Goal: Task Accomplishment & Management: Use online tool/utility

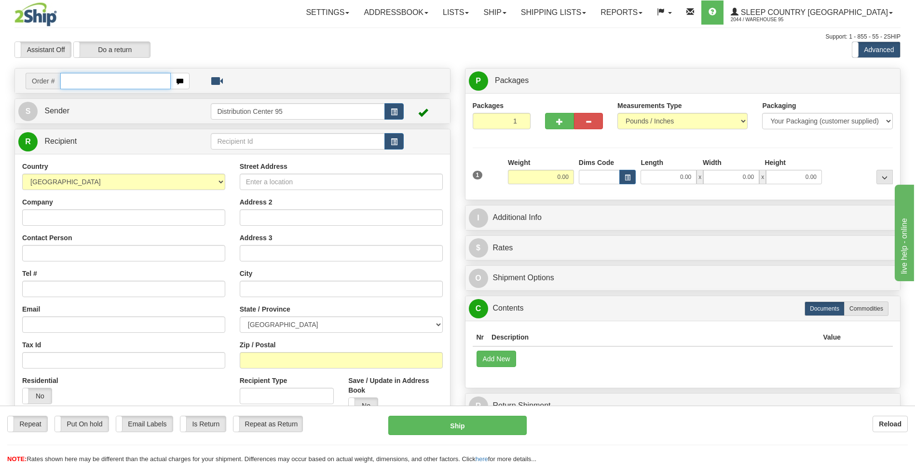
click at [123, 79] on input "text" at bounding box center [115, 81] width 110 height 16
type input "9000H995526"
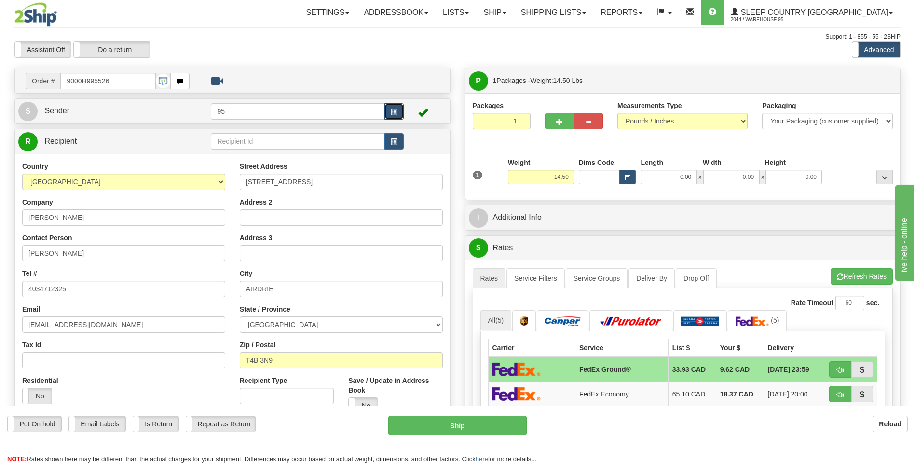
click at [393, 104] on button "button" at bounding box center [394, 111] width 19 height 16
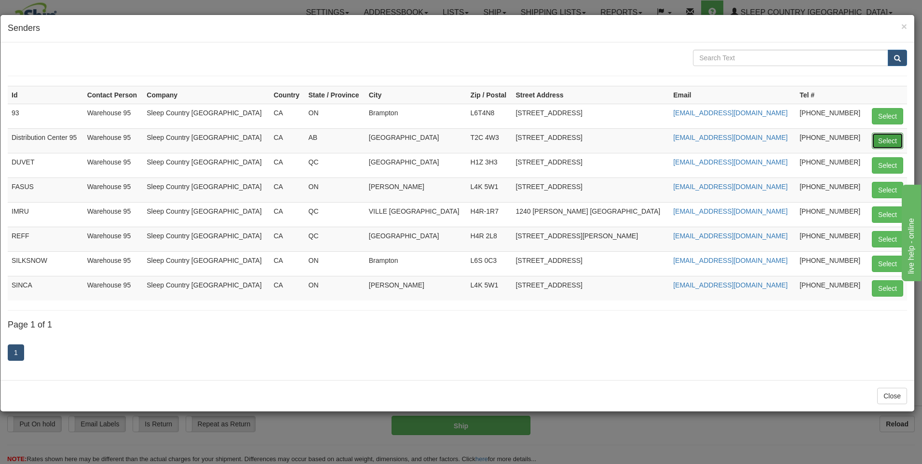
click at [876, 145] on button "Select" at bounding box center [887, 141] width 31 height 16
type input "Distribution Center 95"
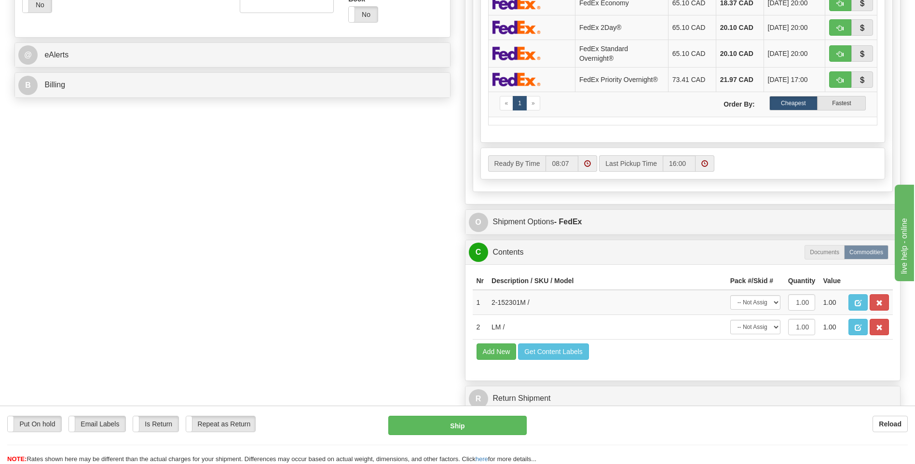
scroll to position [434, 0]
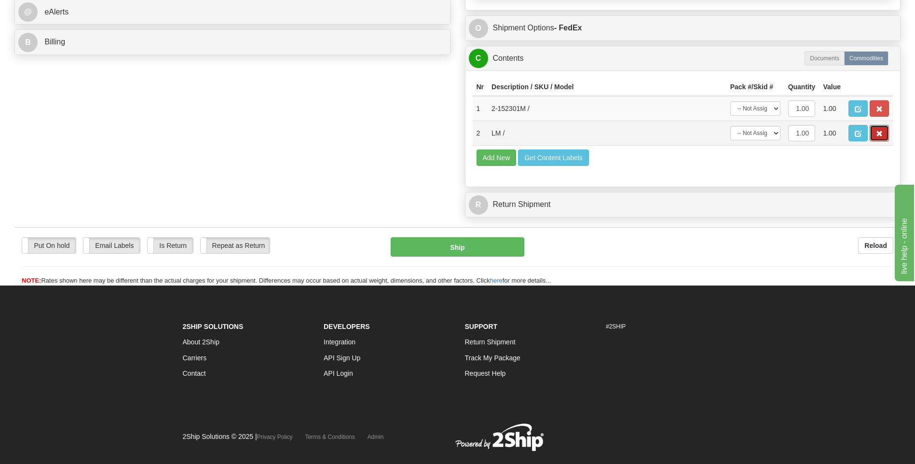
click at [886, 137] on button "button" at bounding box center [879, 133] width 19 height 16
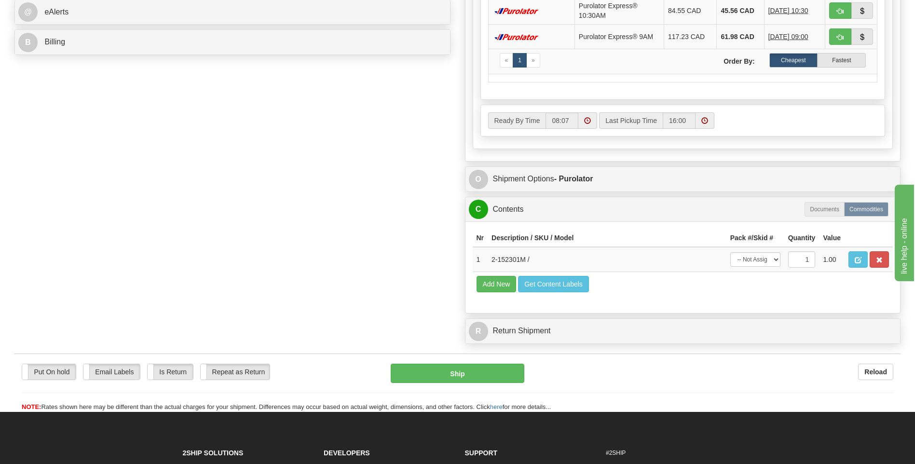
click at [764, 135] on div "Ready By Time 08:07 Last Pickup Time 16:00" at bounding box center [683, 120] width 404 height 31
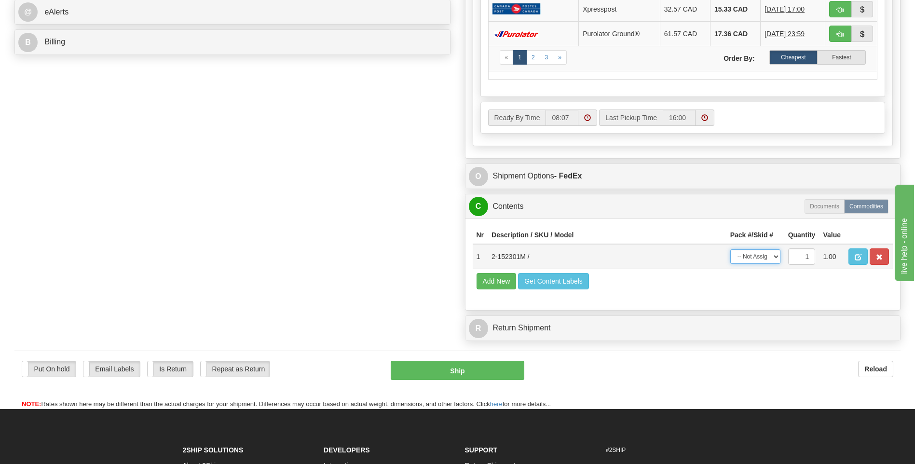
click at [764, 258] on select "-- Not Assigned -- Package 1" at bounding box center [755, 256] width 50 height 14
select select "0"
click at [730, 249] on select "-- Not Assigned -- Package 1" at bounding box center [755, 256] width 50 height 14
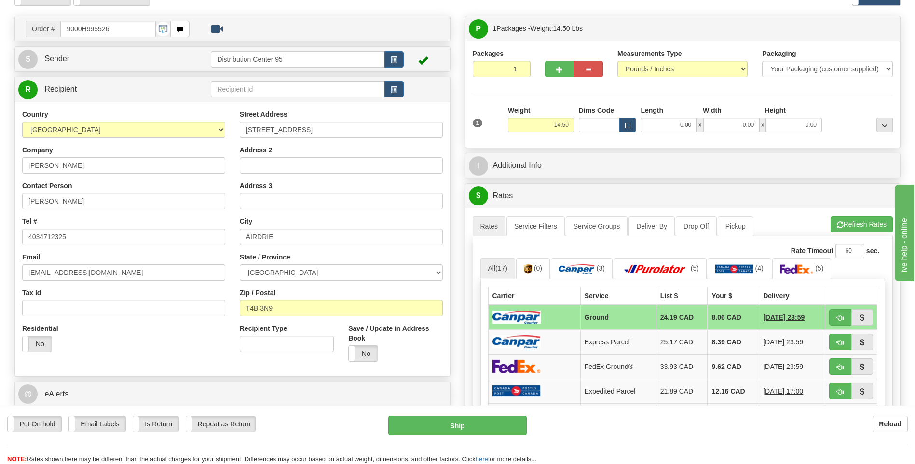
scroll to position [48, 0]
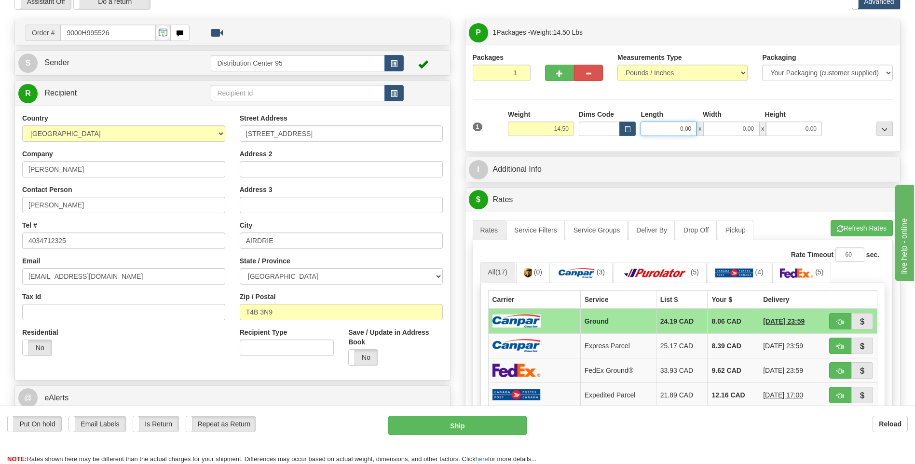
click at [666, 133] on input "0.00" at bounding box center [669, 129] width 56 height 14
type input "15.00"
click at [744, 128] on input "0.00" at bounding box center [731, 129] width 56 height 14
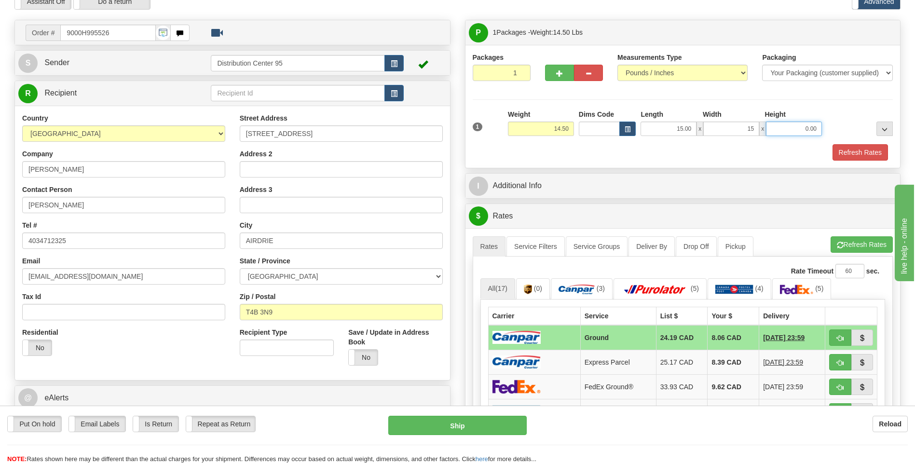
type input "15.00"
click at [784, 133] on input "0.00" at bounding box center [794, 129] width 56 height 14
type input "40.00"
click at [822, 111] on div "Height" at bounding box center [793, 116] width 62 height 12
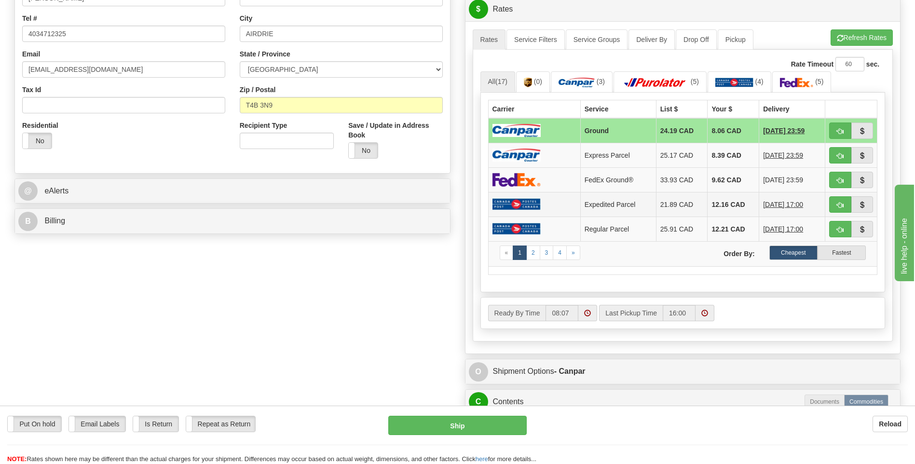
scroll to position [338, 0]
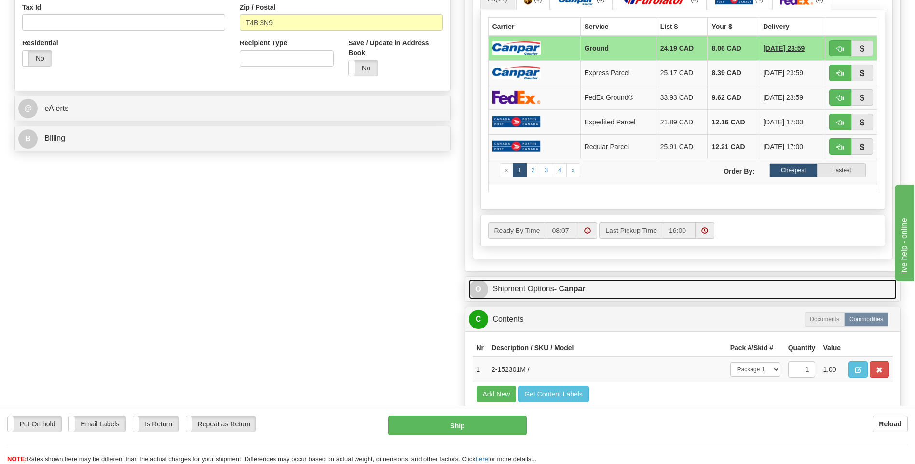
click at [571, 287] on strong "- Canpar" at bounding box center [569, 289] width 31 height 8
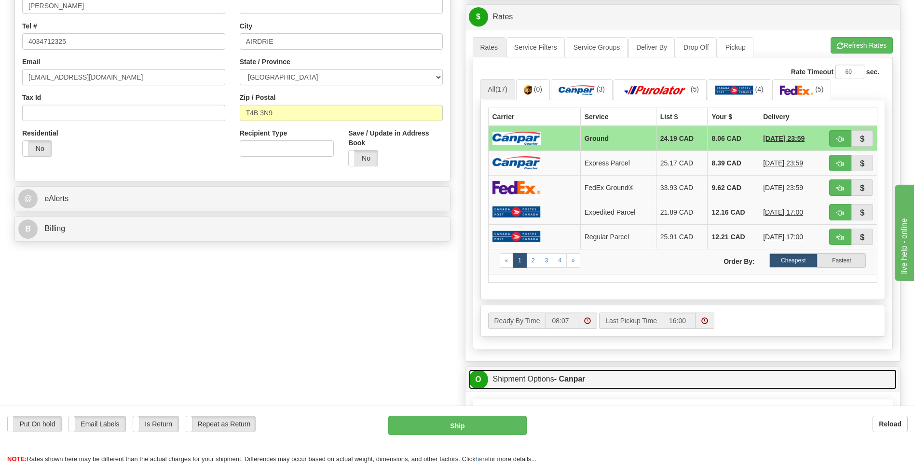
scroll to position [289, 0]
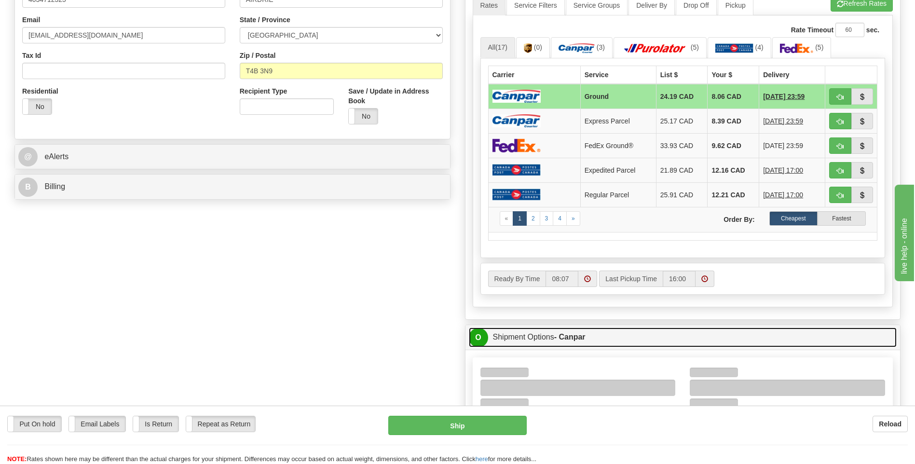
click at [538, 331] on link "O Shipment Options - Canpar" at bounding box center [683, 338] width 428 height 20
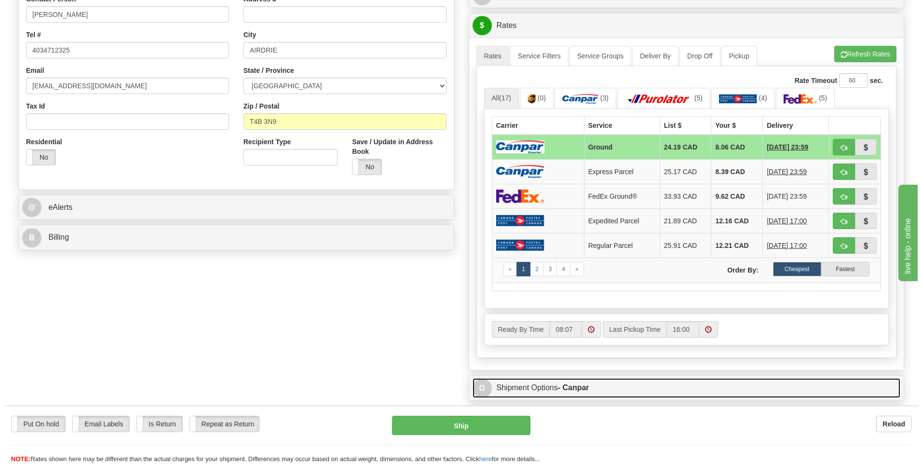
scroll to position [241, 0]
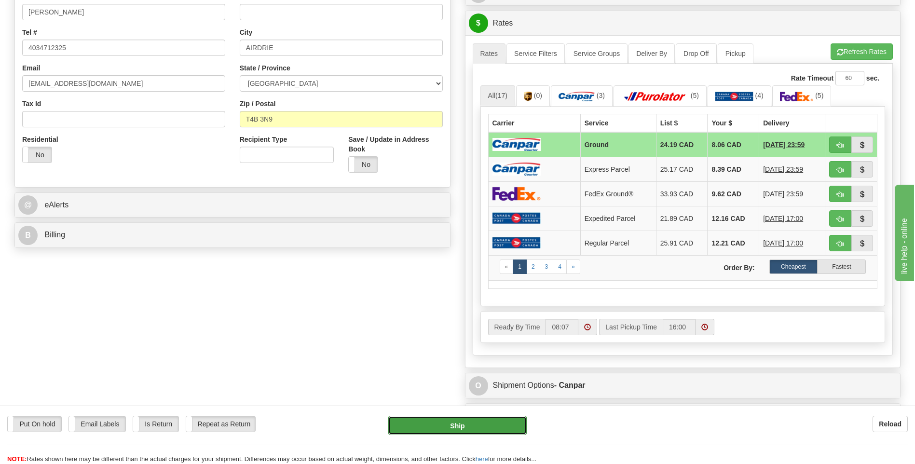
click at [486, 432] on button "Ship" at bounding box center [457, 425] width 138 height 19
type input "1"
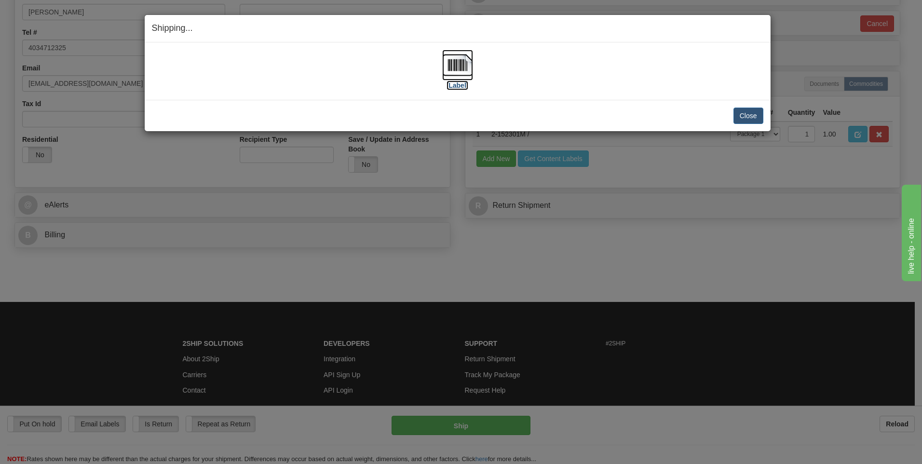
click at [457, 83] on label "[Label]" at bounding box center [458, 86] width 22 height 10
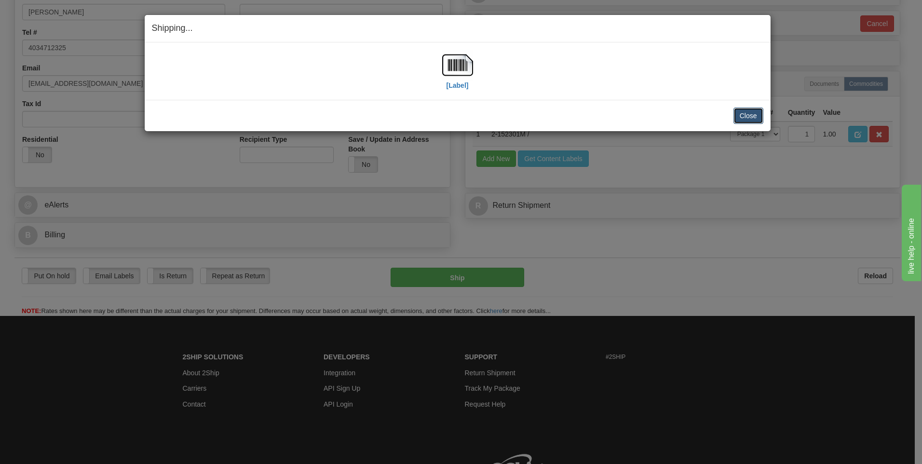
click at [755, 110] on button "Close" at bounding box center [749, 116] width 30 height 16
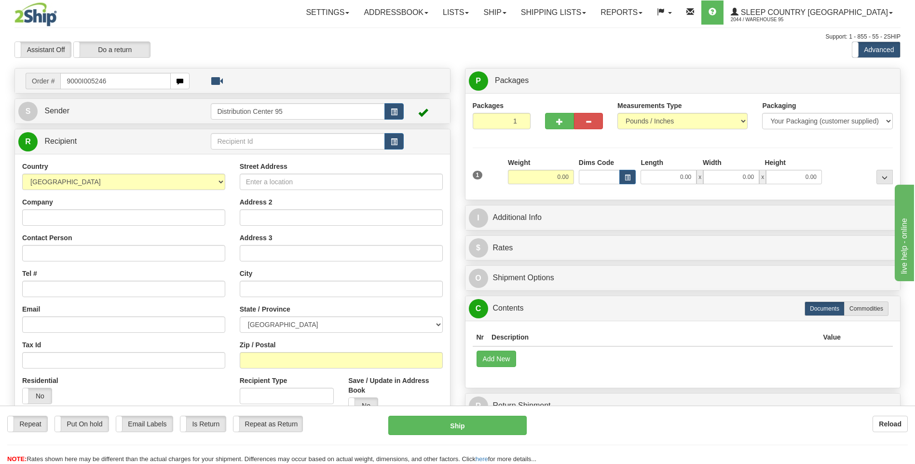
type input "9000I005246"
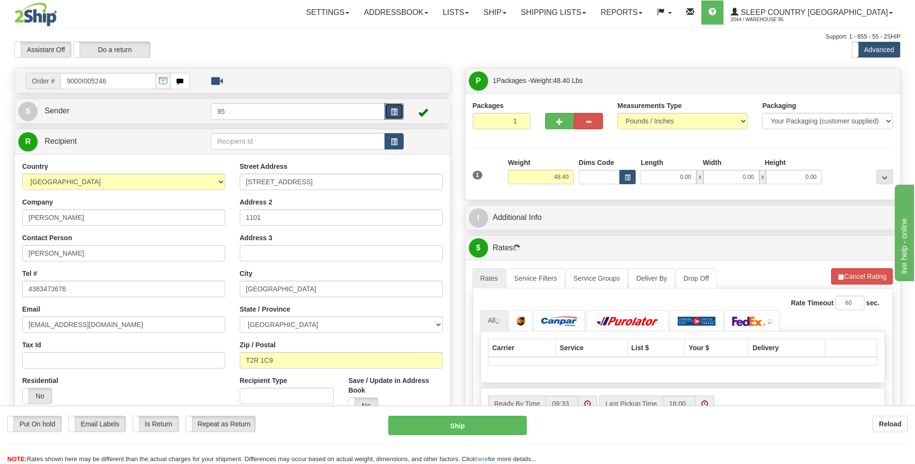
click at [395, 109] on span "button" at bounding box center [394, 112] width 7 height 6
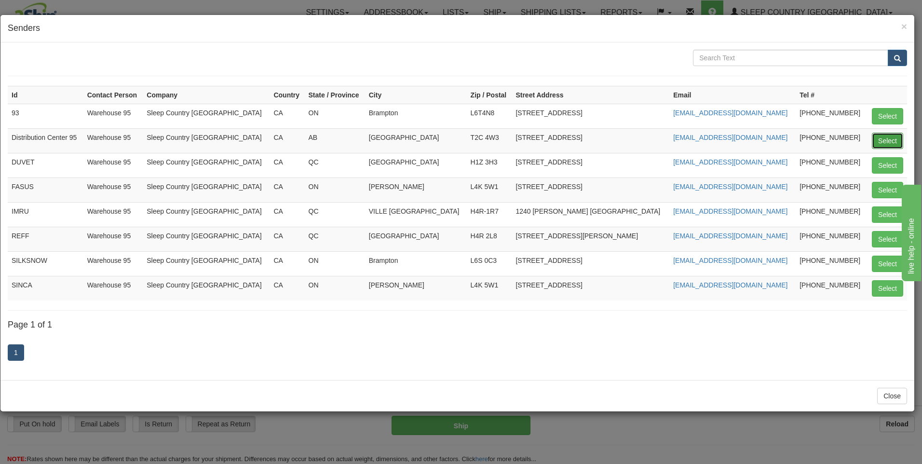
click at [891, 135] on button "Select" at bounding box center [887, 141] width 31 height 16
type input "Distribution Center 95"
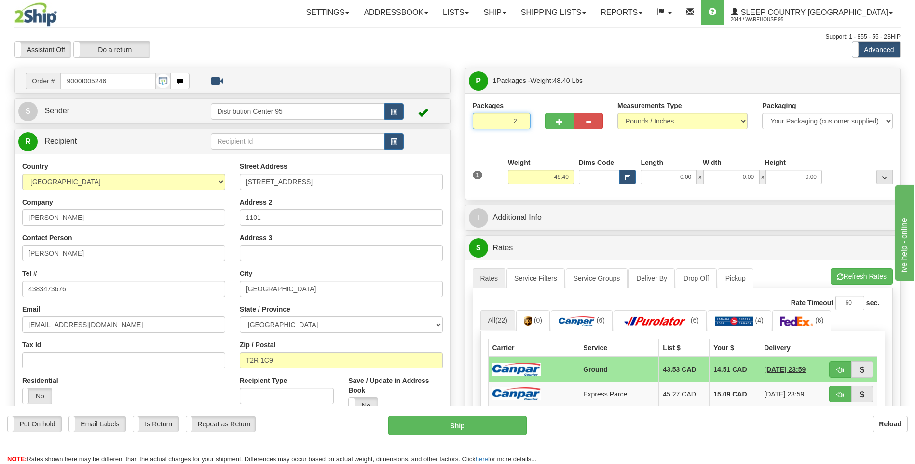
type input "2"
radio input "true"
click at [522, 119] on input "2" at bounding box center [502, 121] width 58 height 16
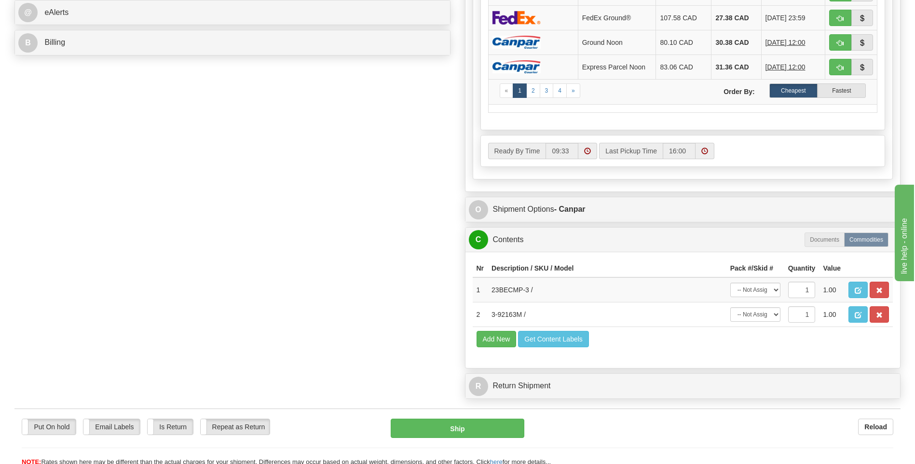
scroll to position [482, 0]
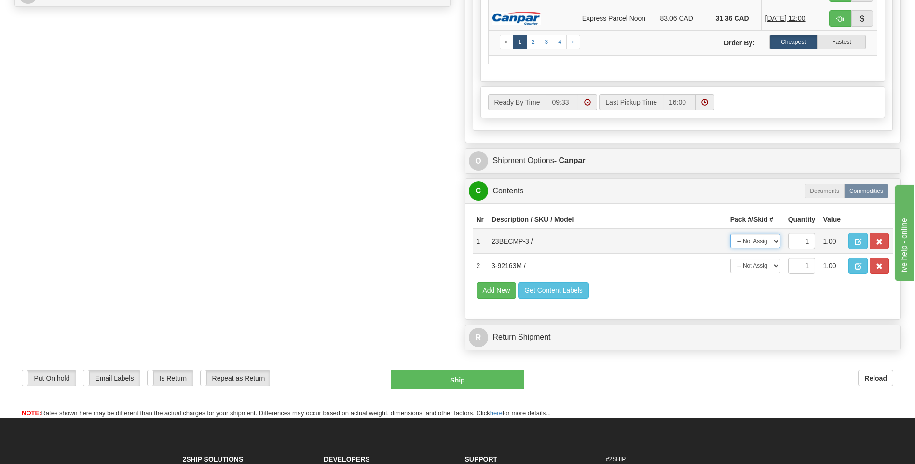
click at [749, 245] on select "-- Not Assigned -- Package 1 Package 2" at bounding box center [755, 241] width 50 height 14
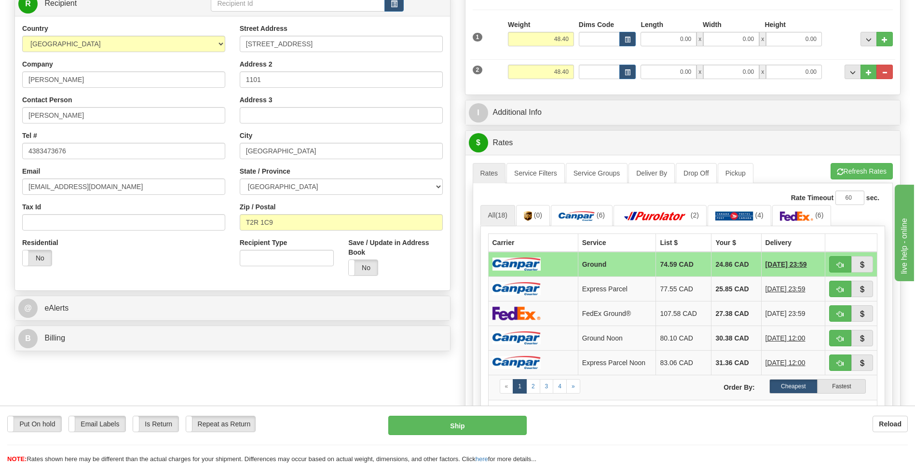
scroll to position [0, 0]
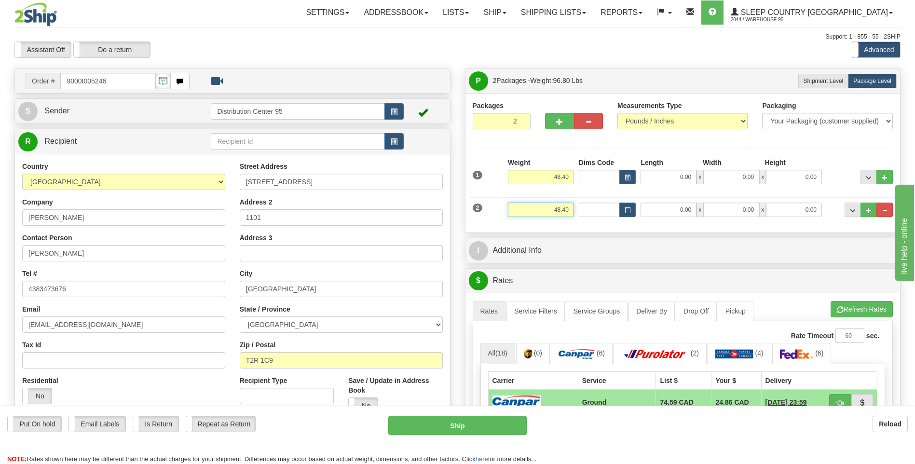
click at [570, 209] on input "48.40" at bounding box center [541, 210] width 66 height 14
type input "4"
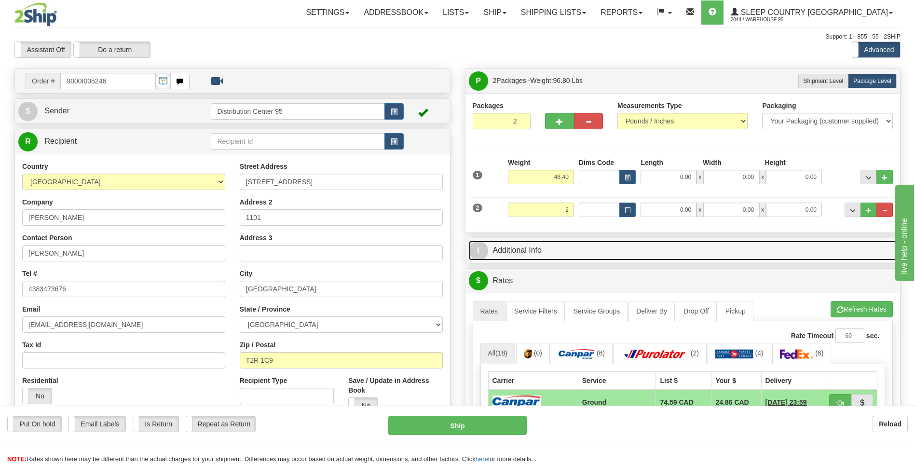
click at [663, 250] on link "I Additional Info" at bounding box center [683, 251] width 428 height 20
type input "2.00"
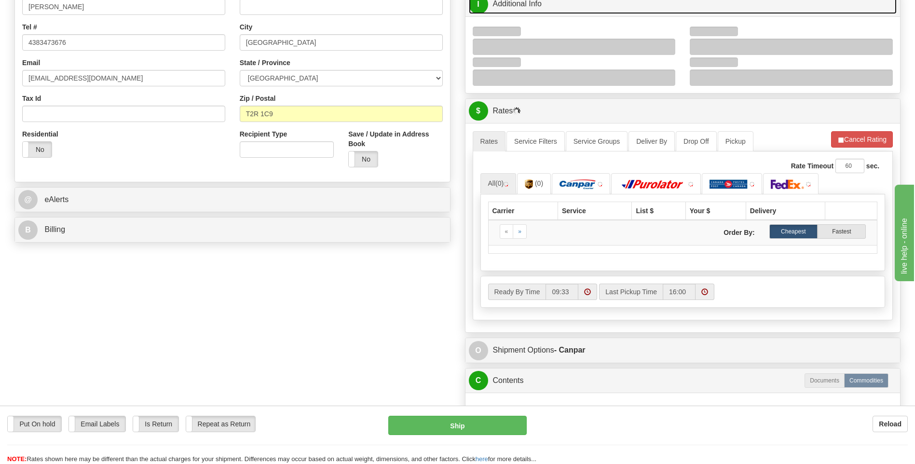
scroll to position [96, 0]
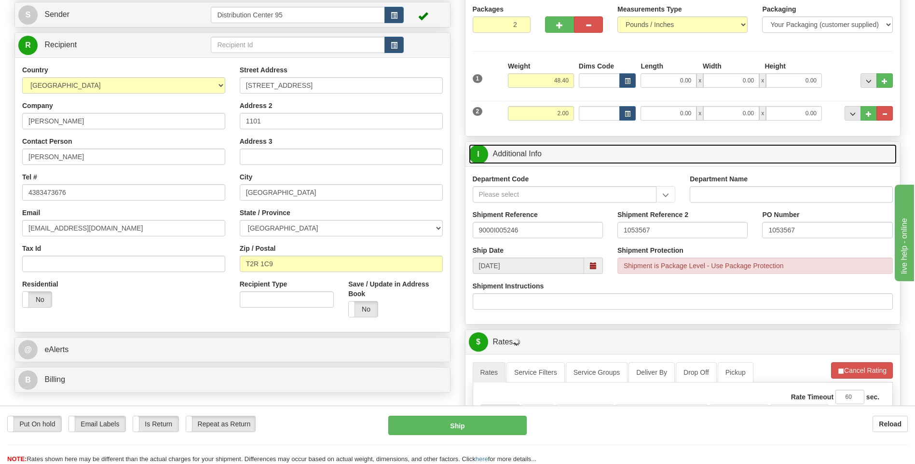
click at [574, 154] on link "I Additional Info" at bounding box center [683, 154] width 428 height 20
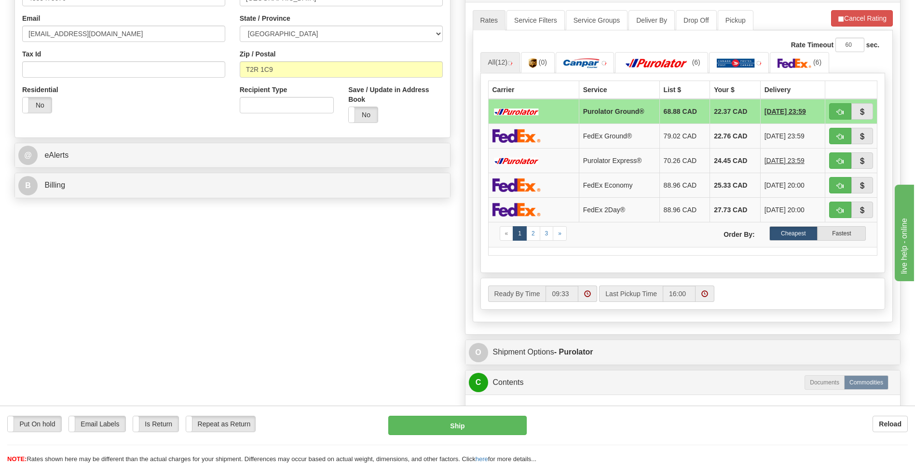
scroll to position [386, 0]
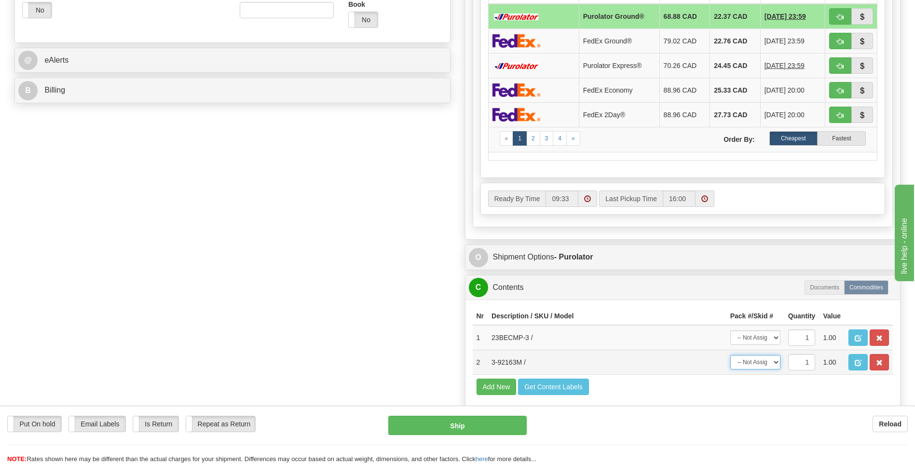
click at [765, 357] on select "-- Not Assigned -- Package 1 Package 2" at bounding box center [755, 362] width 50 height 14
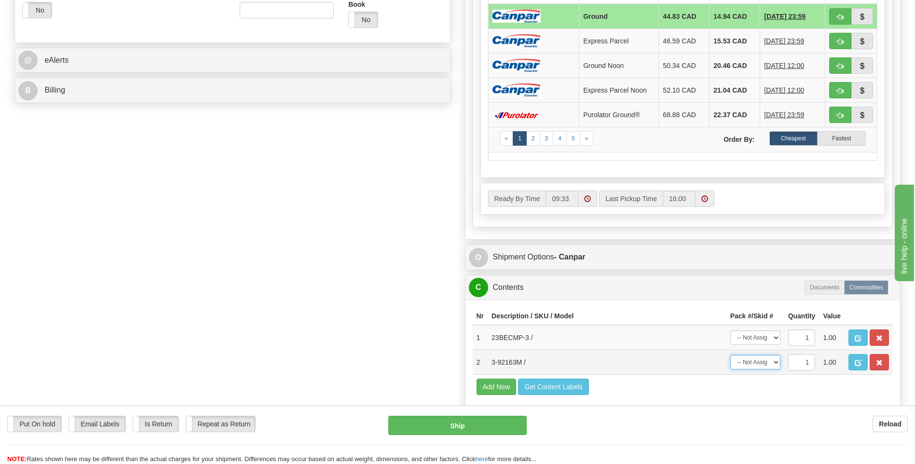
select select "0"
click at [730, 355] on select "-- Not Assigned -- Package 1 Package 2" at bounding box center [755, 362] width 50 height 14
click at [755, 338] on select "-- Not Assigned -- Package 1 Package 2" at bounding box center [755, 337] width 50 height 14
select select "1"
click at [730, 330] on select "-- Not Assigned -- Package 1 Package 2" at bounding box center [755, 337] width 50 height 14
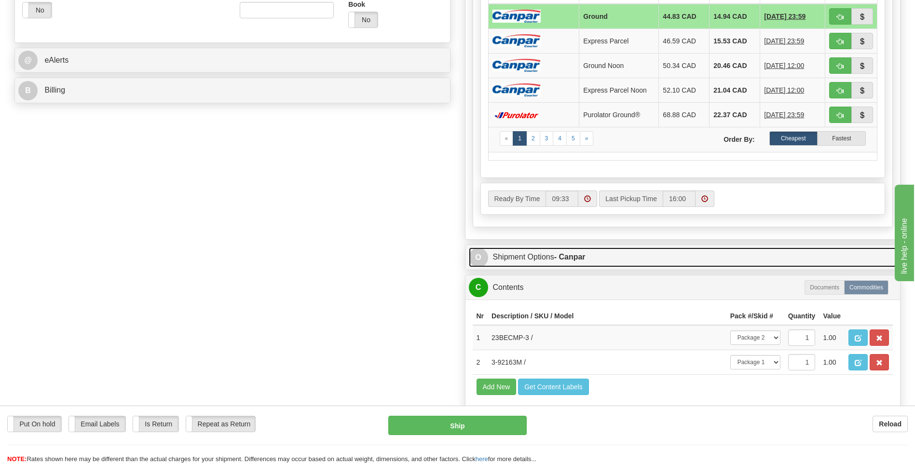
click at [595, 251] on link "O Shipment Options - Canpar" at bounding box center [683, 257] width 428 height 20
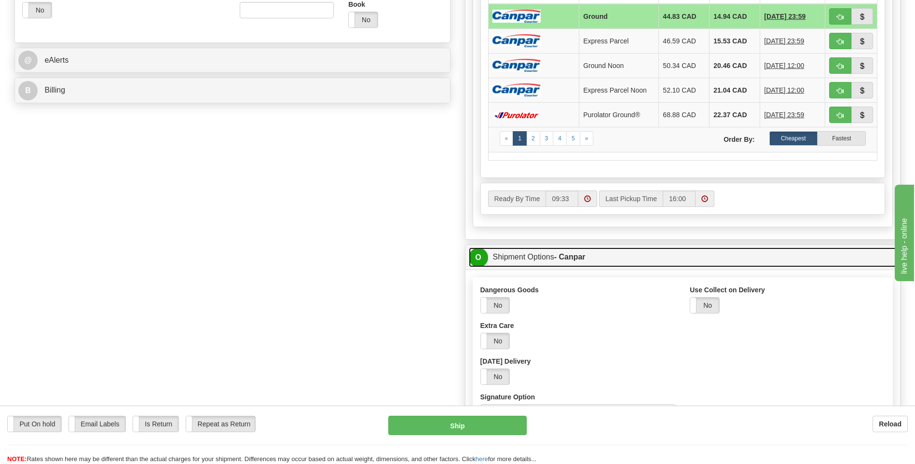
scroll to position [579, 0]
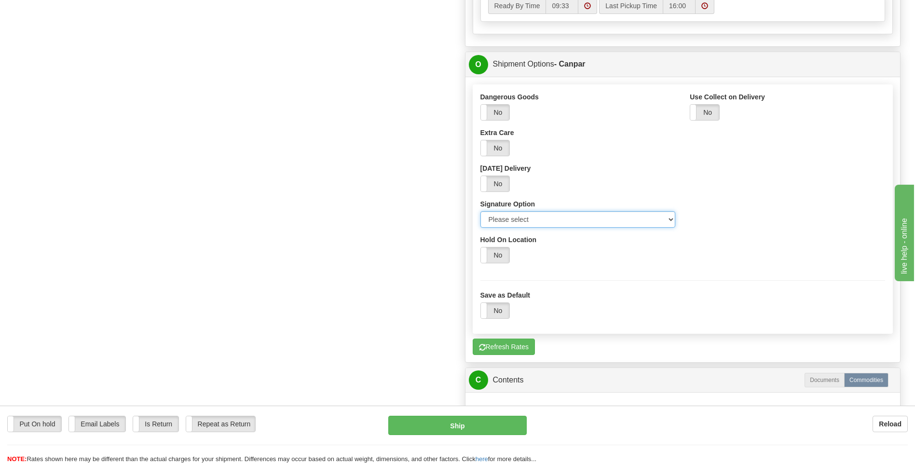
click at [549, 223] on select "Please select No Signature Required Signature Required Adult Signature" at bounding box center [578, 219] width 195 height 16
select select "2"
click at [481, 211] on select "Please select No Signature Required Signature Required Adult Signature" at bounding box center [578, 219] width 195 height 16
click at [557, 224] on select "Please select No Signature Required Signature Required Adult Signature" at bounding box center [578, 219] width 195 height 16
click at [558, 221] on select "Please select No Signature Required Signature Required Adult Signature" at bounding box center [578, 219] width 195 height 16
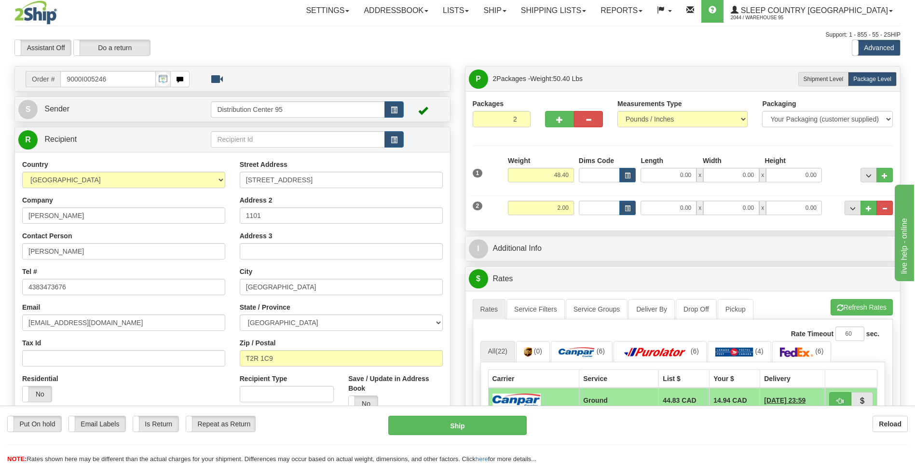
scroll to position [0, 0]
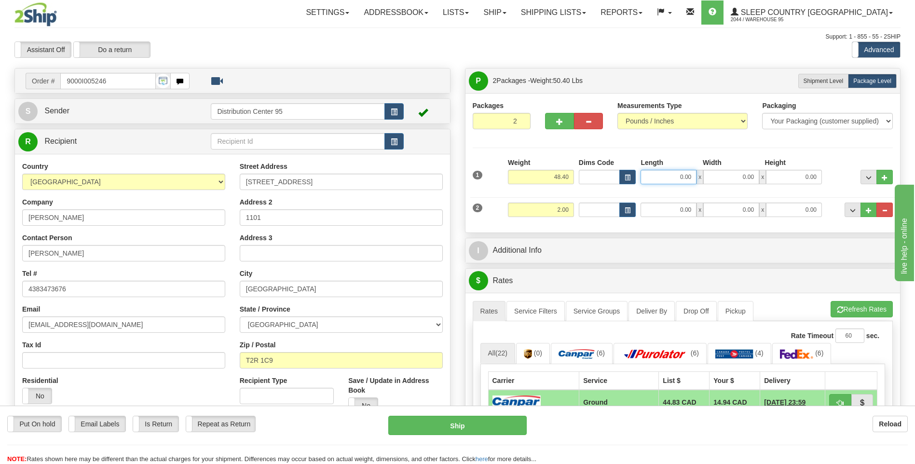
click at [666, 178] on input "0.00" at bounding box center [669, 177] width 56 height 14
type input "17.00"
click at [715, 180] on input "0.00" at bounding box center [731, 177] width 56 height 14
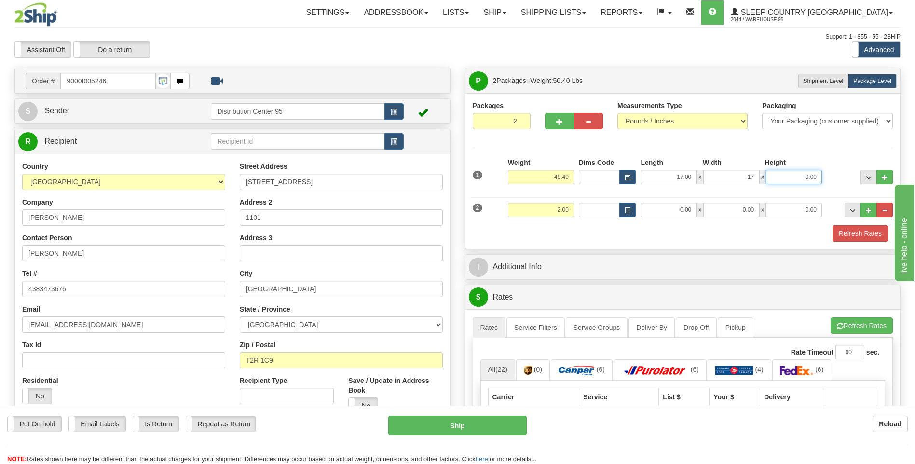
type input "17.00"
click at [797, 177] on input "0.00" at bounding box center [794, 177] width 56 height 14
type input "43.00"
click at [834, 171] on div at bounding box center [859, 171] width 71 height 27
click at [871, 236] on button "Refresh Rates" at bounding box center [860, 233] width 55 height 16
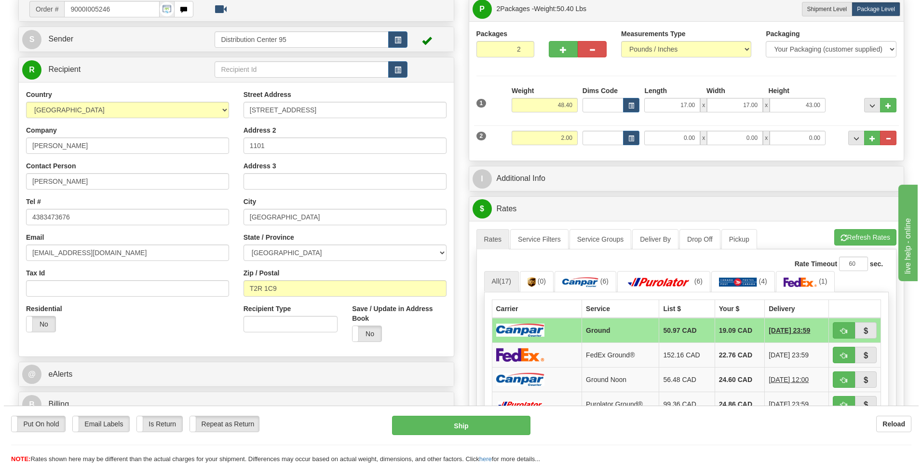
scroll to position [96, 0]
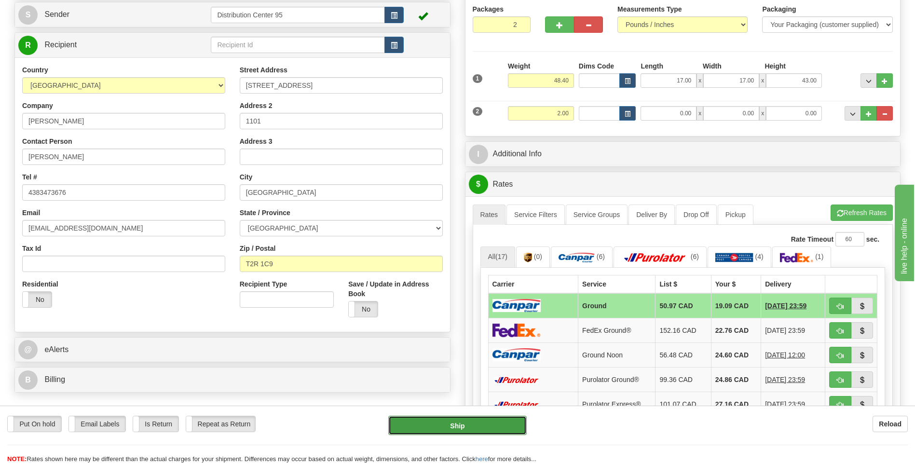
click at [431, 434] on button "Ship" at bounding box center [457, 425] width 138 height 19
type input "1"
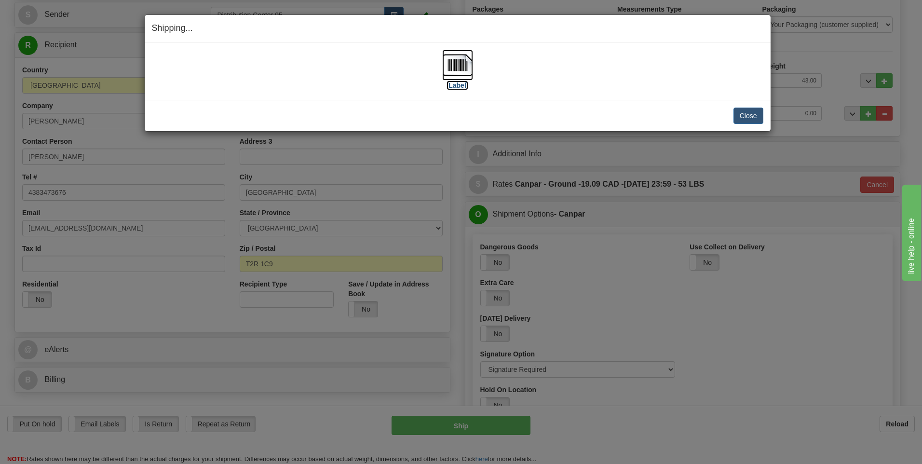
click at [451, 81] on label "[Label]" at bounding box center [458, 86] width 22 height 10
click at [751, 112] on button "Close" at bounding box center [749, 116] width 30 height 16
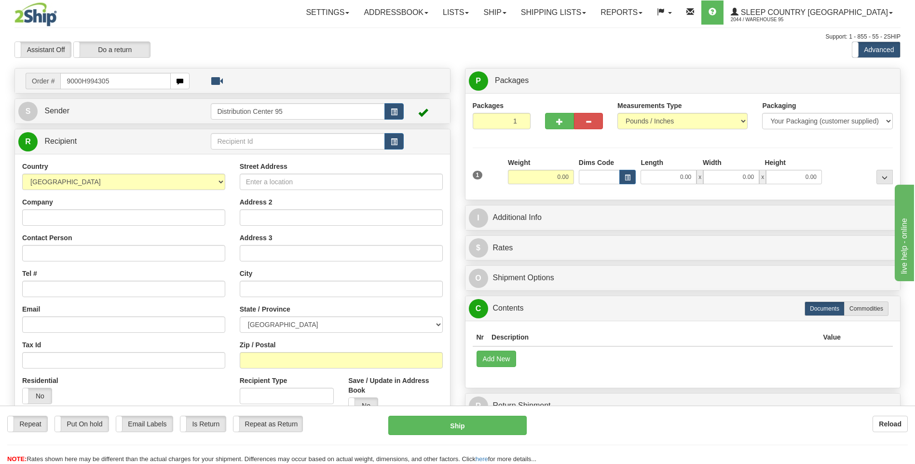
type input "9000H994305"
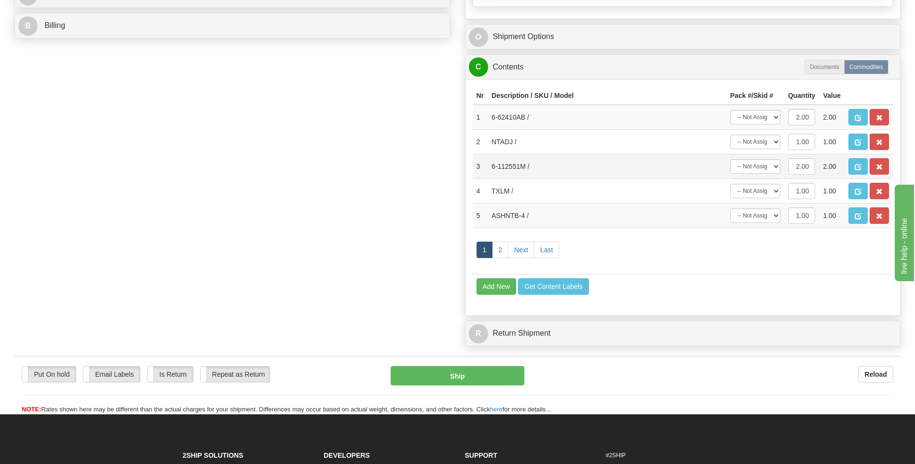
scroll to position [434, 0]
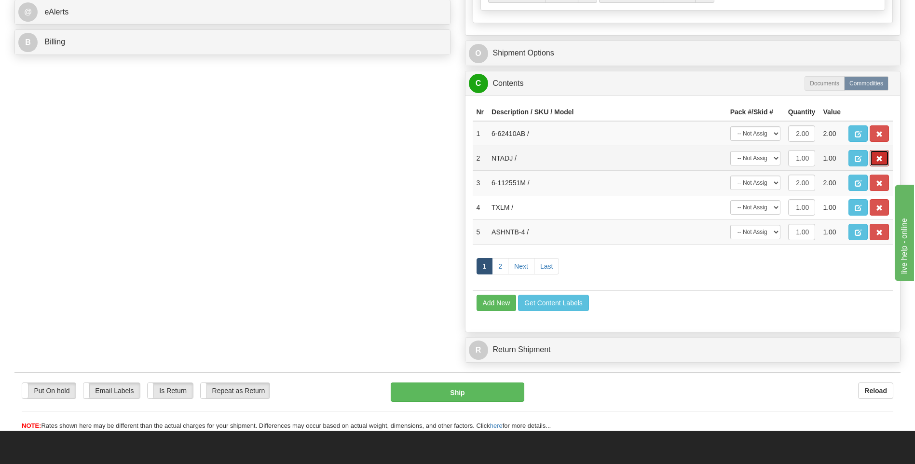
click at [883, 160] on button "button" at bounding box center [879, 158] width 19 height 16
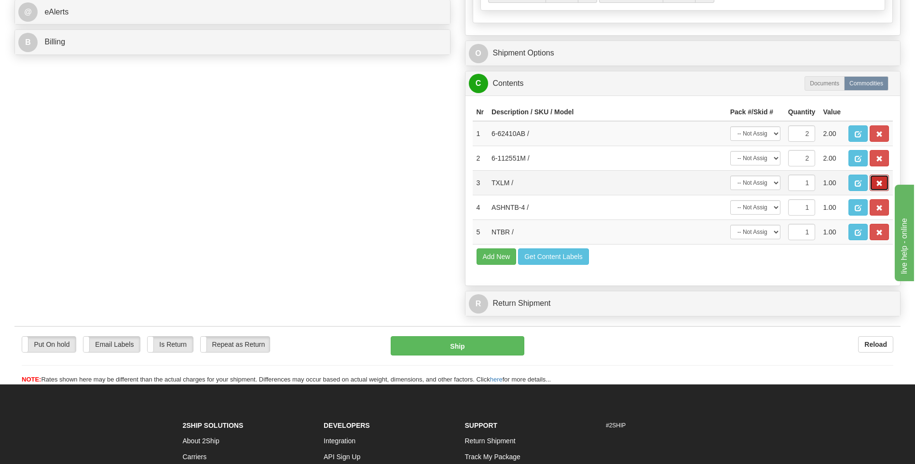
click at [879, 179] on button "button" at bounding box center [879, 183] width 19 height 16
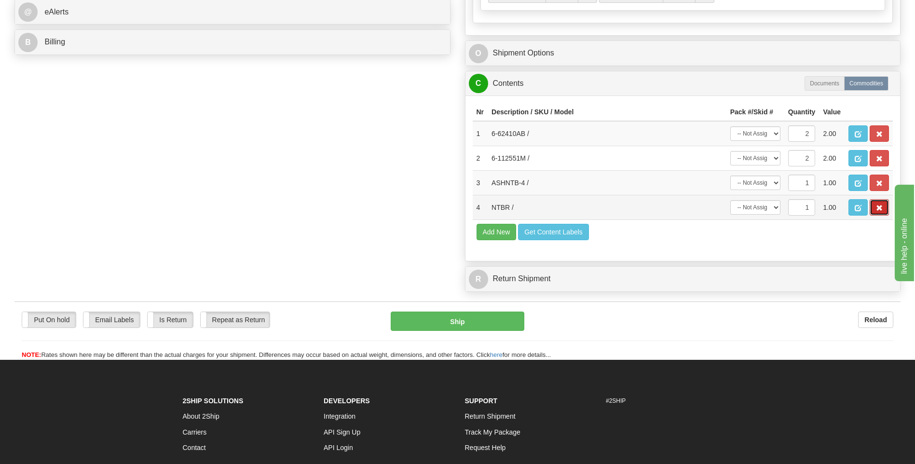
click at [879, 201] on button "button" at bounding box center [879, 207] width 19 height 16
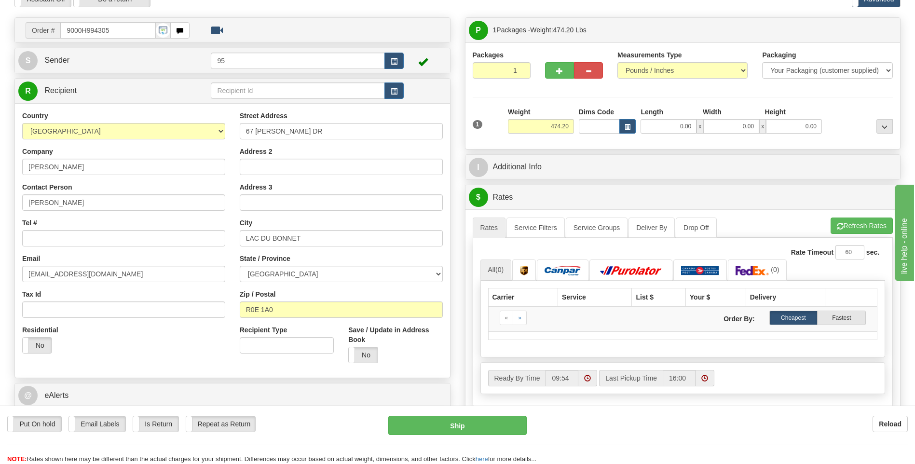
scroll to position [48, 0]
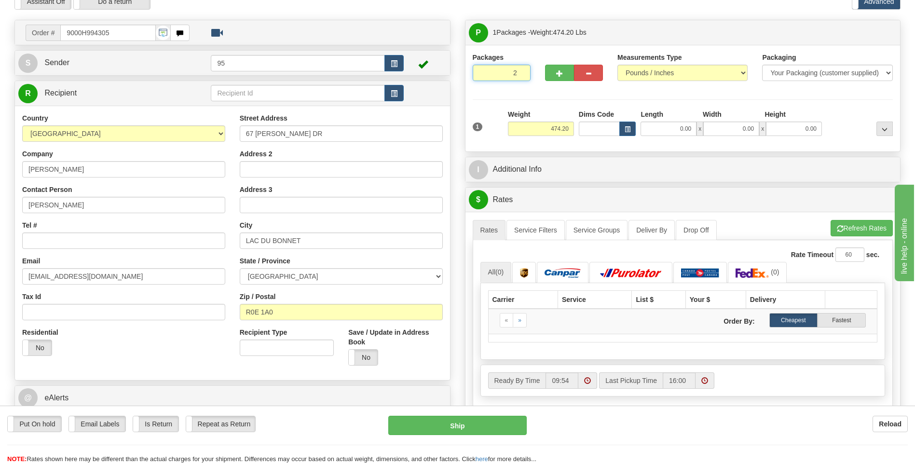
type input "2"
radio input "true"
click at [519, 69] on input "2" at bounding box center [502, 73] width 58 height 16
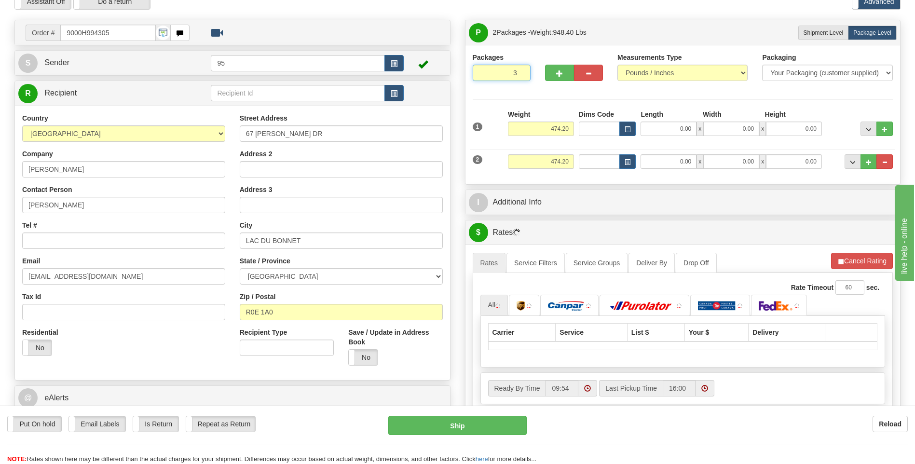
click at [519, 69] on input "3" at bounding box center [502, 73] width 58 height 16
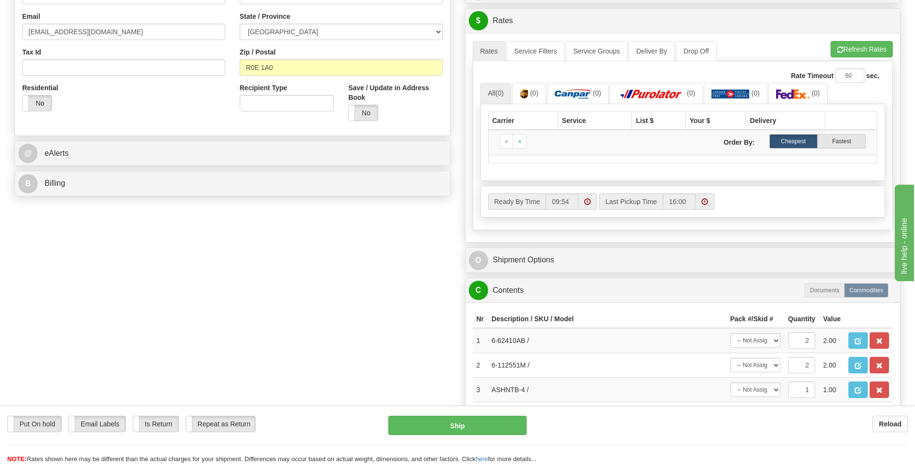
scroll to position [338, 0]
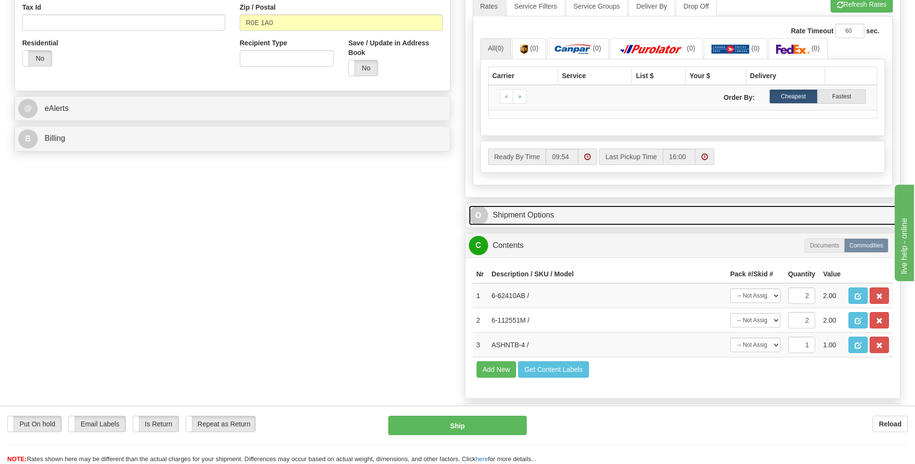
click at [523, 218] on link "O Shipment Options" at bounding box center [683, 216] width 428 height 20
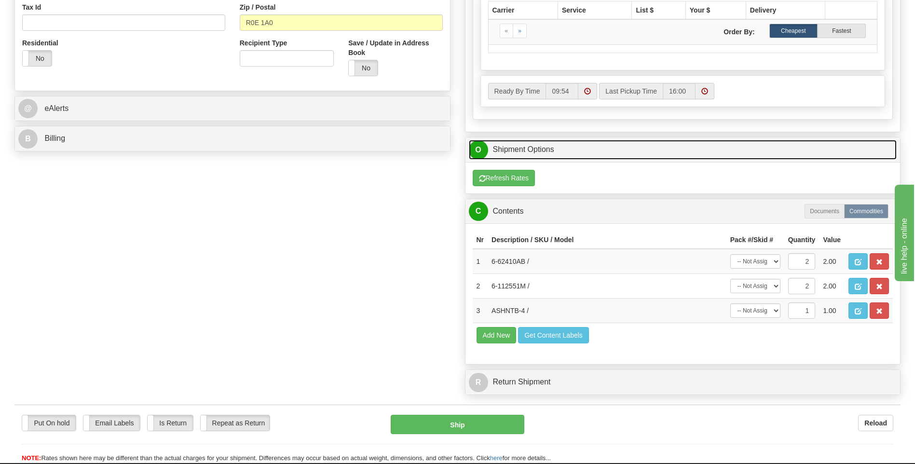
click at [533, 154] on link "O Shipment Options" at bounding box center [683, 150] width 428 height 20
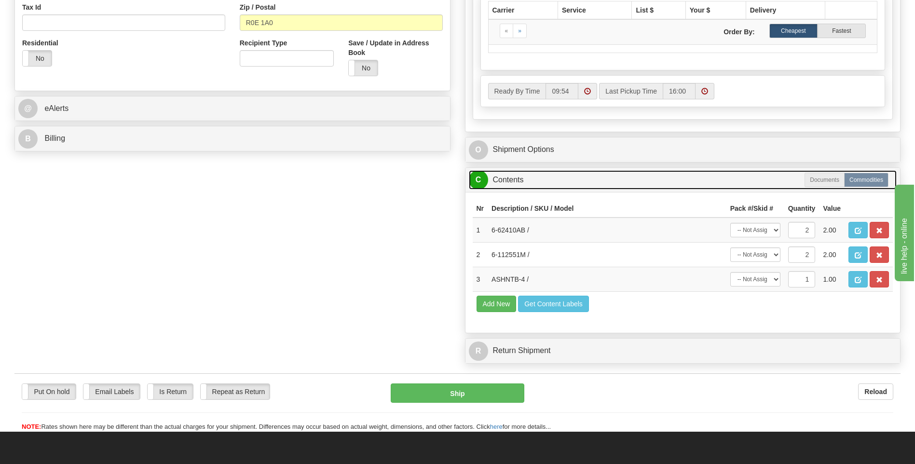
click at [522, 182] on link "C Contents" at bounding box center [683, 180] width 428 height 20
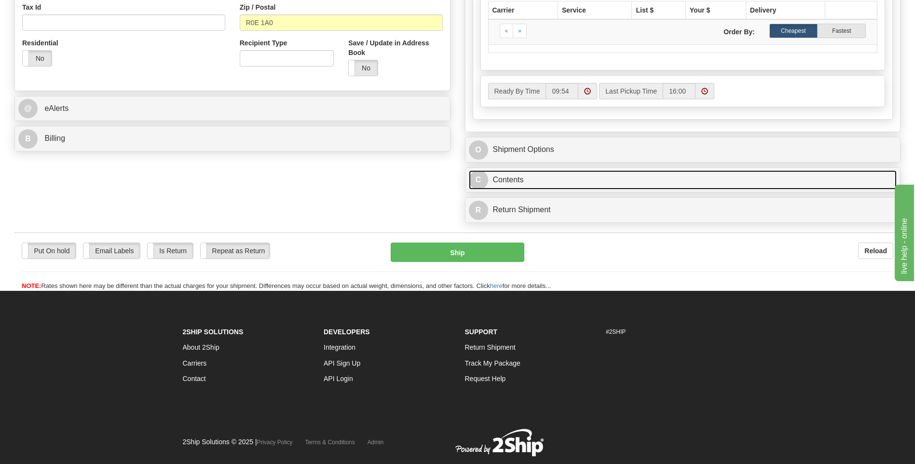
click at [522, 182] on link "C Contents" at bounding box center [683, 180] width 428 height 20
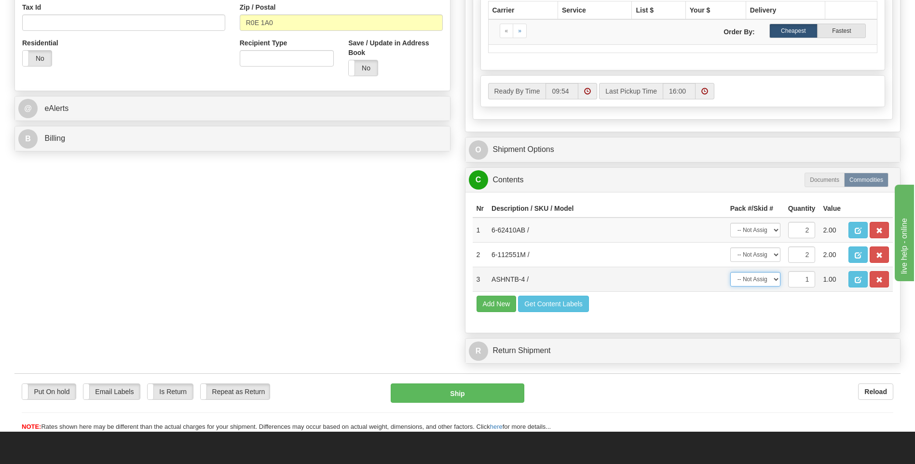
click at [765, 283] on select "-- Not Assigned -- Package 1" at bounding box center [755, 279] width 50 height 14
click at [859, 281] on span "button" at bounding box center [858, 280] width 7 height 6
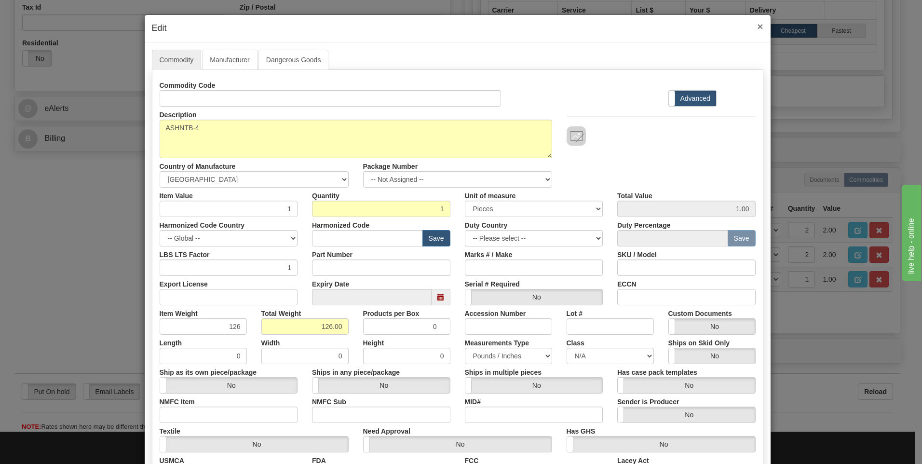
click at [757, 26] on span "×" at bounding box center [760, 26] width 6 height 11
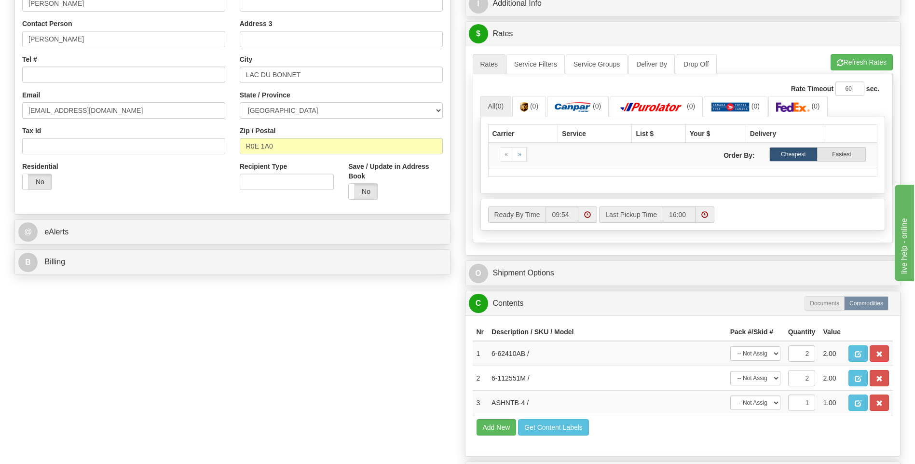
scroll to position [386, 0]
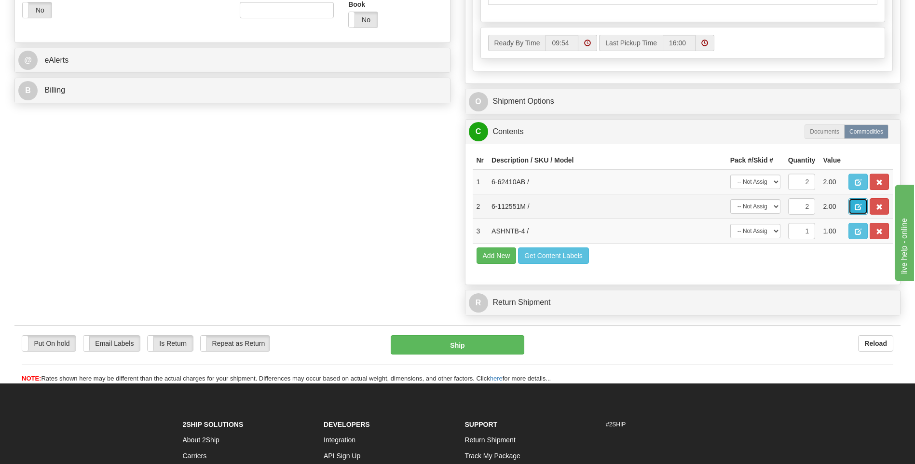
click at [851, 205] on button "button" at bounding box center [858, 206] width 19 height 16
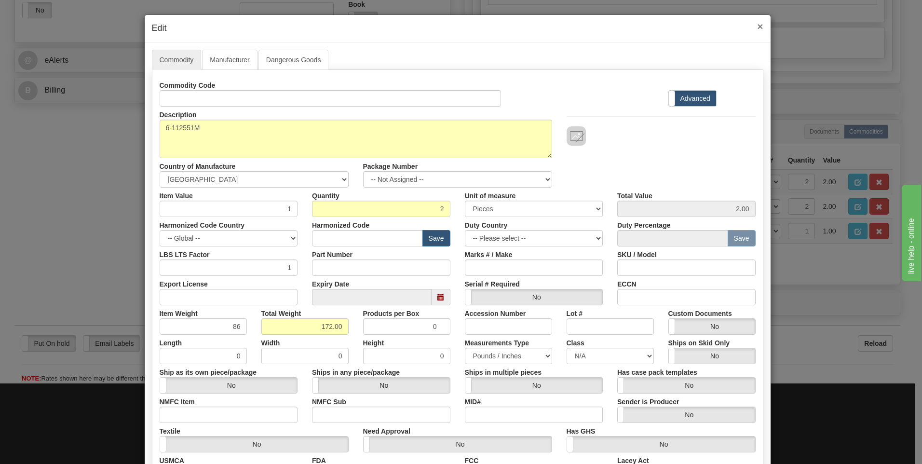
click at [757, 24] on span "×" at bounding box center [760, 26] width 6 height 11
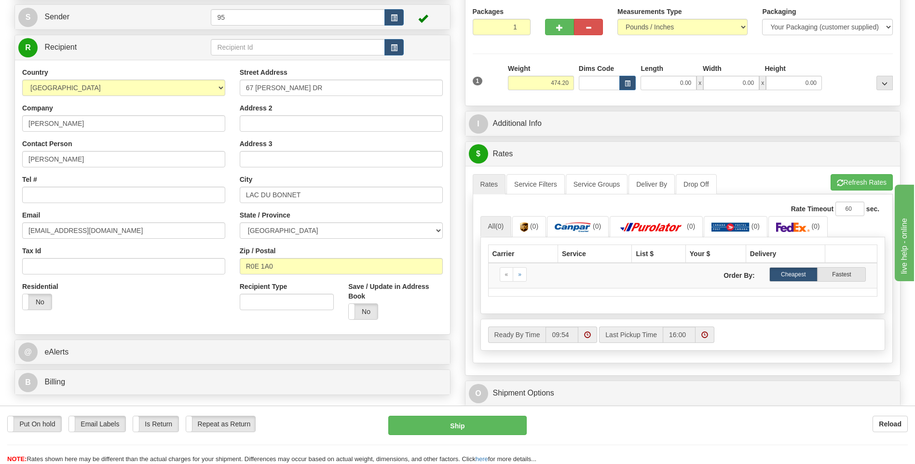
scroll to position [96, 0]
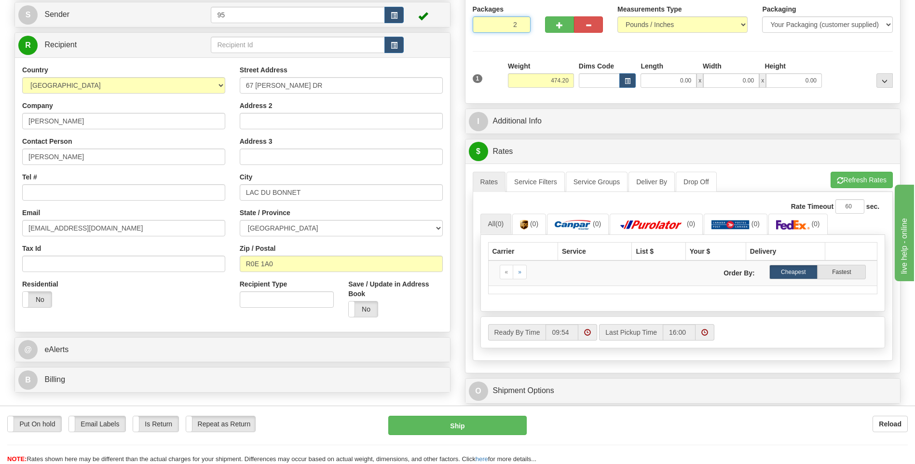
type input "2"
radio input "true"
click at [521, 23] on input "2" at bounding box center [502, 24] width 58 height 16
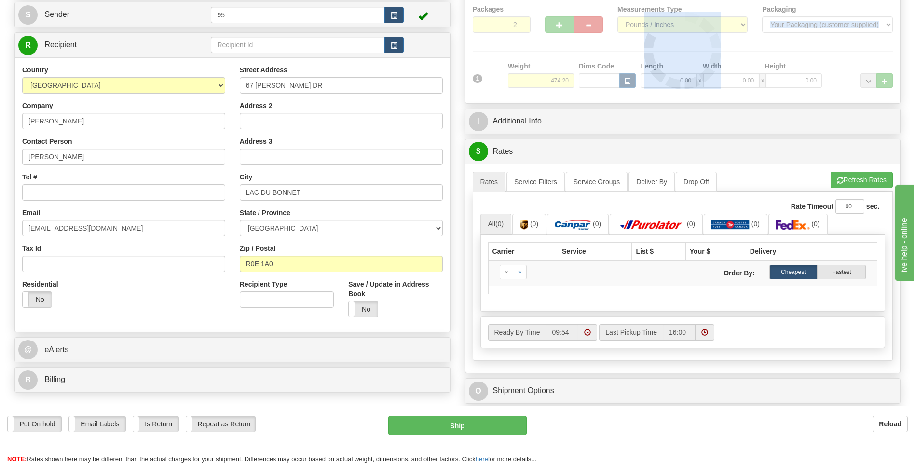
click at [521, 23] on div at bounding box center [683, 50] width 421 height 92
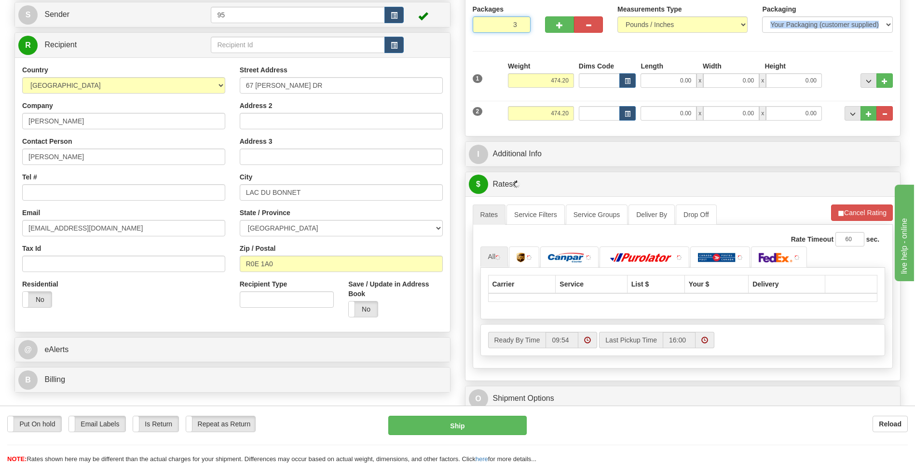
click at [521, 23] on input "3" at bounding box center [502, 24] width 58 height 16
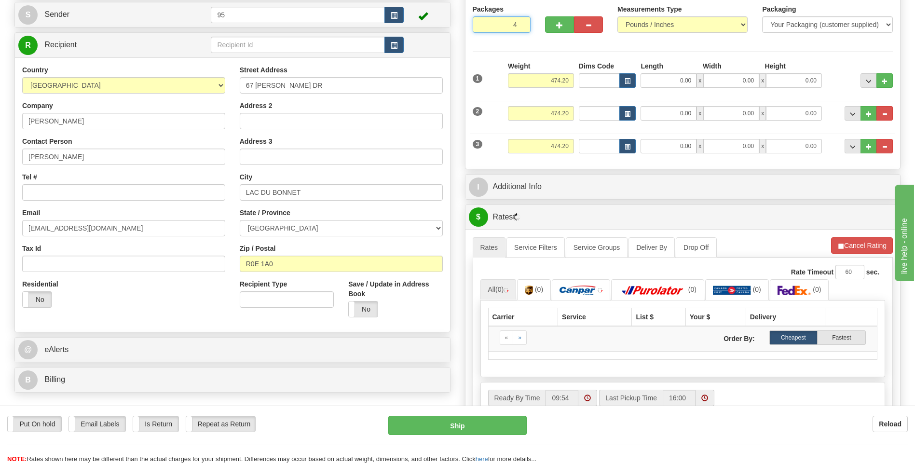
type input "4"
click at [521, 23] on input "4" at bounding box center [502, 24] width 58 height 16
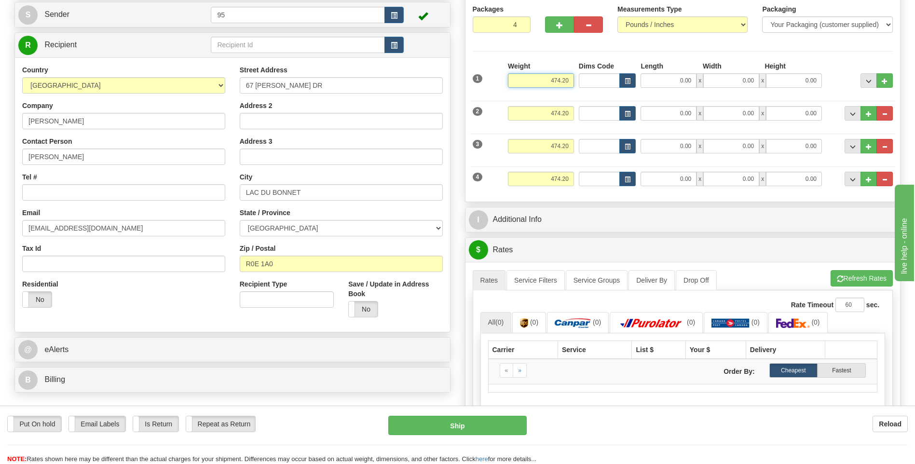
click at [567, 79] on input "474.20" at bounding box center [541, 80] width 66 height 14
type input "4"
click at [570, 108] on input "474.20" at bounding box center [541, 113] width 66 height 14
type input "126.00"
type input "4"
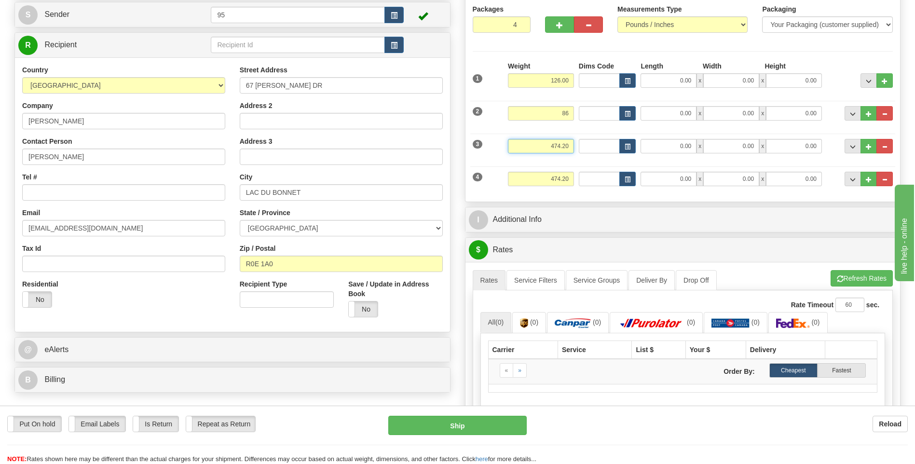
click at [568, 146] on input "474.20" at bounding box center [541, 146] width 66 height 14
type input "86.00"
type input "4"
click at [556, 194] on div "Packages 4 4 Measurements Type" at bounding box center [683, 99] width 435 height 205
type input "86.00"
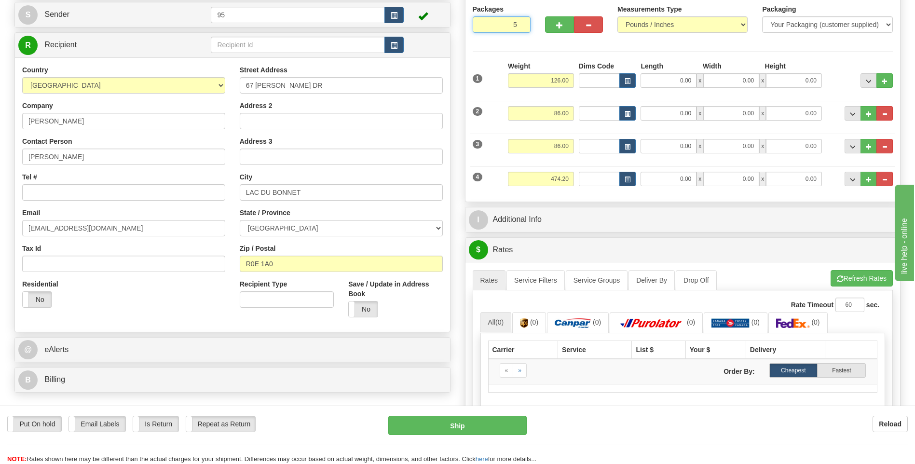
type input "5"
click at [521, 22] on input "5" at bounding box center [502, 24] width 58 height 16
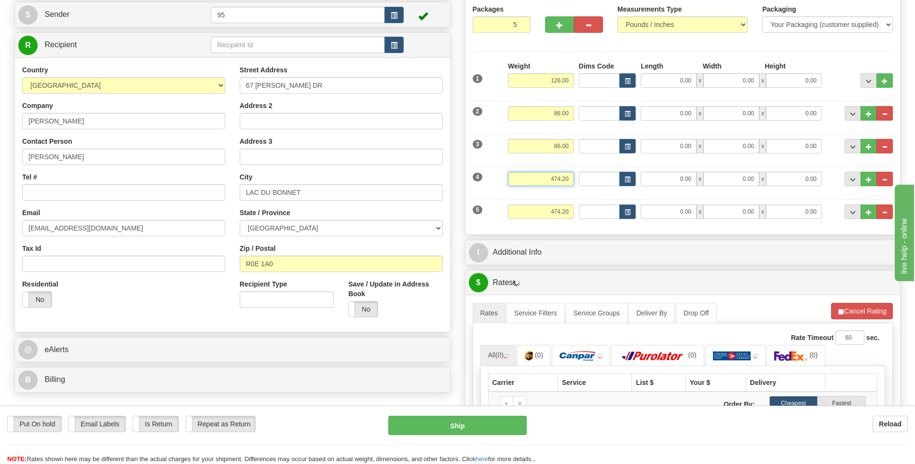
click at [570, 178] on input "474.20" at bounding box center [541, 179] width 66 height 14
type input "4"
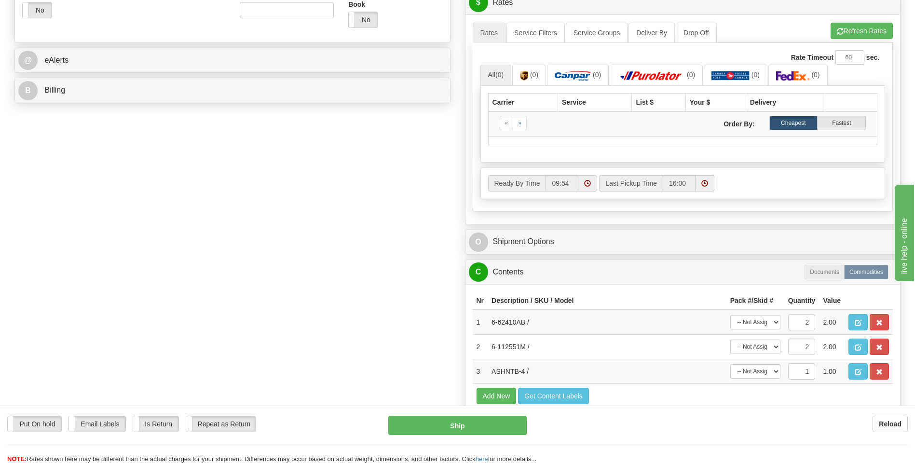
scroll to position [434, 0]
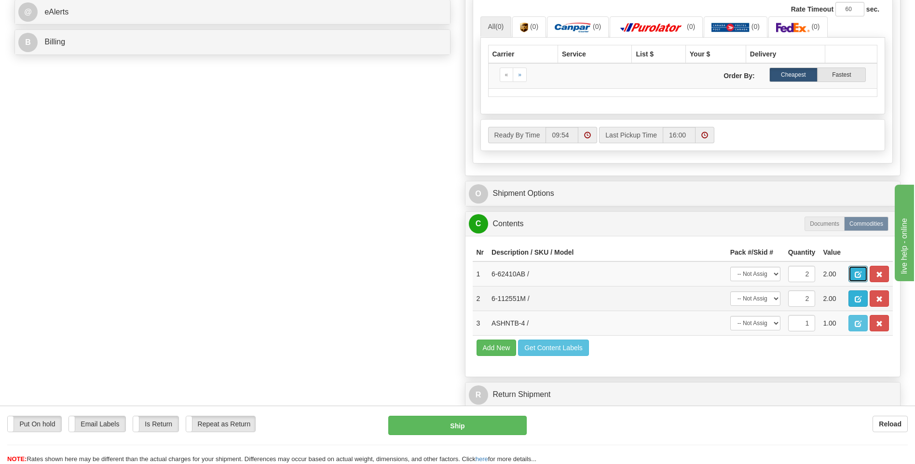
type input "0.00"
click at [853, 276] on tbody "1 6-62410AB / -- Not Assigned -- Package 1 Package 2 Package 3 Package 4 Packag…" at bounding box center [683, 298] width 421 height 74
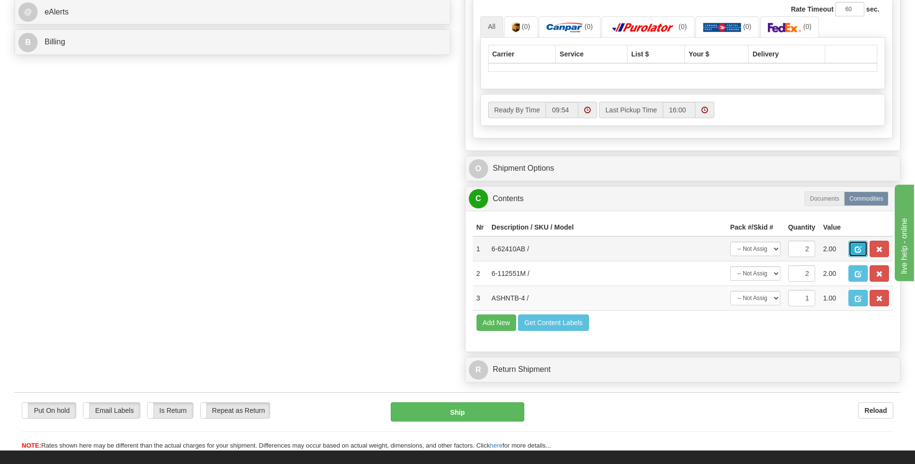
click at [852, 248] on button "button" at bounding box center [858, 249] width 19 height 16
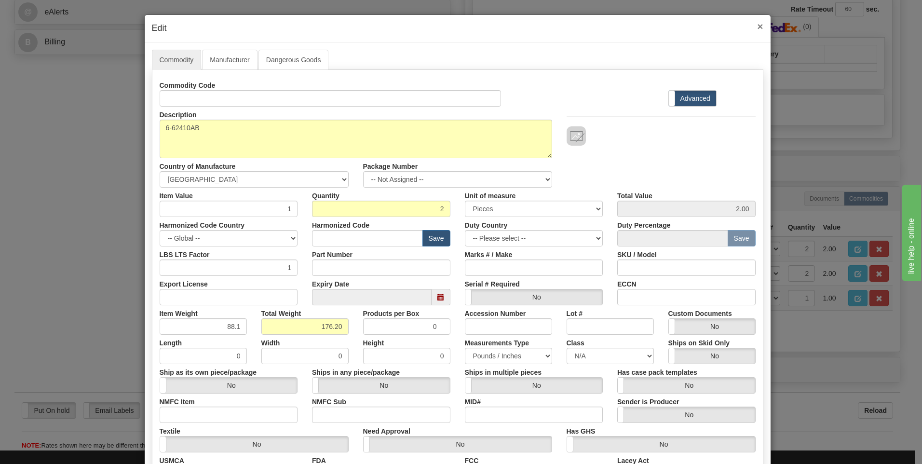
click at [757, 26] on span "×" at bounding box center [760, 26] width 6 height 11
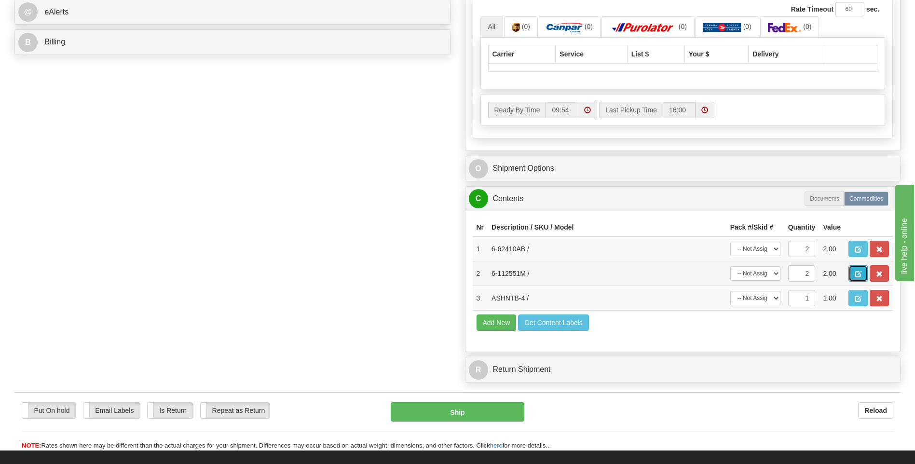
click at [851, 272] on button "button" at bounding box center [858, 273] width 19 height 16
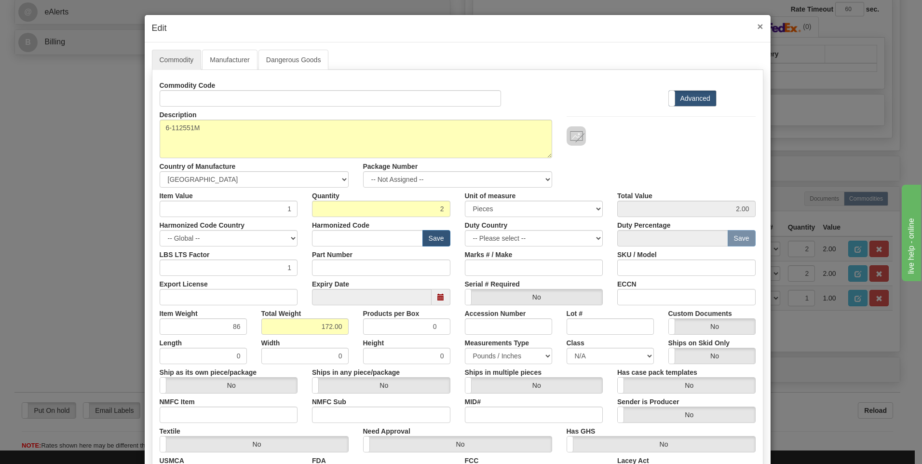
click at [758, 27] on span "×" at bounding box center [760, 26] width 6 height 11
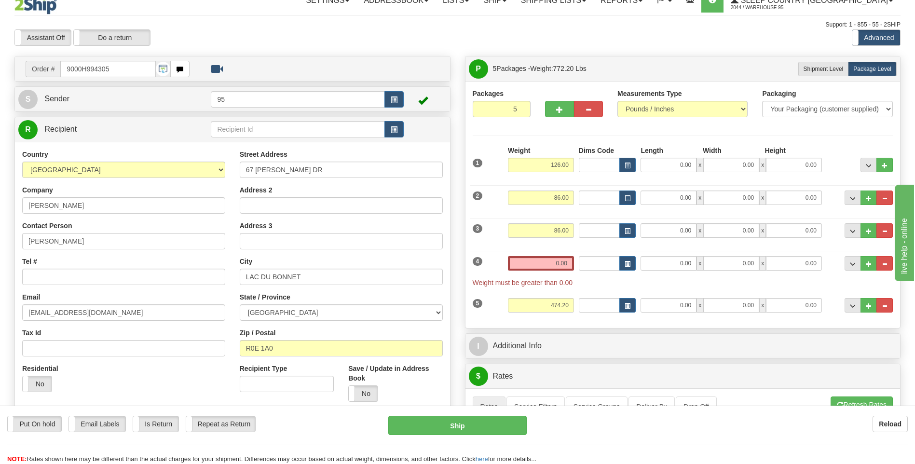
scroll to position [0, 0]
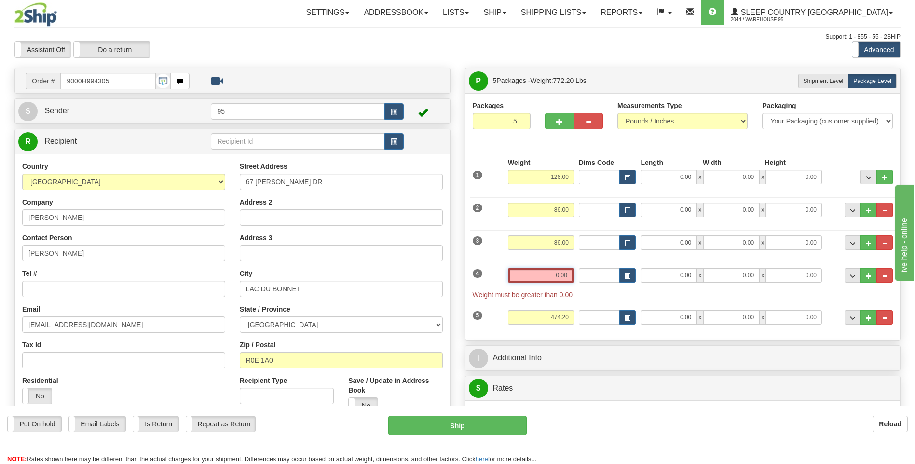
click at [566, 275] on input "0.00" at bounding box center [541, 275] width 66 height 14
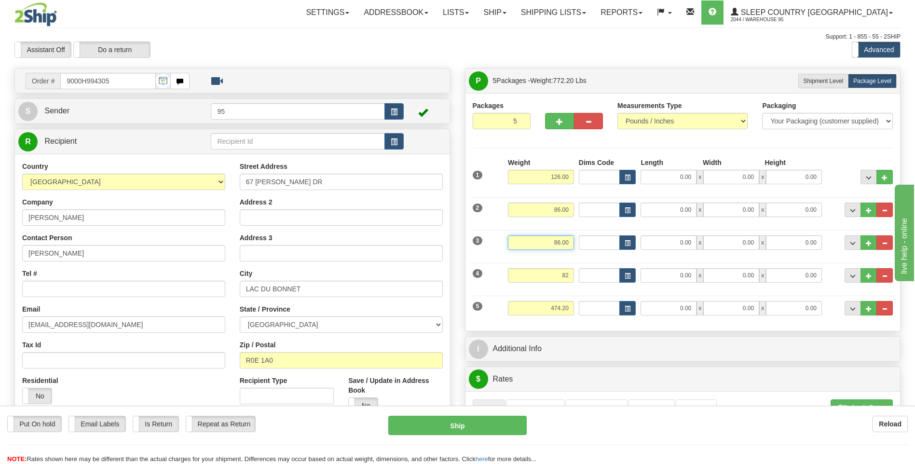
click at [560, 242] on input "86.00" at bounding box center [541, 242] width 66 height 14
type input "82.00"
click at [559, 205] on input "86.00" at bounding box center [541, 210] width 66 height 14
type input "82.00"
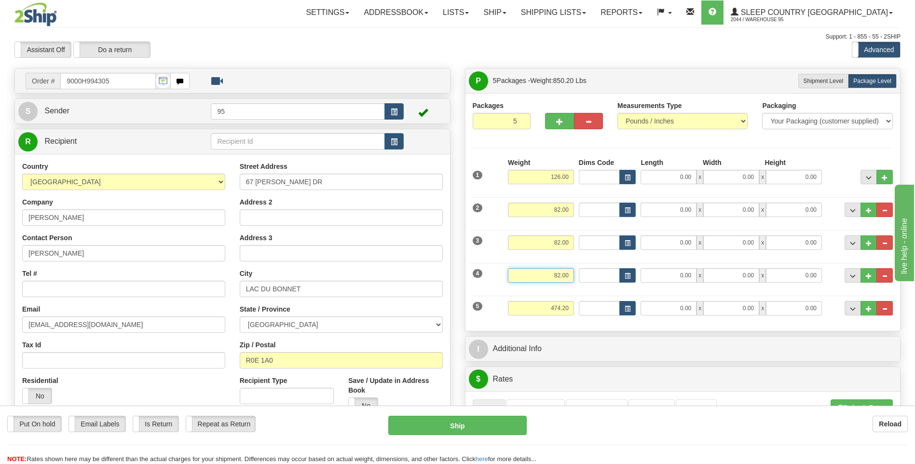
click at [560, 273] on input "82.00" at bounding box center [541, 275] width 66 height 14
type input "85.00"
click at [568, 308] on input "474.20" at bounding box center [541, 308] width 66 height 14
type input "4"
type input "85.00"
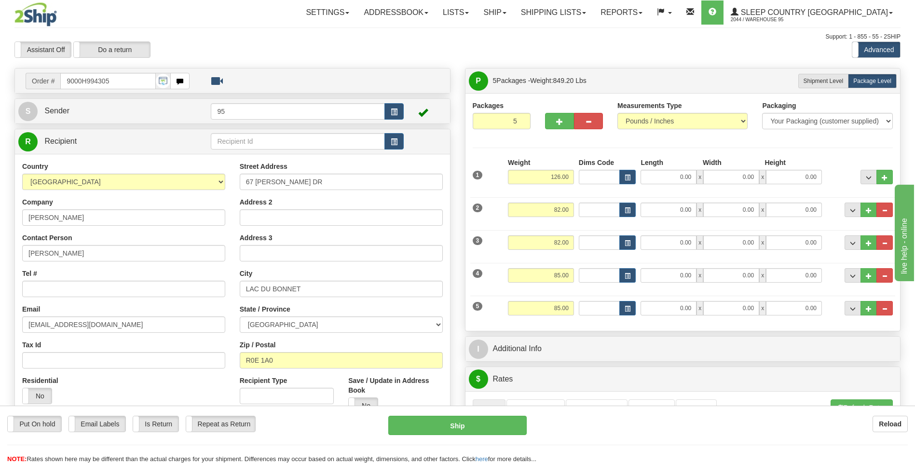
click at [572, 330] on div "Packages 5 5 Measurements Type" at bounding box center [683, 212] width 435 height 238
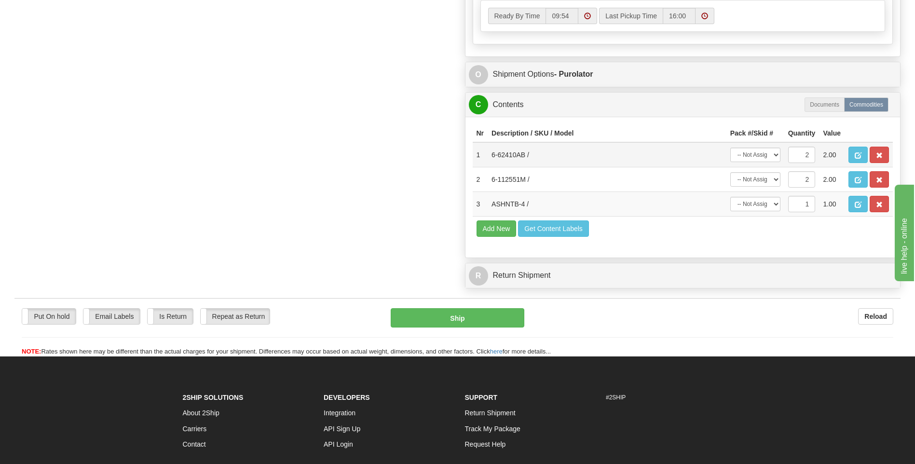
scroll to position [493, 0]
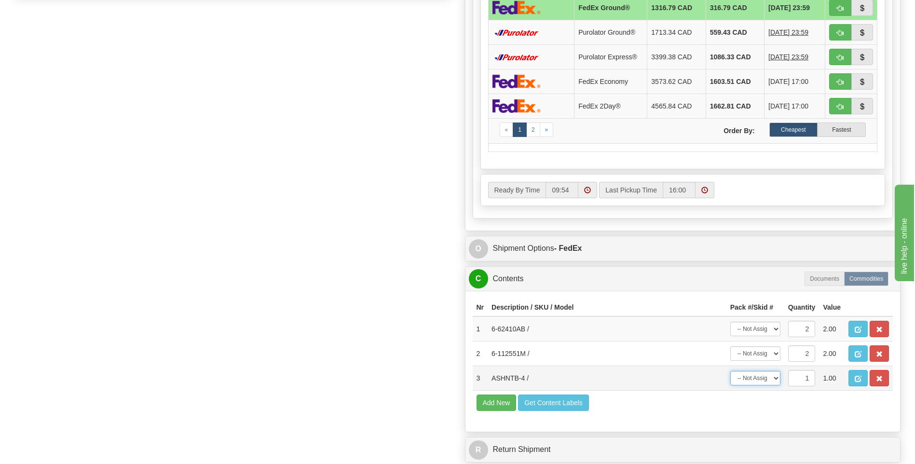
click at [756, 380] on select "-- Not Assigned -- Package 1 Package 2 Package 3 Package 4 Package 5" at bounding box center [755, 378] width 50 height 14
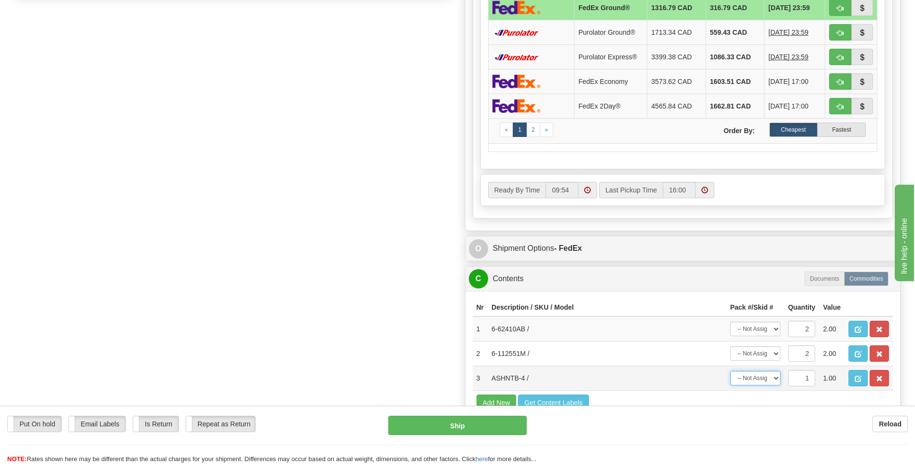
select select "0"
click at [730, 371] on select "-- Not Assigned -- Package 1 Package 2 Package 3 Package 4 Package 5" at bounding box center [755, 378] width 50 height 14
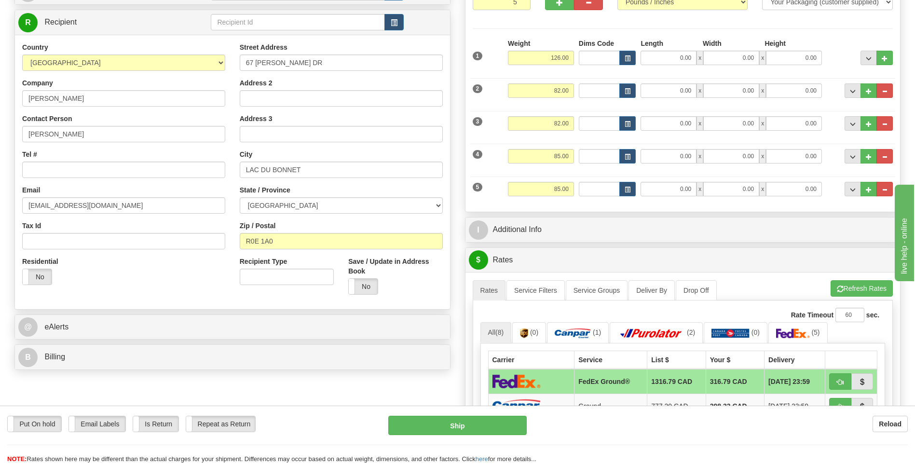
scroll to position [59, 0]
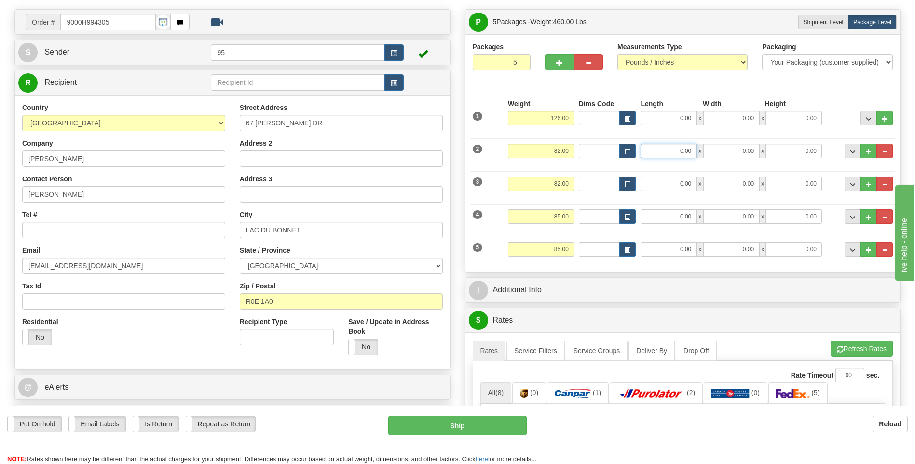
click at [685, 151] on input "0.00" at bounding box center [669, 151] width 56 height 14
type input "18.00"
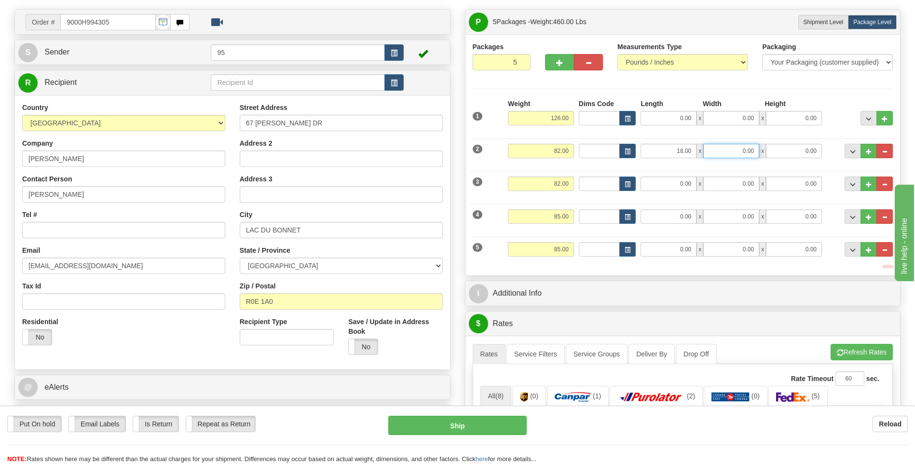
click at [730, 153] on input "0.00" at bounding box center [731, 151] width 56 height 14
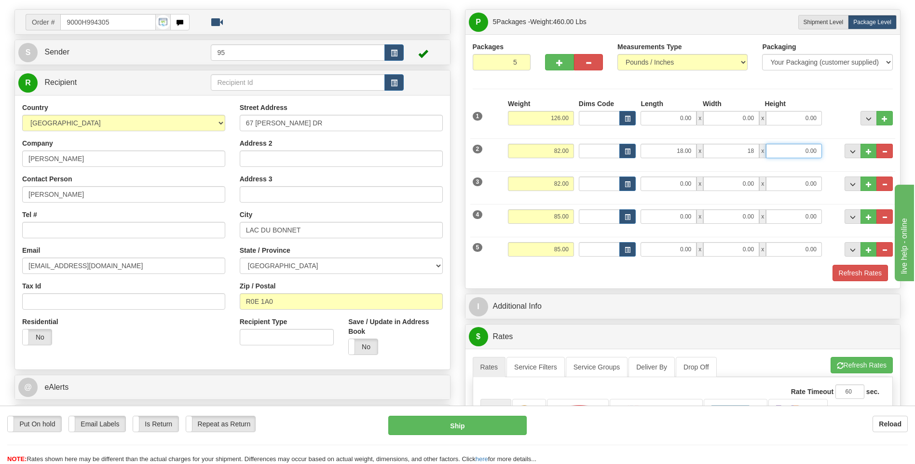
type input "18.00"
click at [769, 150] on input "0.00" at bounding box center [794, 151] width 56 height 14
type input "43.00"
click at [796, 186] on input "0.00" at bounding box center [794, 184] width 56 height 14
type input "43.00"
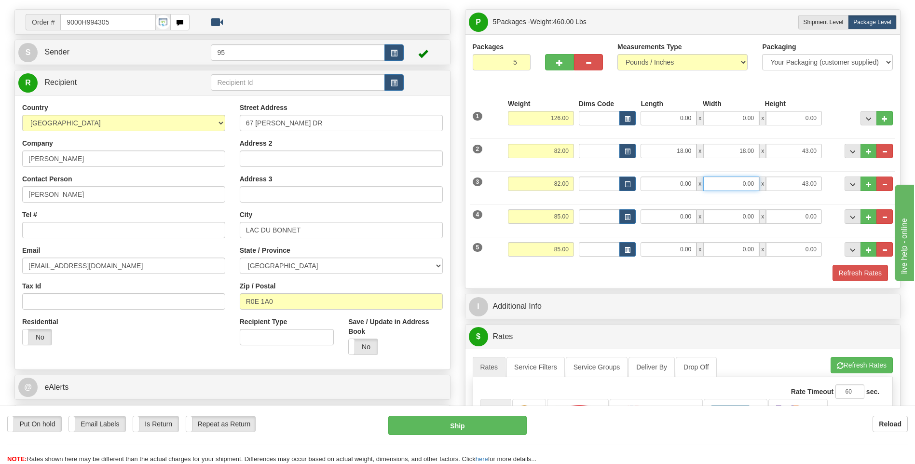
click at [746, 178] on input "0.00" at bounding box center [731, 184] width 56 height 14
type input "18.00"
click at [692, 181] on input "0.00" at bounding box center [669, 184] width 56 height 14
type input "18.00"
click at [513, 269] on div "Refresh Rates" at bounding box center [683, 273] width 426 height 16
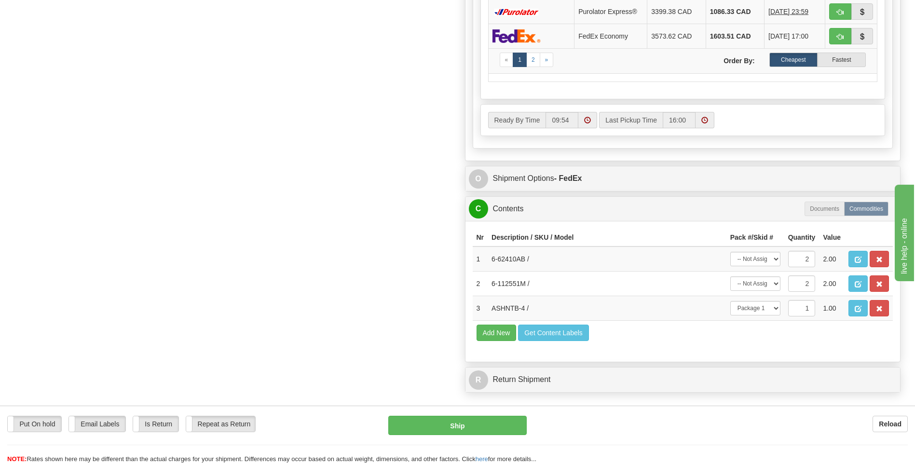
scroll to position [590, 0]
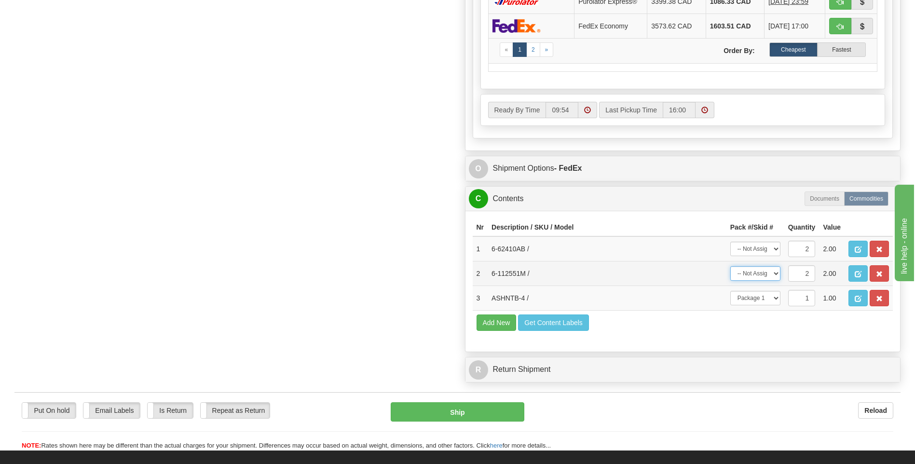
click at [761, 274] on select "-- Not Assigned -- Package 1 Package 2 Package 3 Package 4 Package 5 Split" at bounding box center [755, 273] width 50 height 14
select select "SPLIT"
click at [730, 266] on select "-- Not Assigned -- Package 1 Package 2 Package 3 Package 4 Package 5 Split" at bounding box center [755, 273] width 50 height 14
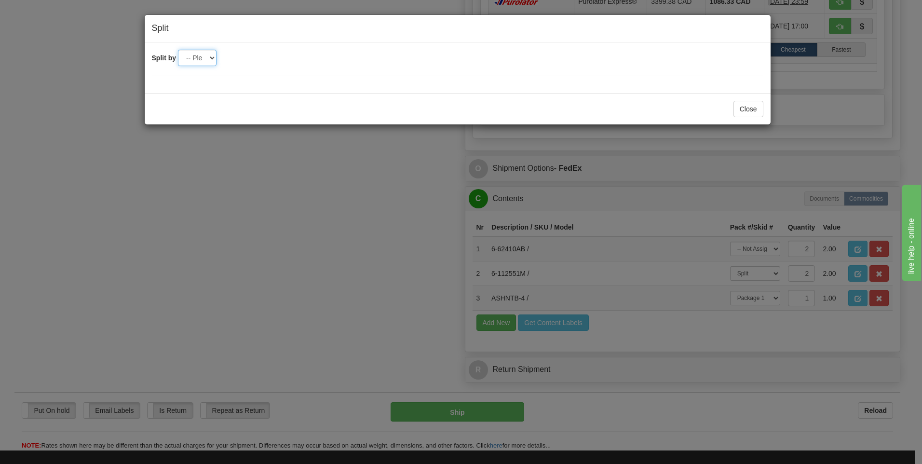
click at [212, 55] on select "-- Please select -- 2 3 4 5" at bounding box center [197, 58] width 39 height 16
select select "2"
click at [178, 50] on select "-- Please select -- 2 3 4 5" at bounding box center [197, 58] width 39 height 16
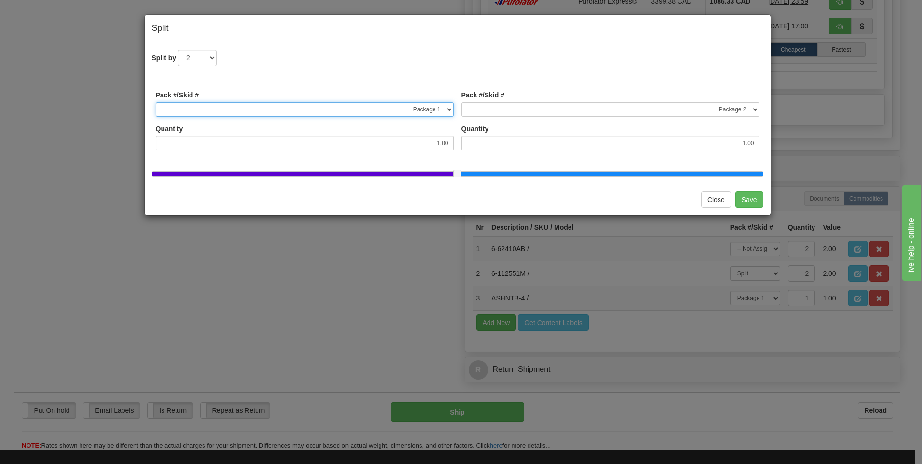
click at [240, 112] on select "-- Not Assigned -- Package 1 Package 2 Package 3 Package 4 Package 5" at bounding box center [305, 109] width 298 height 14
select select "1"
click at [156, 102] on select "-- Not Assigned -- Package 1 Package 2 Package 3 Package 4 Package 5" at bounding box center [305, 109] width 298 height 14
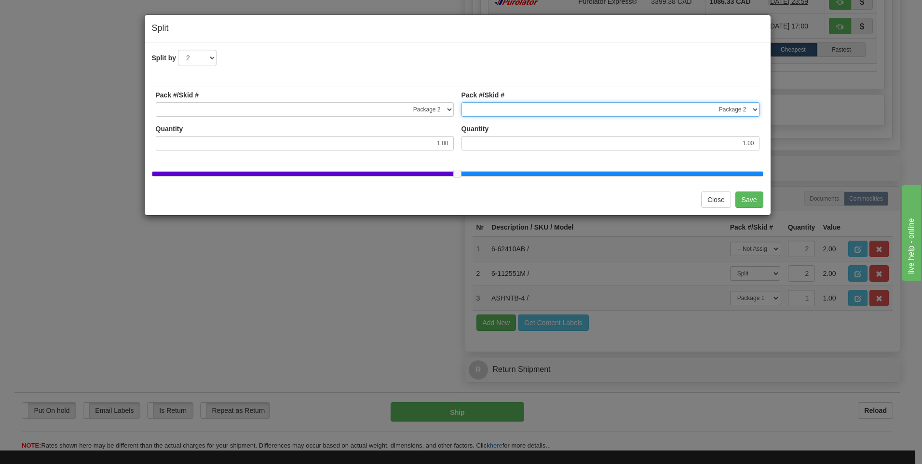
click at [695, 109] on select "-- Not Assigned -- Package 1 Package 2 Package 3 Package 4 Package 5" at bounding box center [611, 109] width 298 height 14
select select "2"
click at [462, 102] on select "-- Not Assigned -- Package 1 Package 2 Package 3 Package 4 Package 5" at bounding box center [611, 109] width 298 height 14
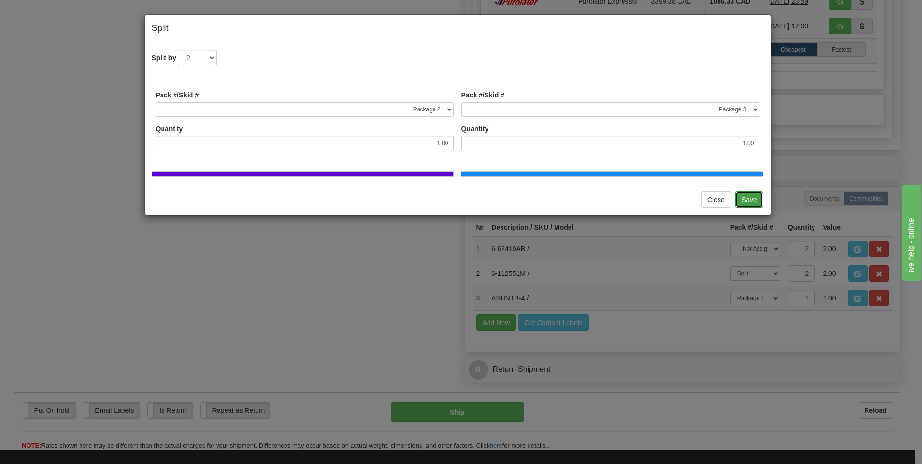
click at [754, 207] on button "Save" at bounding box center [750, 200] width 28 height 16
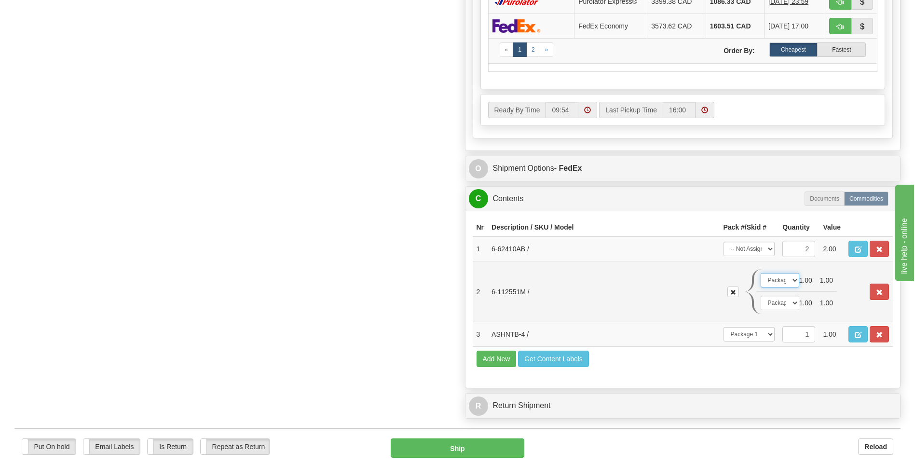
click at [786, 281] on select "-- Not Assigned -- Package 1 Package 2 Package 3 Package 4 Package 5" at bounding box center [780, 280] width 39 height 14
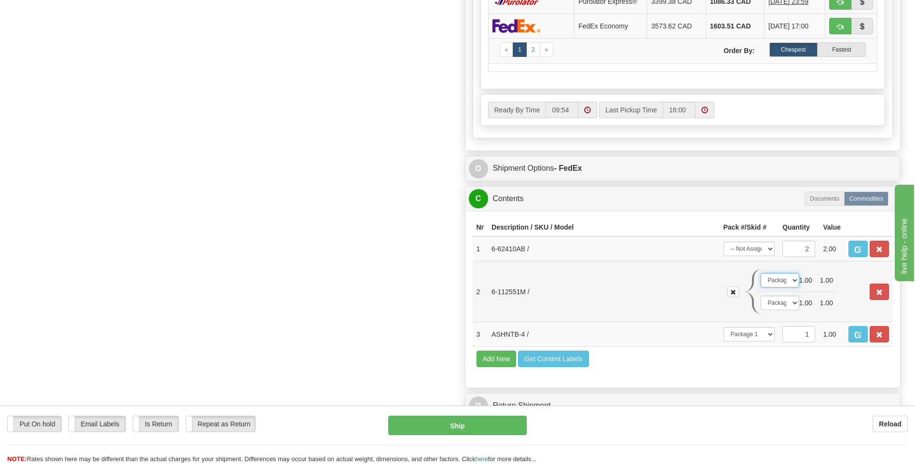
click at [786, 281] on select "-- Not Assigned -- Package 1 Package 2 Package 3 Package 4 Package 5" at bounding box center [780, 280] width 39 height 14
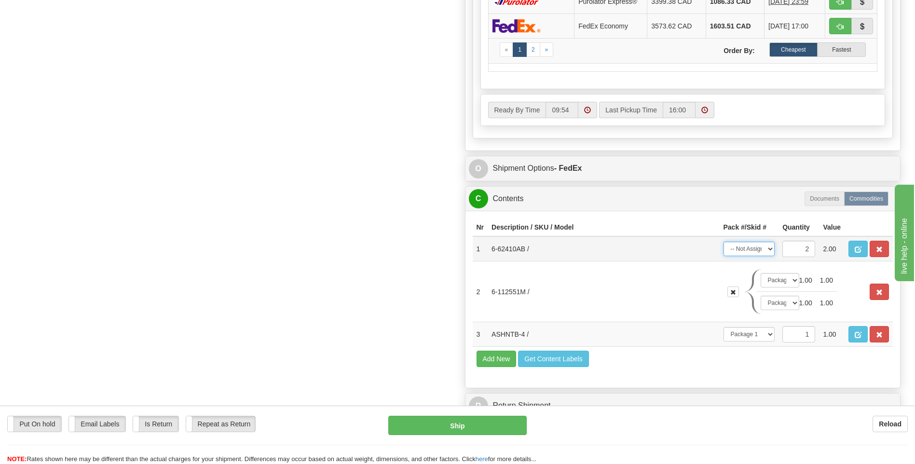
click at [756, 247] on select "-- Not Assigned -- Package 1 Package 2 Package 3 Package 4 Package 5 Split" at bounding box center [750, 249] width 52 height 14
click at [764, 246] on select "-- Not Assigned -- Package 1 Package 2 Package 3 Package 4 Package 5 Split" at bounding box center [750, 249] width 52 height 14
select select "SPLIT"
click at [724, 242] on select "-- Not Assigned -- Package 1 Package 2 Package 3 Package 4 Package 5 Split" at bounding box center [750, 249] width 52 height 14
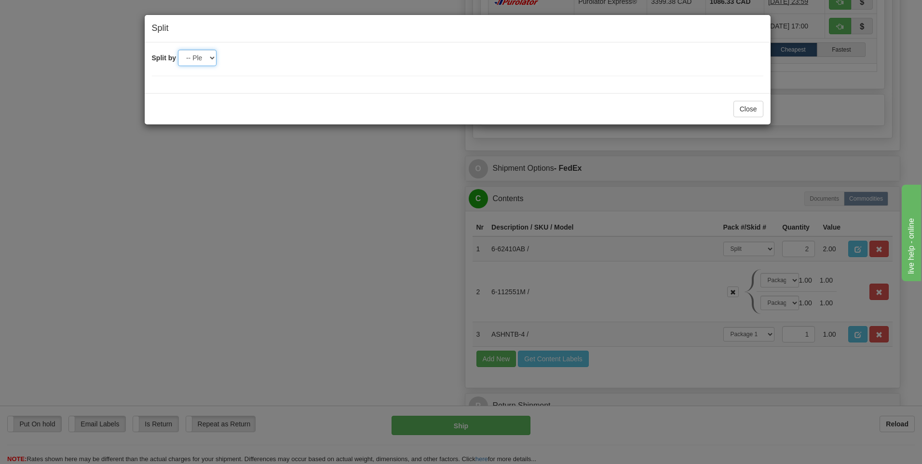
click at [214, 60] on select "-- Please select -- 2 3 4 5" at bounding box center [197, 58] width 39 height 16
click at [178, 50] on select "-- Please select -- 2 3 4 5" at bounding box center [197, 58] width 39 height 16
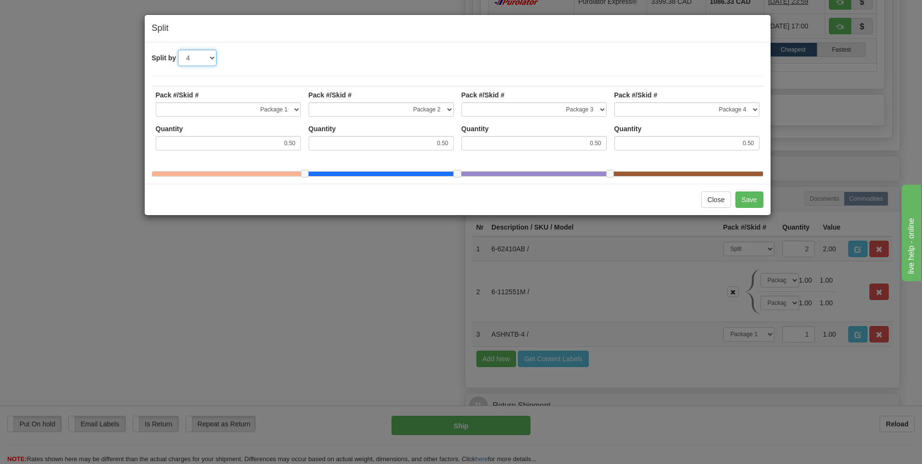
click at [200, 59] on select "-- Please select -- 2 3 4 5" at bounding box center [197, 58] width 39 height 16
select select "2"
click at [178, 50] on select "-- Please select -- 2 3 4 5" at bounding box center [197, 58] width 39 height 16
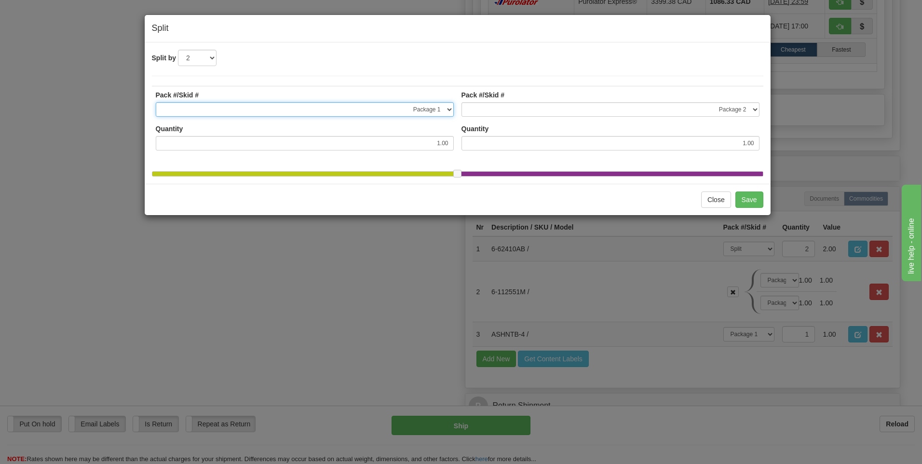
click at [241, 111] on select "-- Not Assigned -- Package 1 Package 2 Package 3 Package 4 Package 5" at bounding box center [305, 109] width 298 height 14
select select "3"
click at [156, 102] on select "-- Not Assigned -- Package 1 Package 2 Package 3 Package 4 Package 5" at bounding box center [305, 109] width 298 height 14
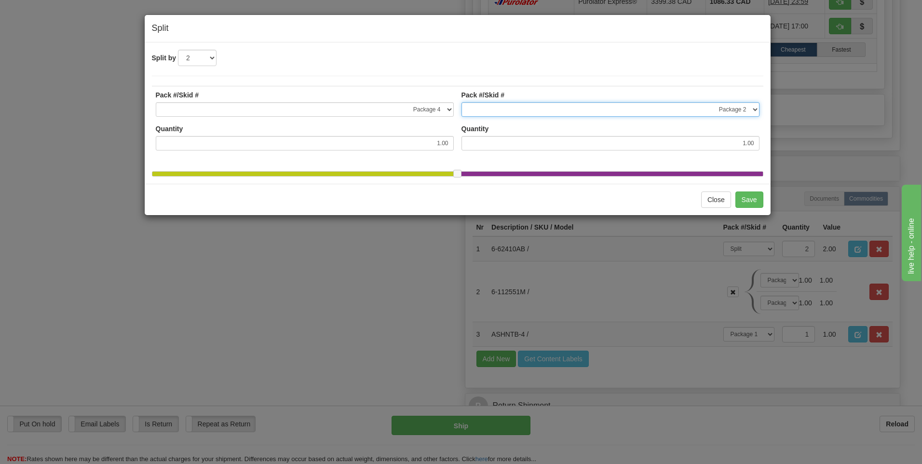
click at [569, 108] on select "-- Not Assigned -- Package 1 Package 2 Package 3 Package 4 Package 5" at bounding box center [611, 109] width 298 height 14
select select "4"
click at [462, 102] on select "-- Not Assigned -- Package 1 Package 2 Package 3 Package 4 Package 5" at bounding box center [611, 109] width 298 height 14
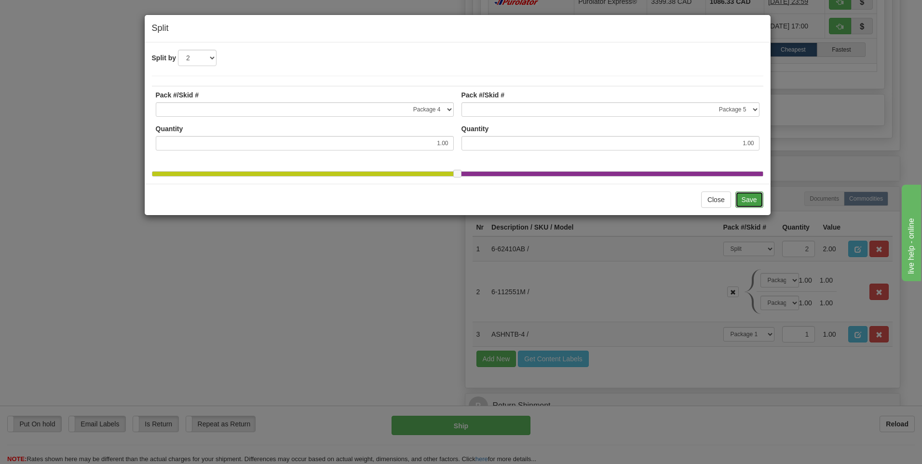
click at [752, 206] on button "Save" at bounding box center [750, 200] width 28 height 16
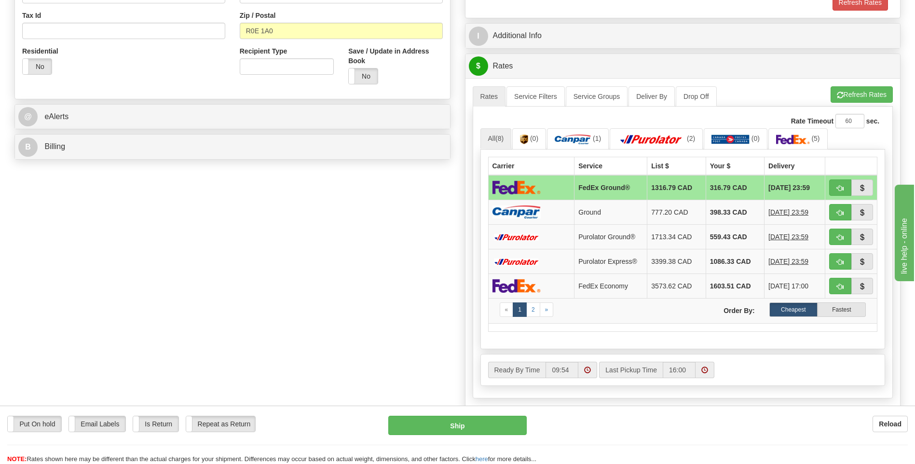
scroll to position [300, 0]
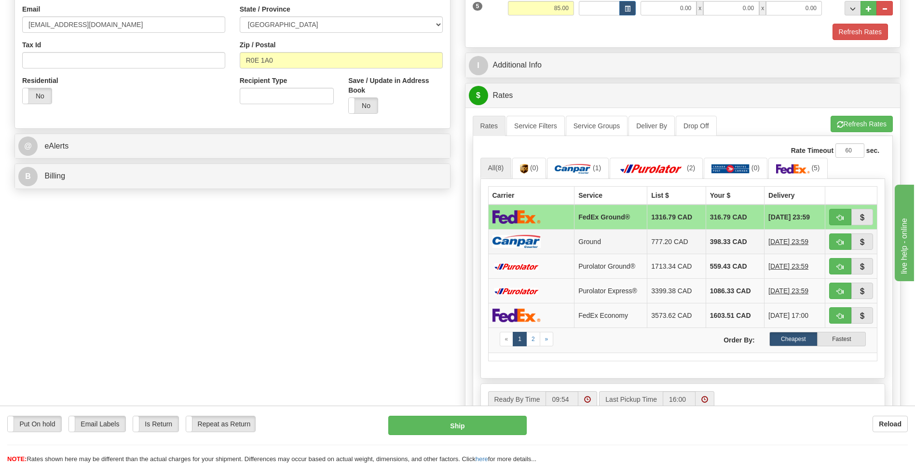
click at [615, 233] on td "Ground" at bounding box center [611, 241] width 73 height 25
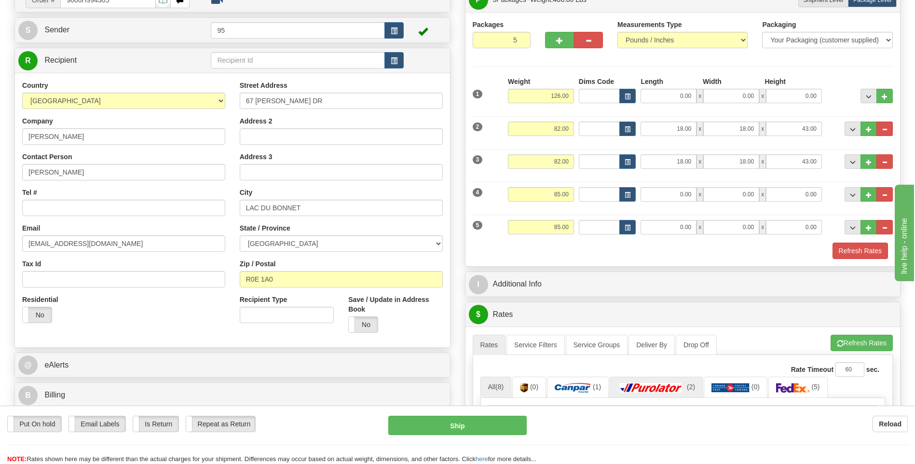
scroll to position [59, 0]
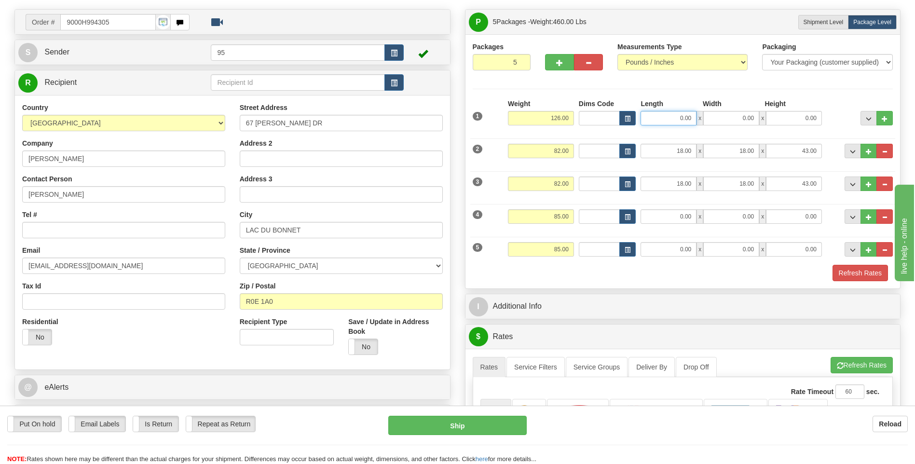
click at [684, 117] on input "0.00" at bounding box center [669, 118] width 56 height 14
type input "0.00"
click at [741, 211] on input "0.00" at bounding box center [731, 216] width 56 height 14
type input "5.00"
click at [749, 249] on input "0.00" at bounding box center [731, 249] width 56 height 14
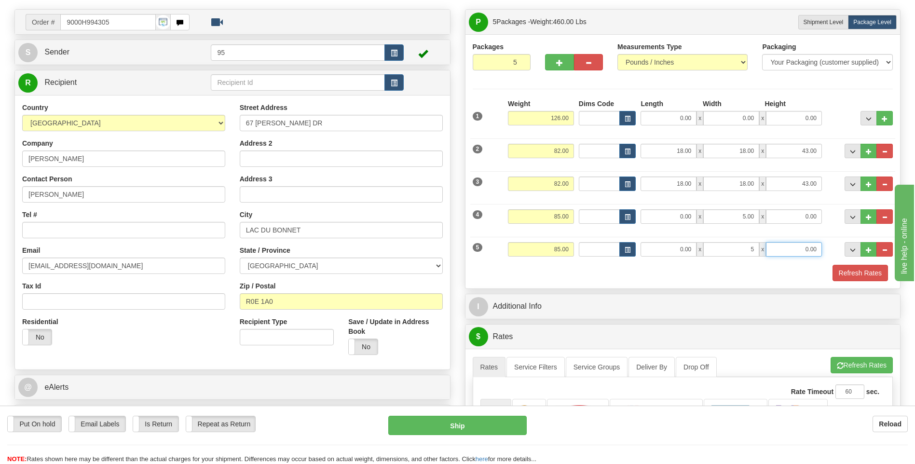
type input "5.00"
click at [785, 248] on input "0.00" at bounding box center [794, 249] width 56 height 14
type input "39.00"
click at [799, 219] on input "0.00" at bounding box center [794, 216] width 56 height 14
type input "39.00"
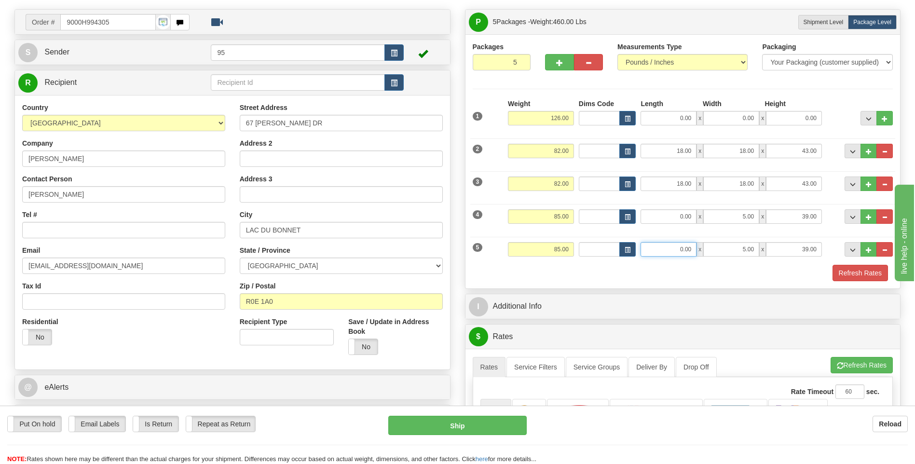
click at [650, 253] on input "0.00" at bounding box center [669, 249] width 56 height 14
type input "42.00"
click at [673, 219] on input "0.00" at bounding box center [669, 216] width 56 height 14
type input "42.00"
click at [575, 271] on div "Refresh Rates" at bounding box center [683, 273] width 426 height 16
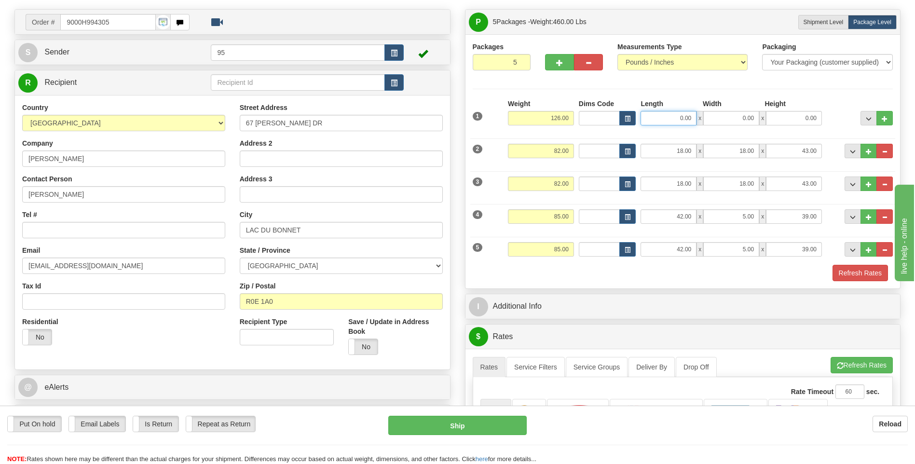
click at [670, 119] on input "0.00" at bounding box center [669, 118] width 56 height 14
type input "0.00"
click at [783, 119] on input "0.00" at bounding box center [794, 118] width 56 height 14
type input "80.00"
click at [656, 122] on input "0.00" at bounding box center [669, 118] width 56 height 14
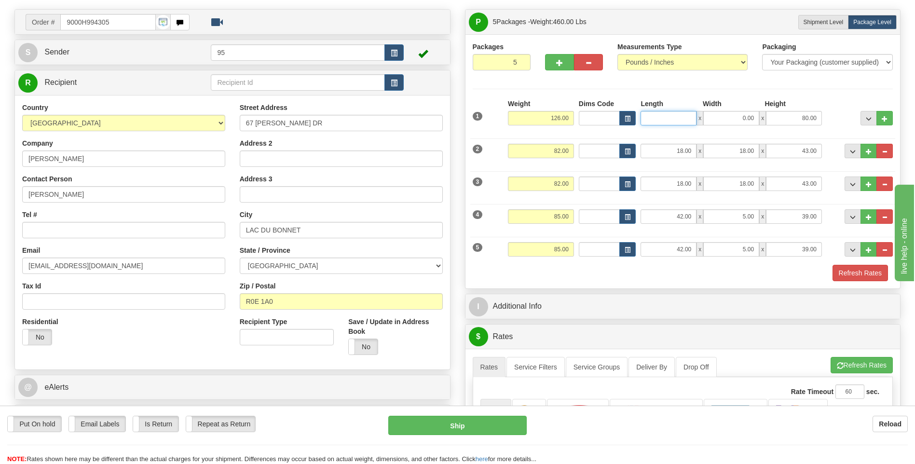
click at [671, 119] on input "Length" at bounding box center [669, 118] width 56 height 14
type input "40.00"
click at [713, 120] on input "0.00" at bounding box center [731, 118] width 56 height 14
type input "7.00"
click at [734, 88] on div "Packages 5 5 Measurements Type" at bounding box center [683, 161] width 421 height 239
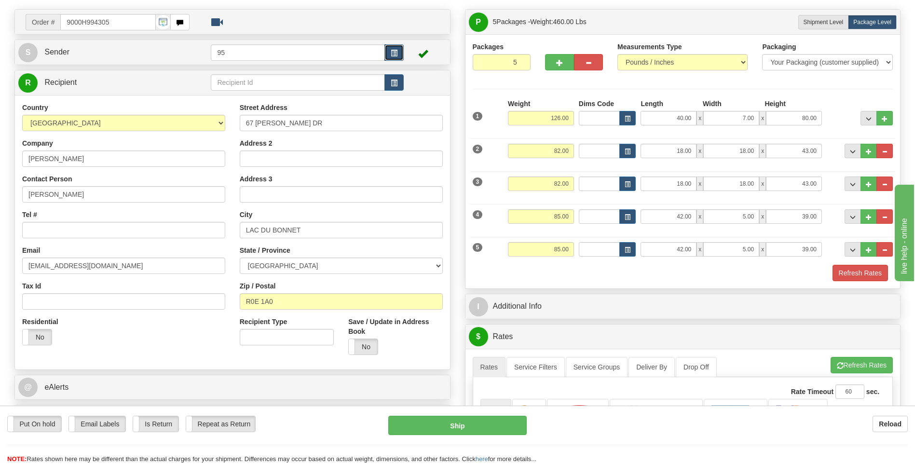
click at [390, 44] on button "button" at bounding box center [394, 52] width 19 height 16
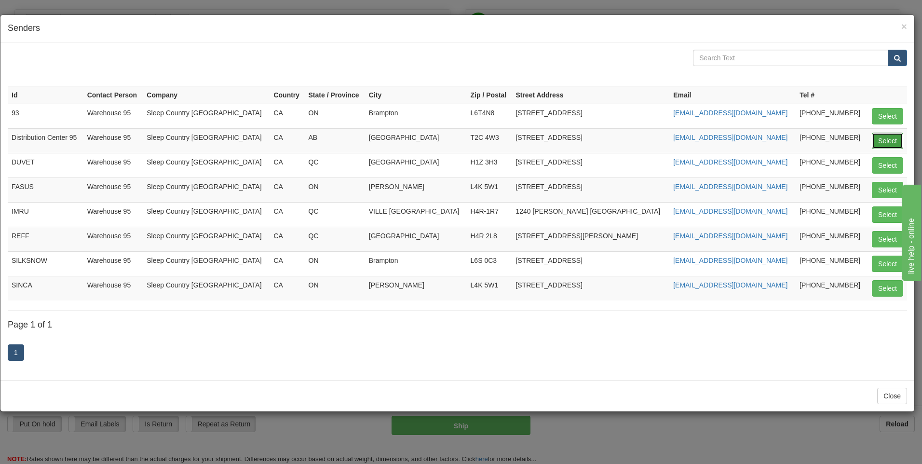
click at [891, 139] on button "Select" at bounding box center [887, 141] width 31 height 16
type input "Distribution Center 95"
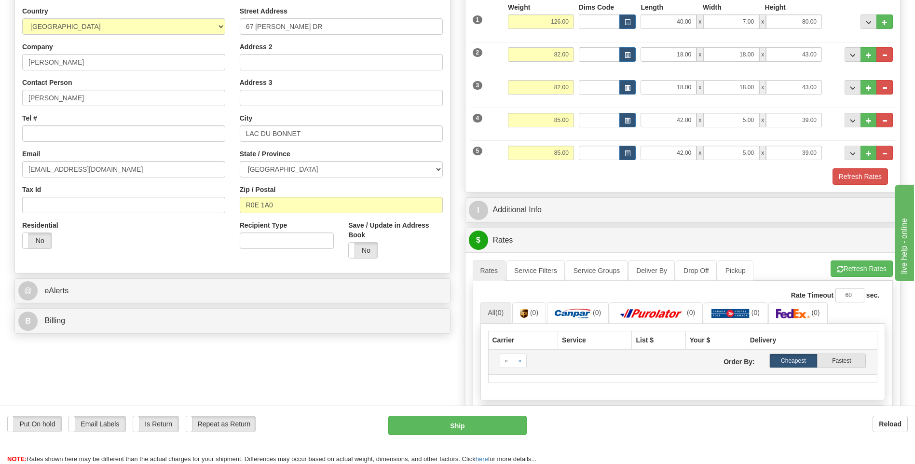
scroll to position [348, 0]
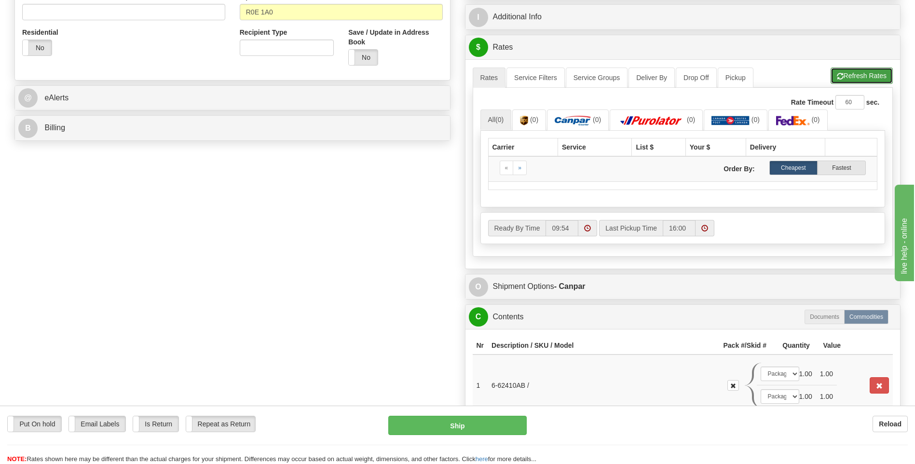
click at [860, 71] on button "Refresh Rates" at bounding box center [862, 76] width 62 height 16
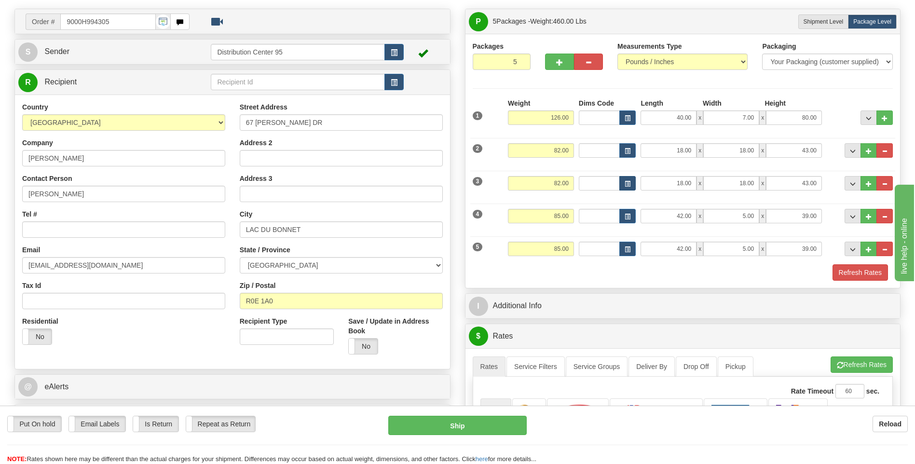
scroll to position [0, 0]
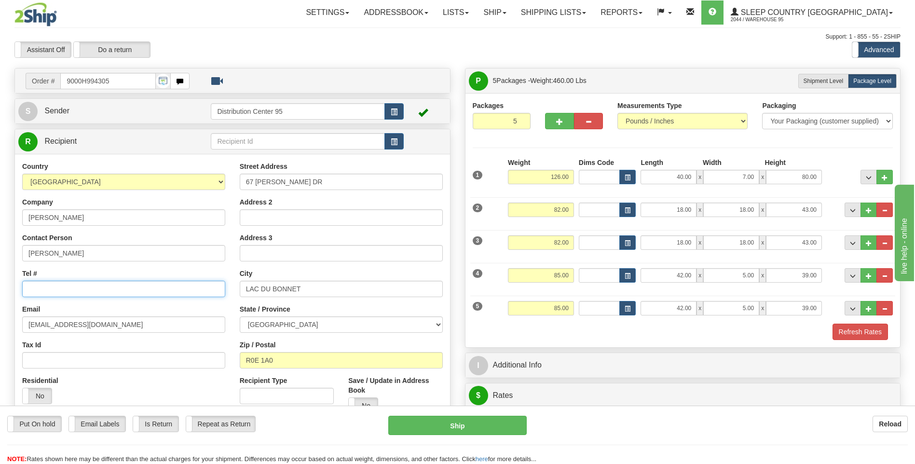
click at [169, 284] on input "Tel #" at bounding box center [123, 289] width 203 height 16
click at [118, 78] on input "9000H994305" at bounding box center [107, 81] width 95 height 16
drag, startPoint x: 118, startPoint y: 78, endPoint x: 75, endPoint y: 77, distance: 42.9
click at [75, 77] on input "9000H994305" at bounding box center [107, 81] width 95 height 16
click at [86, 294] on input "Tel #" at bounding box center [123, 289] width 203 height 16
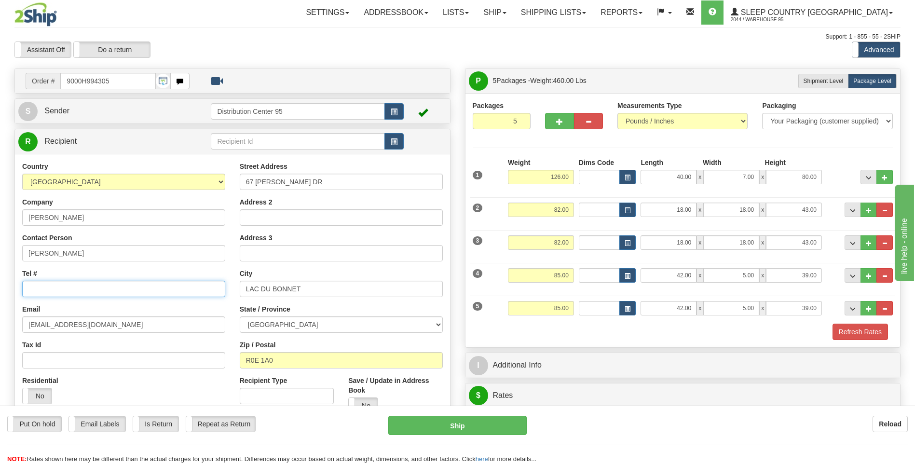
paste input "204 391-1517"
type input "204 391-1517"
click at [864, 338] on button "Refresh Rates" at bounding box center [860, 332] width 55 height 16
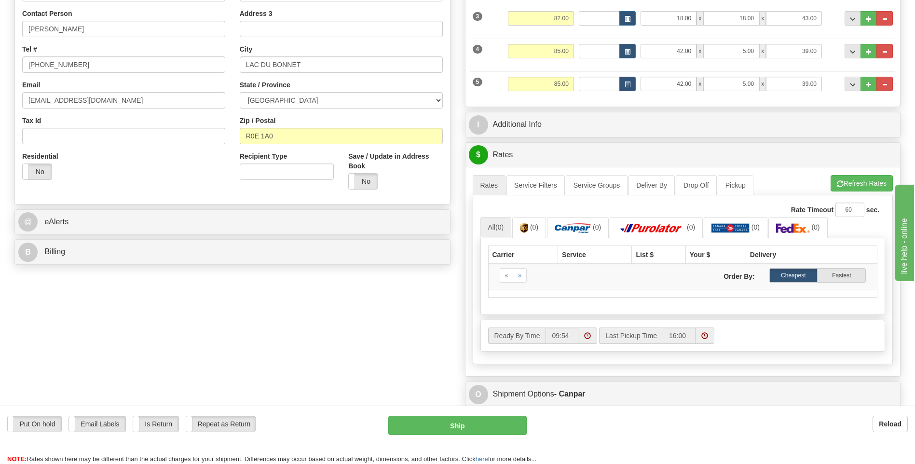
scroll to position [241, 0]
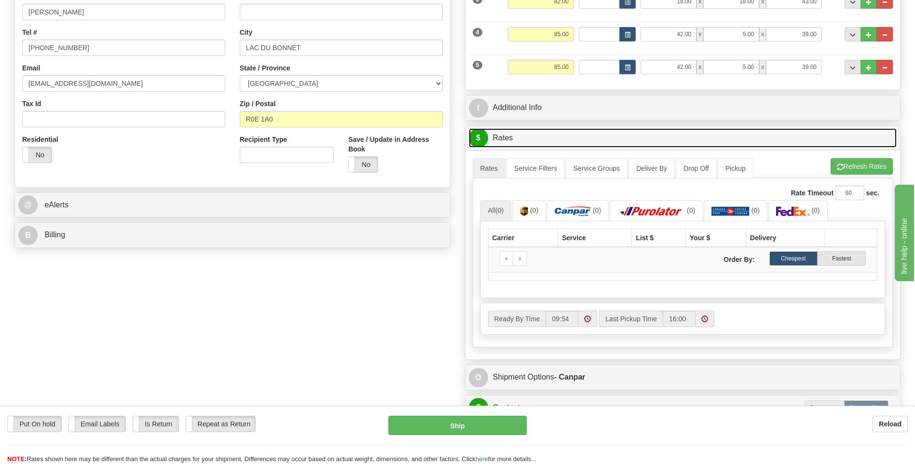
click at [556, 129] on link "$ Rates" at bounding box center [683, 138] width 428 height 20
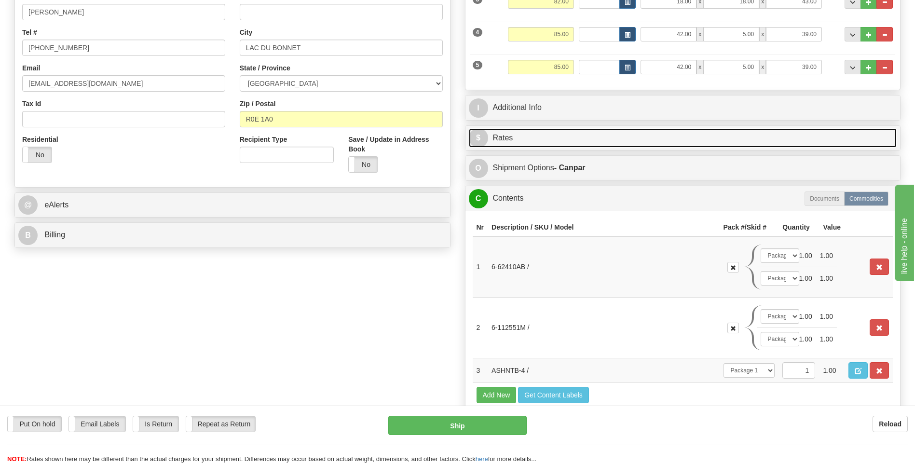
click at [556, 129] on link "$ Rates" at bounding box center [683, 138] width 428 height 20
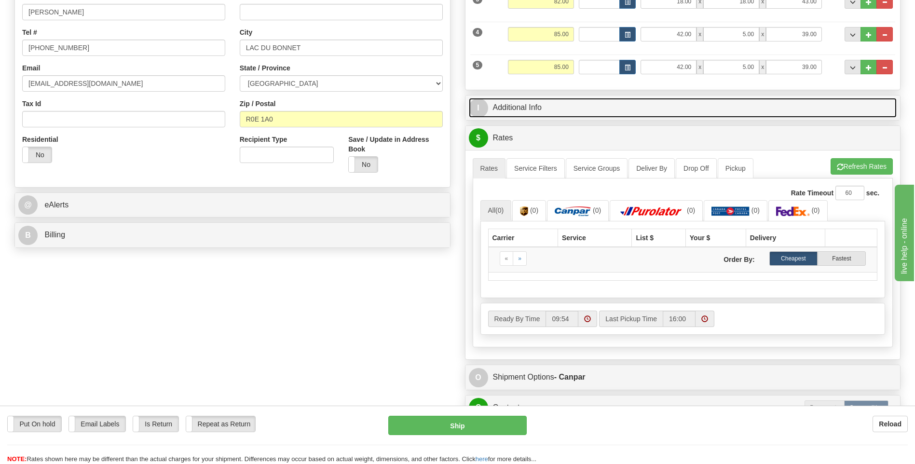
click at [556, 107] on link "I Additional Info" at bounding box center [683, 108] width 428 height 20
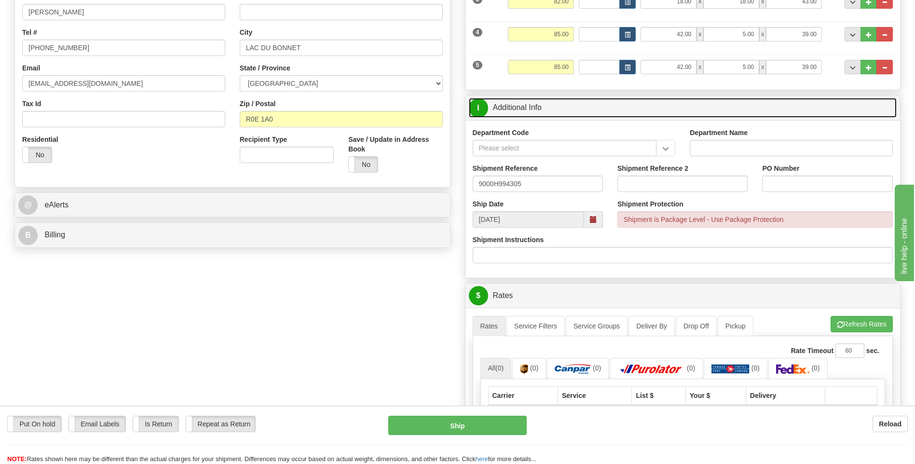
click at [556, 107] on link "I Additional Info" at bounding box center [683, 108] width 428 height 20
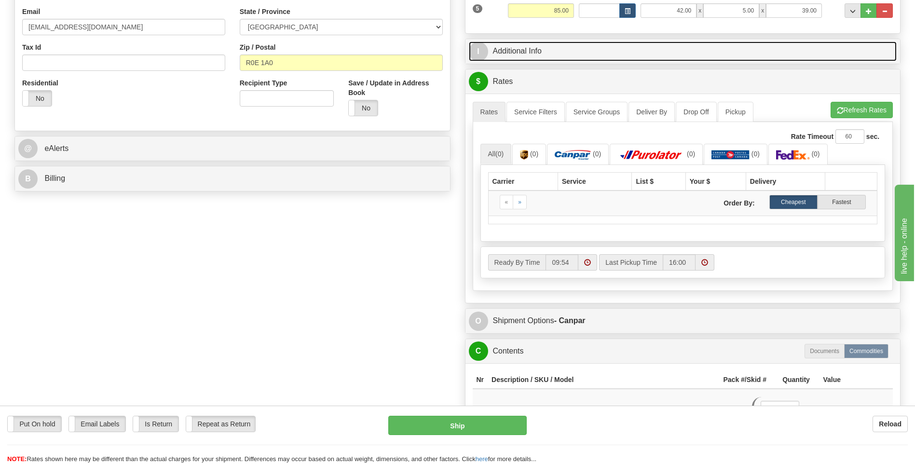
scroll to position [289, 0]
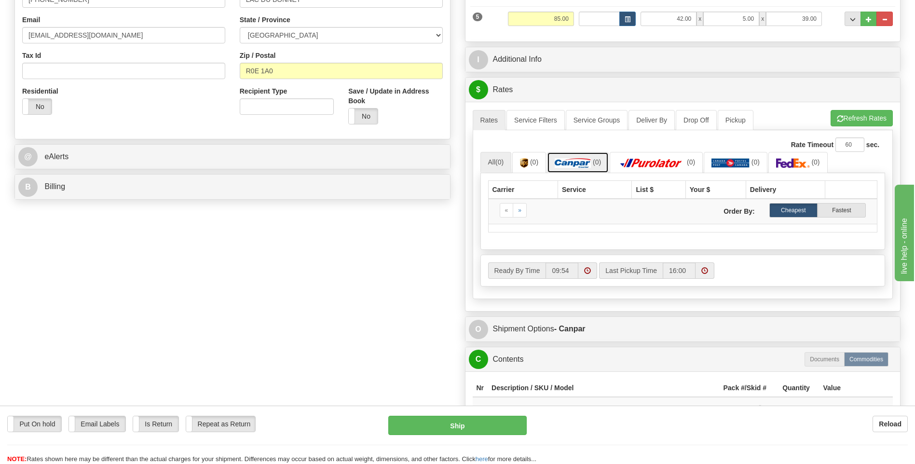
click at [588, 158] on link "(0)" at bounding box center [578, 162] width 62 height 21
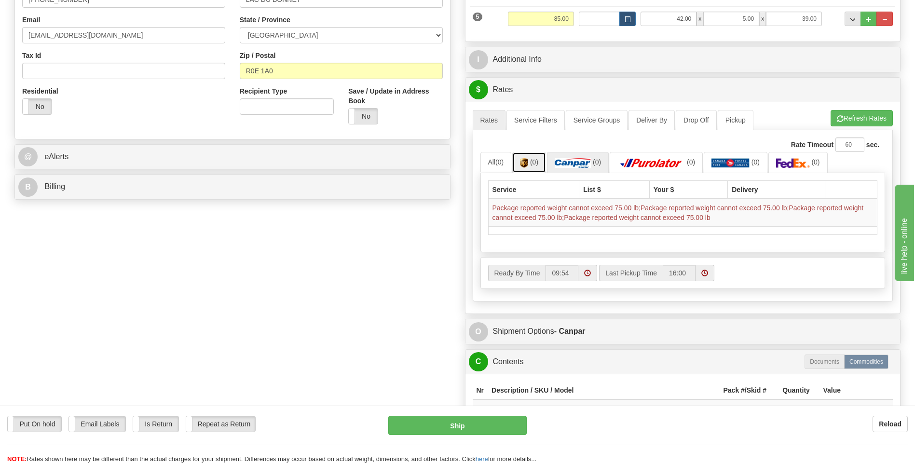
click at [544, 160] on link "(0)" at bounding box center [529, 162] width 34 height 21
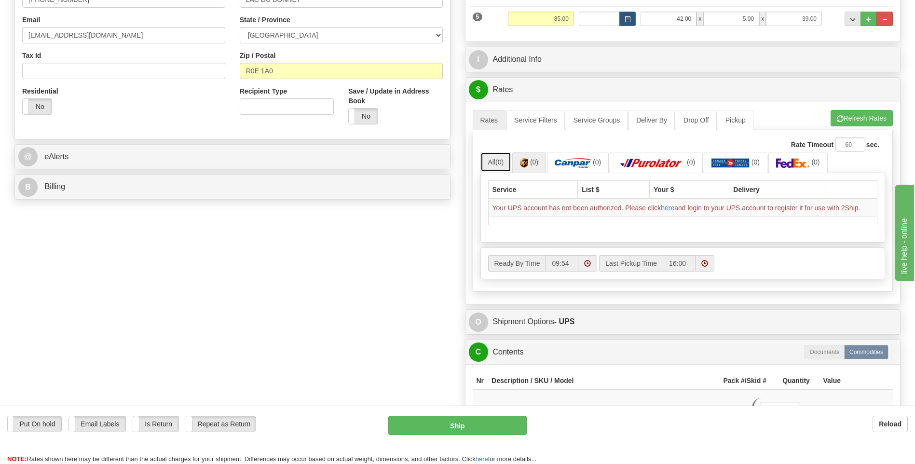
click at [502, 160] on span "(0)" at bounding box center [499, 162] width 8 height 8
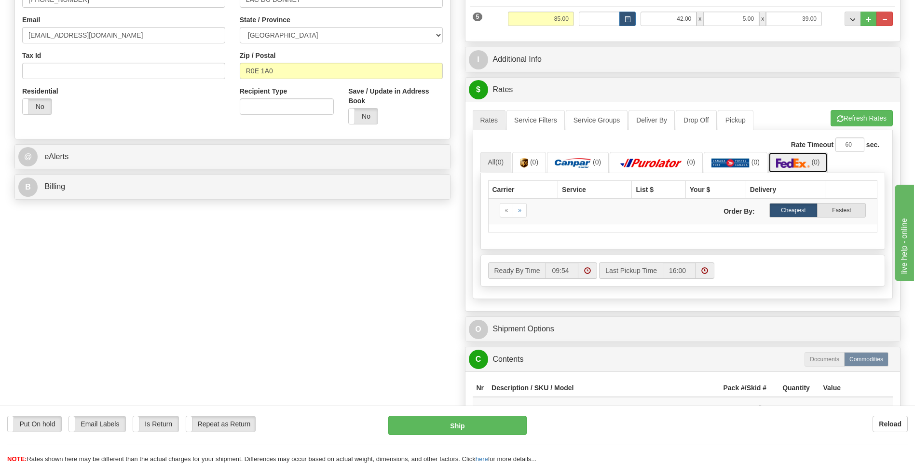
click at [776, 162] on link "(0)" at bounding box center [798, 162] width 59 height 21
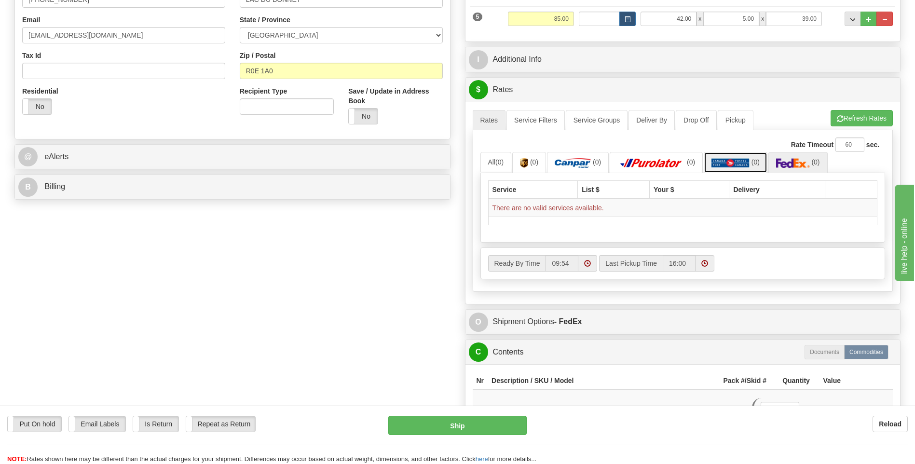
click at [749, 158] on link "(0)" at bounding box center [736, 162] width 64 height 21
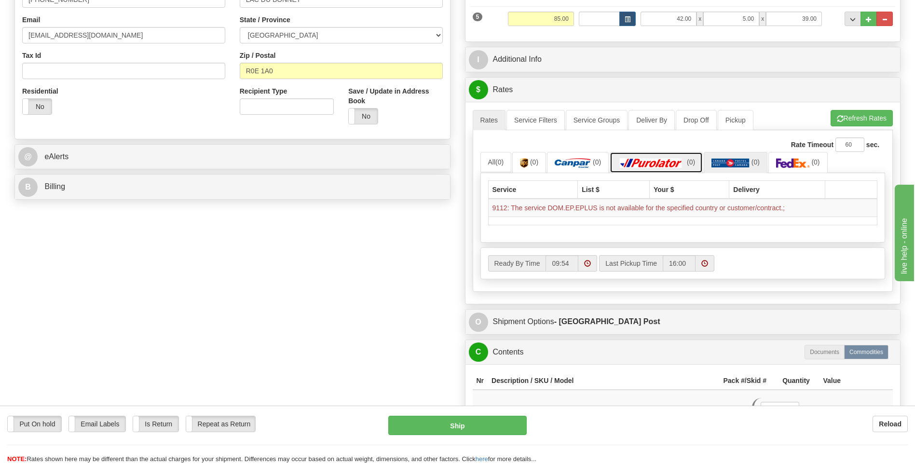
click at [676, 159] on img at bounding box center [652, 163] width 68 height 10
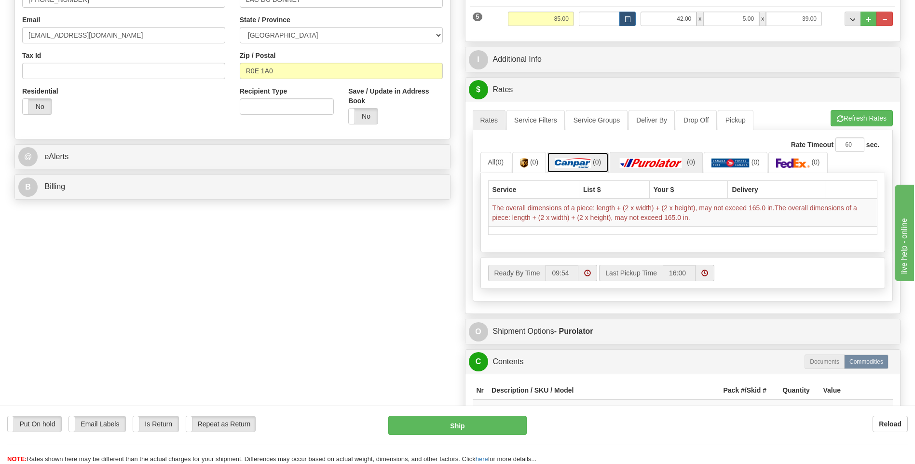
click at [596, 156] on link "(0)" at bounding box center [578, 162] width 62 height 21
click at [503, 163] on span "(0)" at bounding box center [499, 162] width 8 height 8
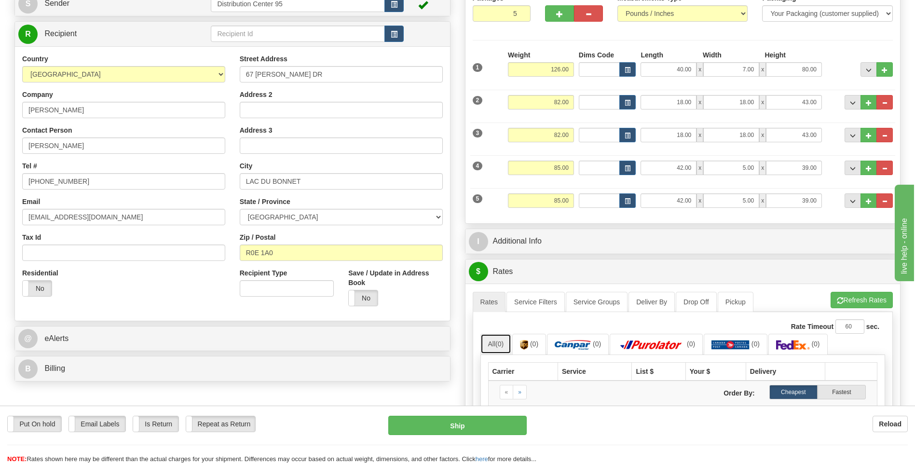
scroll to position [48, 0]
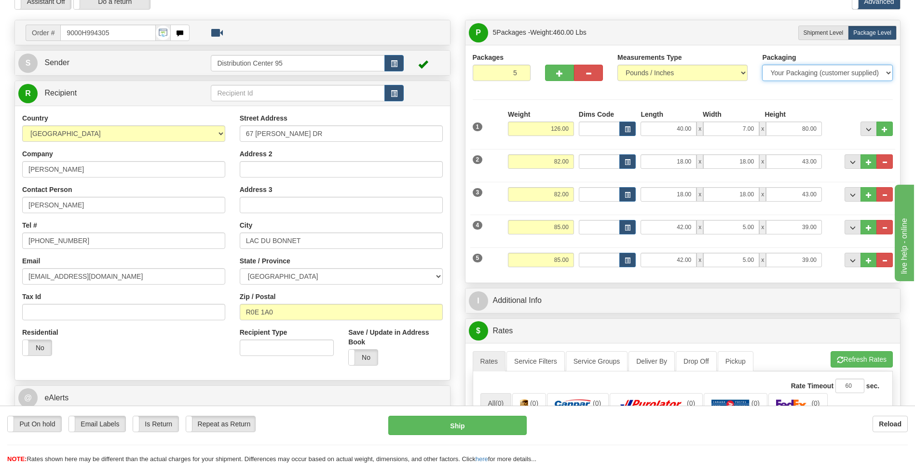
click at [800, 71] on select "Your Packaging (customer supplied) Envelope (carrier supplied) Pack (carrier su…" at bounding box center [827, 73] width 130 height 16
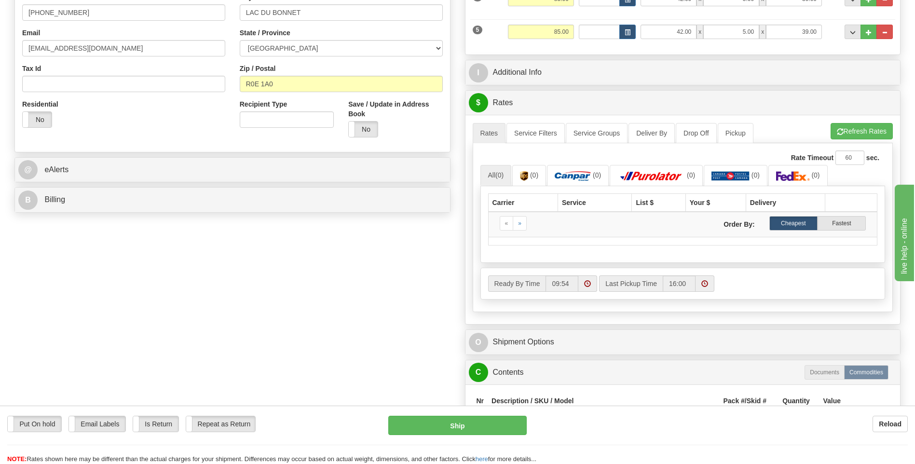
scroll to position [289, 0]
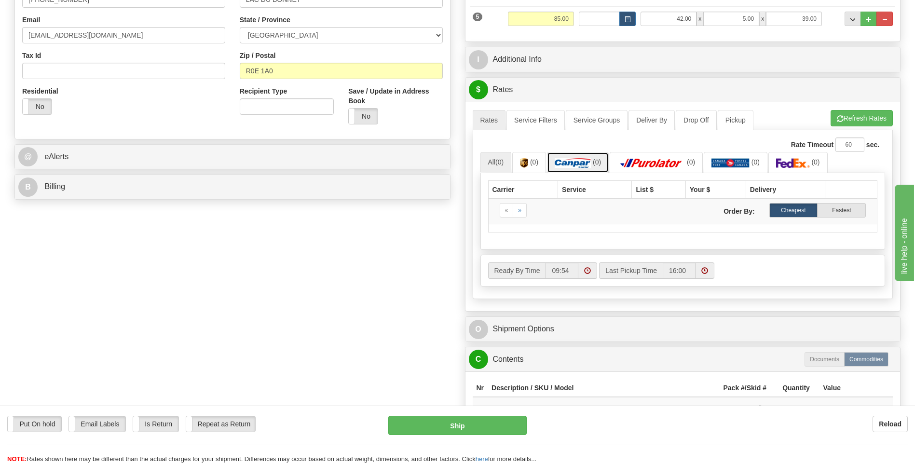
click at [587, 166] on img at bounding box center [573, 163] width 36 height 10
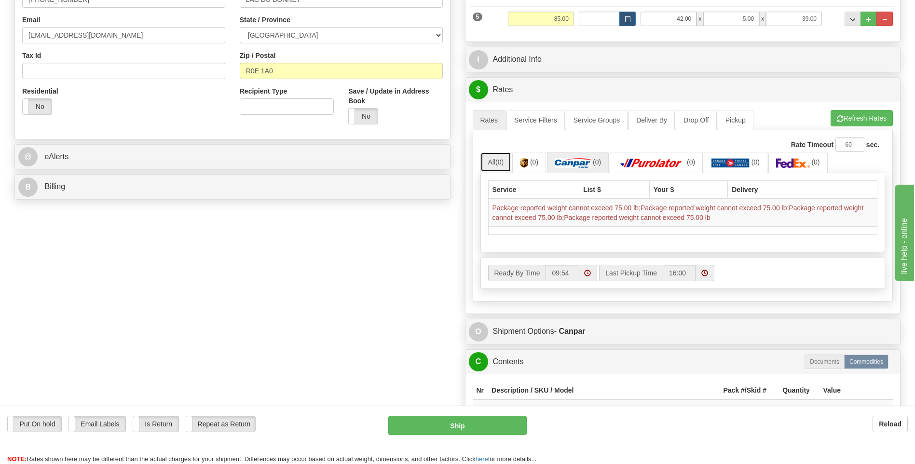
click at [487, 161] on link "All (0)" at bounding box center [496, 162] width 31 height 20
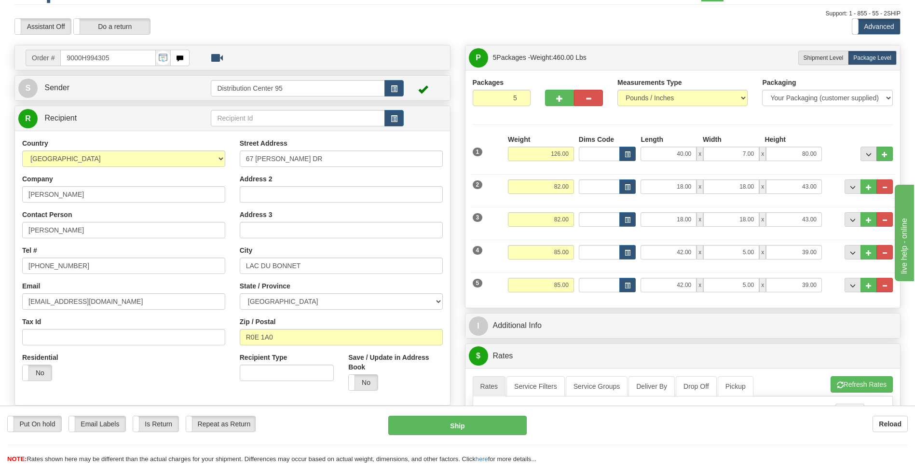
scroll to position [0, 0]
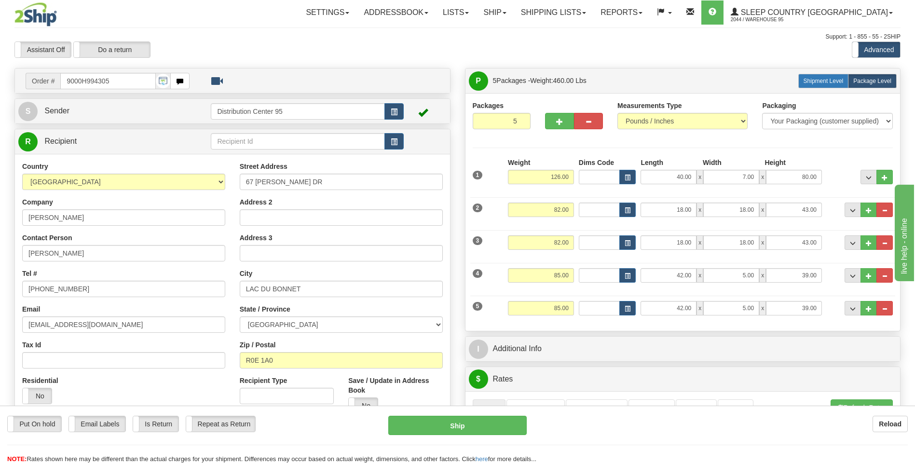
click at [832, 77] on label "Shipment Level Shipm." at bounding box center [823, 81] width 51 height 14
radio input "true"
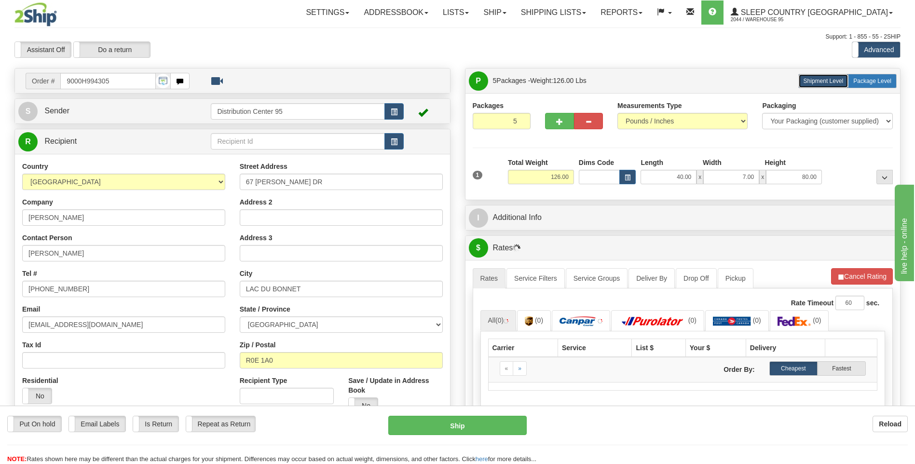
click at [865, 76] on label "Package Level Pack.." at bounding box center [872, 81] width 49 height 14
radio input "true"
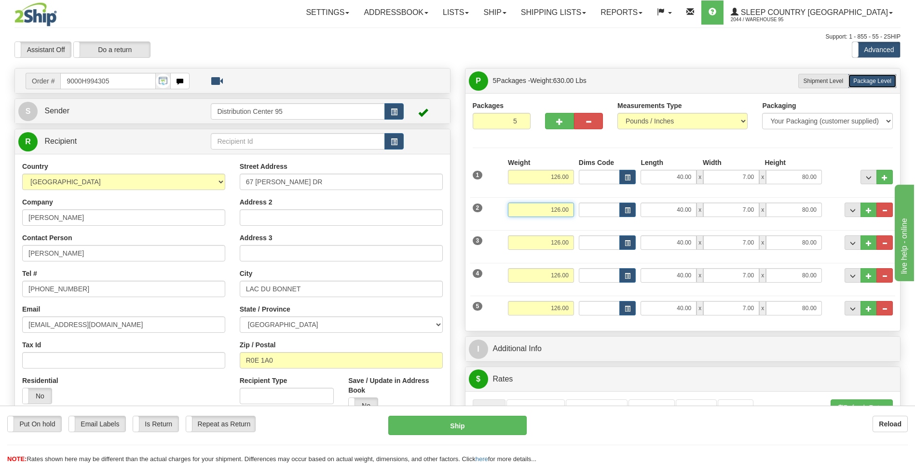
click at [573, 206] on input "126.00" at bounding box center [541, 210] width 66 height 14
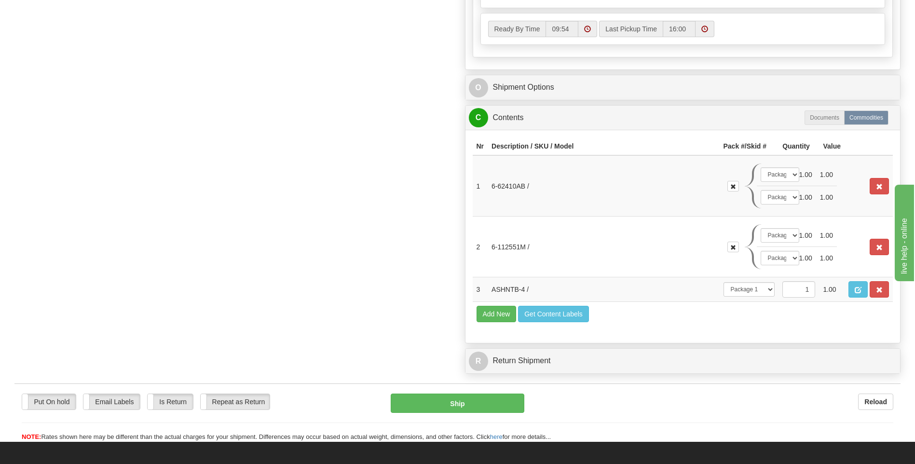
scroll to position [531, 0]
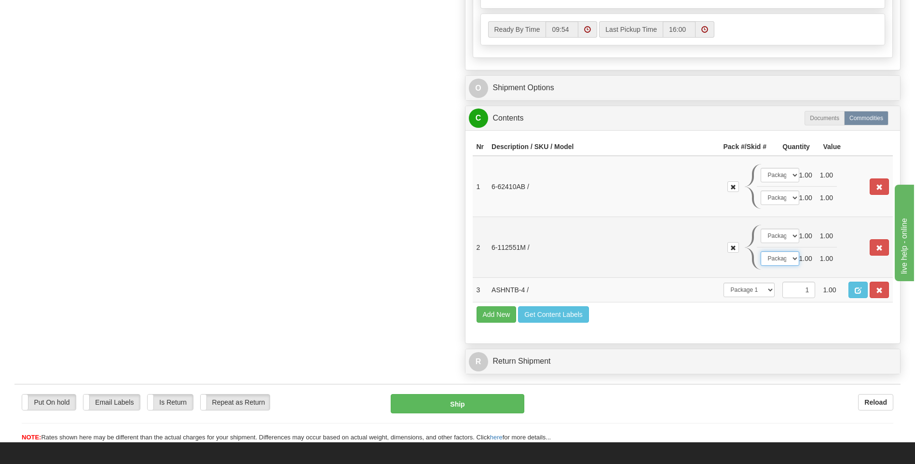
click at [783, 260] on select "-- Not Assigned -- Package 1 Package 2 Package 3 Package 4 Package 5" at bounding box center [780, 258] width 39 height 14
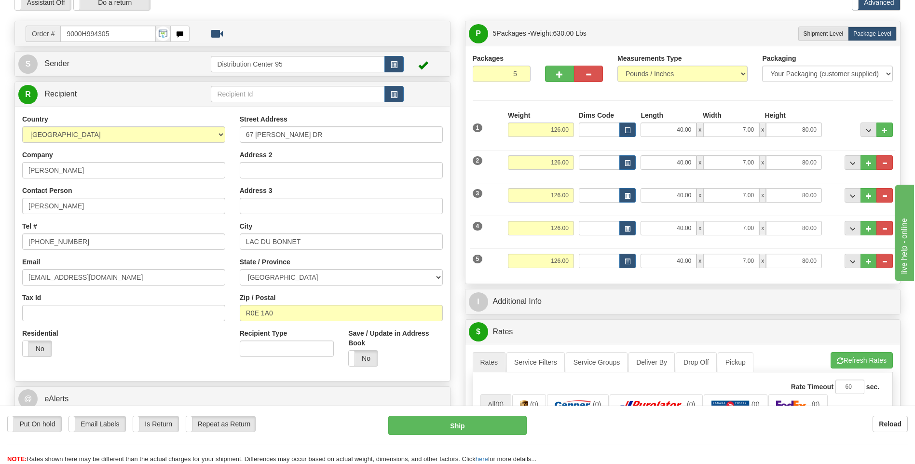
scroll to position [48, 0]
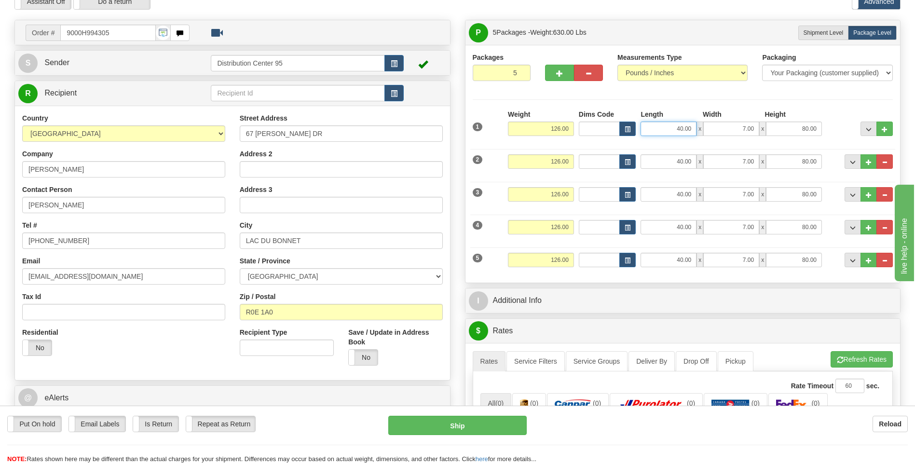
click at [690, 131] on input "40.00" at bounding box center [669, 129] width 56 height 14
type input "4"
click at [817, 129] on input "80.00" at bounding box center [794, 129] width 56 height 14
type input "80.00"
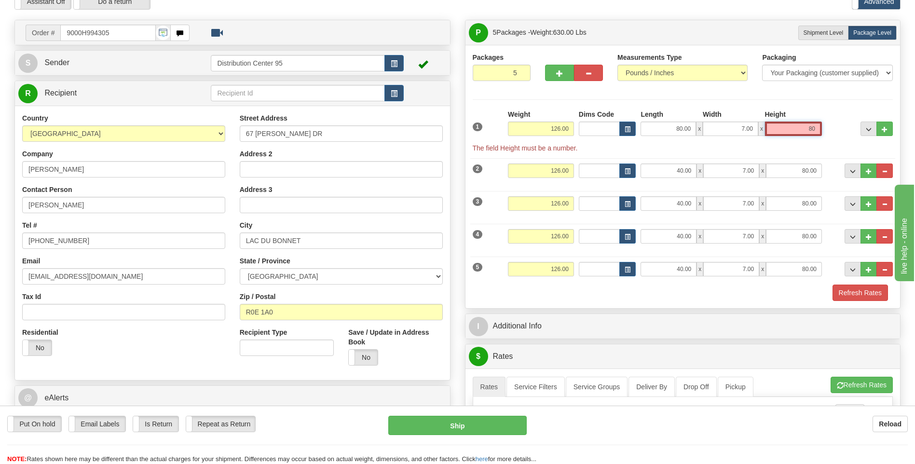
type input "8"
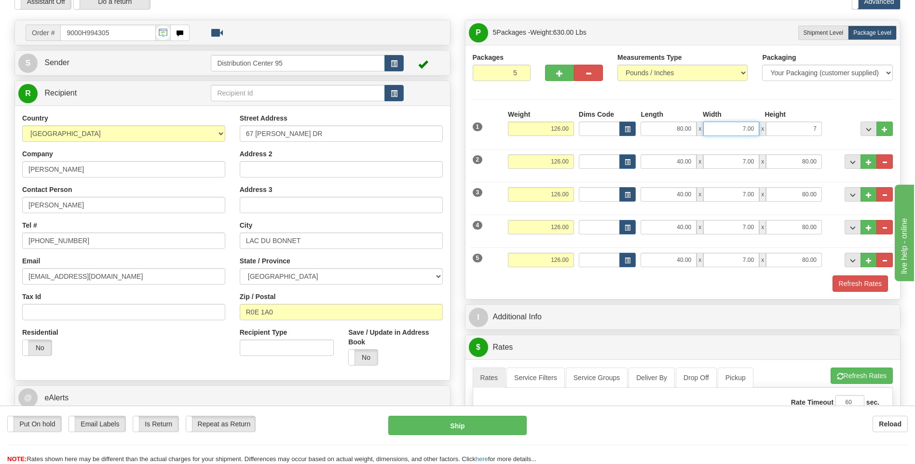
type input "7.00"
click at [753, 124] on input "7.00" at bounding box center [731, 129] width 56 height 14
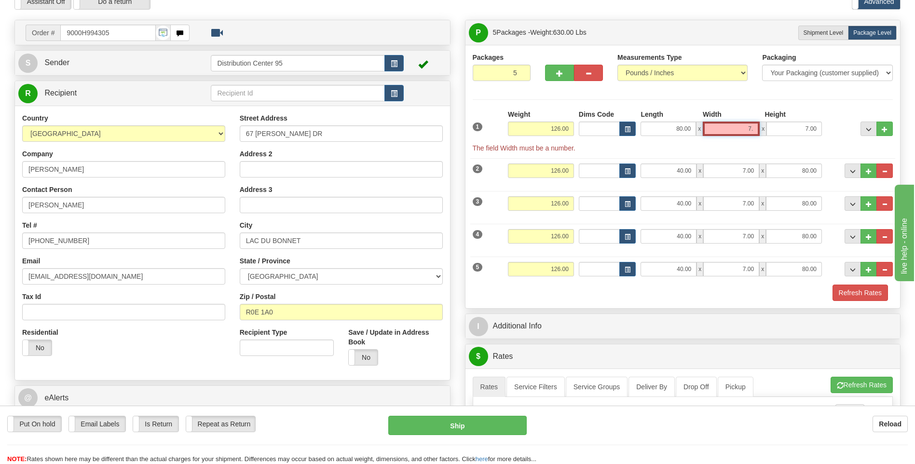
type input "7"
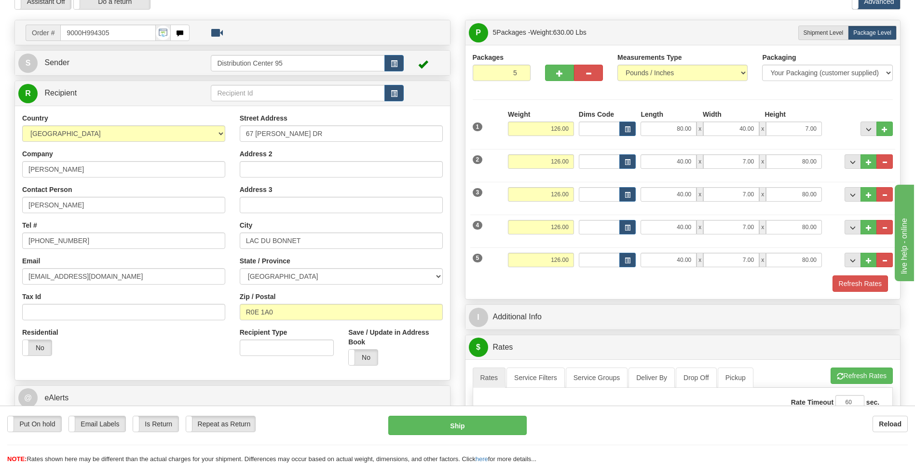
click at [742, 103] on div "Packages 5 5 Measurements Type" at bounding box center [683, 172] width 421 height 239
click at [754, 130] on input "40.00" at bounding box center [731, 129] width 56 height 14
type input "4"
click at [818, 127] on input "7.00" at bounding box center [794, 129] width 56 height 14
type input "7.00"
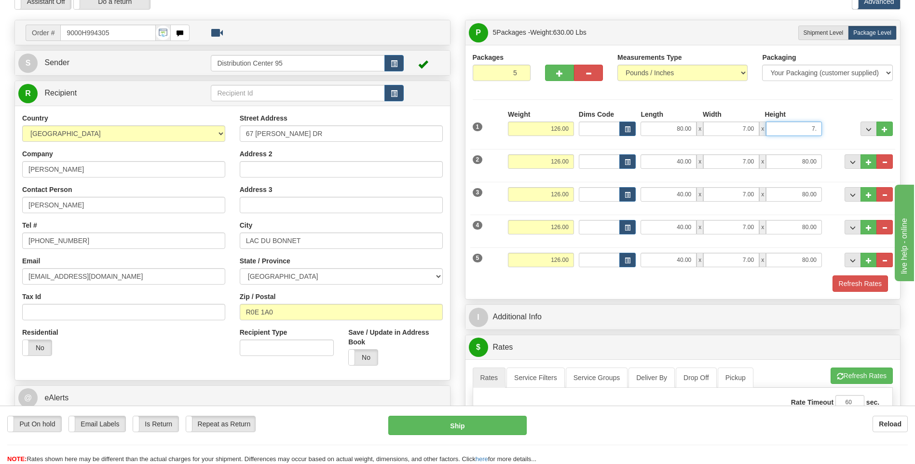
type input "7"
type input "40.00"
click at [828, 115] on div at bounding box center [859, 123] width 71 height 27
click at [568, 158] on input "126.00" at bounding box center [541, 161] width 66 height 14
type input "1"
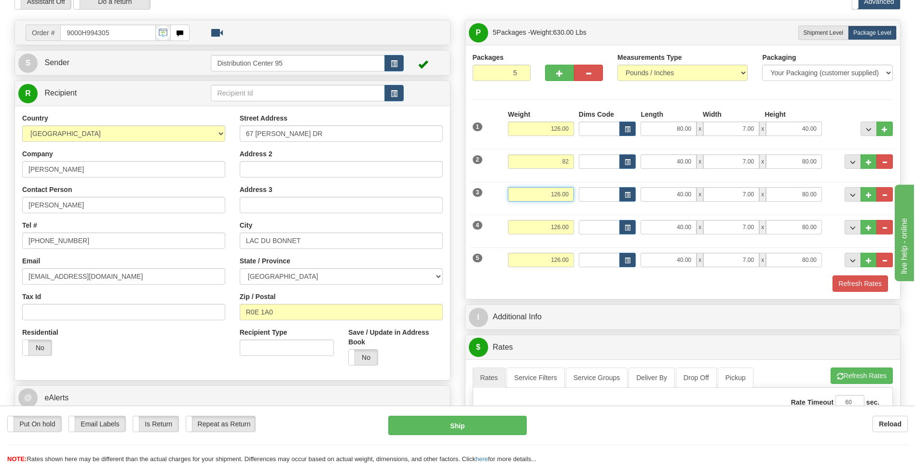
click at [569, 189] on input "126.00" at bounding box center [541, 194] width 66 height 14
type input "82.00"
type input "1"
type input "82.00"
click at [570, 225] on input "126.00" at bounding box center [541, 227] width 66 height 14
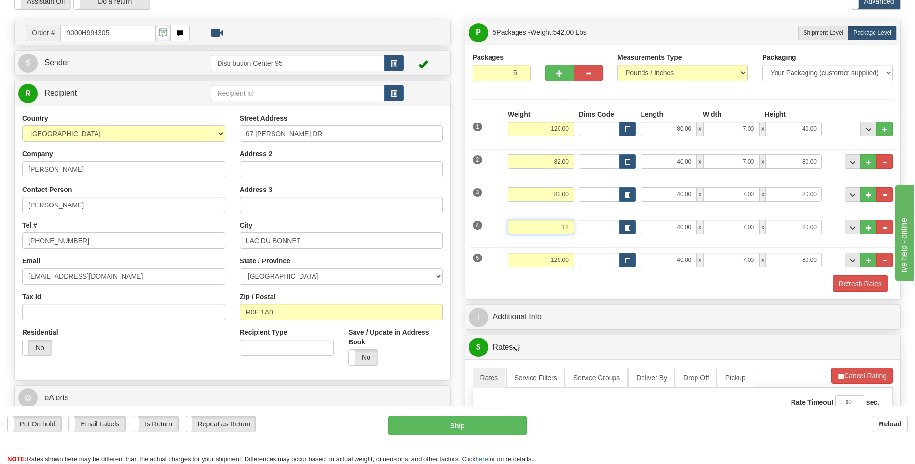
type input "1"
type input "85.00"
click at [570, 256] on input "126.00" at bounding box center [541, 260] width 66 height 14
type input "1"
click at [690, 159] on input "40.00" at bounding box center [669, 161] width 56 height 14
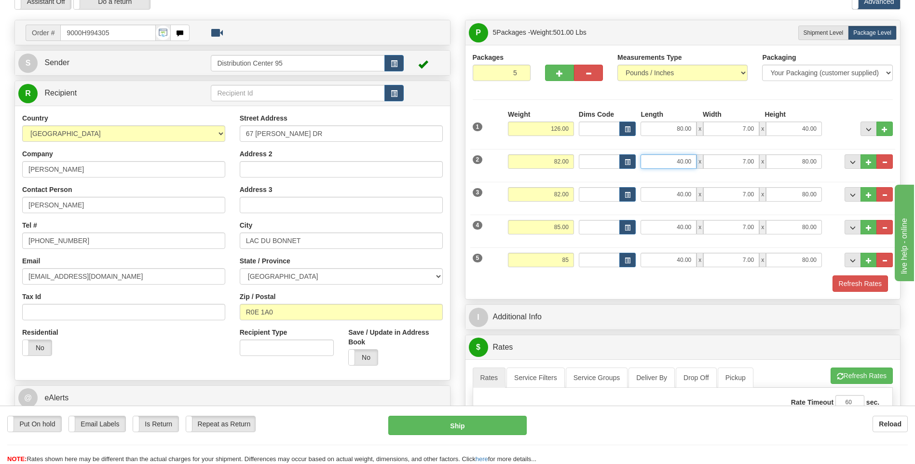
type input "85.00"
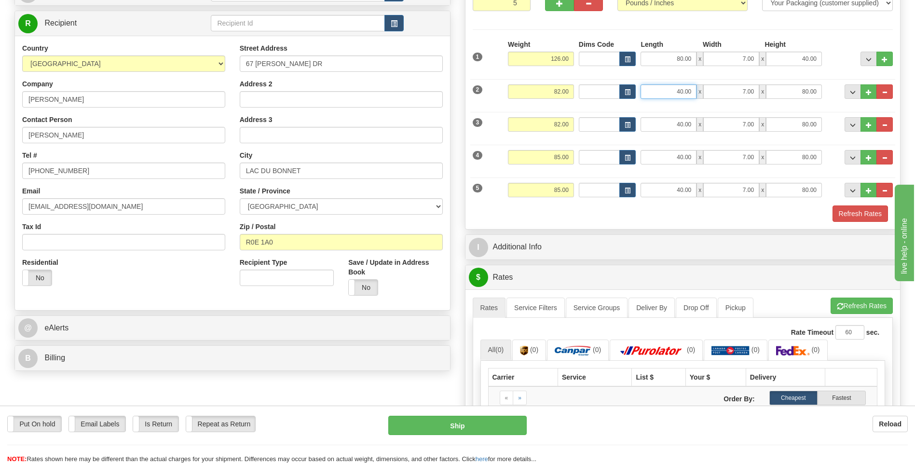
scroll to position [96, 0]
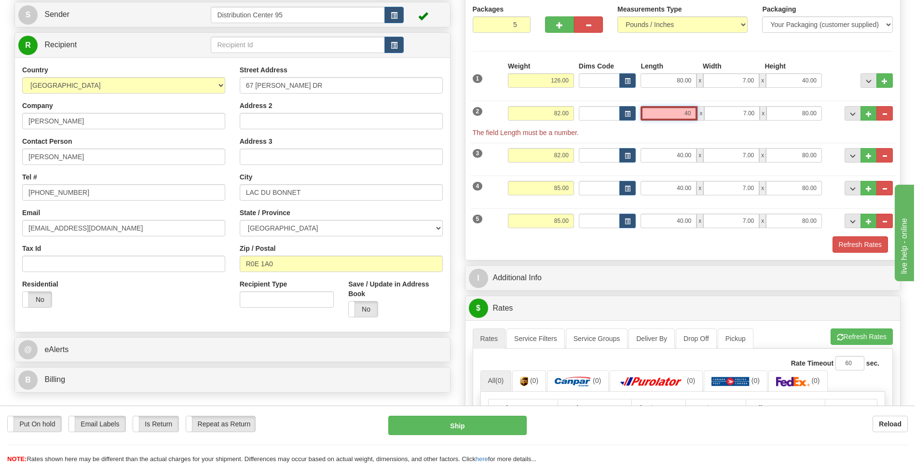
type input "4"
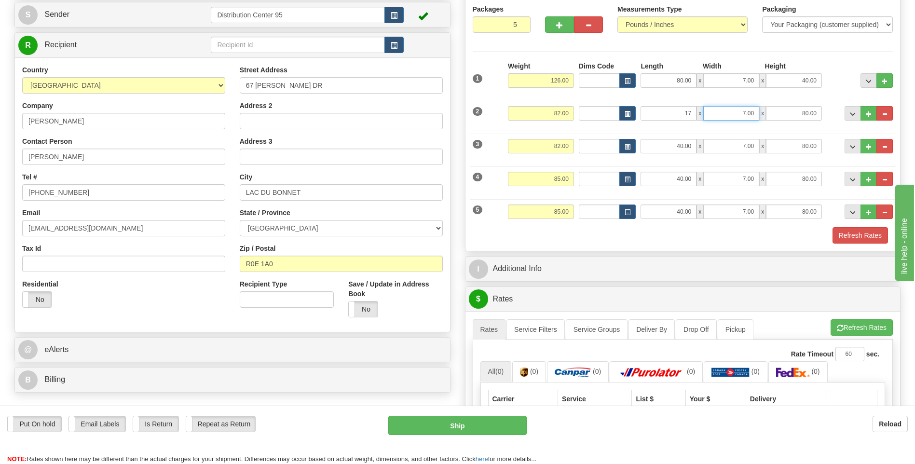
type input "17.00"
click at [755, 113] on input "7.00" at bounding box center [731, 113] width 56 height 14
type input "7"
type input "18.00"
click at [683, 109] on input "17.00" at bounding box center [669, 113] width 56 height 14
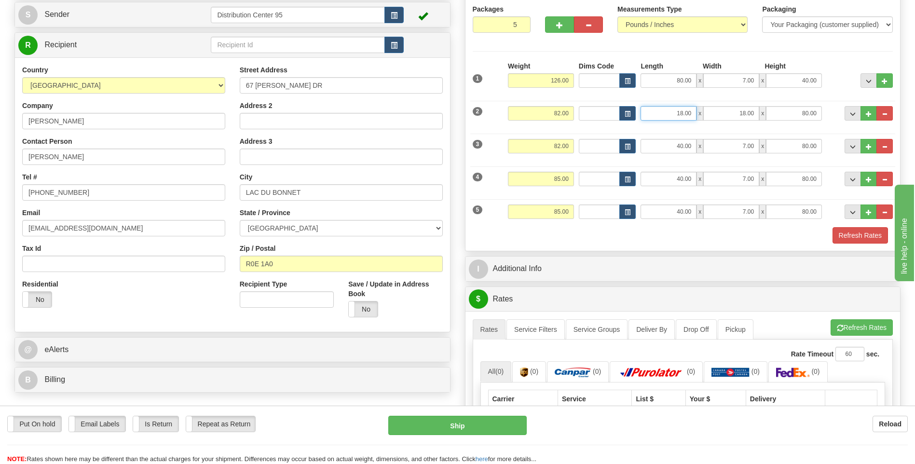
type input "18.00"
click at [818, 116] on input "80.00" at bounding box center [794, 113] width 56 height 14
type input "8"
type input "43.00"
click at [816, 147] on input "80.00" at bounding box center [794, 146] width 56 height 14
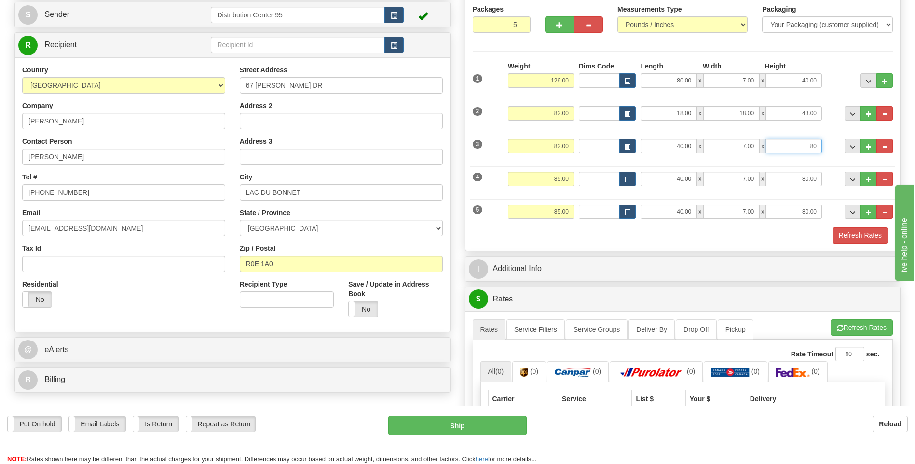
type input "8"
type input "43.00"
click at [754, 144] on input "7.00" at bounding box center [731, 146] width 56 height 14
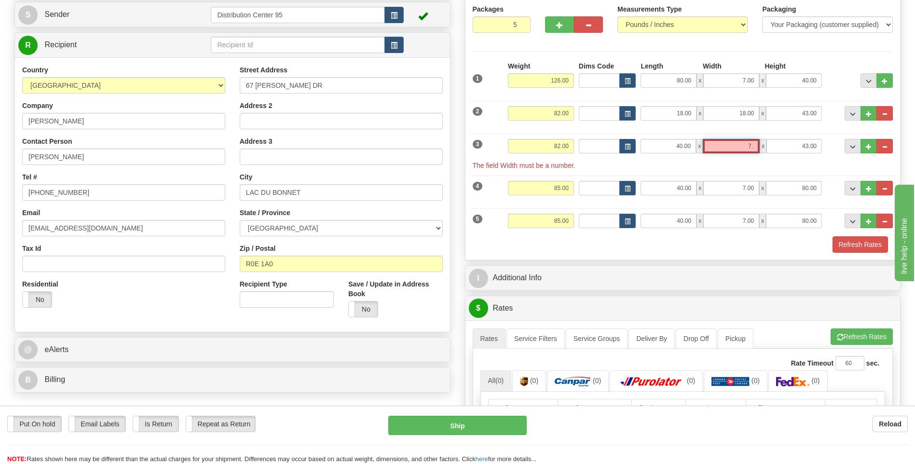
type input "7"
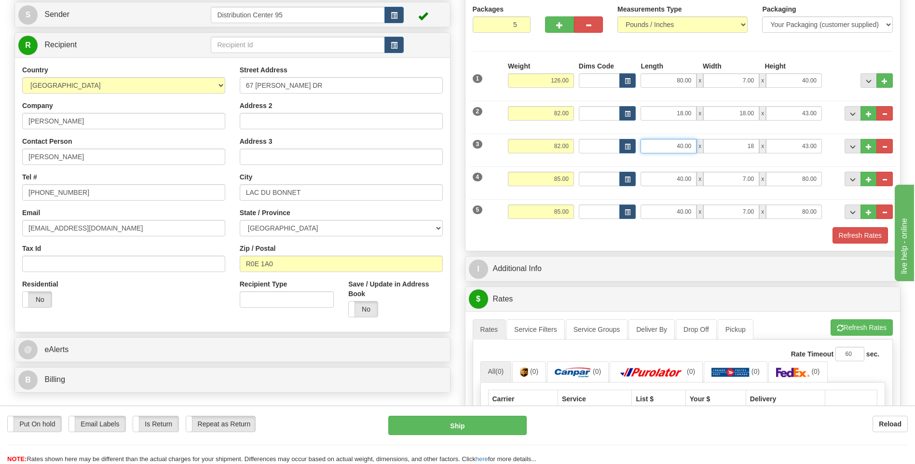
type input "18.00"
click at [692, 142] on input "40.00" at bounding box center [669, 146] width 56 height 14
type input "4"
type input "18.00"
drag, startPoint x: 717, startPoint y: 162, endPoint x: 709, endPoint y: 164, distance: 8.0
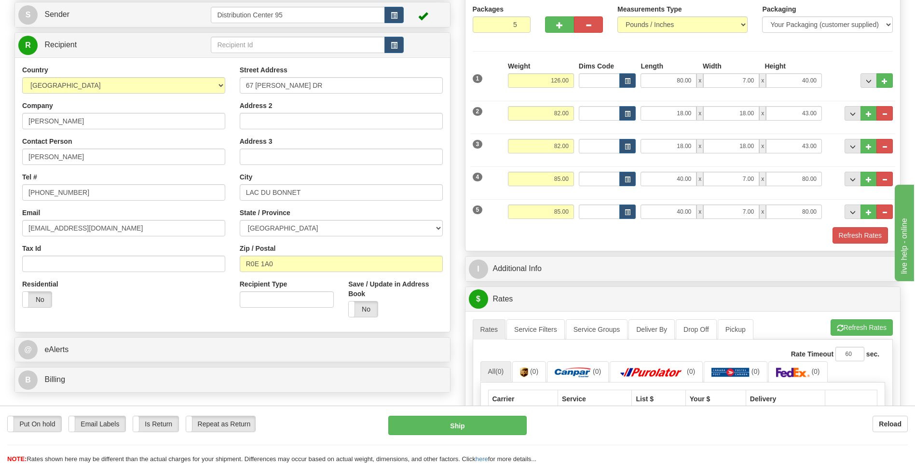
click at [717, 162] on div "4 Weight 85.00 Dims Code Length Width Height" at bounding box center [683, 178] width 426 height 32
click at [697, 176] on span "x" at bounding box center [700, 179] width 7 height 14
click at [693, 176] on input "40.00" at bounding box center [669, 179] width 56 height 14
click at [755, 175] on input "7.00" at bounding box center [731, 179] width 56 height 14
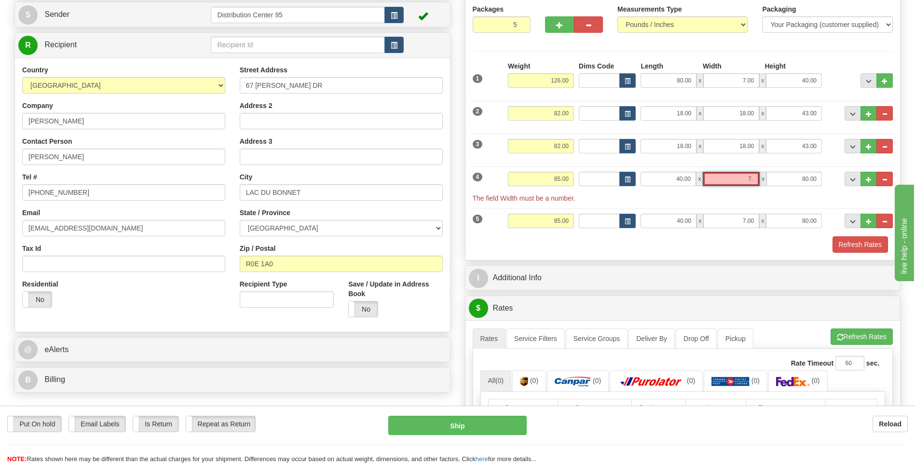
type input "7"
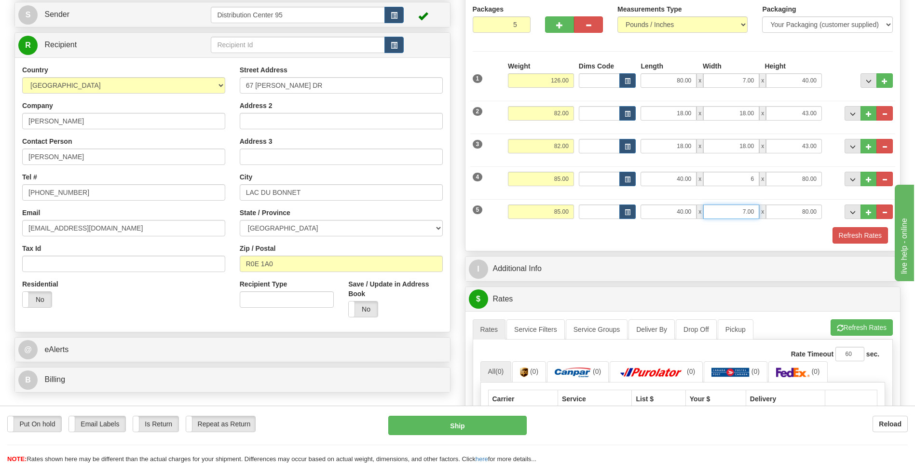
type input "6.00"
click at [755, 211] on input "7.00" at bounding box center [731, 212] width 56 height 14
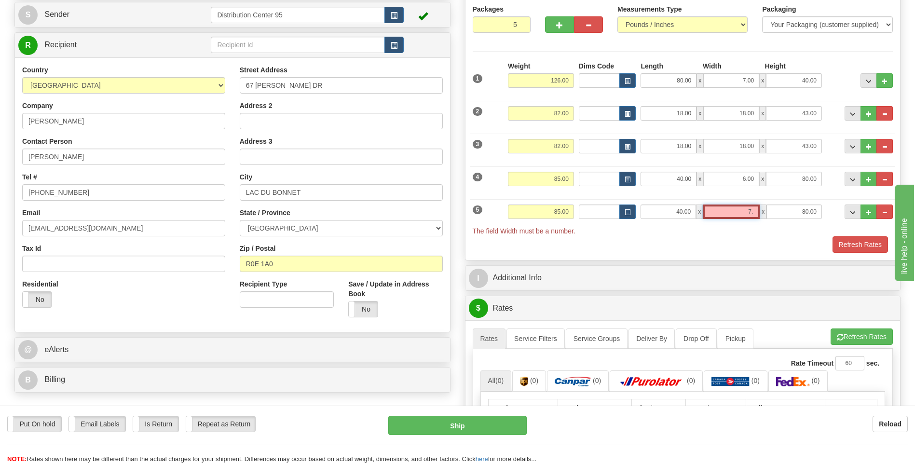
type input "7"
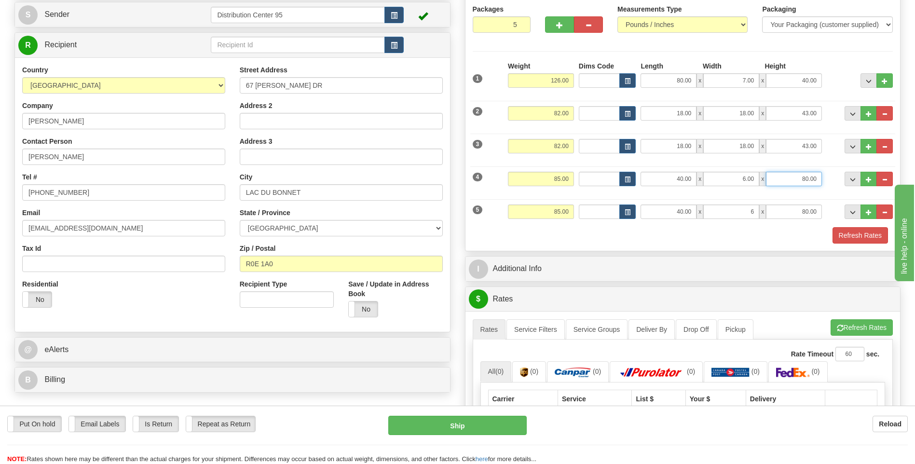
type input "6.00"
click at [820, 175] on input "80.00" at bounding box center [794, 179] width 56 height 14
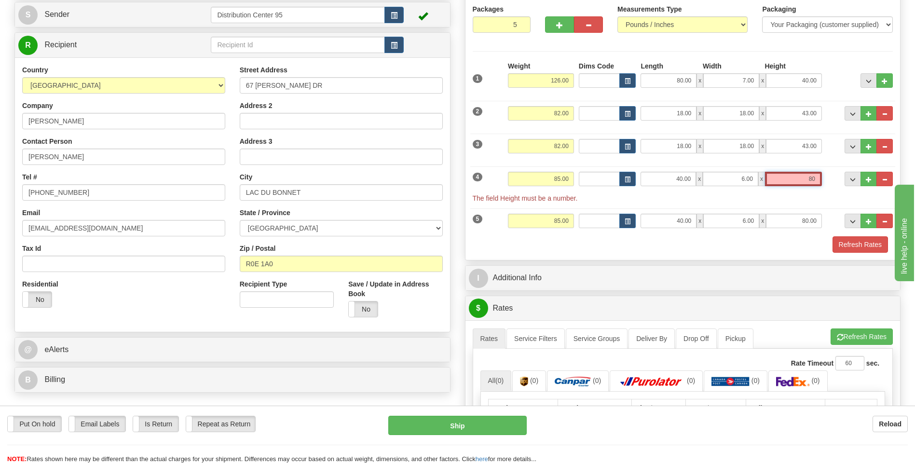
type input "8"
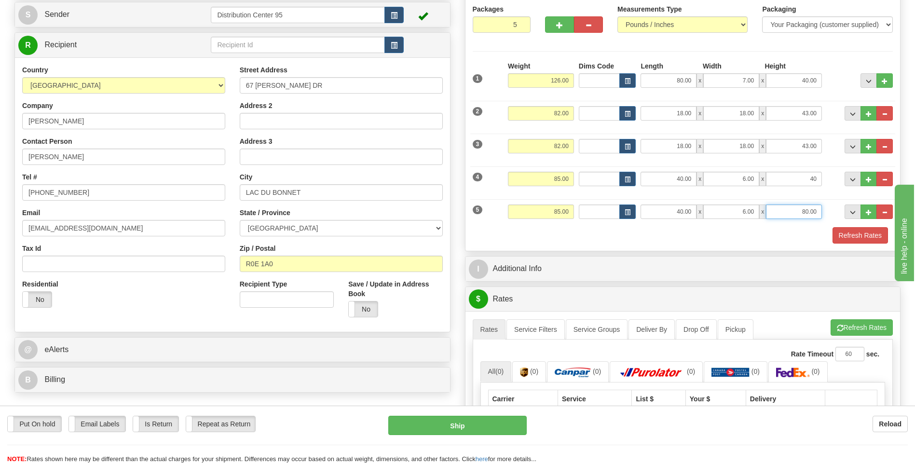
type input "40.00"
click at [818, 212] on input "80.00" at bounding box center [794, 212] width 56 height 14
type input "8"
type input "40.00"
click at [863, 236] on button "Refresh Rates" at bounding box center [860, 235] width 55 height 16
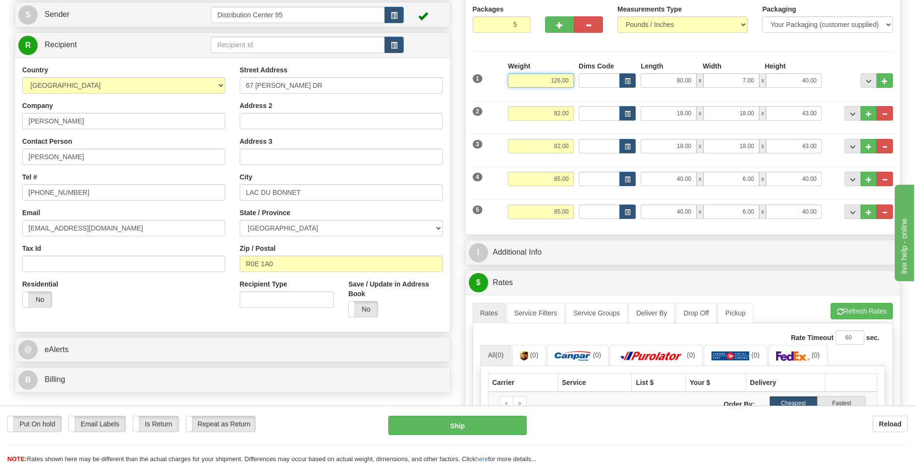
drag, startPoint x: 568, startPoint y: 84, endPoint x: 646, endPoint y: 88, distance: 78.8
click at [646, 88] on div "1 Weight 126.00 Dims Code x" at bounding box center [683, 78] width 426 height 34
drag, startPoint x: 543, startPoint y: 76, endPoint x: 613, endPoint y: 86, distance: 70.1
click at [613, 86] on div "1 Weight 126.00 Dims Code x" at bounding box center [683, 78] width 426 height 34
type input "100.00"
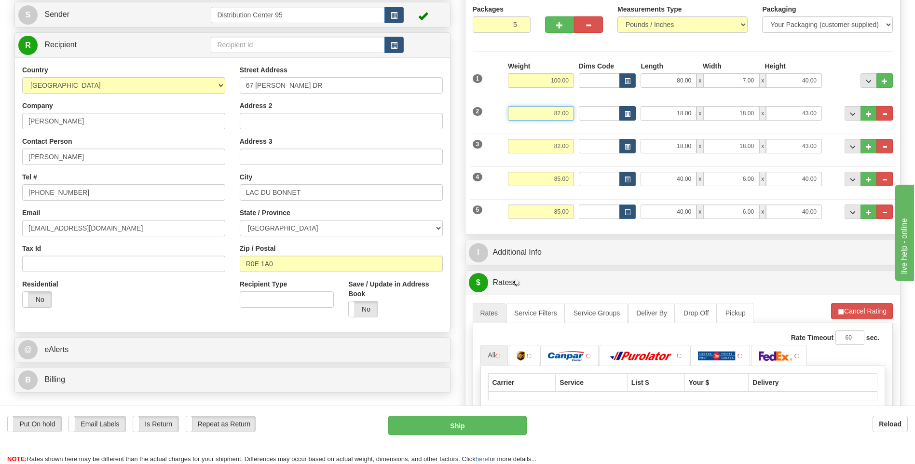
drag, startPoint x: 578, startPoint y: 116, endPoint x: 621, endPoint y: 107, distance: 44.4
click at [621, 107] on div "2 Weight 82.00 Dims Code Length Width Height" at bounding box center [683, 112] width 426 height 32
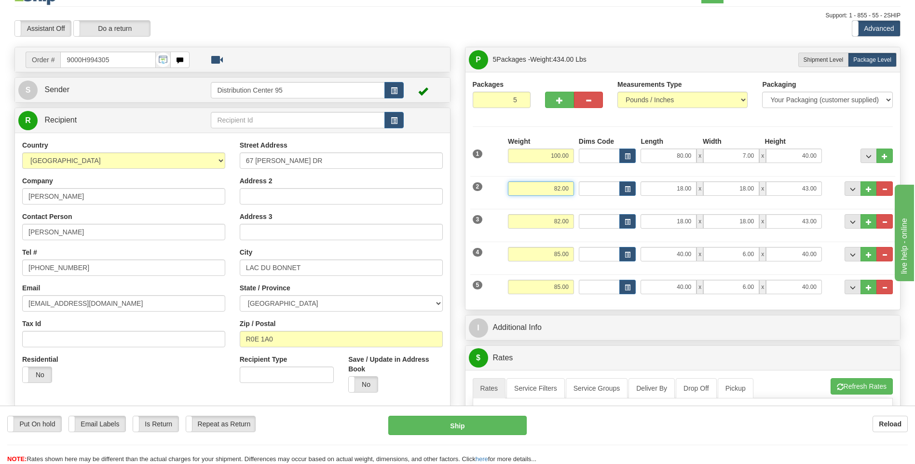
scroll to position [14, 0]
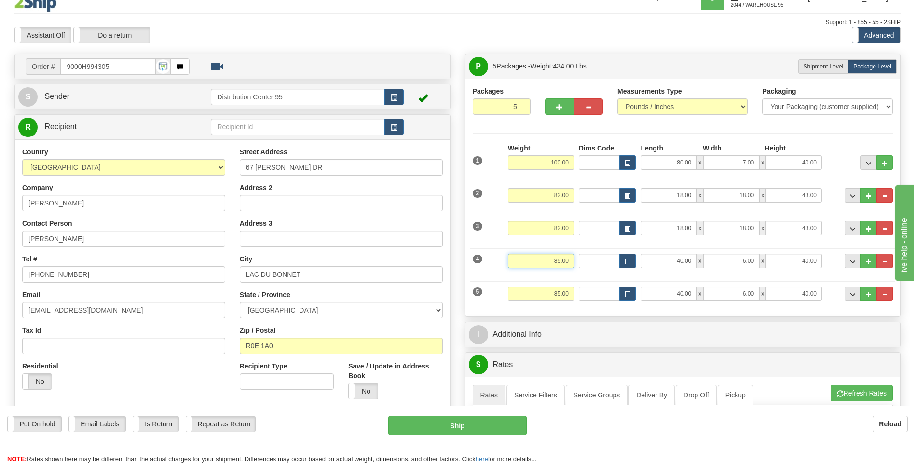
drag, startPoint x: 541, startPoint y: 259, endPoint x: 616, endPoint y: 270, distance: 75.1
click at [616, 270] on div "4 Weight 85.00 Dims Code Length Width Height" at bounding box center [683, 260] width 426 height 32
drag, startPoint x: 587, startPoint y: 312, endPoint x: 555, endPoint y: 303, distance: 33.0
click at [585, 311] on div "Packages 5 5 Measurements Type" at bounding box center [683, 198] width 435 height 238
type input "40.00"
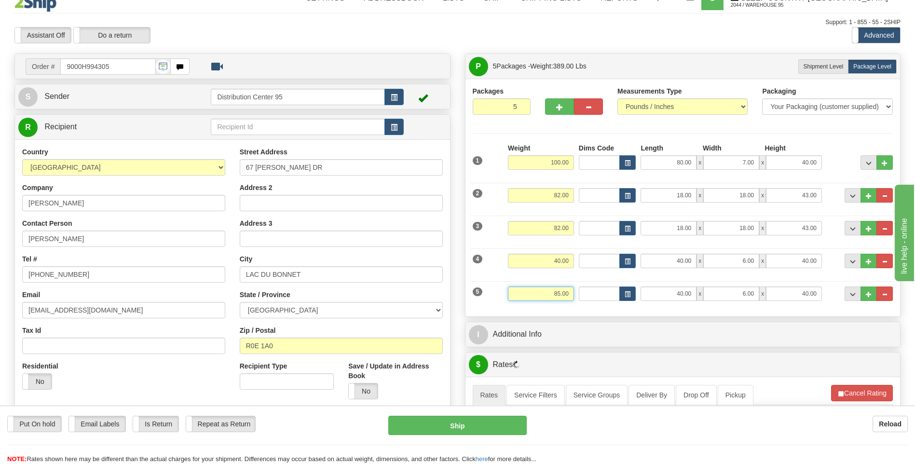
click at [600, 292] on div "5 Weight 85.00 Dims Code Length Width Height" at bounding box center [683, 292] width 426 height 32
type input "40.00"
click at [603, 323] on div "I Additional Info" at bounding box center [683, 334] width 435 height 25
drag, startPoint x: 563, startPoint y: 219, endPoint x: 602, endPoint y: 220, distance: 38.6
click at [603, 220] on div "3 Weight 82.00 Dims Code Length Width Height" at bounding box center [683, 227] width 426 height 32
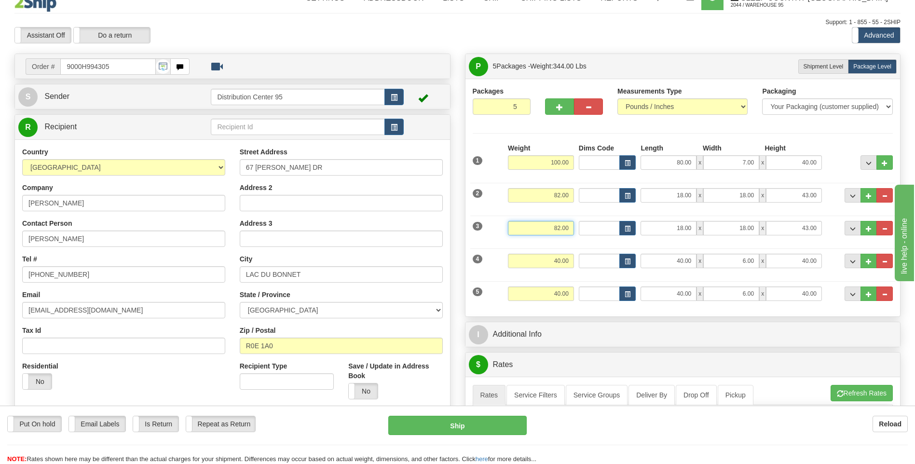
drag, startPoint x: 584, startPoint y: 229, endPoint x: 656, endPoint y: 218, distance: 72.3
click at [656, 218] on div "3 Weight 82.00 Dims Code Length Width Height" at bounding box center [683, 227] width 426 height 32
type input "65.00"
click at [595, 195] on div "2 Weight 82.00 Dims Code Length Width Height" at bounding box center [683, 194] width 426 height 32
type input "65.00"
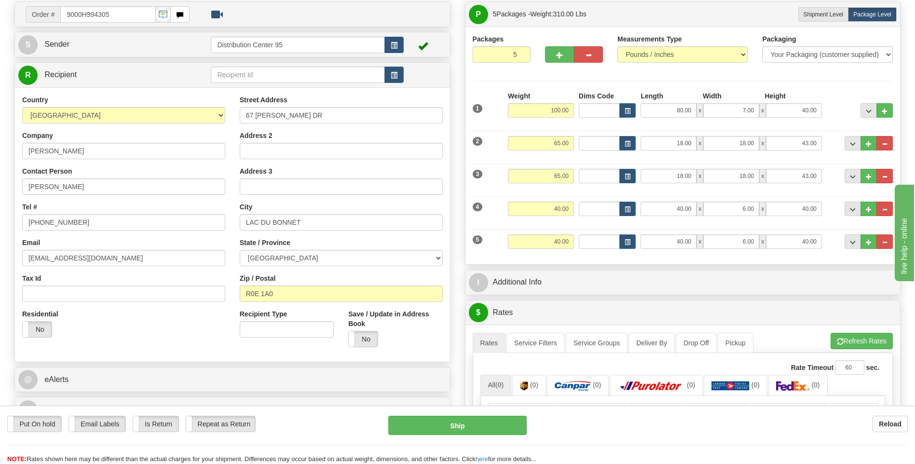
scroll to position [63, 0]
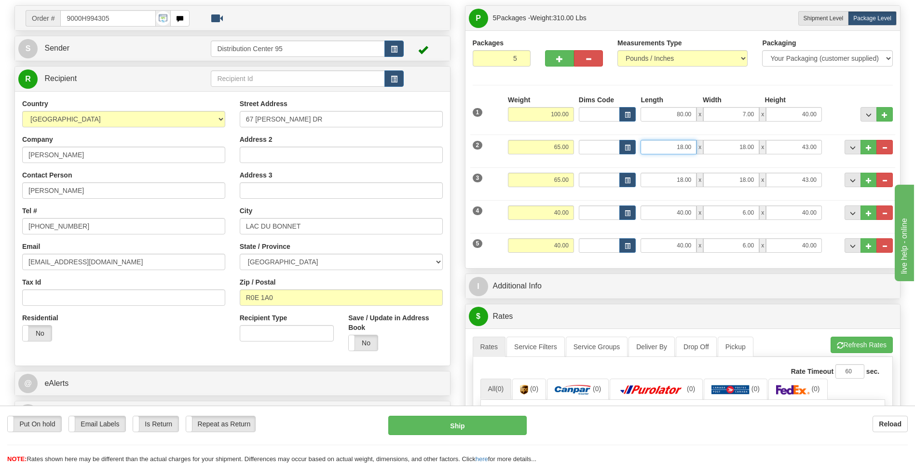
drag, startPoint x: 663, startPoint y: 145, endPoint x: 713, endPoint y: 148, distance: 49.3
click at [713, 148] on div "18.00 x 18.00 x 43.00" at bounding box center [731, 147] width 181 height 14
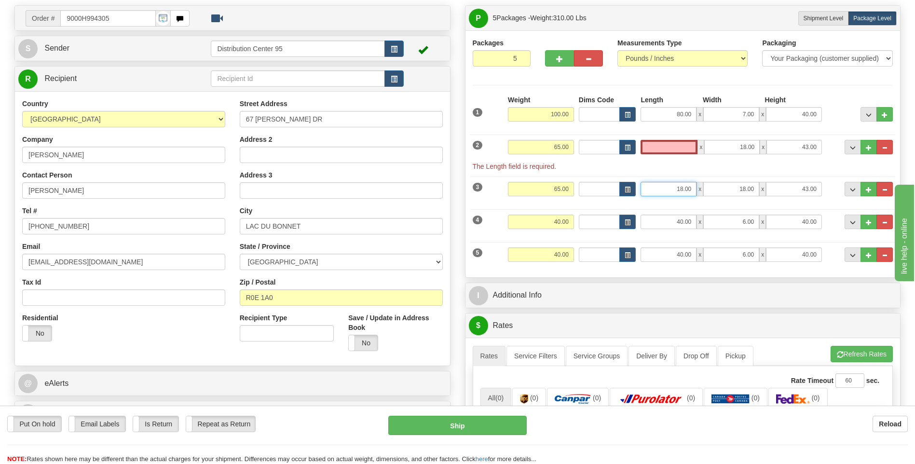
type input "0.00"
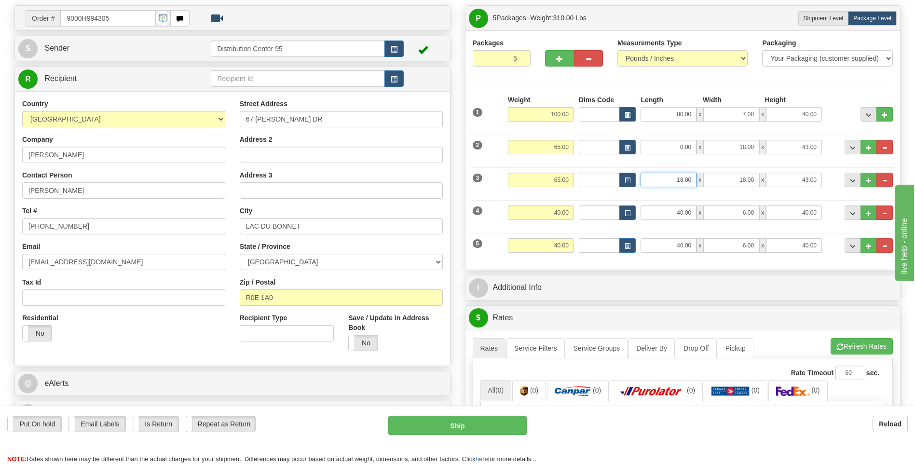
drag, startPoint x: 671, startPoint y: 179, endPoint x: 710, endPoint y: 180, distance: 39.1
click at [706, 183] on div "3 Weight 65.00 Dims Code Length Width Height" at bounding box center [683, 179] width 426 height 32
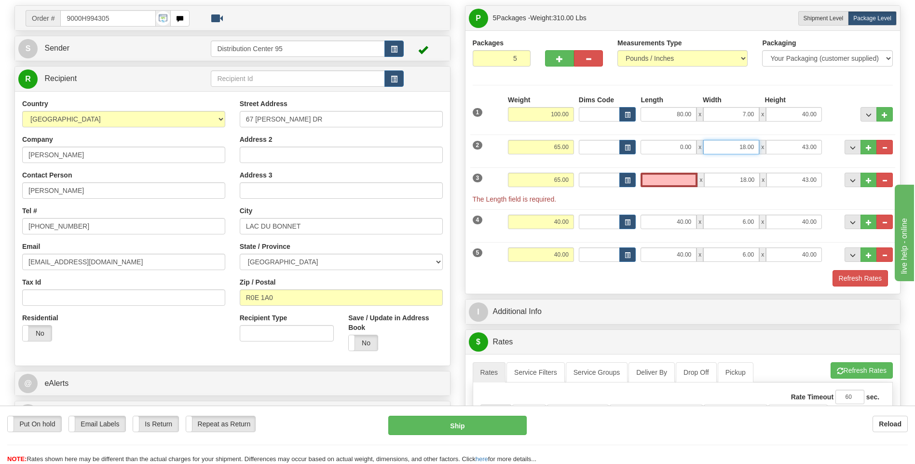
type input "0.00"
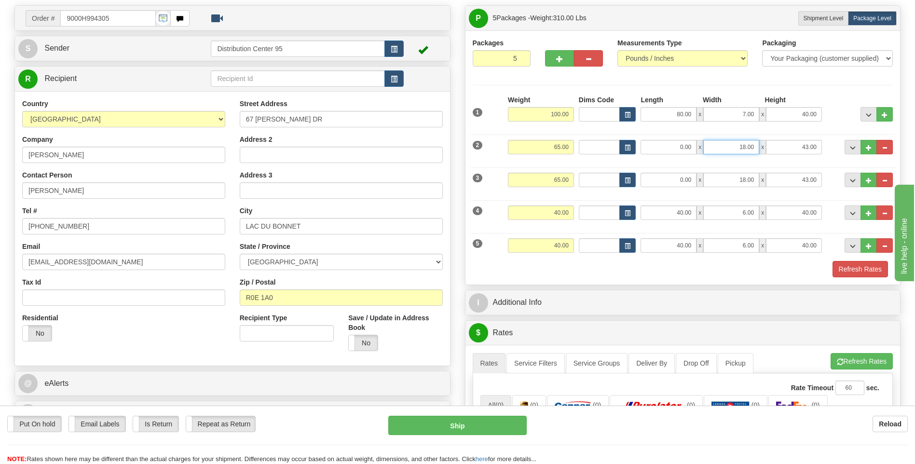
drag, startPoint x: 761, startPoint y: 142, endPoint x: 782, endPoint y: 149, distance: 21.4
click at [782, 144] on div "0.00 x 18.00 x 43.00" at bounding box center [731, 147] width 181 height 14
drag, startPoint x: 759, startPoint y: 180, endPoint x: 779, endPoint y: 182, distance: 19.4
click at [771, 180] on div "0.00 x 18.00 x 43.00" at bounding box center [731, 180] width 181 height 14
drag, startPoint x: 818, startPoint y: 179, endPoint x: 843, endPoint y: 172, distance: 25.4
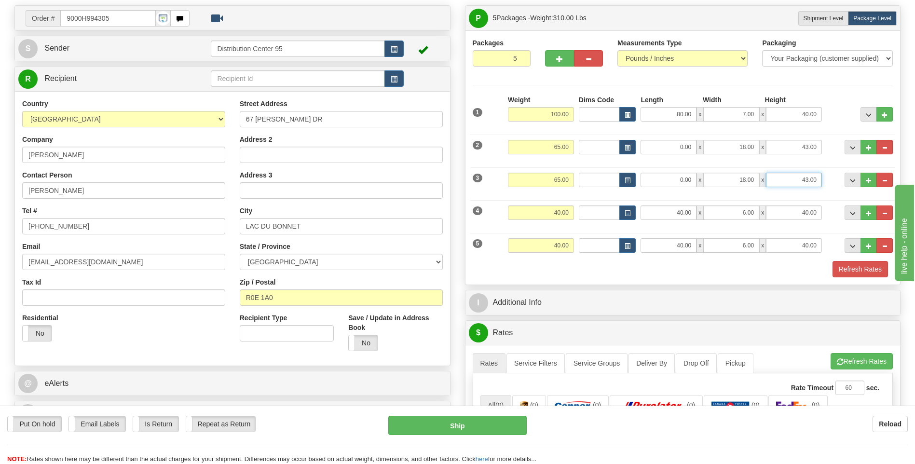
click at [850, 180] on div "3 Weight 65.00 Dims Code Length Width Height" at bounding box center [683, 179] width 426 height 32
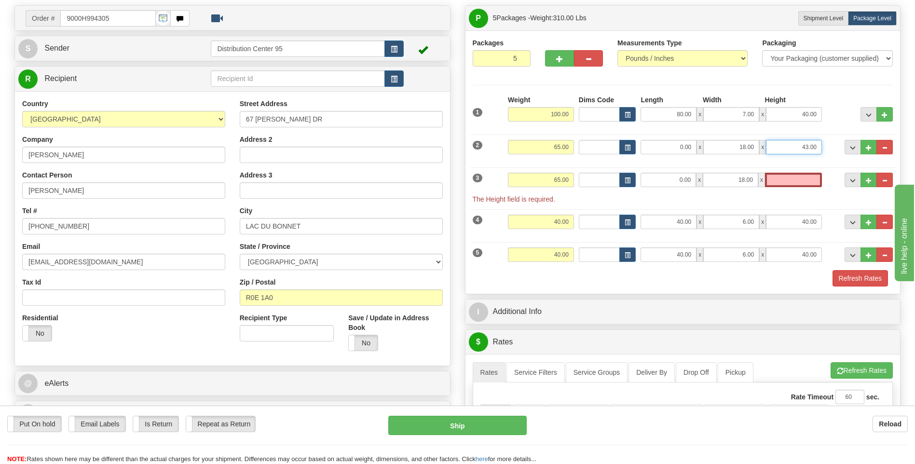
type input "0.00"
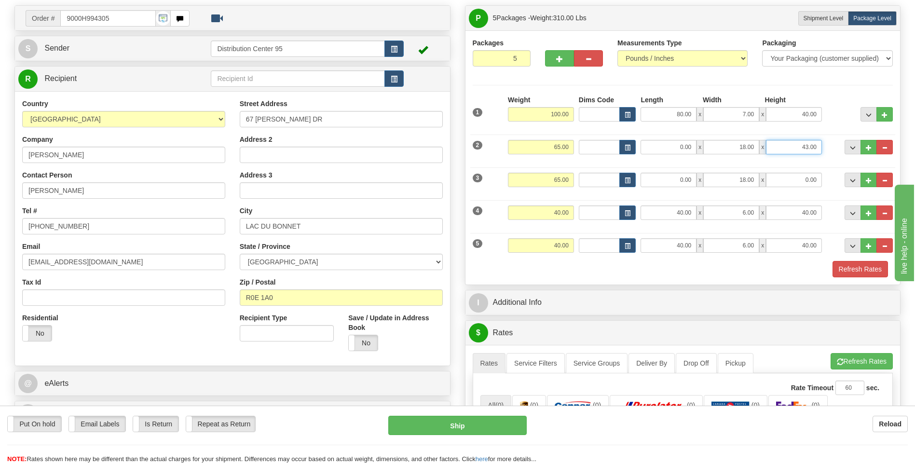
click at [837, 148] on div "2 Weight 65.00 Dims Code Length Width Height" at bounding box center [683, 146] width 426 height 32
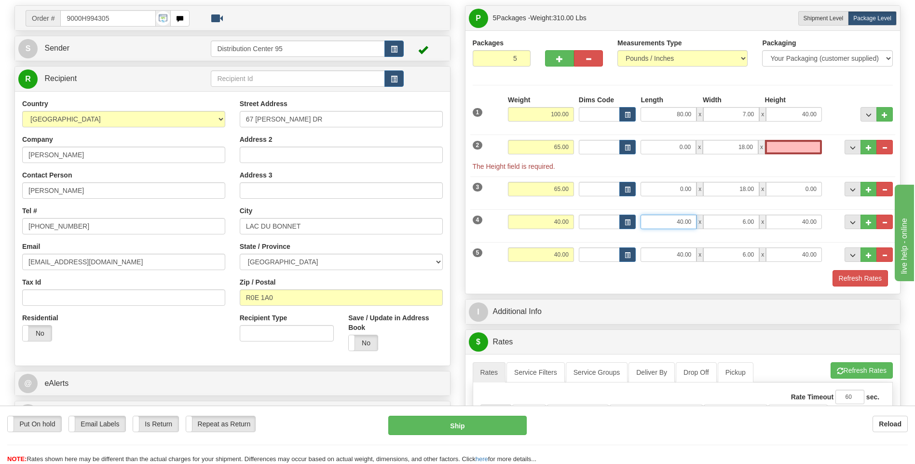
type input "0.00"
drag, startPoint x: 666, startPoint y: 220, endPoint x: 711, endPoint y: 220, distance: 45.3
click at [711, 220] on div "4 Weight 40.00 Dims Code Length Width Height" at bounding box center [683, 221] width 426 height 32
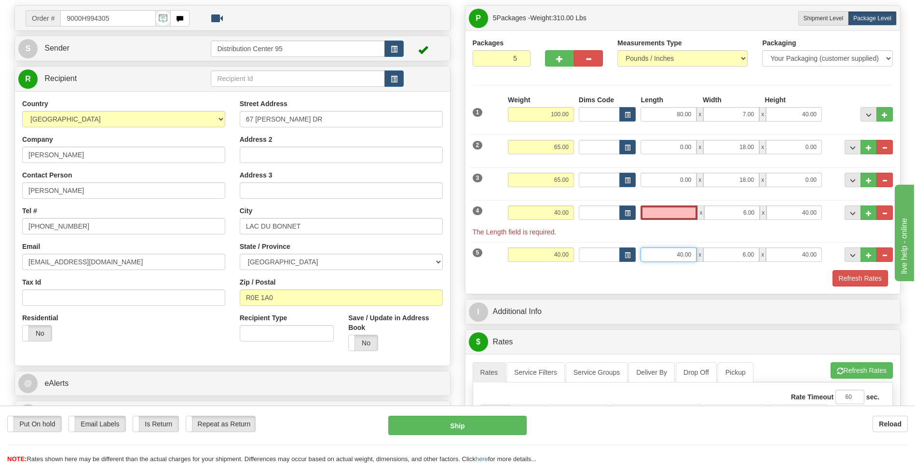
type input "0.00"
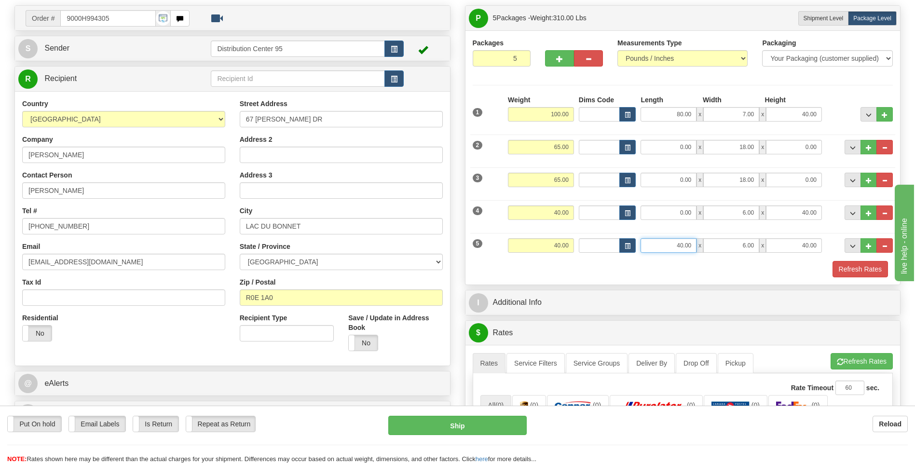
click at [718, 258] on div "5 Weight 40.00 Dims Code Length Width Height" at bounding box center [683, 244] width 426 height 32
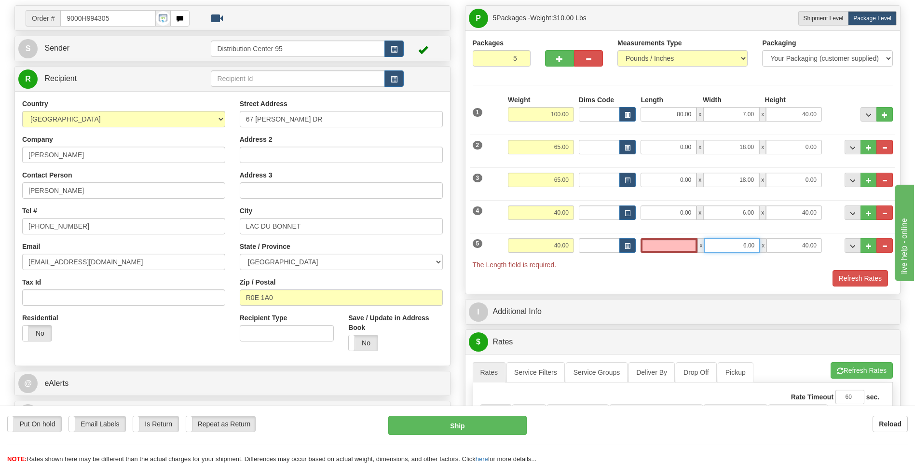
type input "0.00"
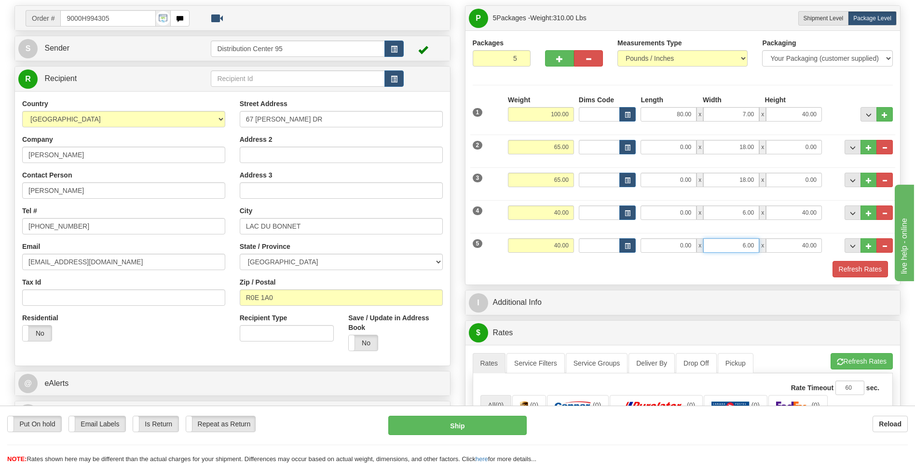
drag, startPoint x: 761, startPoint y: 245, endPoint x: 755, endPoint y: 235, distance: 10.8
click at [772, 244] on div "0.00 x 6.00 x 40.00" at bounding box center [731, 245] width 181 height 14
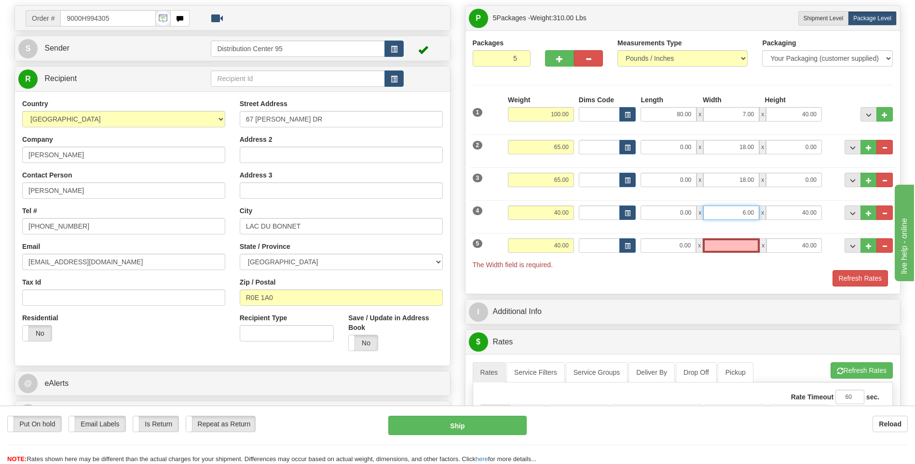
type input "0.00"
drag, startPoint x: 755, startPoint y: 214, endPoint x: 781, endPoint y: 218, distance: 26.4
click at [775, 217] on div "0.00 x 6.00 x 40.00" at bounding box center [731, 213] width 181 height 14
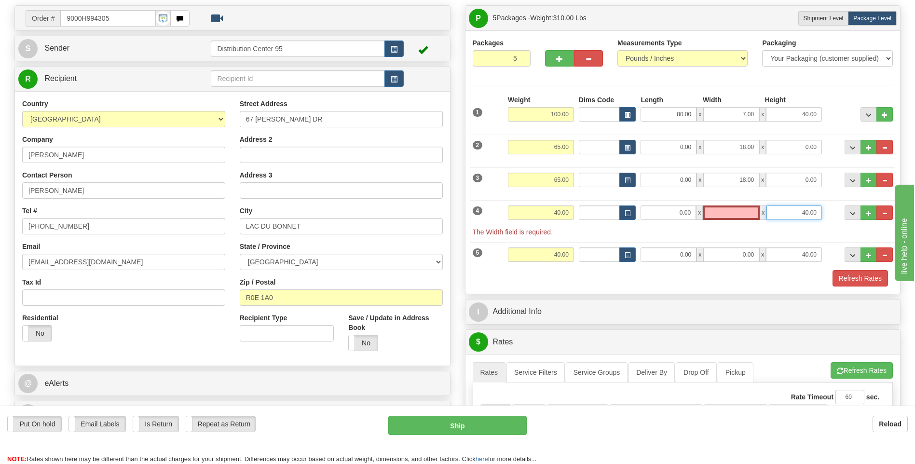
type input "0.00"
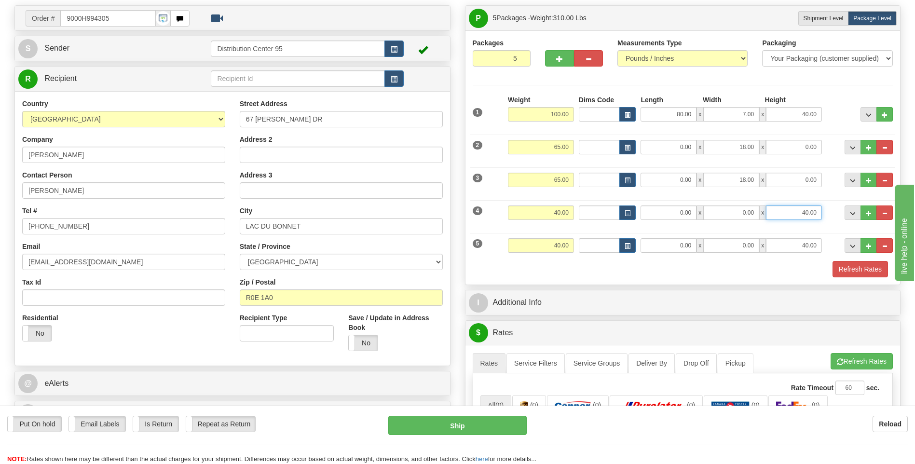
drag, startPoint x: 820, startPoint y: 215, endPoint x: 812, endPoint y: 238, distance: 24.9
click at [840, 214] on div "4 Weight 40.00 Dims Code Length Width Height" at bounding box center [683, 211] width 426 height 32
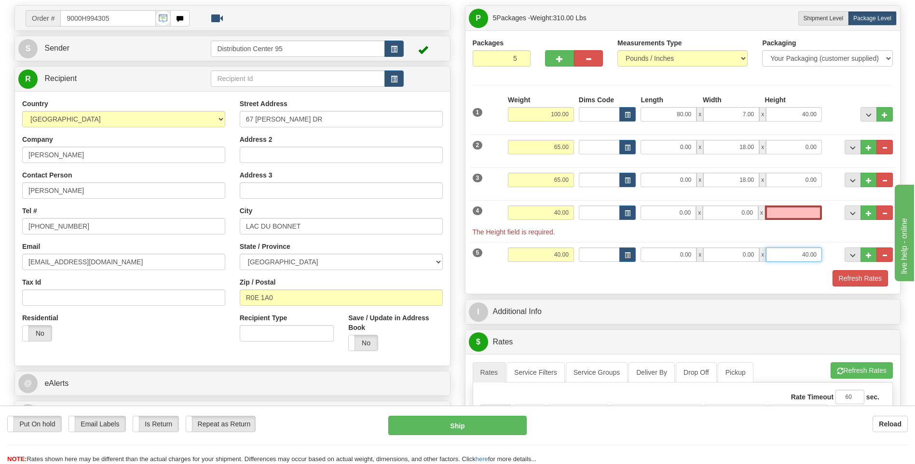
type input "0.00"
drag, startPoint x: 796, startPoint y: 252, endPoint x: 831, endPoint y: 254, distance: 35.3
click at [831, 254] on div "5 Weight 40.00 Dims Code Length Width Height" at bounding box center [683, 253] width 426 height 32
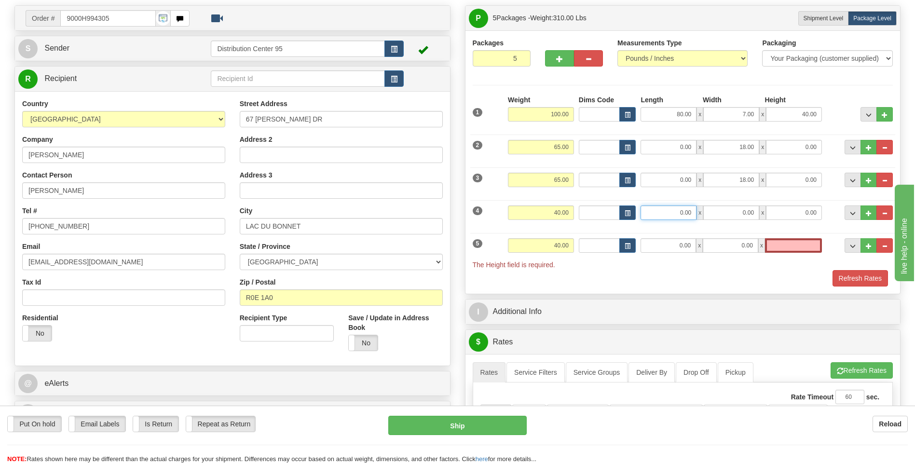
type input "0.00"
click at [680, 212] on input "0.00" at bounding box center [669, 213] width 56 height 14
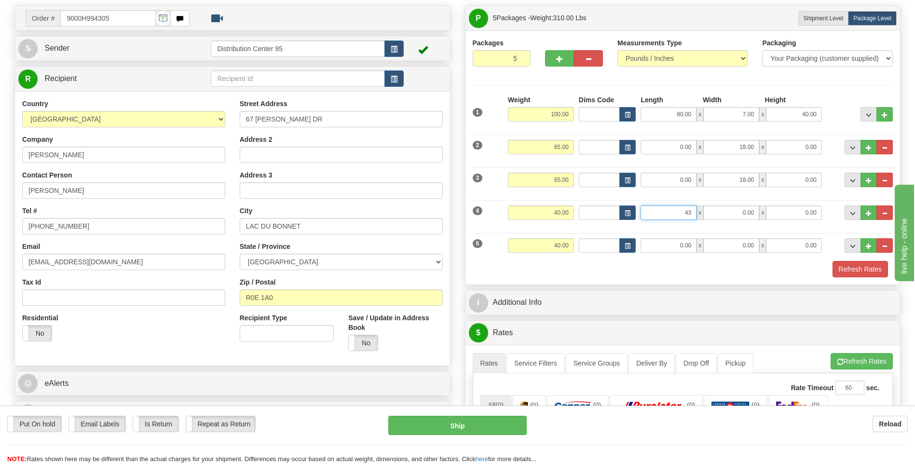
type input "43.00"
drag, startPoint x: 740, startPoint y: 213, endPoint x: 819, endPoint y: 204, distance: 79.2
click at [818, 204] on div "4 Weight 40.00 Dims Code Length Width Height" at bounding box center [683, 211] width 426 height 32
type input "18.00"
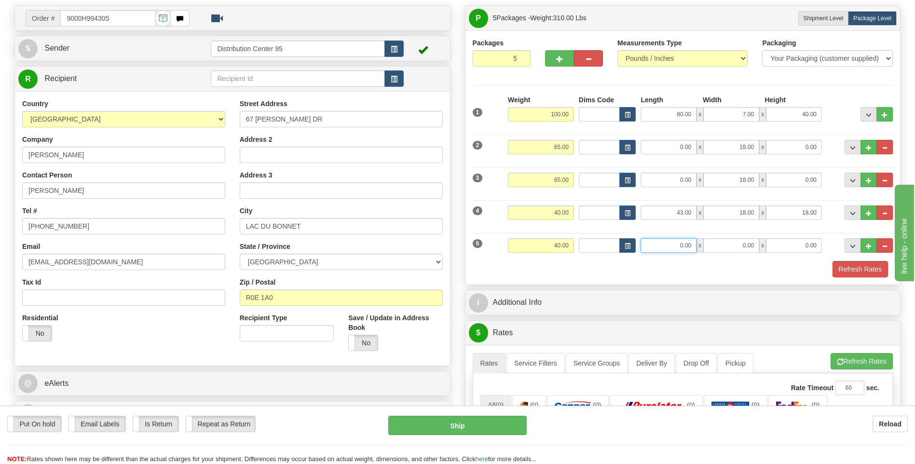
click at [677, 249] on input "0.00" at bounding box center [669, 245] width 56 height 14
type input "43.00"
type input "18.00"
click at [685, 155] on div "2 Weight 65.00 Dims Code Length Width Height" at bounding box center [683, 146] width 426 height 32
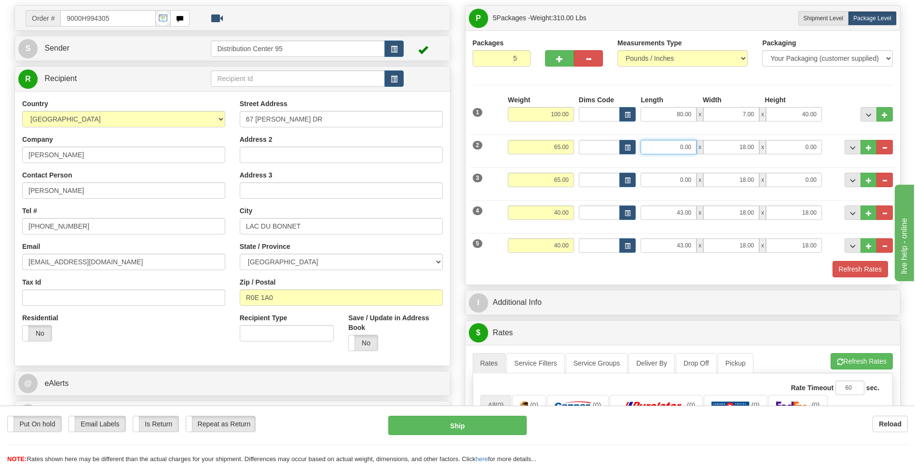
click at [689, 152] on input "0.00" at bounding box center [669, 147] width 56 height 14
type input "41.00"
type input "39.00"
type input "3.00"
click at [675, 182] on input "0.00" at bounding box center [669, 180] width 56 height 14
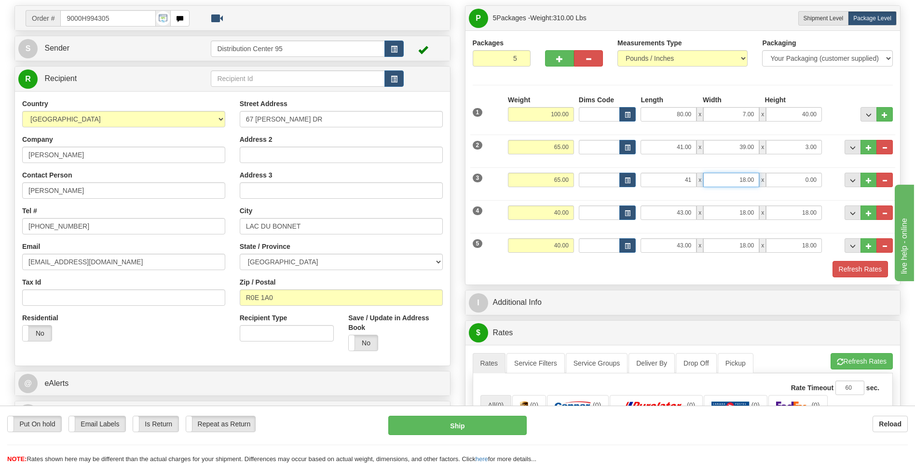
type input "41.00"
type input "39.00"
type input "3.00"
click at [864, 270] on button "Refresh Rates" at bounding box center [860, 269] width 55 height 16
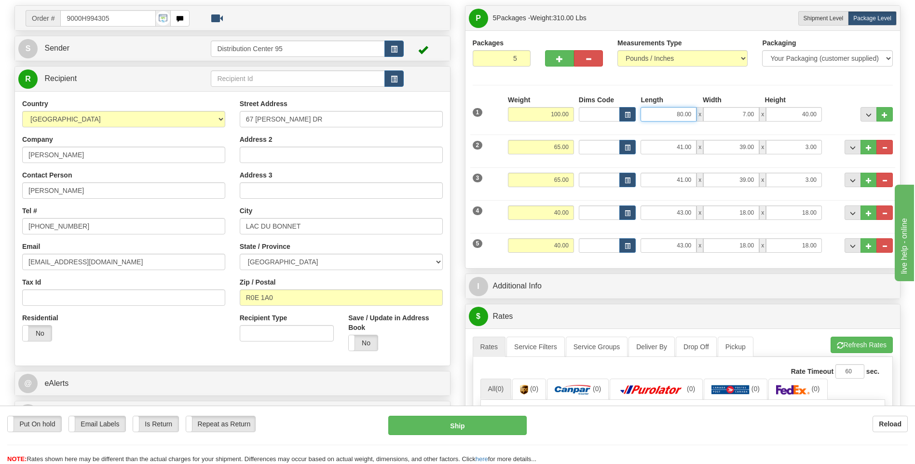
drag, startPoint x: 710, startPoint y: 109, endPoint x: 783, endPoint y: 99, distance: 73.0
click at [782, 100] on div "Length Width Height 80.00 x 7.00 x 40.00" at bounding box center [731, 108] width 186 height 27
type input "83.00"
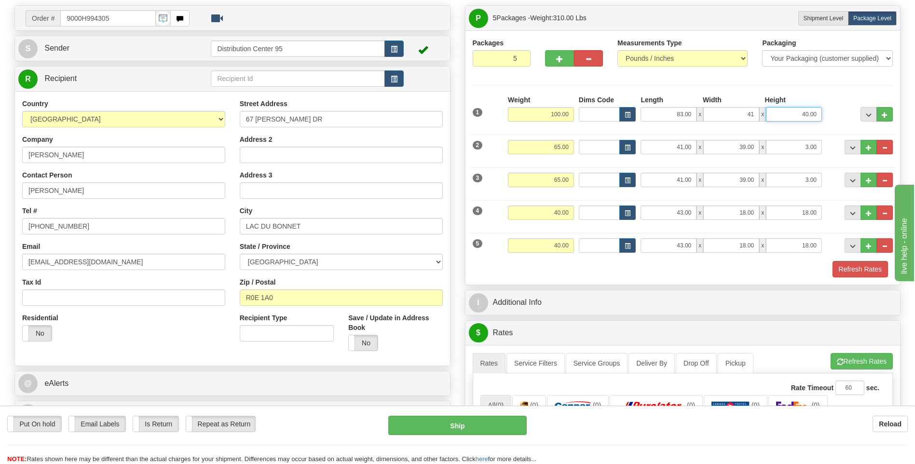
type input "41.00"
type input "6.00"
click at [858, 271] on button "Refresh Rates" at bounding box center [860, 269] width 55 height 16
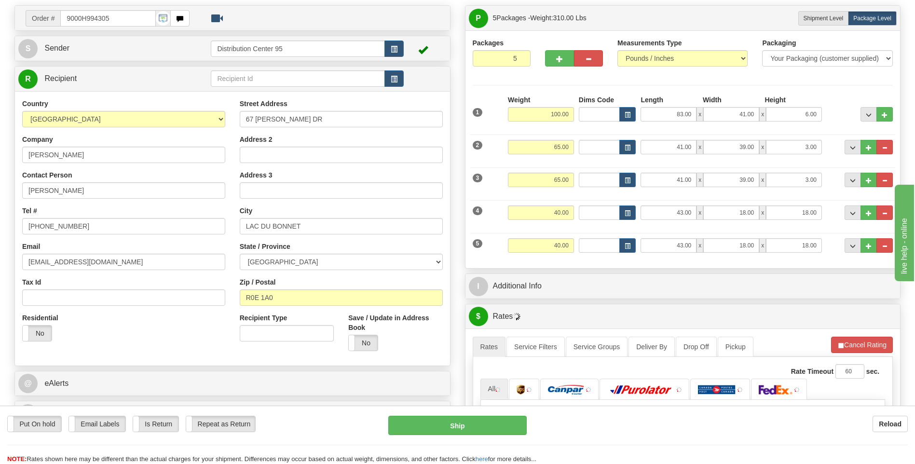
scroll to position [207, 0]
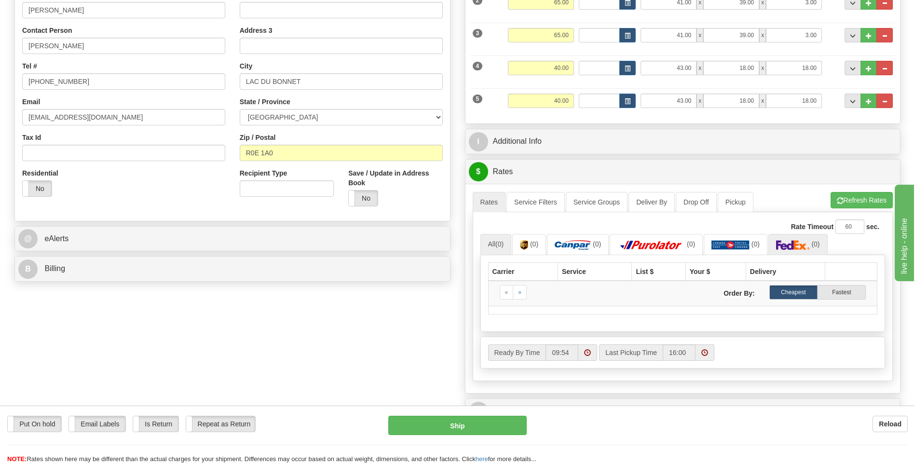
drag, startPoint x: 809, startPoint y: 227, endPoint x: 803, endPoint y: 243, distance: 16.8
click at [809, 228] on label "Rate Timeout" at bounding box center [812, 227] width 42 height 10
click at [803, 243] on img at bounding box center [793, 245] width 34 height 10
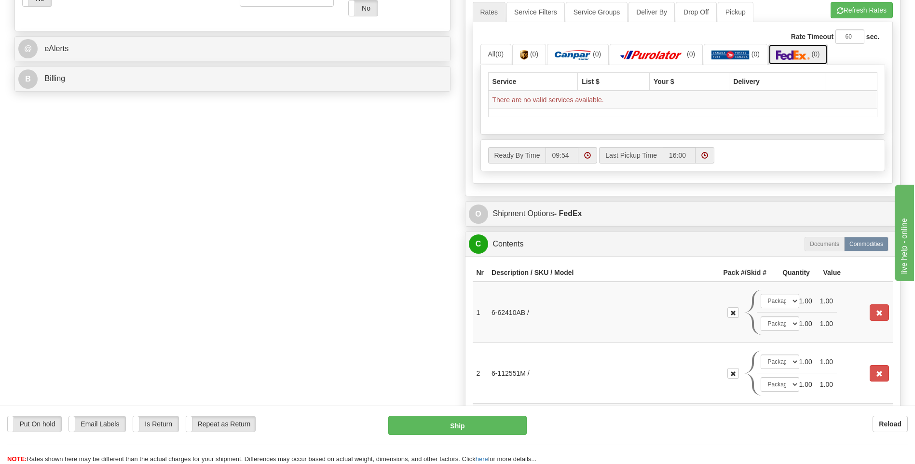
scroll to position [400, 0]
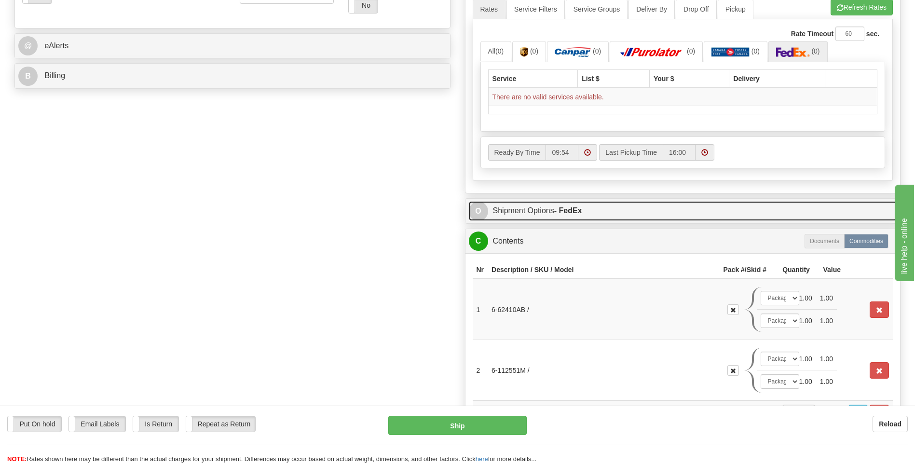
click at [604, 208] on link "O Shipment Options - FedEx" at bounding box center [683, 211] width 428 height 20
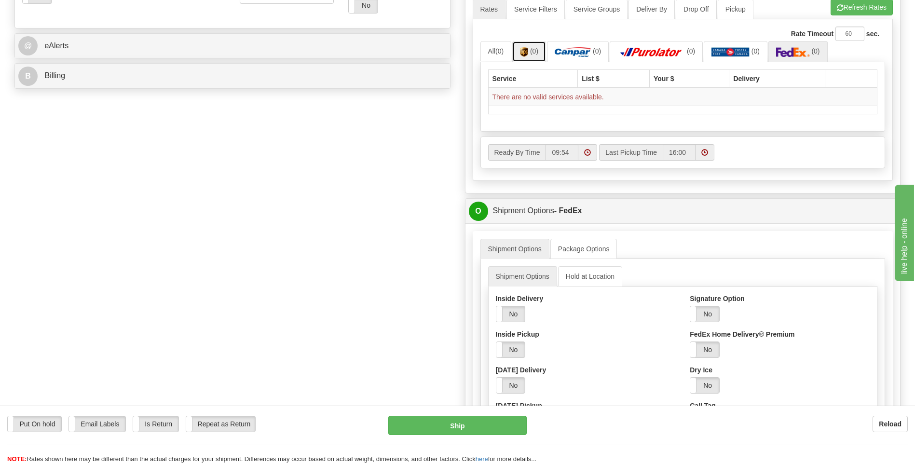
click at [530, 52] on link "(0)" at bounding box center [529, 51] width 34 height 21
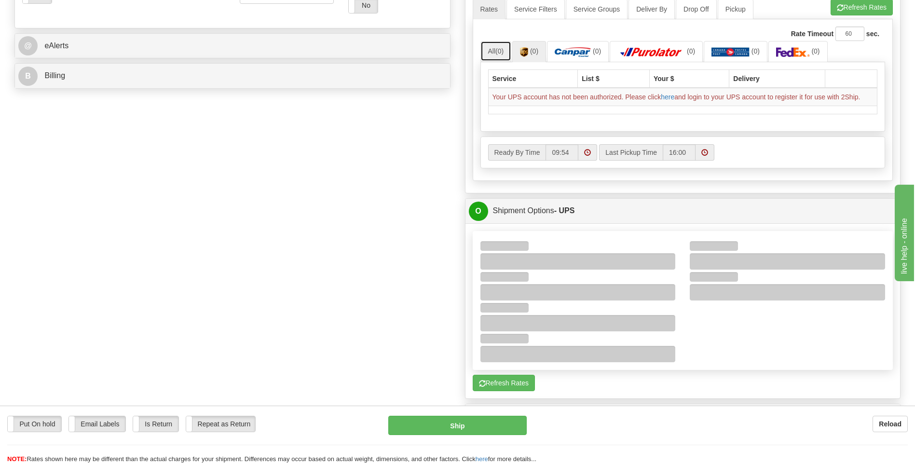
click at [492, 52] on link "All (0)" at bounding box center [496, 51] width 31 height 20
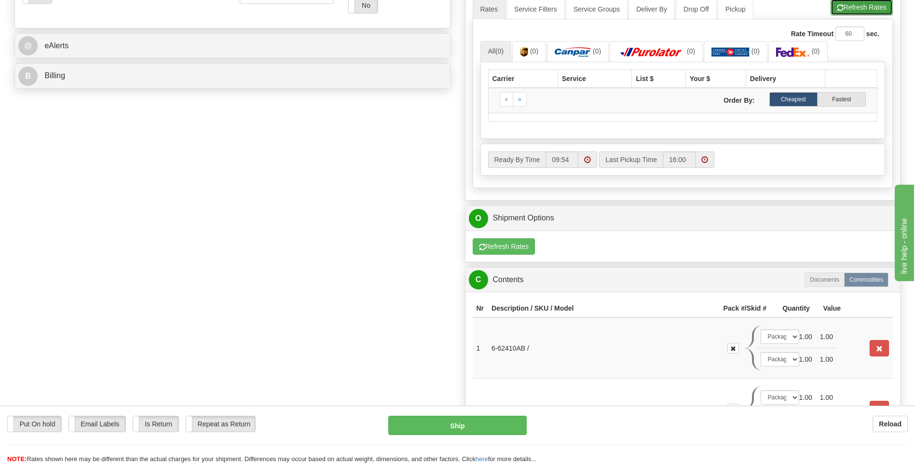
click at [854, 12] on button "Refresh Rates" at bounding box center [862, 7] width 62 height 16
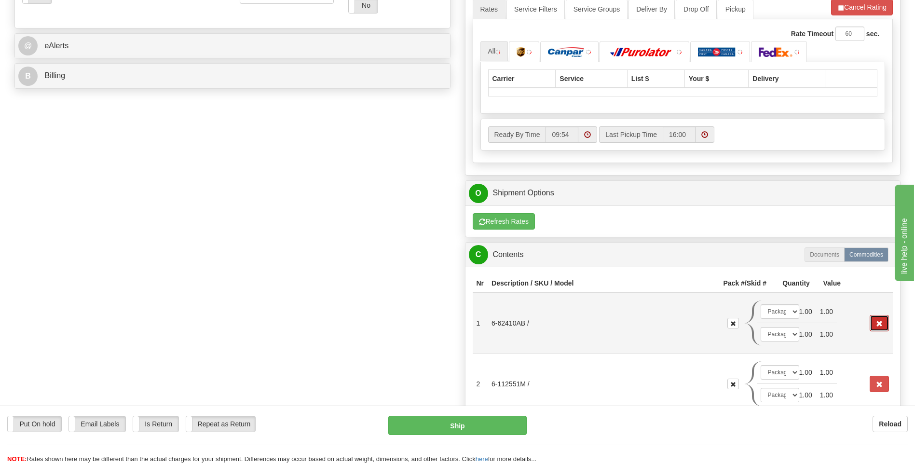
click at [872, 324] on button "button" at bounding box center [879, 323] width 19 height 16
click at [694, 333] on td "6-62410AB /" at bounding box center [604, 322] width 232 height 61
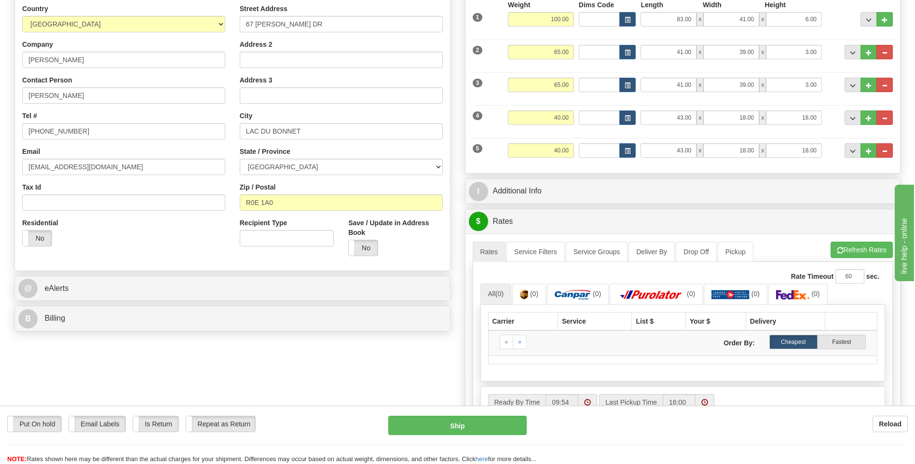
scroll to position [48, 0]
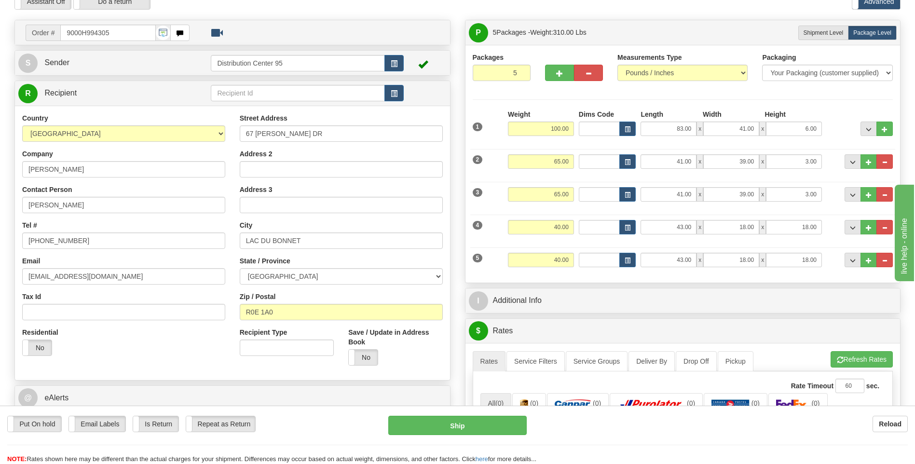
click at [520, 92] on div "Packages 5 5 Measurements Type" at bounding box center [683, 164] width 421 height 223
click at [676, 95] on div "Packages 5 5 Measurements Type" at bounding box center [683, 164] width 421 height 223
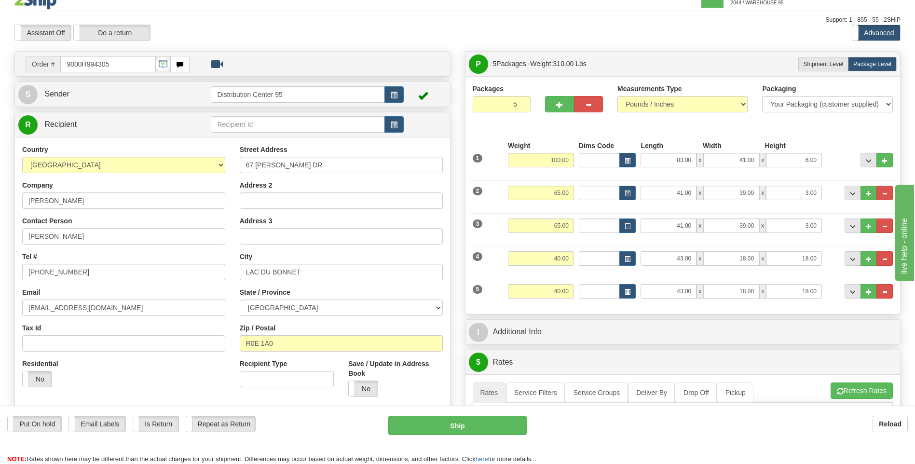
scroll to position [0, 0]
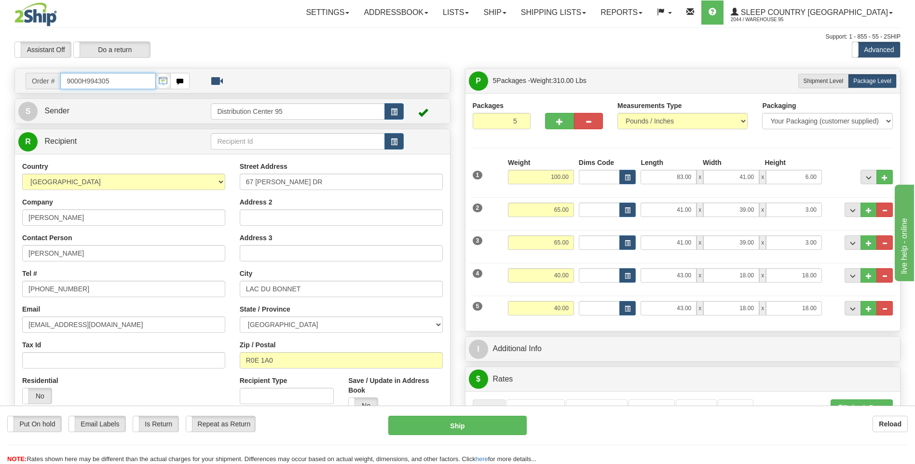
click at [30, 82] on div "Order # 9000H994305" at bounding box center [108, 81] width 164 height 16
type input "9000I005256"
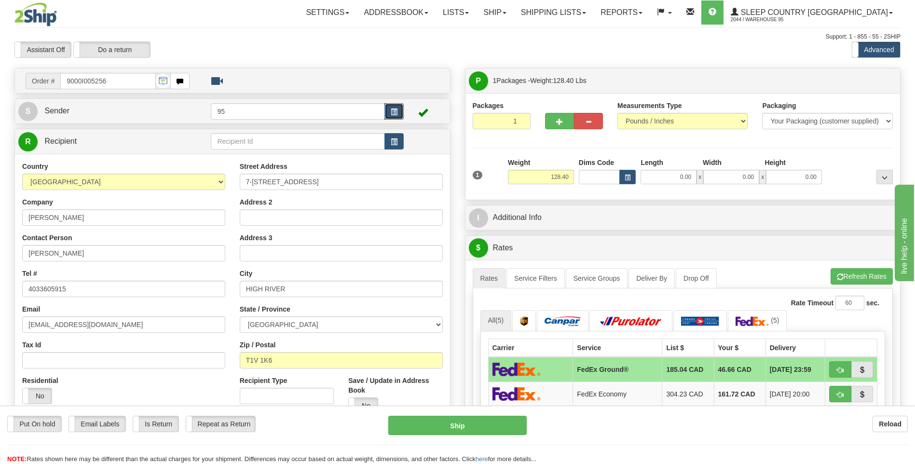
click at [400, 111] on button "button" at bounding box center [394, 111] width 19 height 16
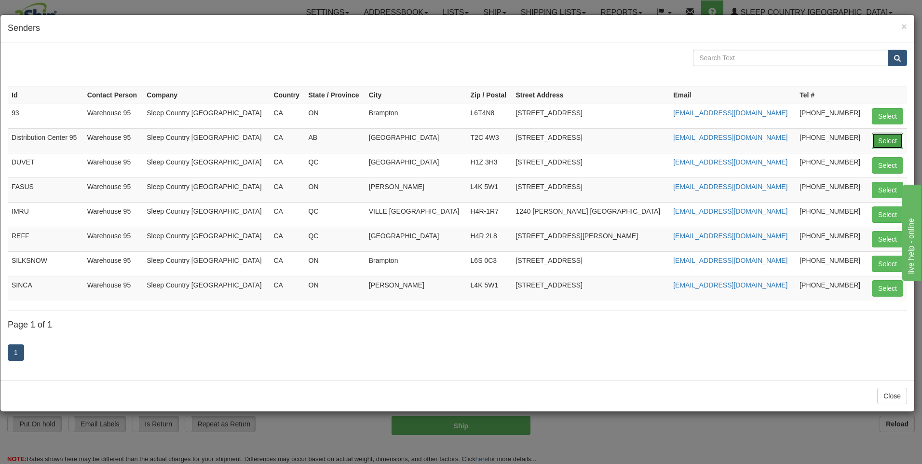
click at [876, 137] on button "Select" at bounding box center [887, 141] width 31 height 16
type input "Distribution Center 95"
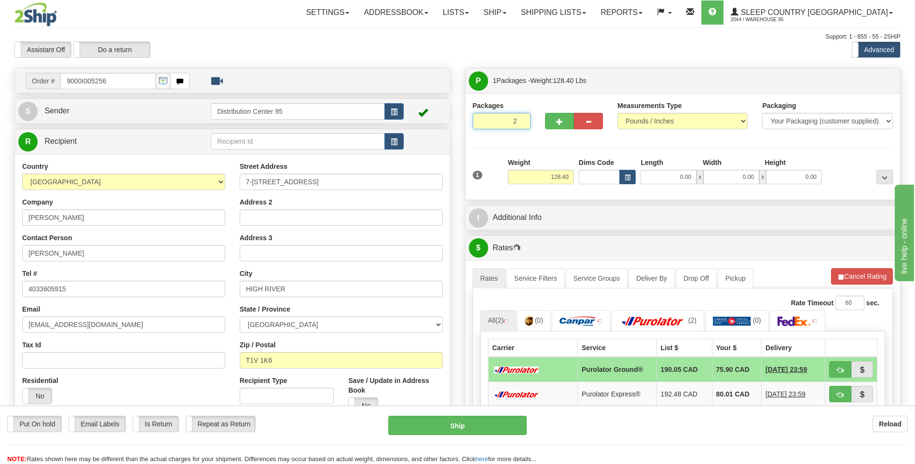
type input "2"
radio input "true"
click at [522, 118] on input "2" at bounding box center [502, 121] width 58 height 16
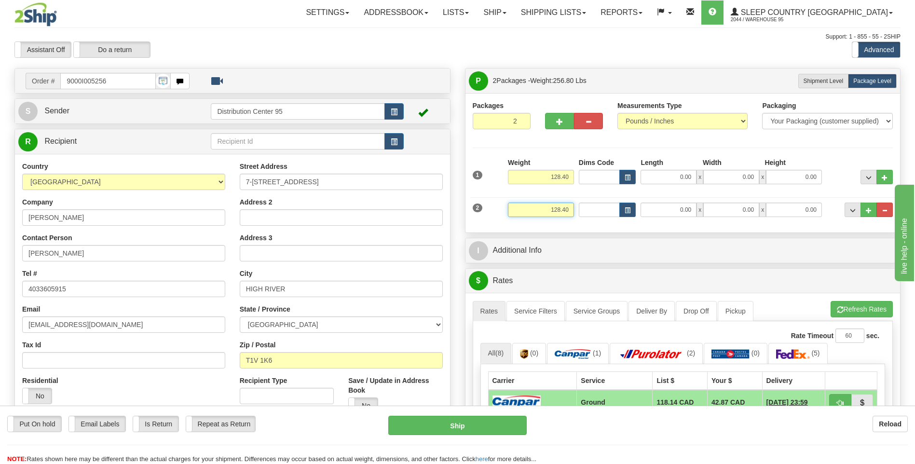
click at [569, 214] on input "128.40" at bounding box center [541, 210] width 66 height 14
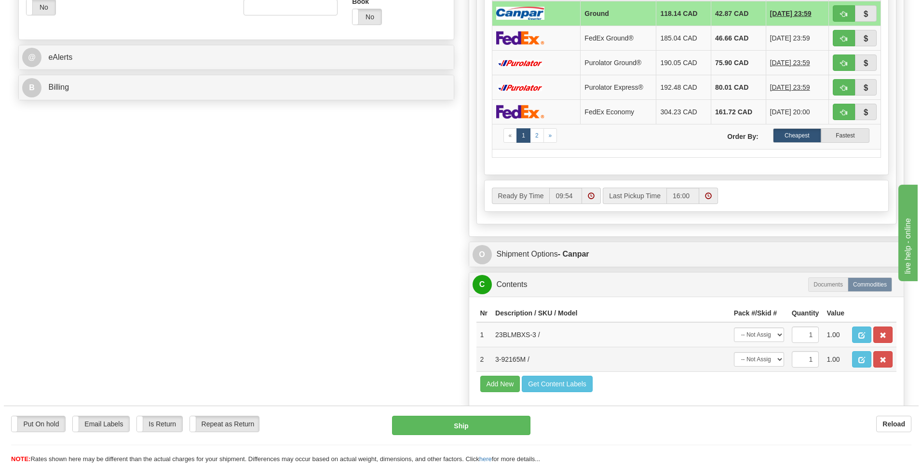
scroll to position [434, 0]
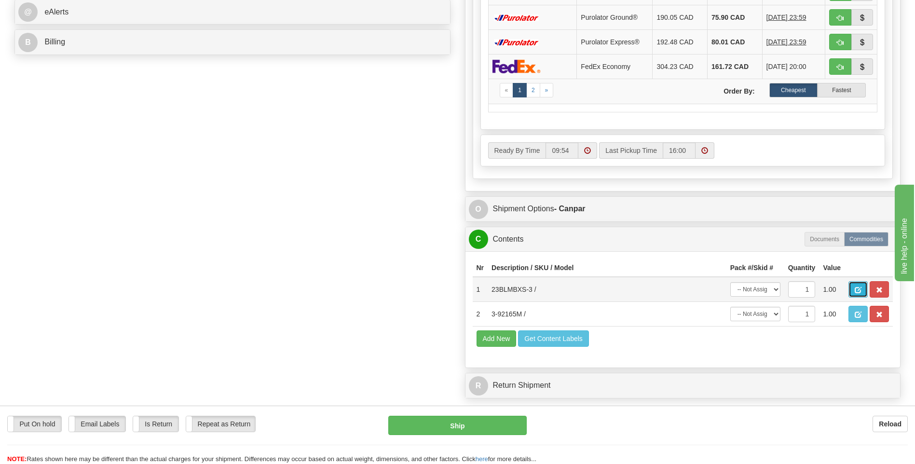
click at [855, 291] on span "button" at bounding box center [858, 290] width 7 height 6
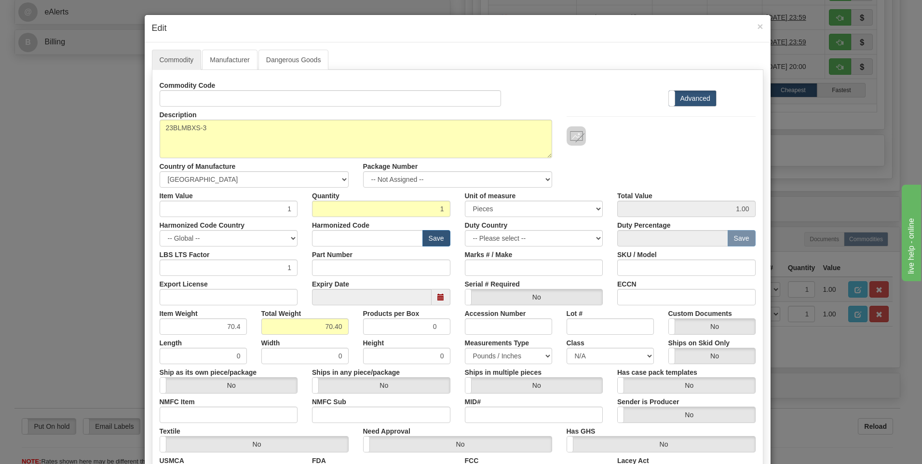
click at [753, 29] on h4 "Edit" at bounding box center [458, 28] width 612 height 13
click at [757, 27] on span "×" at bounding box center [760, 26] width 6 height 11
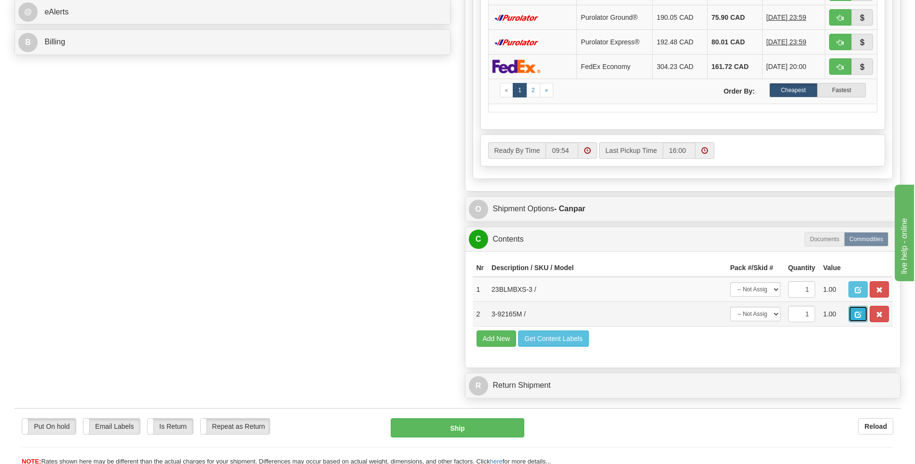
click at [853, 314] on button "button" at bounding box center [858, 314] width 19 height 16
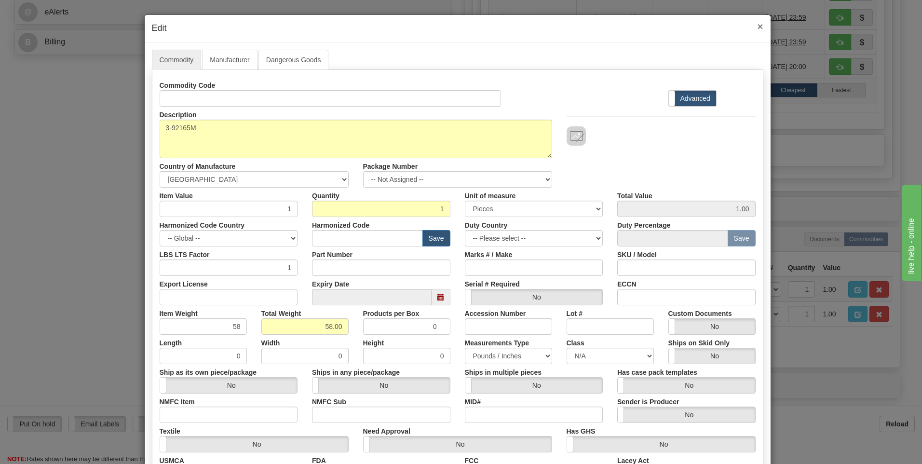
click at [757, 28] on span "×" at bounding box center [760, 26] width 6 height 11
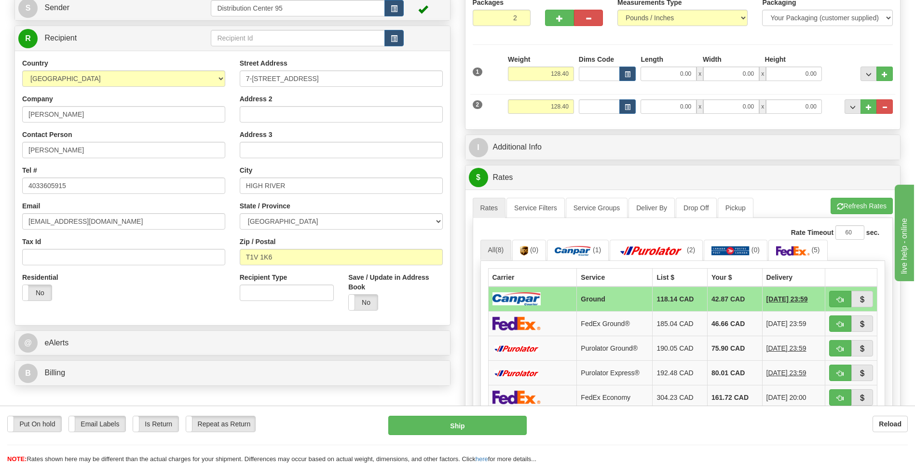
scroll to position [96, 0]
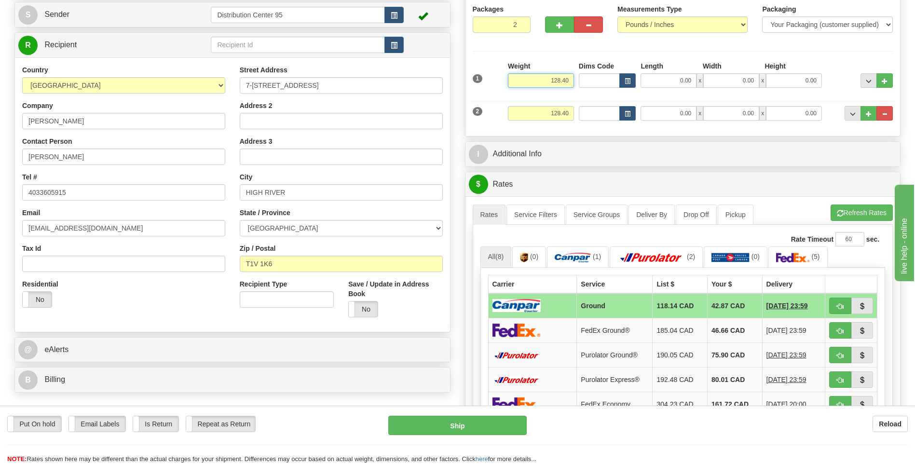
click at [570, 80] on input "128.40" at bounding box center [541, 80] width 66 height 14
type input "1"
type input "55.00"
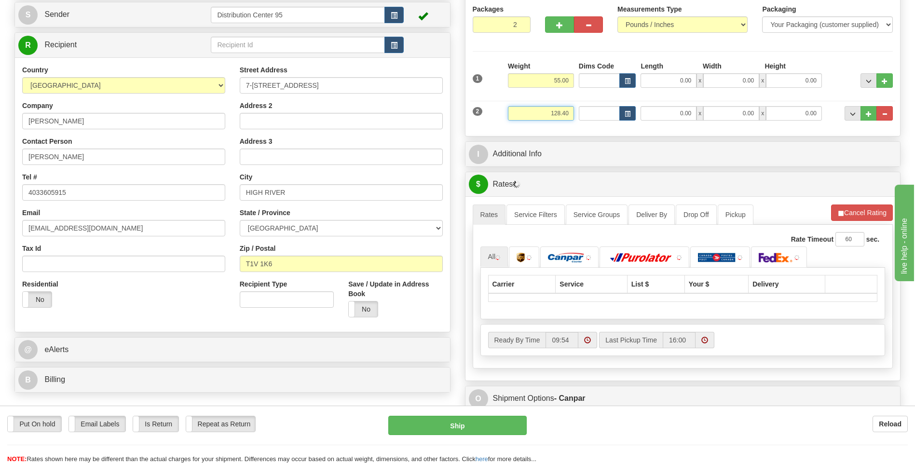
click at [568, 112] on input "128.40" at bounding box center [541, 113] width 66 height 14
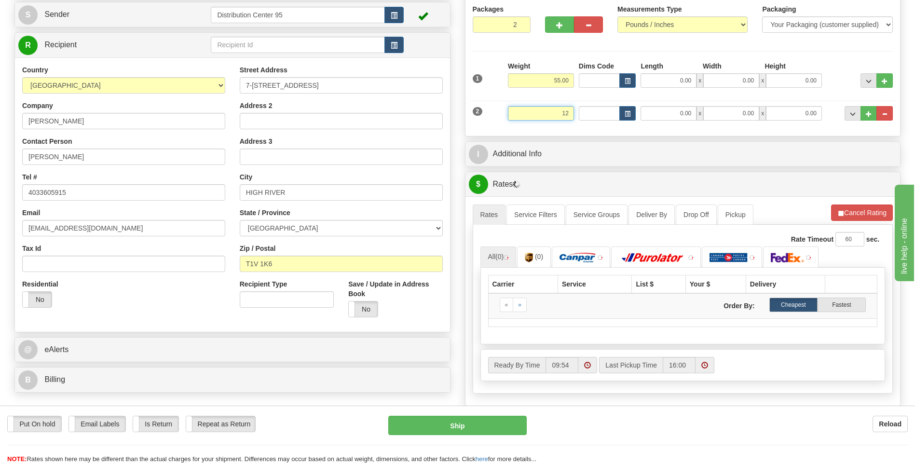
type input "1"
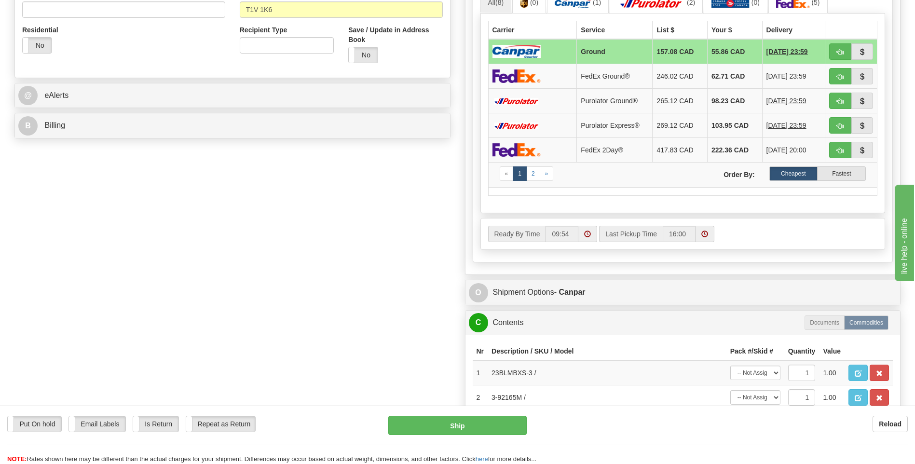
scroll to position [386, 0]
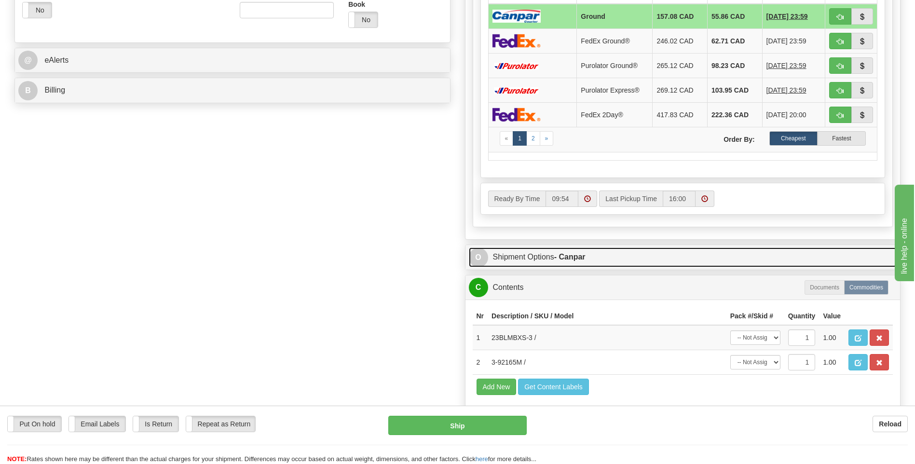
click at [576, 253] on div "P Packages 2 Packages - Weight: 183.40 Lbs Shipment Level Shipm. Package Level …" at bounding box center [683, 66] width 451 height 769
type input "70.00"
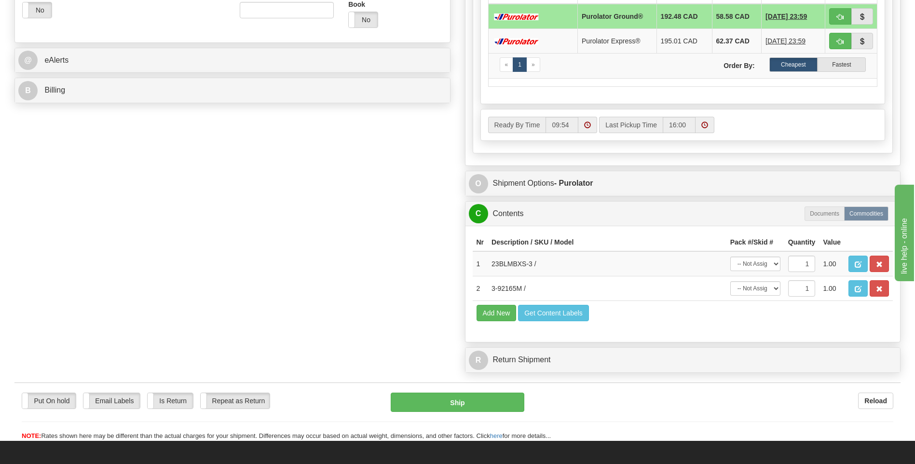
click at [558, 141] on div "Ready By Time 09:54 16:00" at bounding box center [683, 127] width 420 height 37
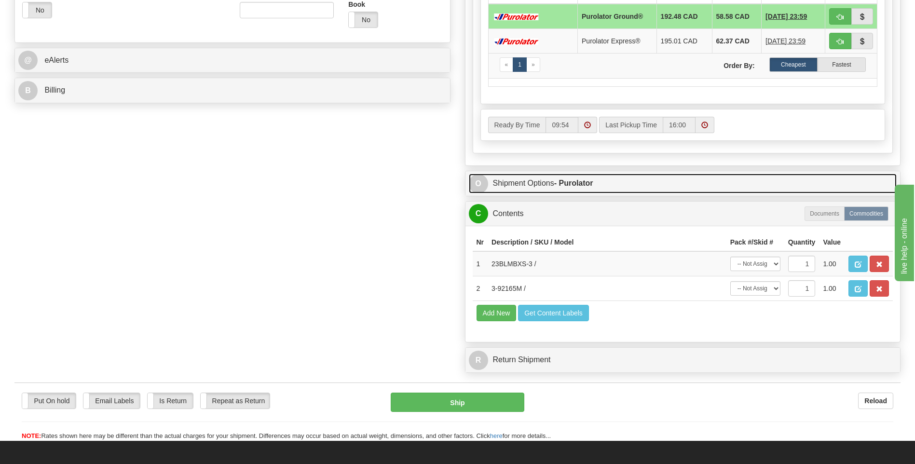
click at [559, 179] on strong "- Purolator" at bounding box center [573, 183] width 39 height 8
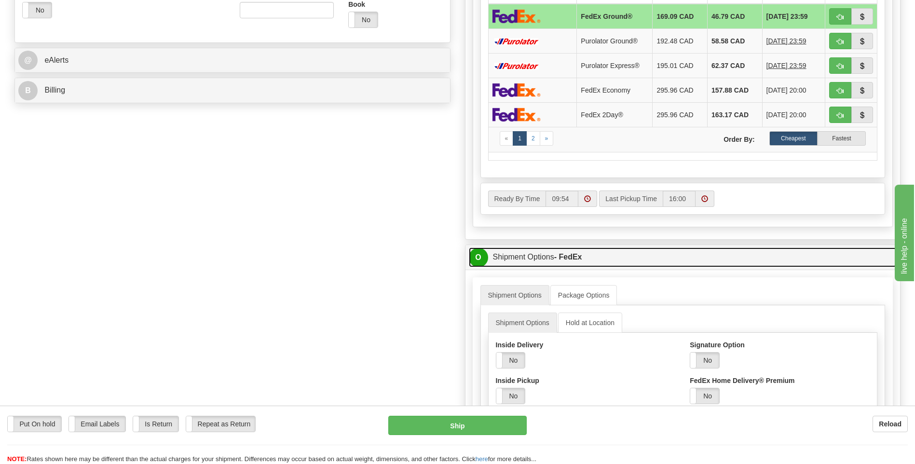
scroll to position [241, 0]
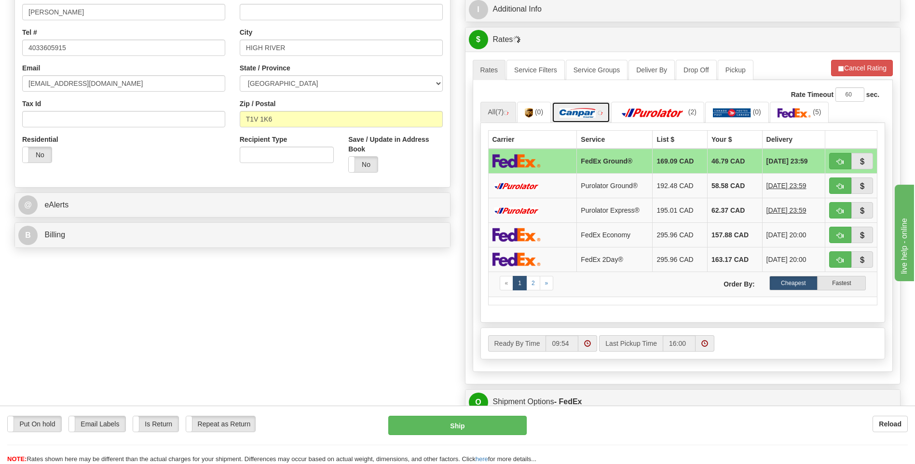
click at [581, 106] on link at bounding box center [581, 112] width 58 height 21
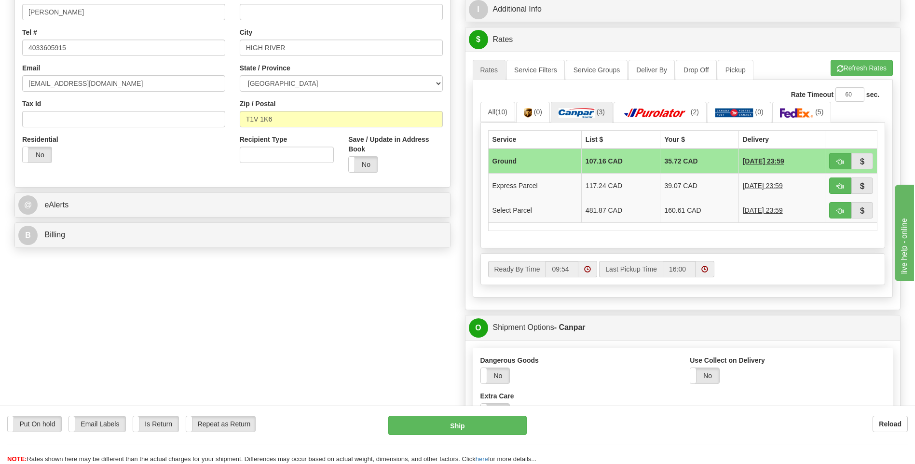
click at [541, 157] on td "Ground" at bounding box center [534, 161] width 93 height 25
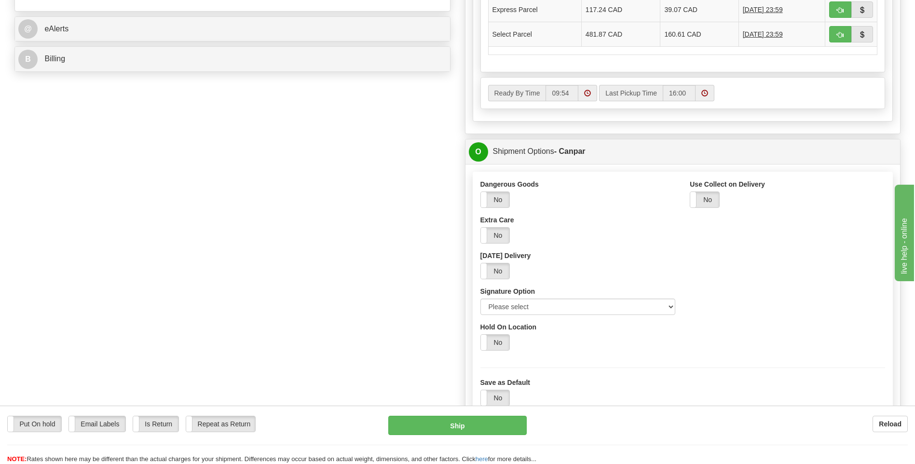
scroll to position [434, 0]
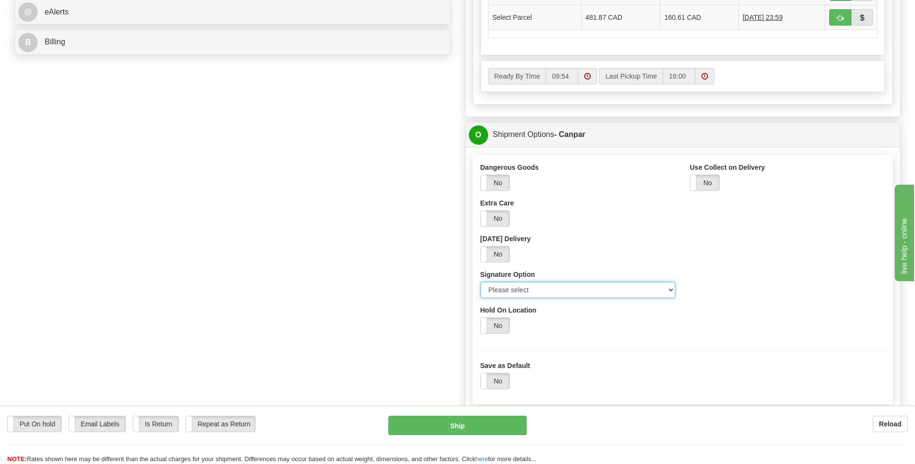
click at [530, 289] on select "Please select No Signature Required Signature Required Adult Signature" at bounding box center [578, 290] width 195 height 16
select select "2"
click at [481, 282] on select "Please select No Signature Required Signature Required Adult Signature" at bounding box center [578, 290] width 195 height 16
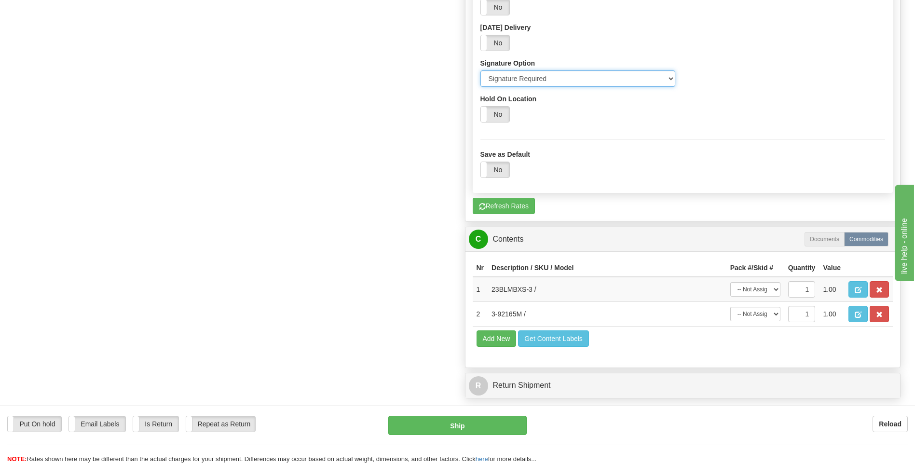
scroll to position [641, 0]
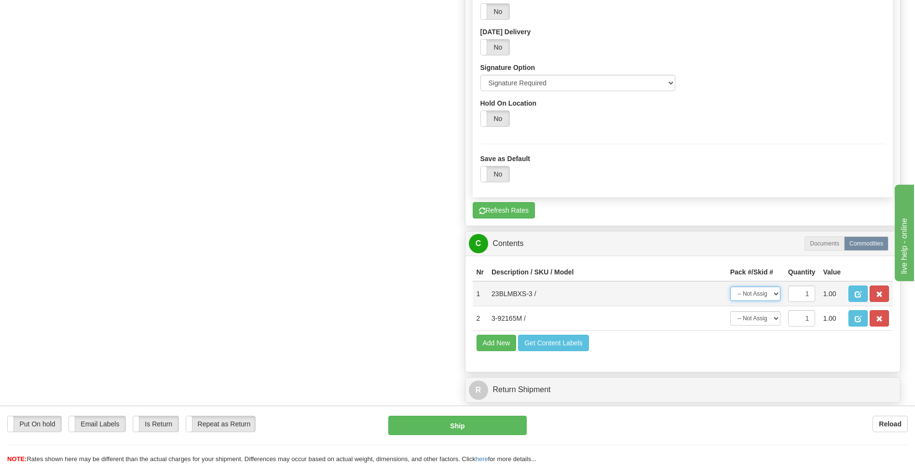
drag, startPoint x: 754, startPoint y: 292, endPoint x: 755, endPoint y: 301, distance: 8.7
click at [754, 292] on select "-- Not Assigned -- Package 1 Package 2" at bounding box center [755, 294] width 50 height 14
click at [730, 287] on select "-- Not Assigned -- Package 1 Package 2" at bounding box center [755, 294] width 50 height 14
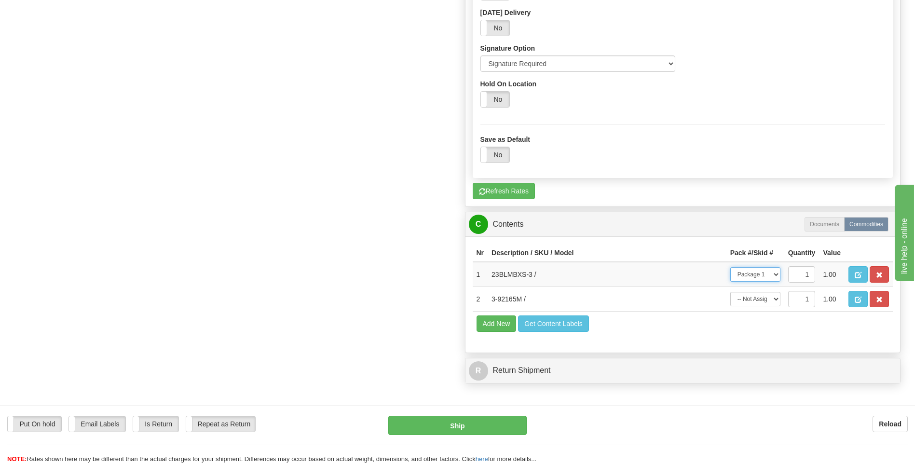
scroll to position [738, 0]
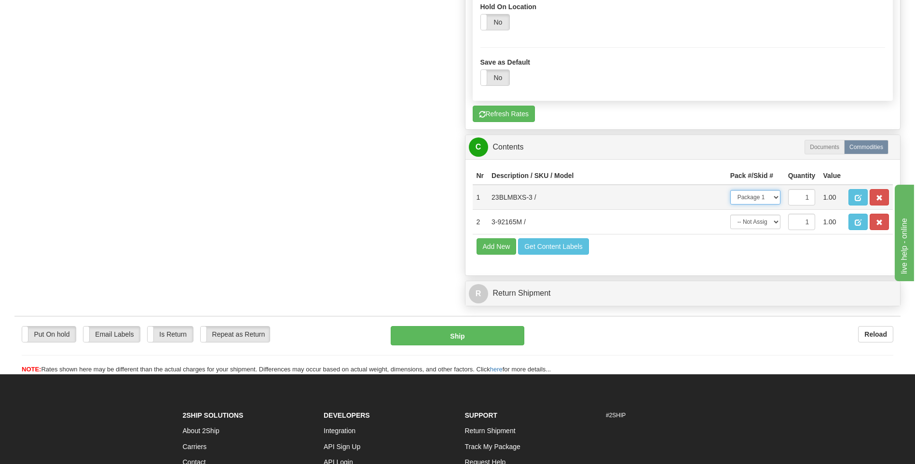
drag, startPoint x: 756, startPoint y: 199, endPoint x: 752, endPoint y: 205, distance: 7.9
click at [756, 199] on select "-- Not Assigned -- Package 1 Package 2" at bounding box center [755, 197] width 50 height 14
select select "1"
click at [730, 190] on select "-- Not Assigned -- Package 1 Package 2" at bounding box center [755, 197] width 50 height 14
drag, startPoint x: 763, startPoint y: 223, endPoint x: 760, endPoint y: 230, distance: 7.8
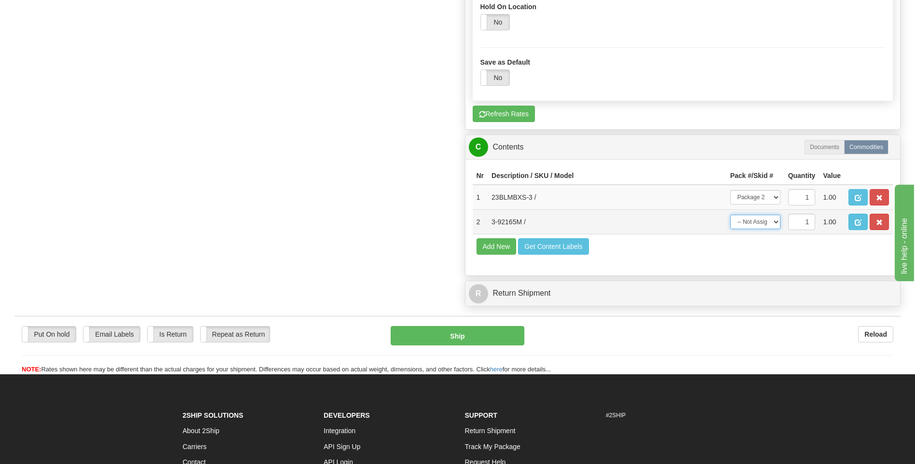
click at [763, 223] on select "-- Not Assigned -- Package 1 Package 2" at bounding box center [755, 222] width 50 height 14
select select "0"
click at [730, 215] on select "-- Not Assigned -- Package 1 Package 2" at bounding box center [755, 222] width 50 height 14
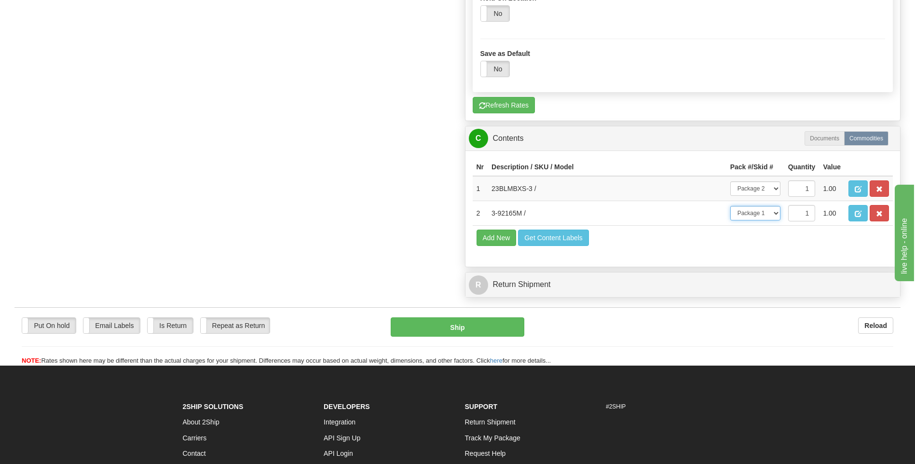
scroll to position [834, 0]
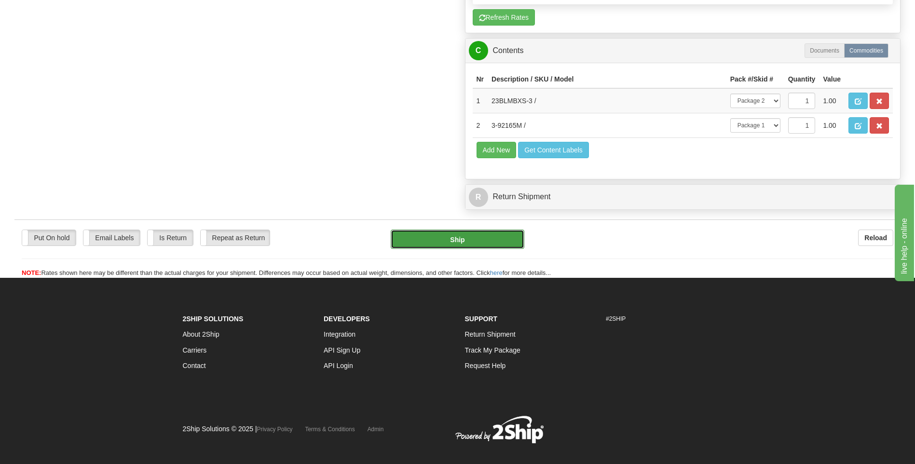
click at [432, 242] on button "Ship" at bounding box center [457, 239] width 133 height 19
type input "1"
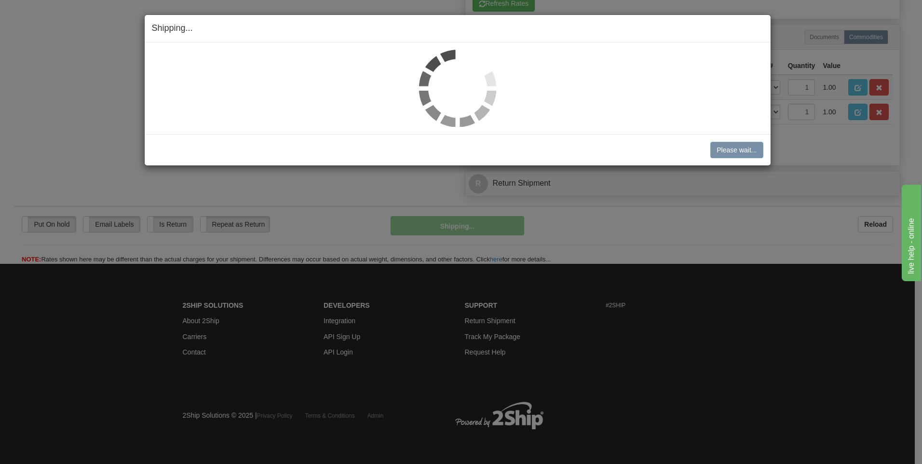
scroll to position [577, 0]
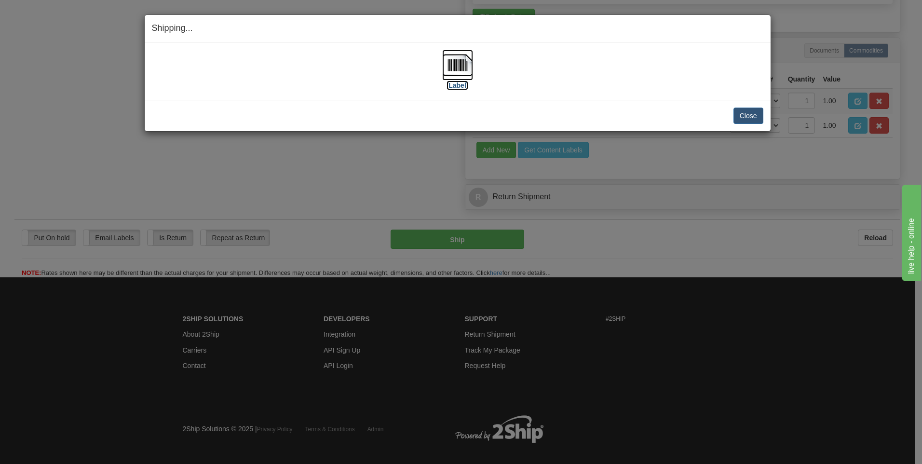
click at [455, 83] on label "[Label]" at bounding box center [458, 86] width 22 height 10
click at [743, 114] on button "Close" at bounding box center [749, 116] width 30 height 16
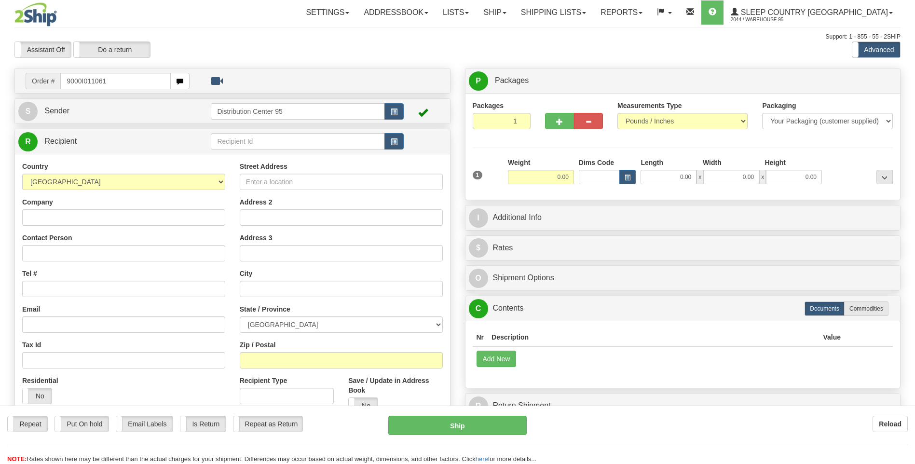
type input "9000I011061"
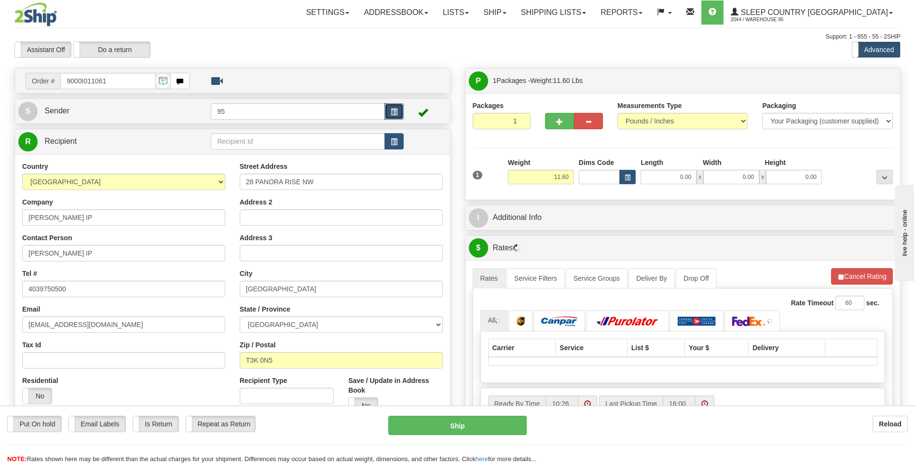
click at [386, 113] on button "button" at bounding box center [394, 111] width 19 height 16
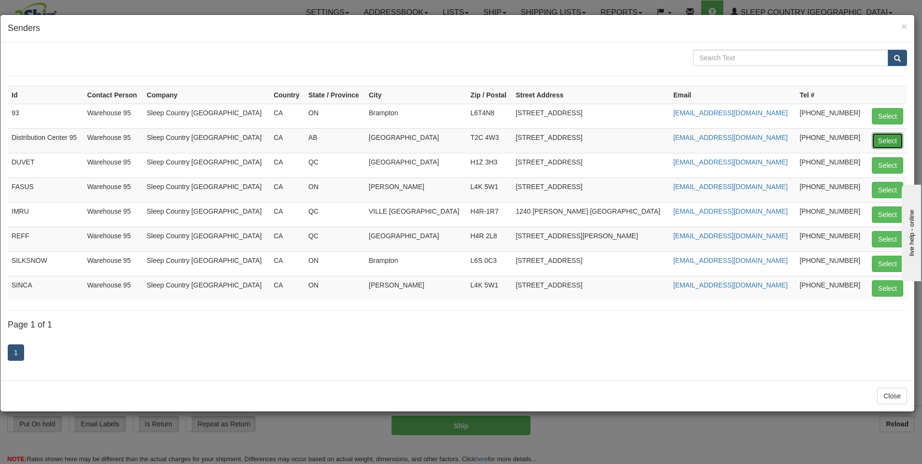
click at [895, 140] on button "Select" at bounding box center [887, 141] width 31 height 16
type input "Distribution Center 95"
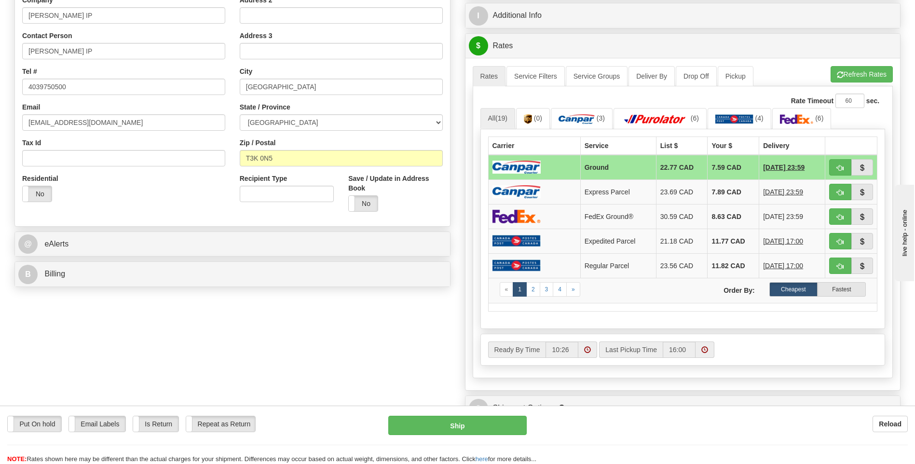
scroll to position [482, 0]
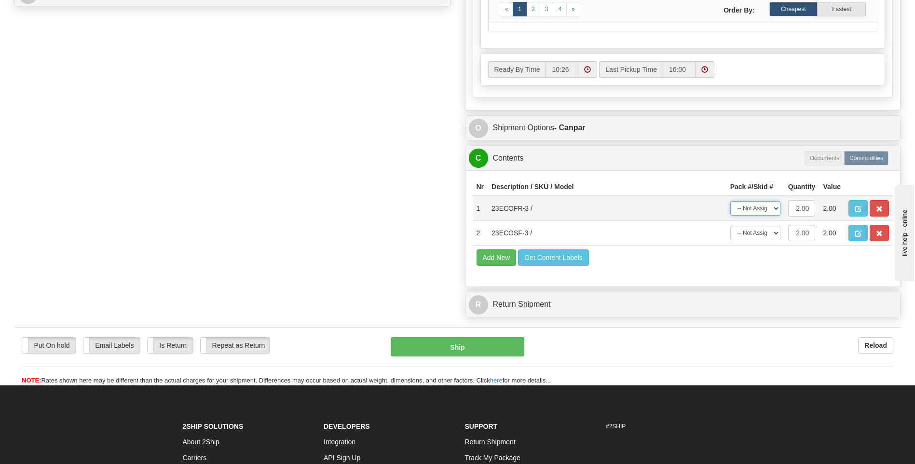
drag, startPoint x: 763, startPoint y: 206, endPoint x: 763, endPoint y: 215, distance: 8.7
click at [763, 206] on select "-- Not Assigned -- Package 1" at bounding box center [755, 208] width 50 height 14
select select "0"
click at [730, 201] on select "-- Not Assigned -- Package 1" at bounding box center [755, 208] width 50 height 14
click at [759, 233] on select "-- Not Assigned -- Package 1" at bounding box center [755, 233] width 50 height 14
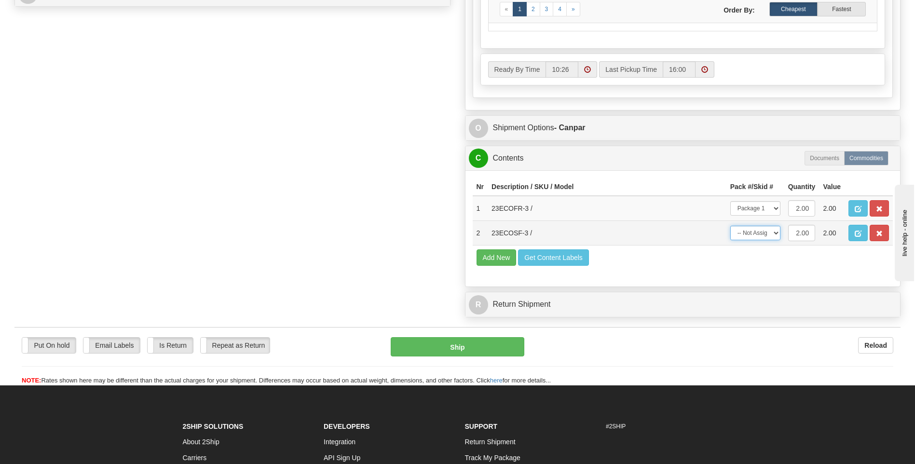
select select "0"
click at [730, 226] on select "-- Not Assigned -- Package 1" at bounding box center [755, 233] width 50 height 14
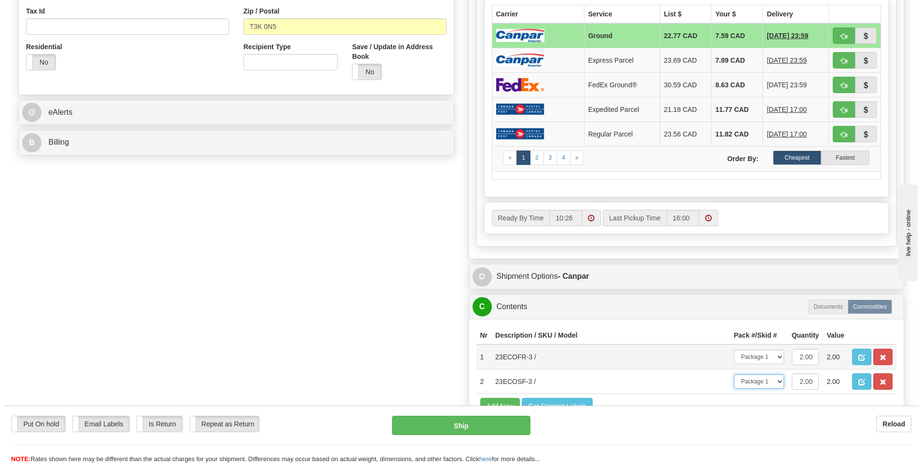
scroll to position [338, 0]
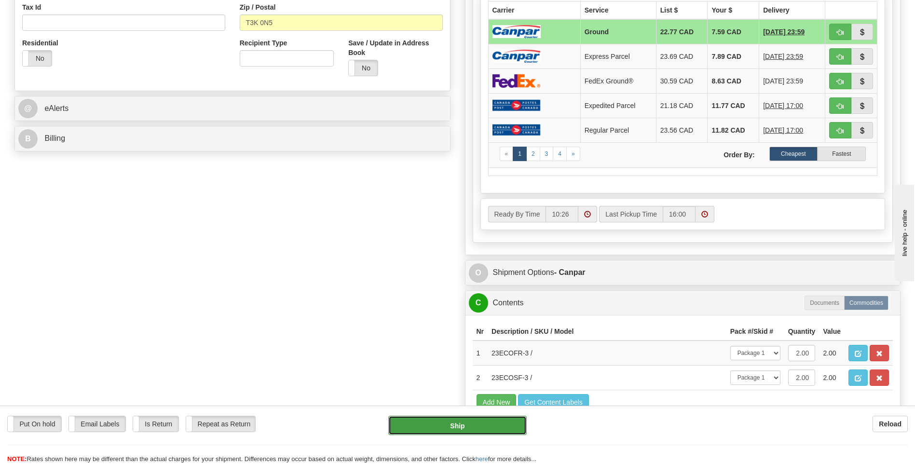
click at [420, 426] on button "Ship" at bounding box center [457, 425] width 138 height 19
type input "1"
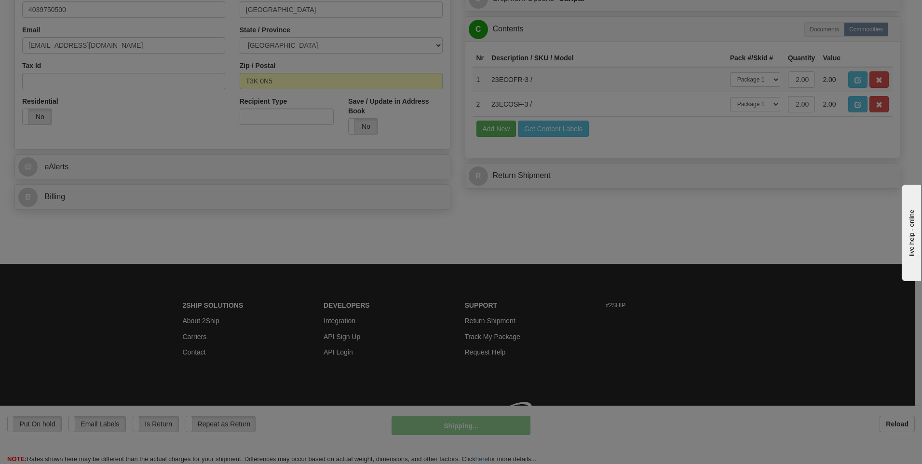
scroll to position [293, 0]
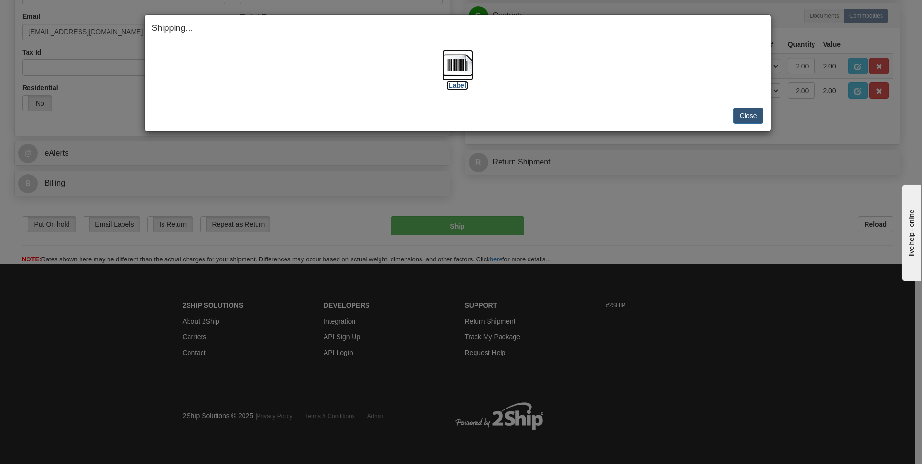
click at [451, 88] on label "[Label]" at bounding box center [458, 86] width 22 height 10
click at [753, 110] on button "Close" at bounding box center [749, 116] width 30 height 16
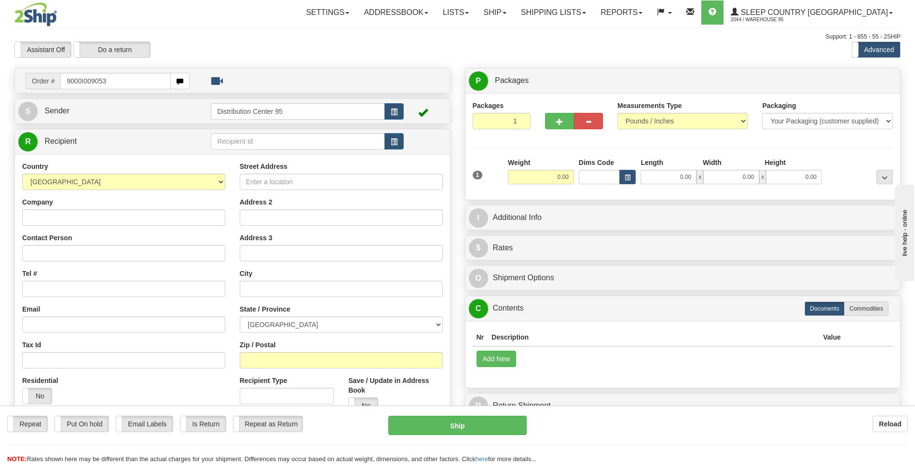
type input "9000I009053"
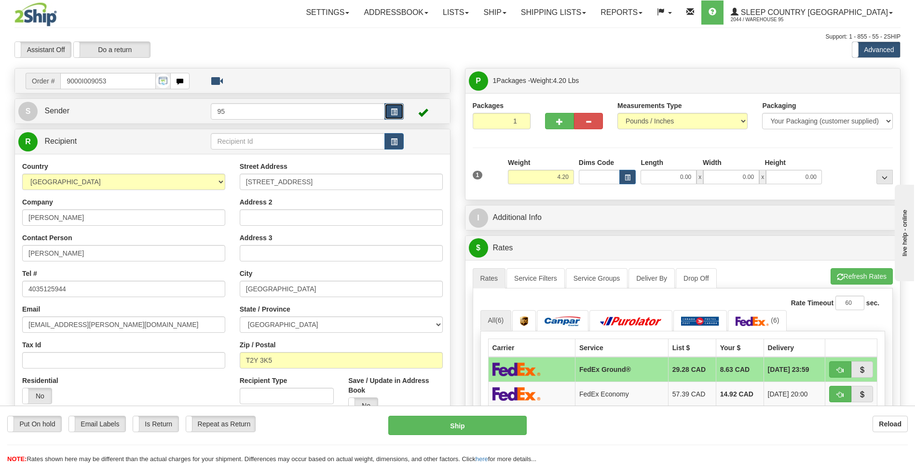
click at [390, 105] on button "button" at bounding box center [394, 111] width 19 height 16
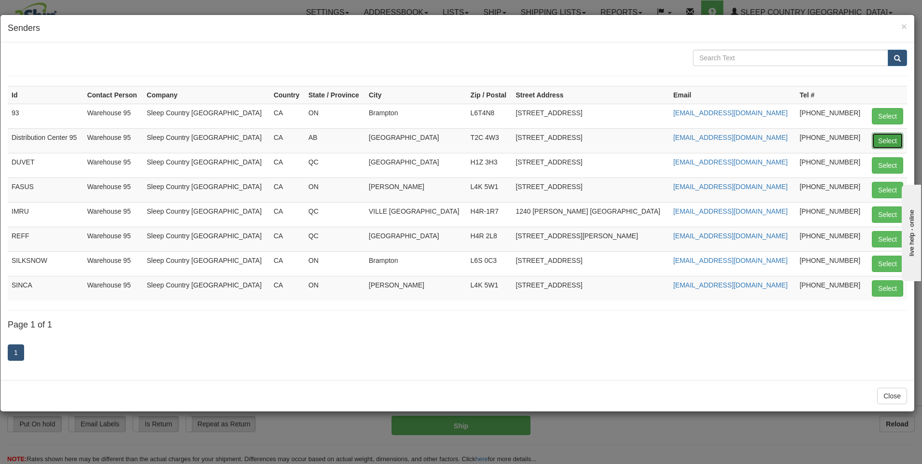
click at [881, 142] on button "Select" at bounding box center [887, 141] width 31 height 16
type input "Distribution Center 95"
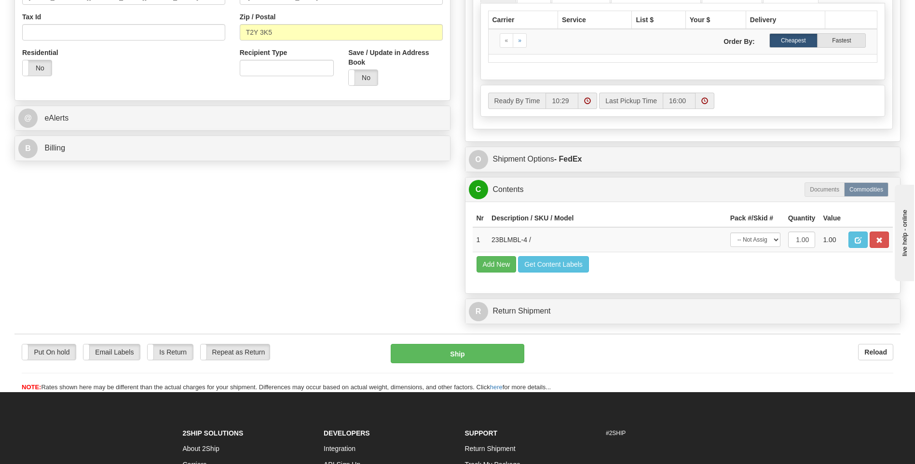
scroll to position [338, 0]
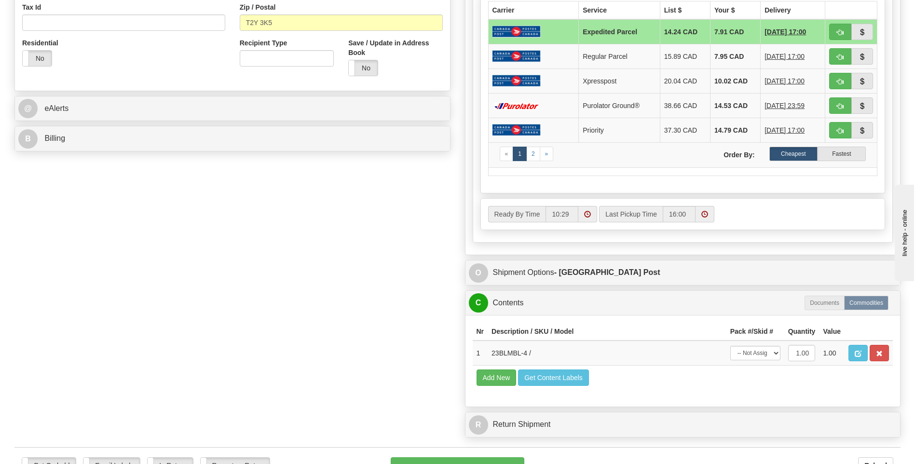
click at [749, 228] on div "Ready By Time 10:29 Last Pickup Time 16:00" at bounding box center [683, 214] width 404 height 31
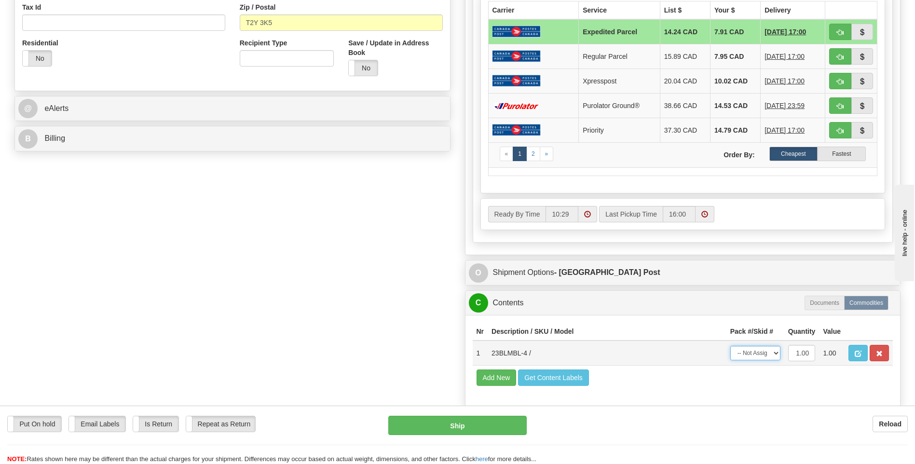
click at [764, 348] on select "-- Not Assigned -- Package 1" at bounding box center [755, 353] width 50 height 14
select select "0"
click at [730, 346] on select "-- Not Assigned -- Package 1" at bounding box center [755, 353] width 50 height 14
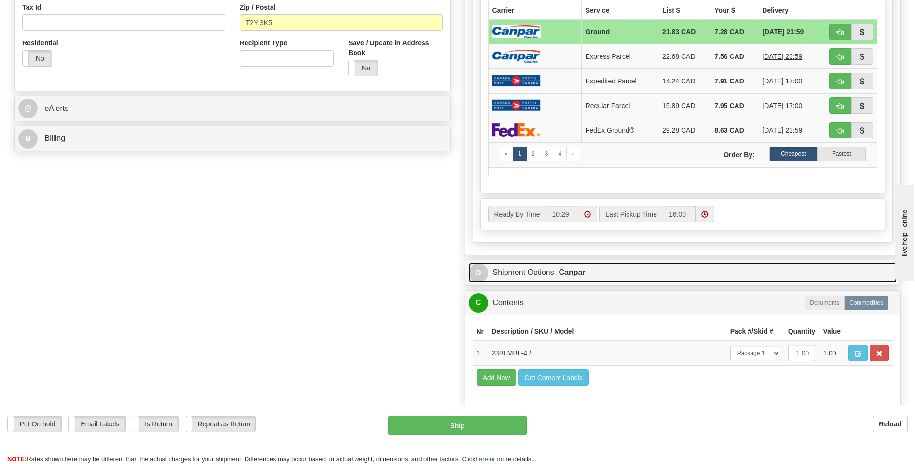
click at [549, 271] on link "O Shipment Options - Canpar" at bounding box center [683, 273] width 428 height 20
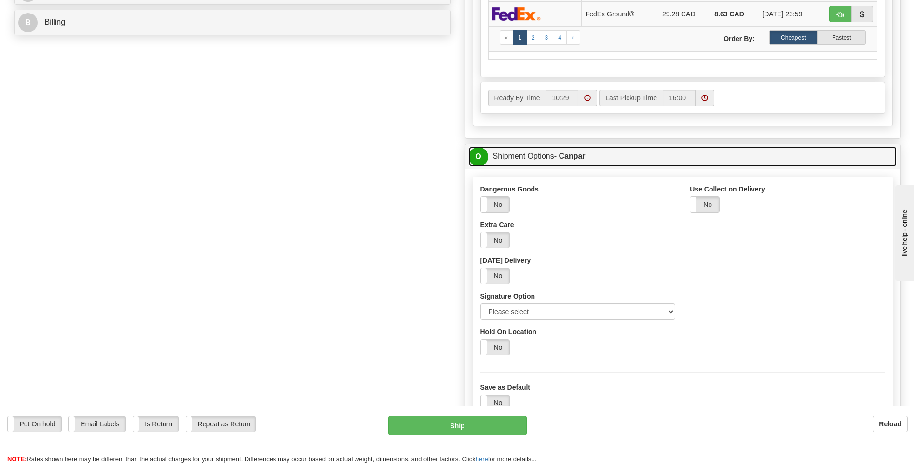
scroll to position [482, 0]
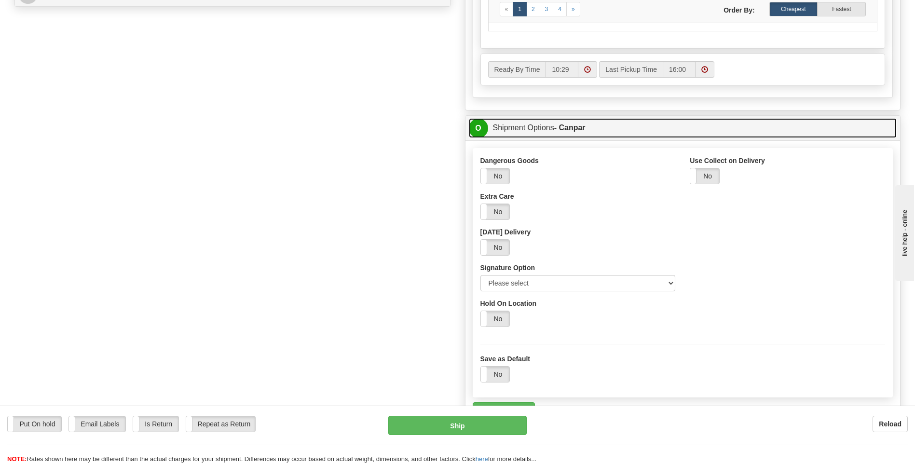
click at [518, 129] on link "O Shipment Options - Canpar" at bounding box center [683, 128] width 428 height 20
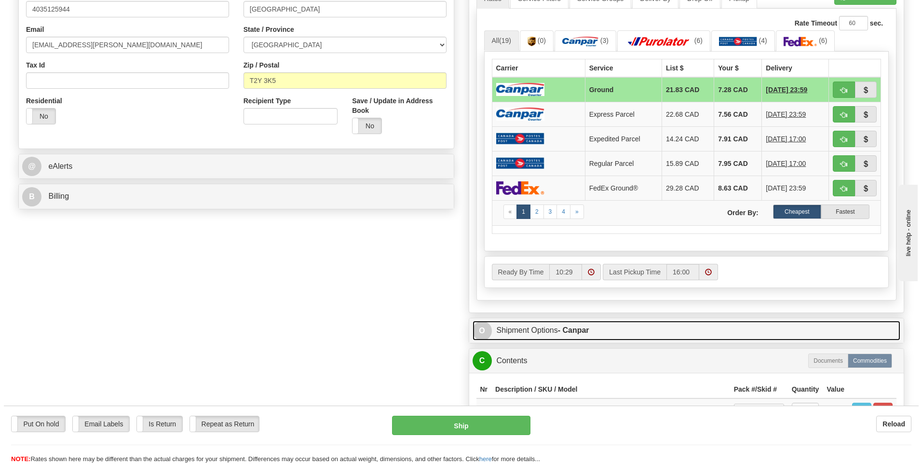
scroll to position [338, 0]
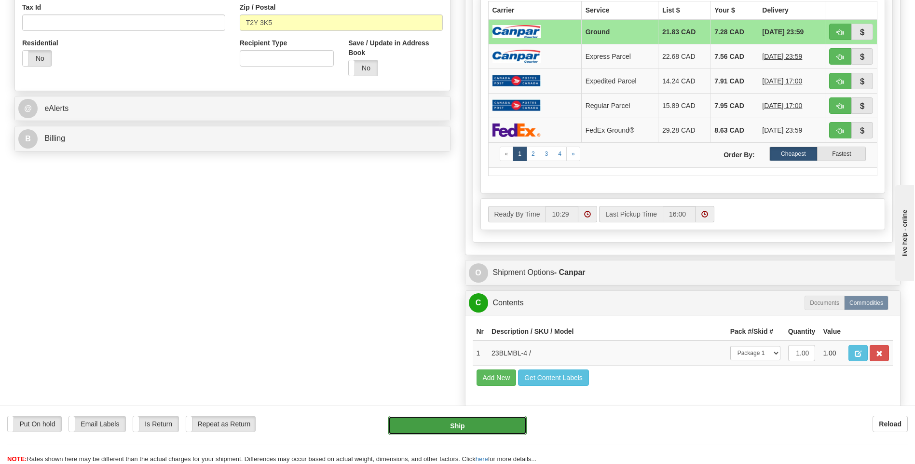
click at [472, 422] on button "Ship" at bounding box center [457, 425] width 138 height 19
type input "1"
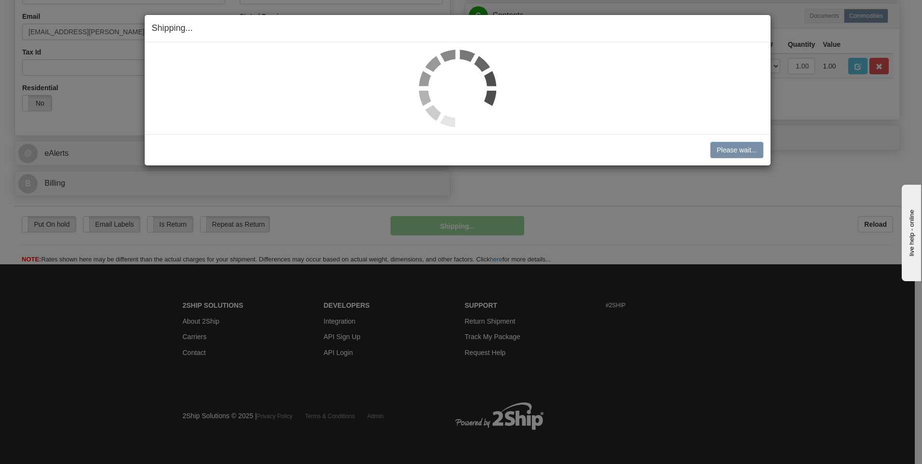
scroll to position [293, 0]
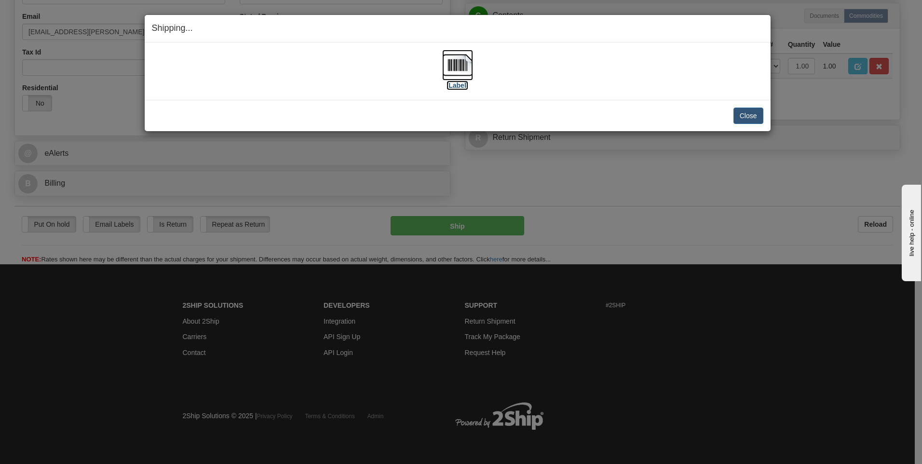
click at [451, 86] on label "[Label]" at bounding box center [458, 86] width 22 height 10
click at [739, 112] on button "Close" at bounding box center [749, 116] width 30 height 16
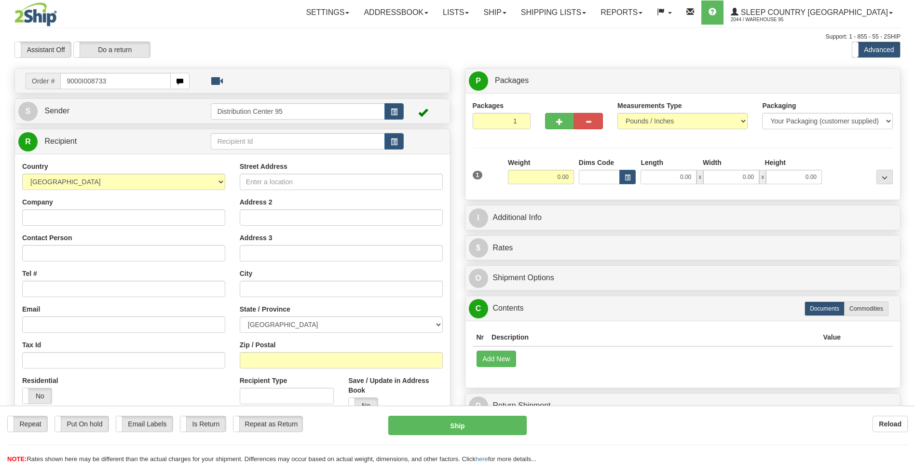
type input "9000I008733"
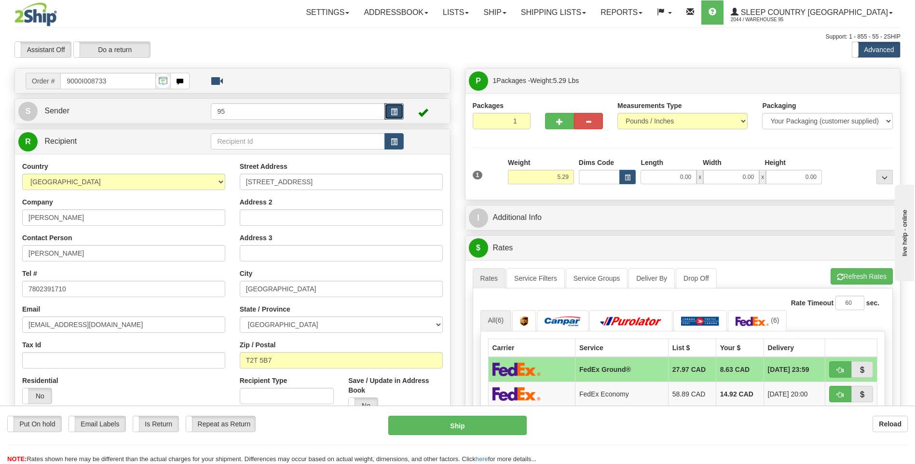
click at [395, 110] on span "button" at bounding box center [394, 112] width 7 height 6
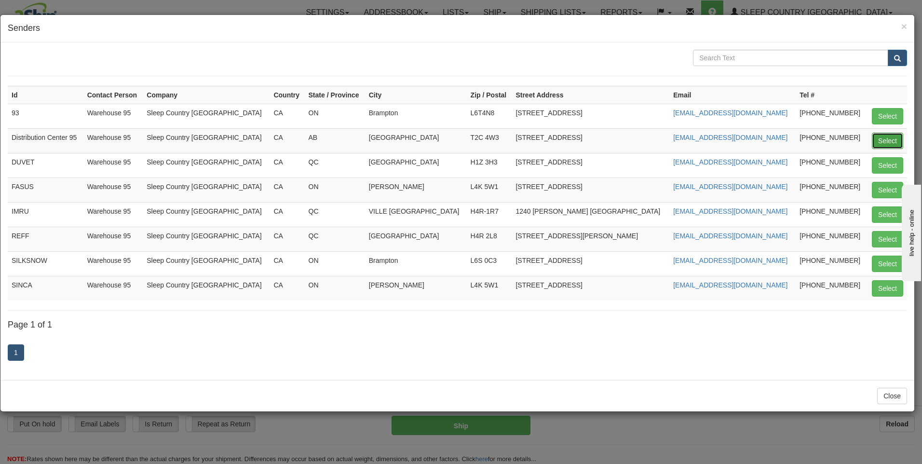
click at [882, 138] on button "Select" at bounding box center [887, 141] width 31 height 16
type input "Distribution Center 95"
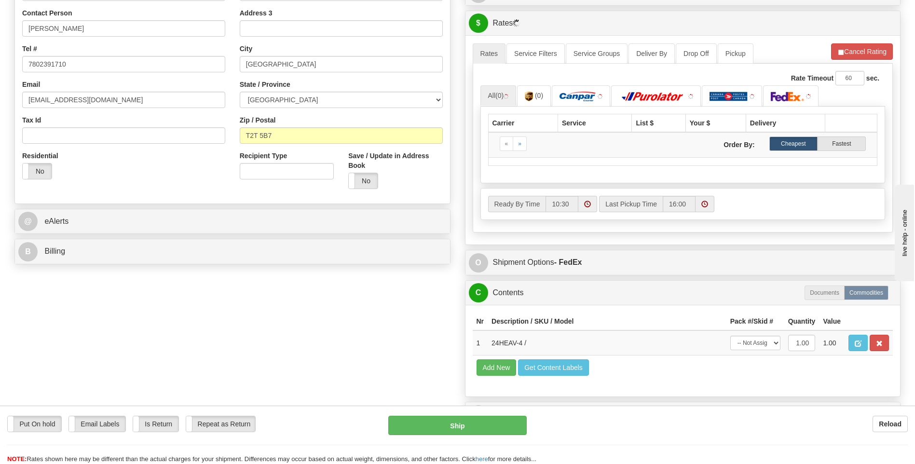
scroll to position [289, 0]
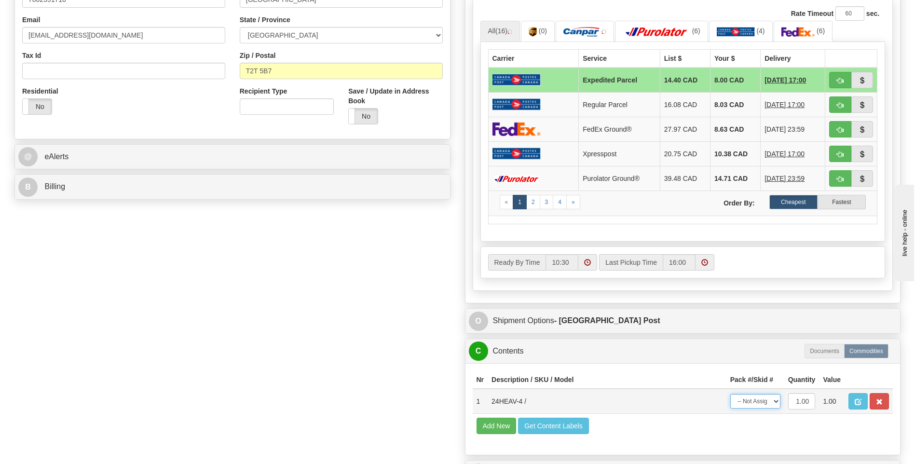
click at [773, 401] on select "-- Not Assigned -- Package 1" at bounding box center [755, 401] width 50 height 14
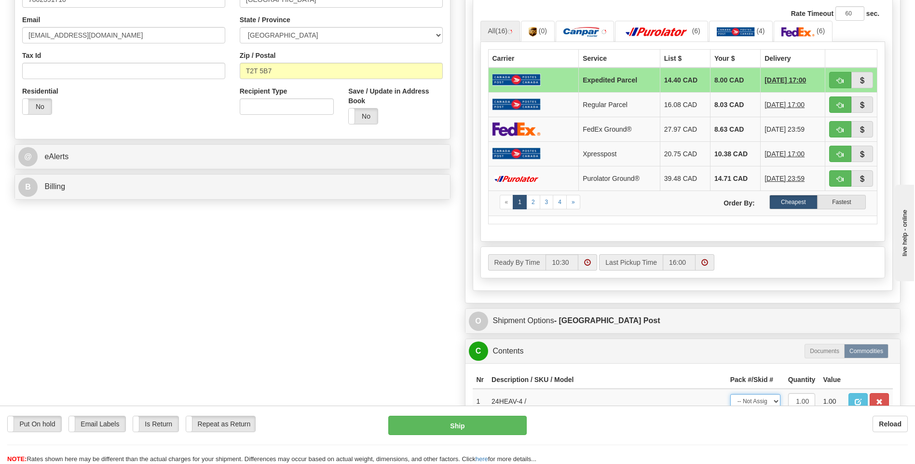
select select "0"
click at [730, 394] on select "-- Not Assigned -- Package 1" at bounding box center [755, 401] width 50 height 14
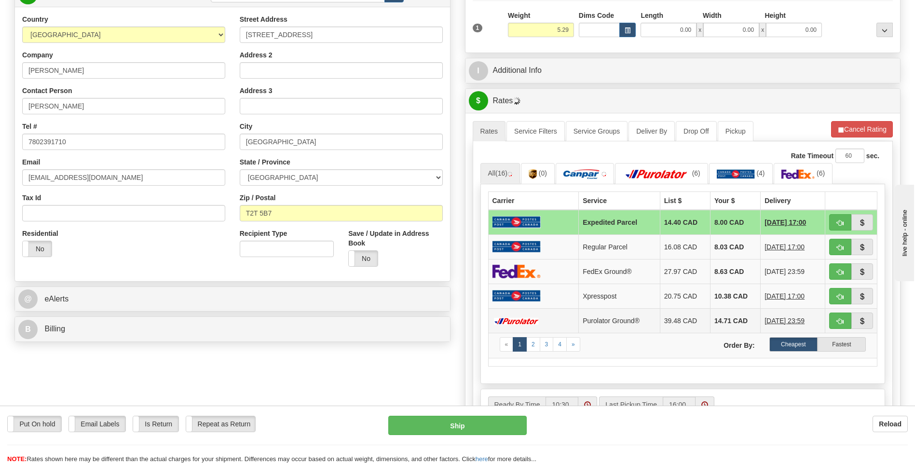
scroll to position [145, 0]
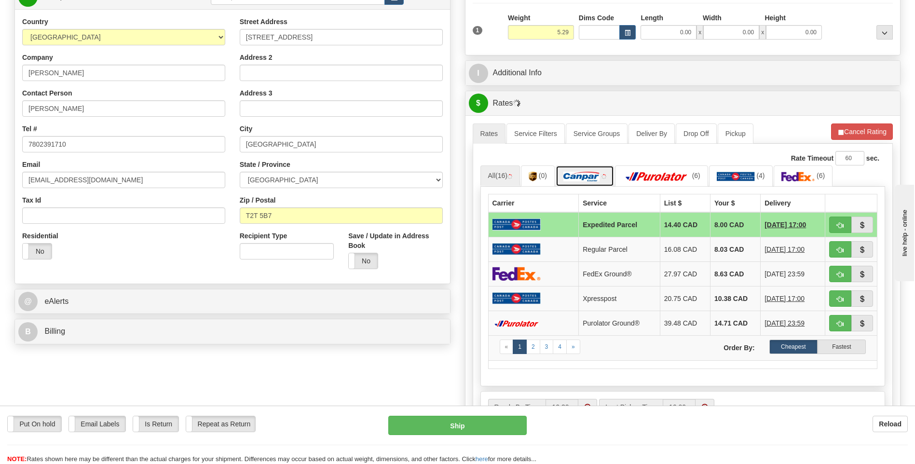
click at [594, 171] on link at bounding box center [585, 175] width 58 height 21
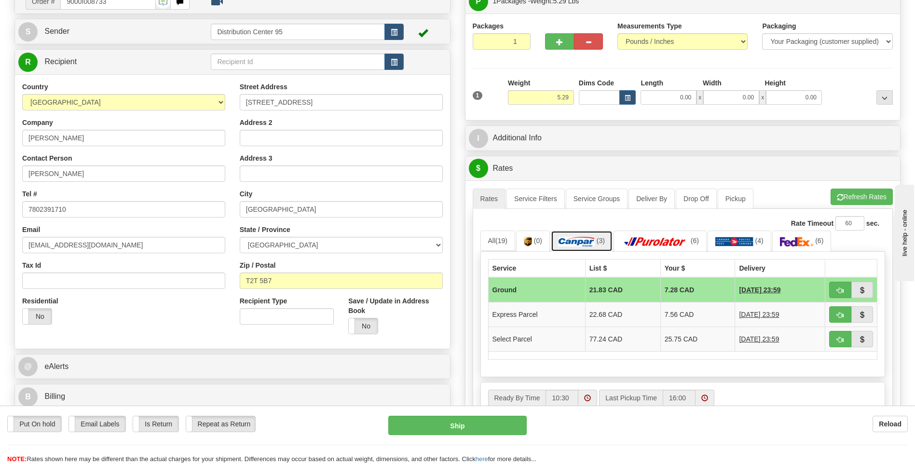
scroll to position [96, 0]
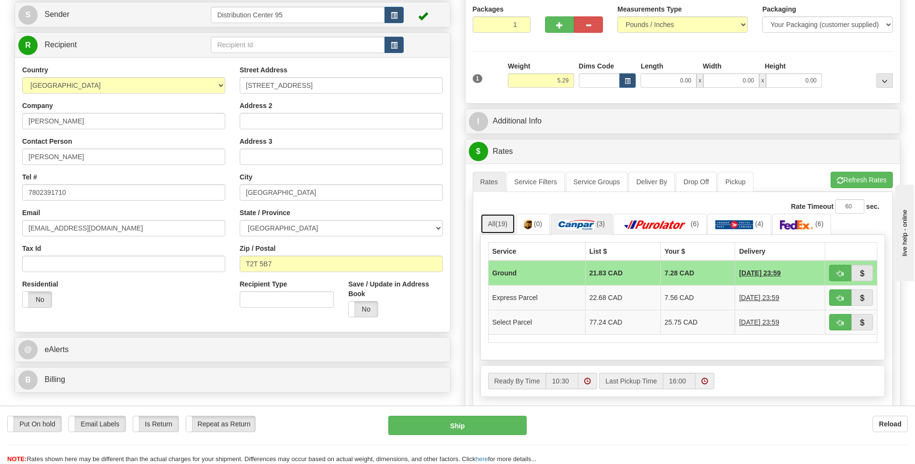
click at [502, 226] on span "(19)" at bounding box center [501, 224] width 12 height 8
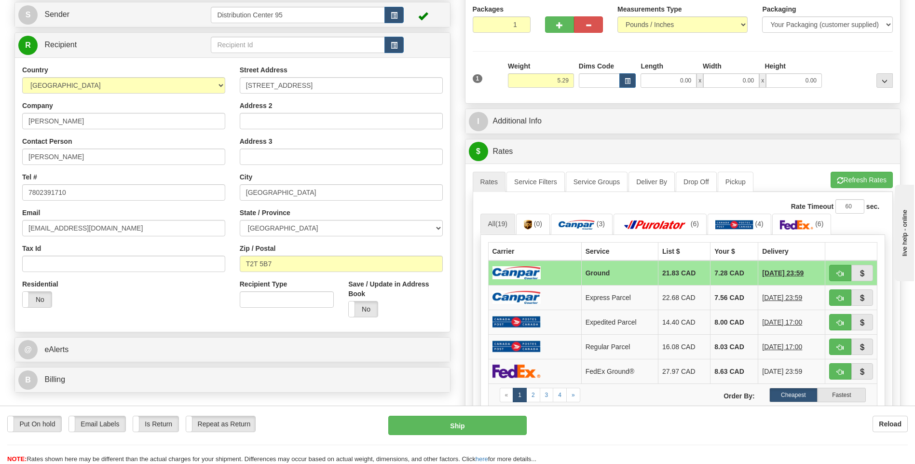
click at [554, 275] on td at bounding box center [534, 273] width 93 height 25
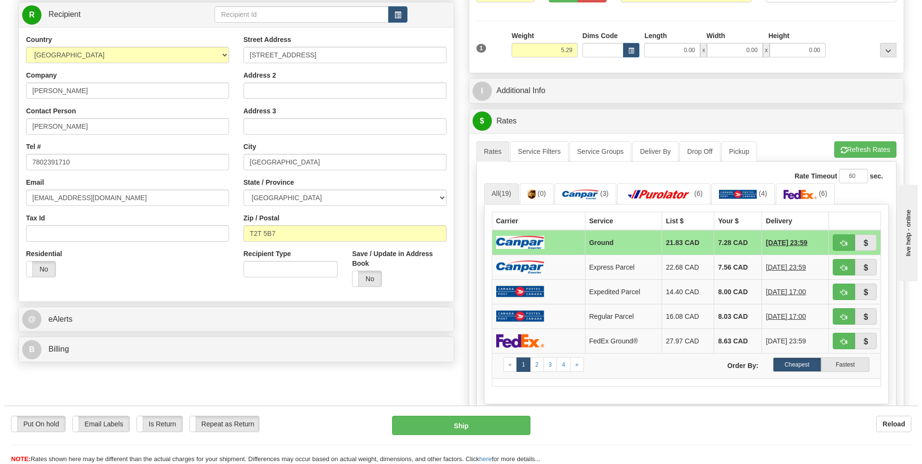
scroll to position [145, 0]
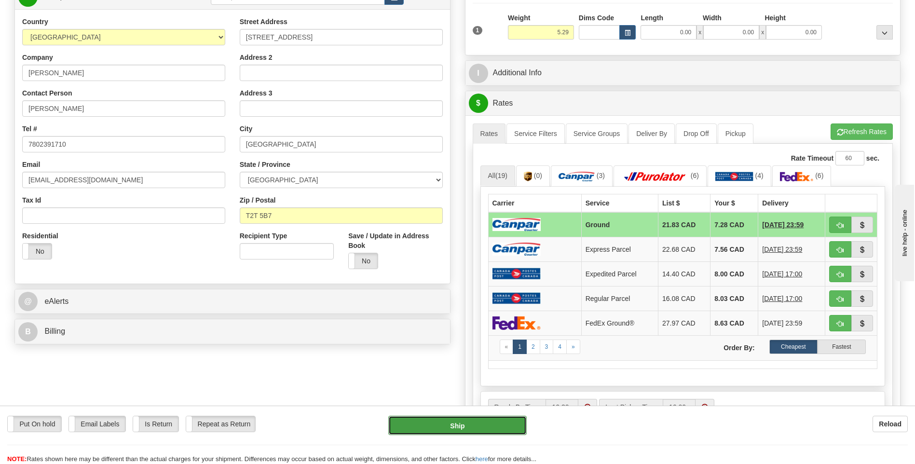
click at [459, 433] on button "Ship" at bounding box center [457, 425] width 138 height 19
type input "1"
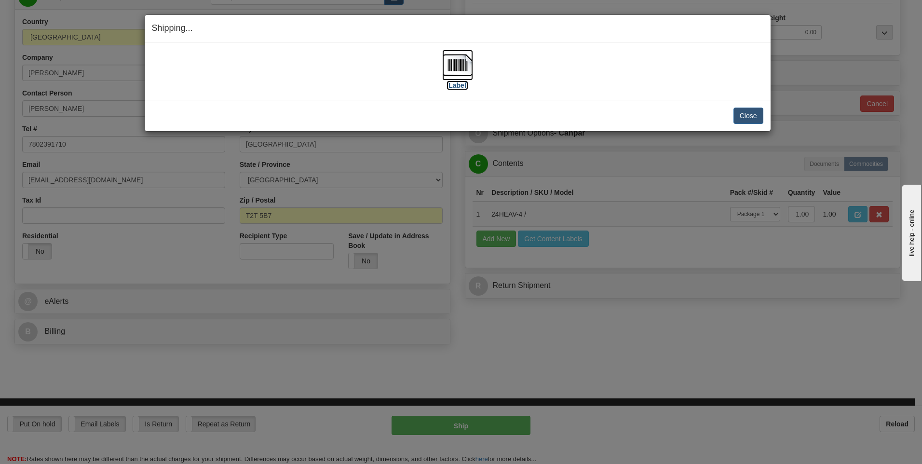
click at [457, 85] on label "[Label]" at bounding box center [458, 86] width 22 height 10
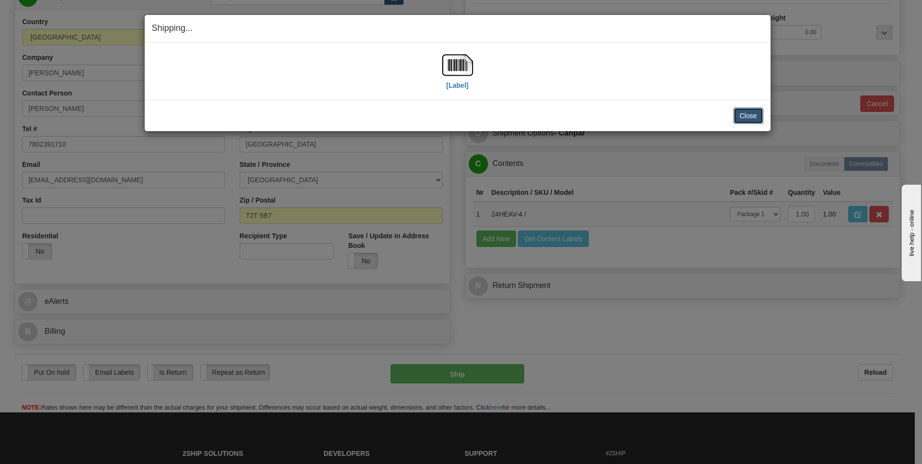
click at [755, 111] on button "Close" at bounding box center [749, 116] width 30 height 16
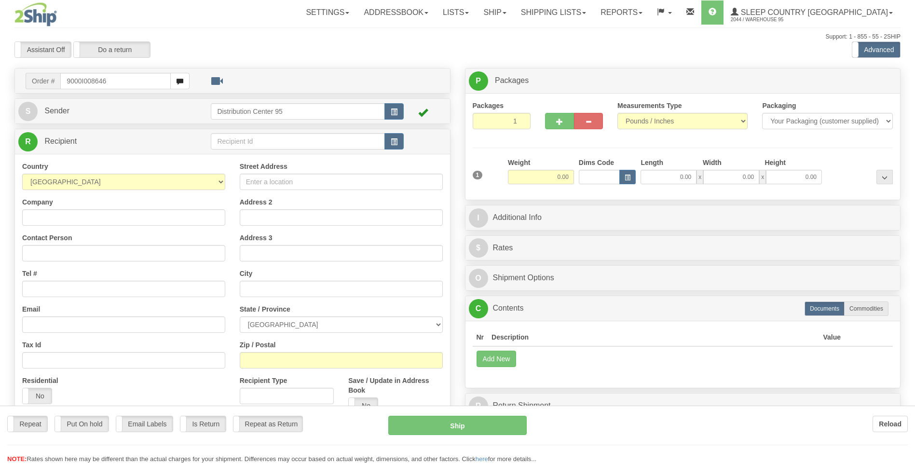
type input "9000I008646"
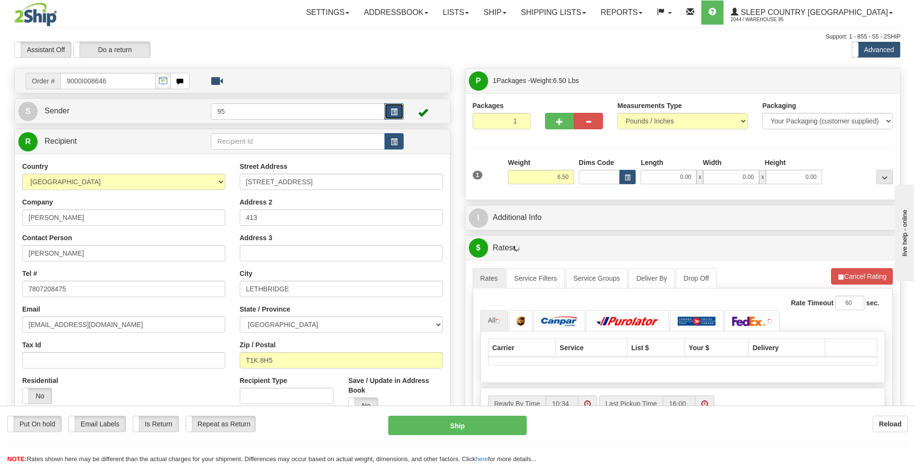
click at [401, 111] on button "button" at bounding box center [394, 111] width 19 height 16
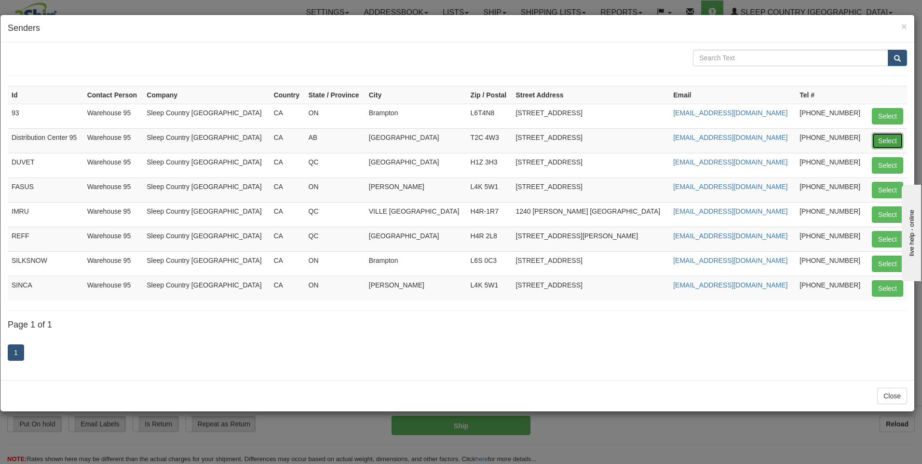
click at [890, 137] on button "Select" at bounding box center [887, 141] width 31 height 16
type input "Distribution Center 95"
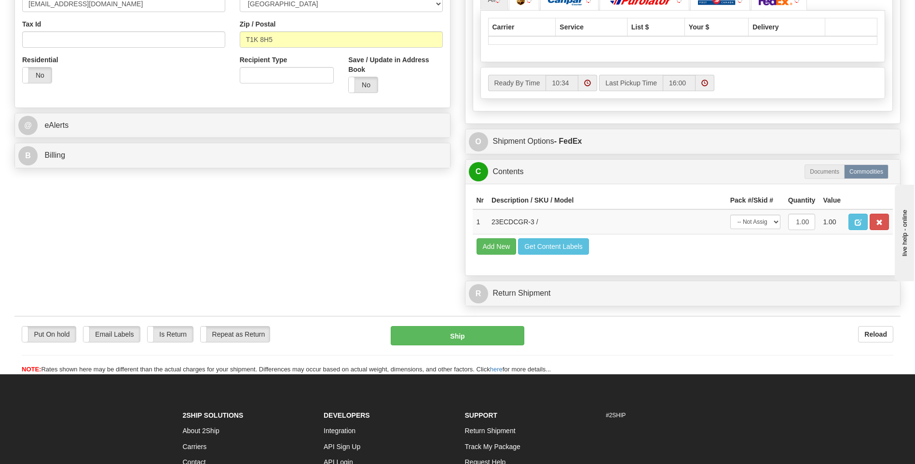
scroll to position [338, 0]
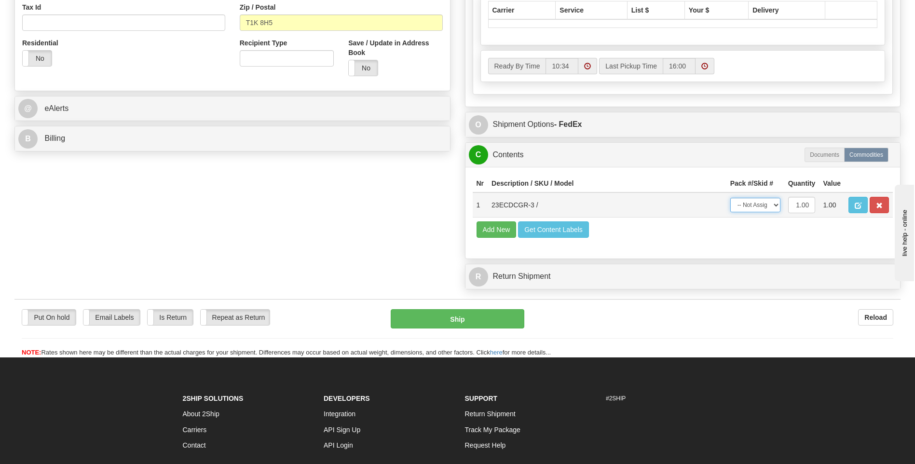
click at [763, 204] on select "-- Not Assigned -- Package 1" at bounding box center [755, 205] width 50 height 14
select select "0"
click at [730, 198] on select "-- Not Assigned -- Package 1" at bounding box center [755, 205] width 50 height 14
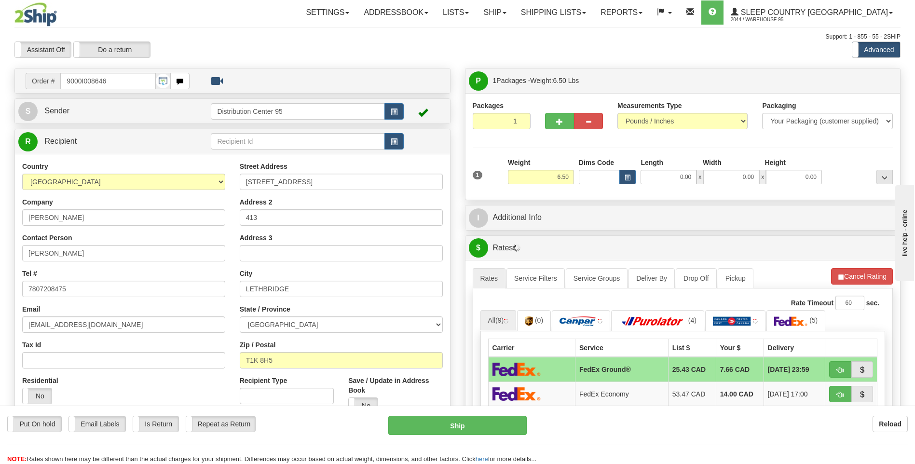
scroll to position [96, 0]
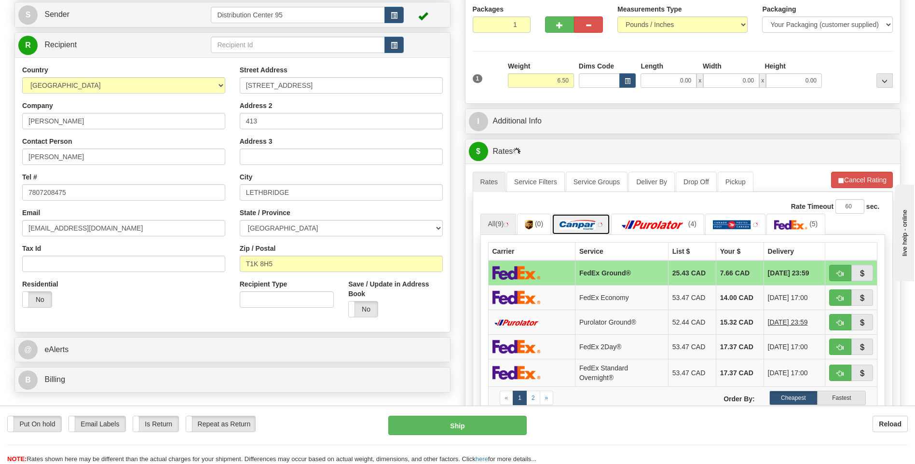
click at [593, 221] on img at bounding box center [578, 225] width 36 height 10
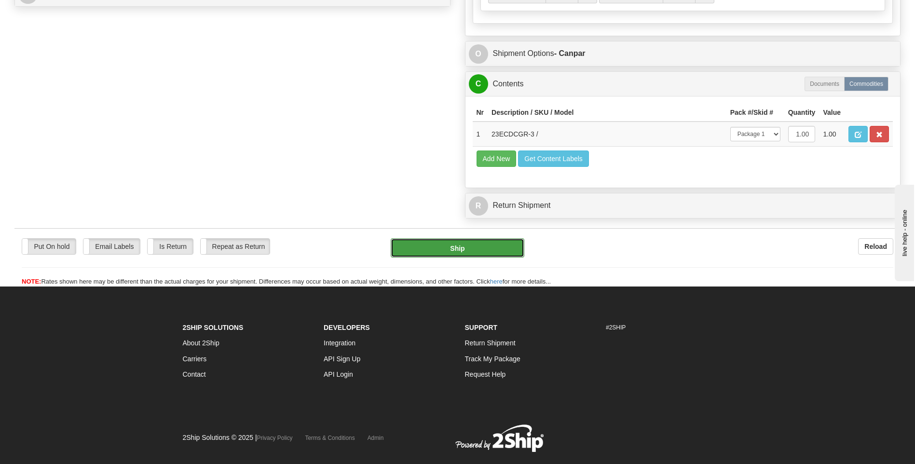
click at [509, 251] on button "Ship" at bounding box center [457, 247] width 133 height 19
type input "1"
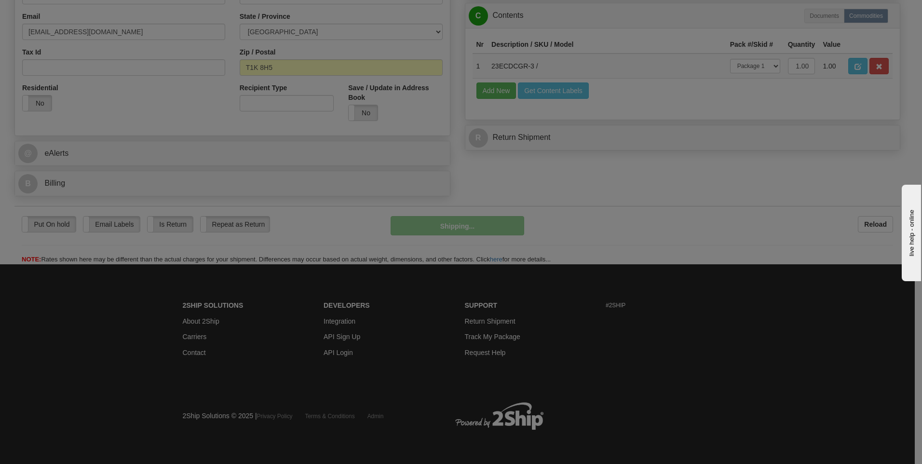
scroll to position [293, 0]
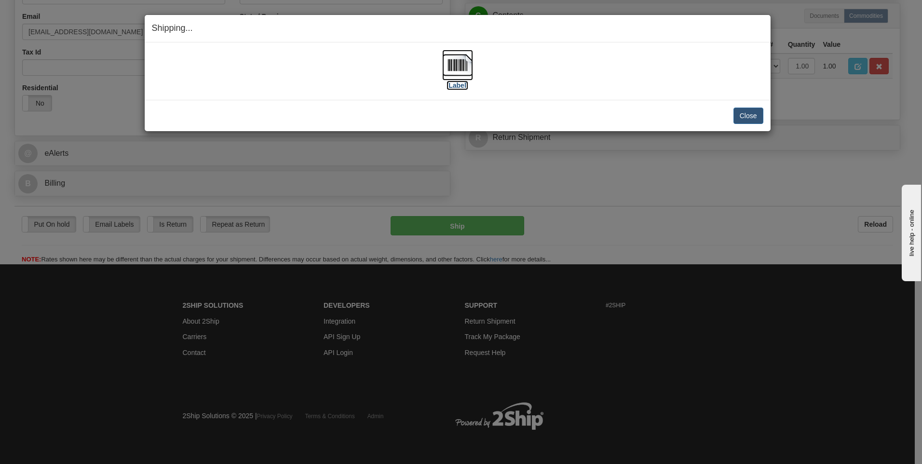
click at [455, 89] on label "[Label]" at bounding box center [458, 86] width 22 height 10
click at [748, 112] on button "Close" at bounding box center [749, 116] width 30 height 16
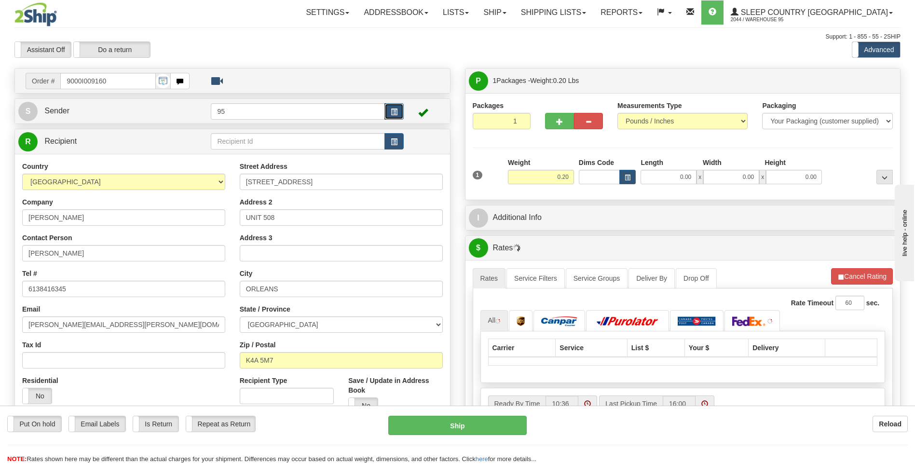
click at [393, 104] on button "button" at bounding box center [394, 111] width 19 height 16
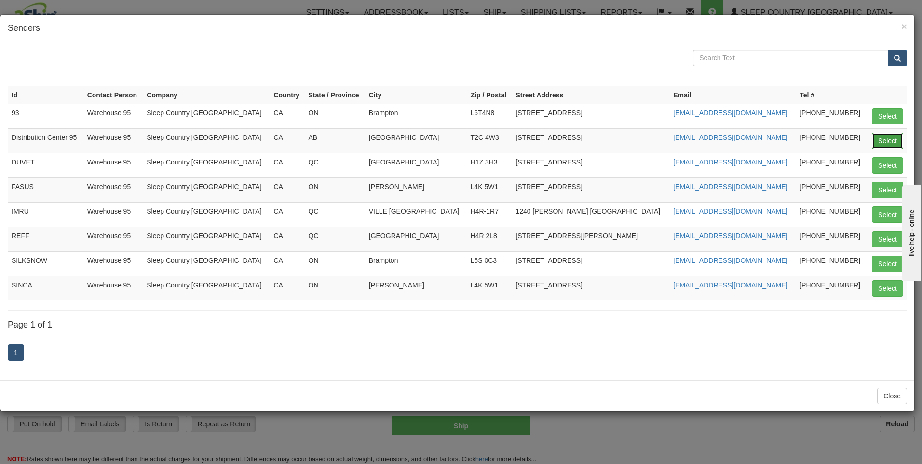
click at [879, 137] on button "Select" at bounding box center [887, 141] width 31 height 16
type input "Distribution Center 95"
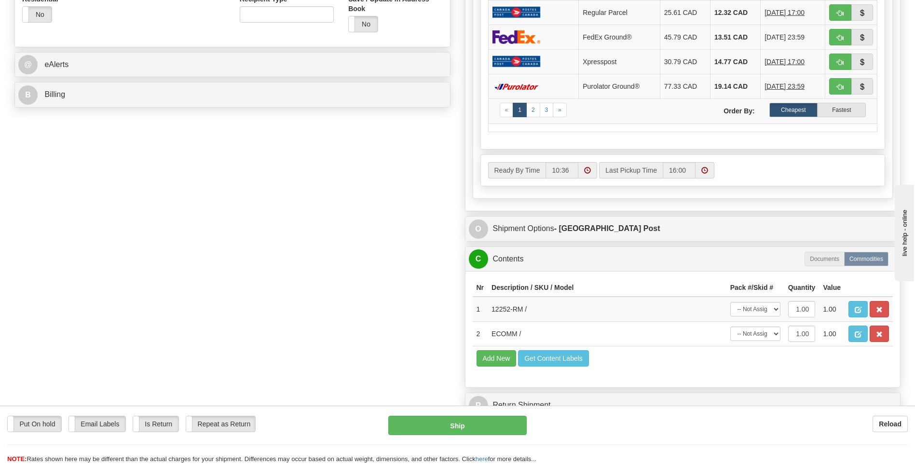
scroll to position [386, 0]
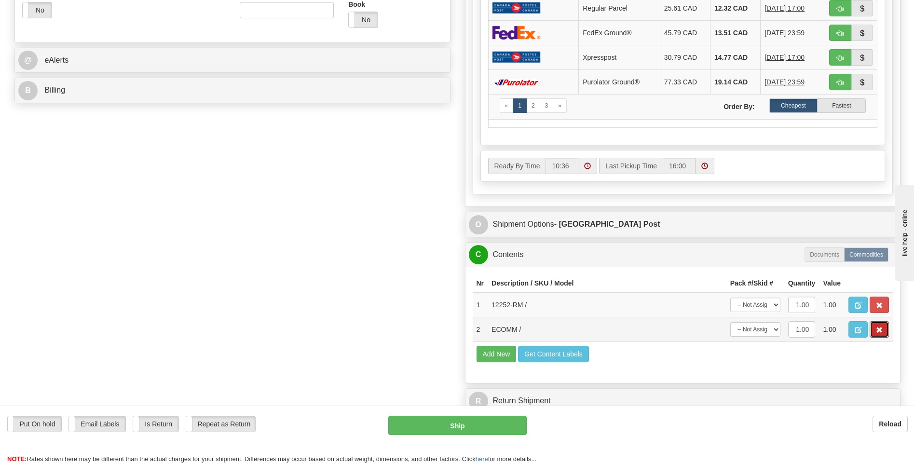
click at [881, 331] on span "button" at bounding box center [879, 330] width 7 height 6
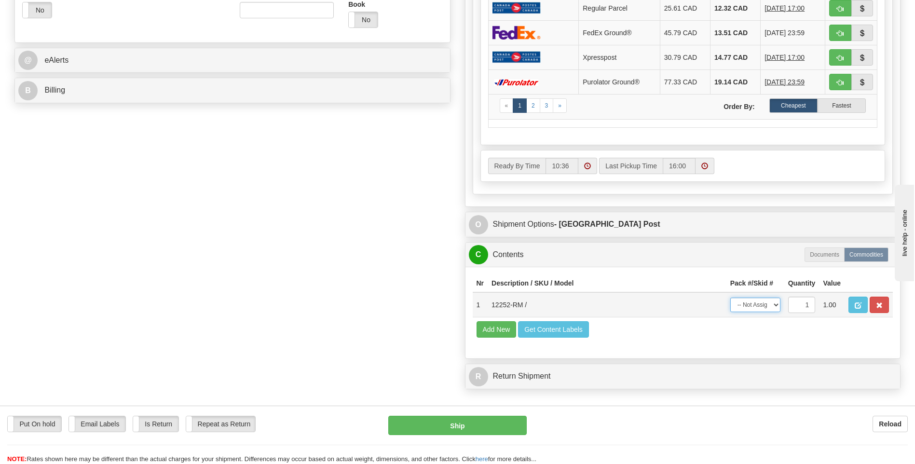
click at [749, 299] on select "-- Not Assigned -- Package 1" at bounding box center [755, 305] width 50 height 14
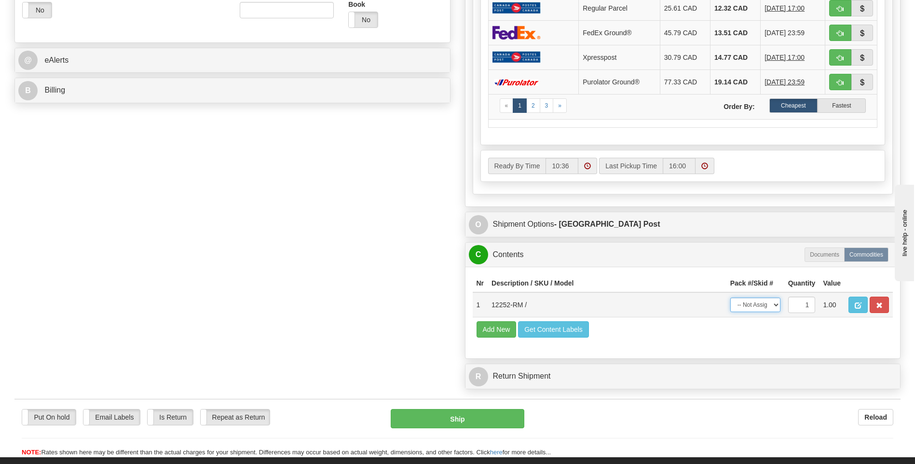
select select "0"
click at [730, 298] on select "-- Not Assigned -- Package 1" at bounding box center [755, 305] width 50 height 14
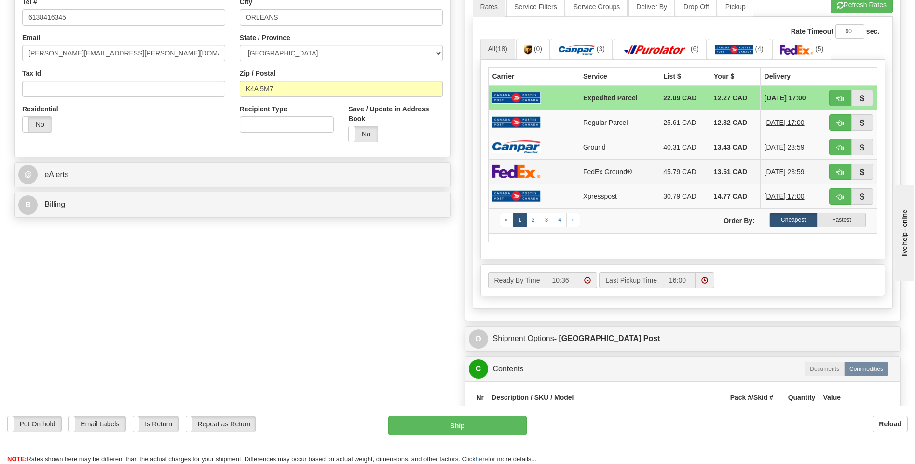
scroll to position [241, 0]
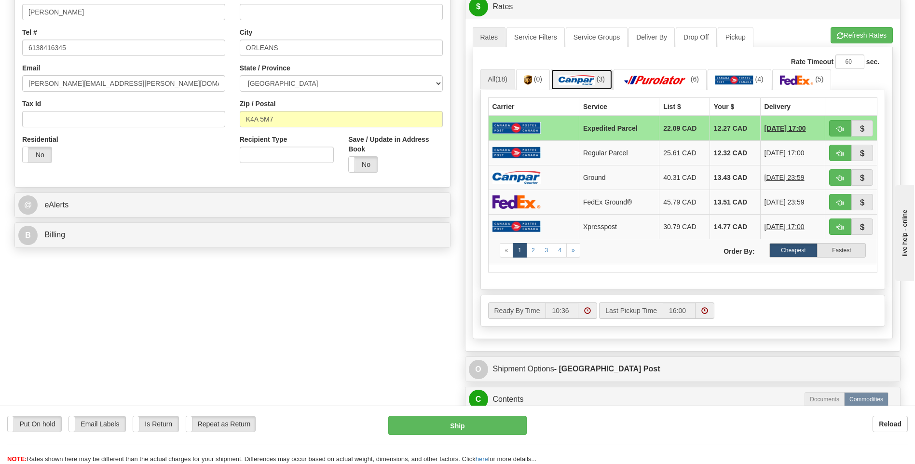
click at [591, 83] on img at bounding box center [577, 80] width 36 height 10
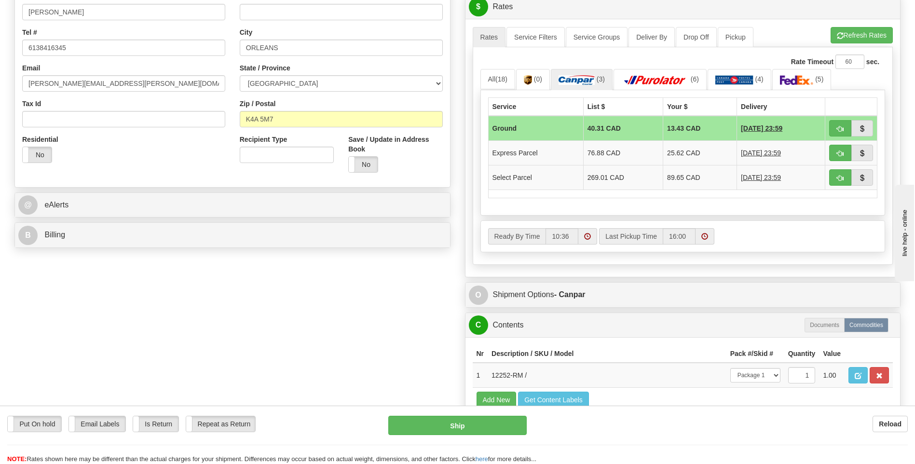
click at [528, 124] on td "Ground" at bounding box center [535, 128] width 95 height 25
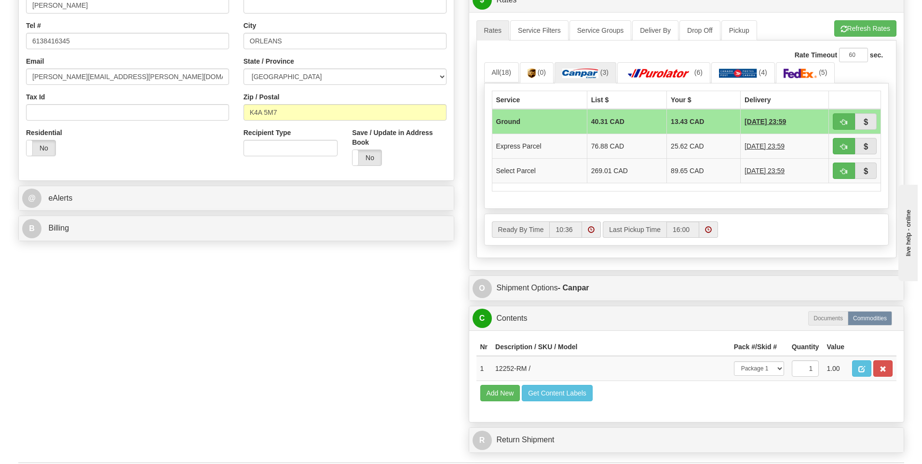
scroll to position [338, 0]
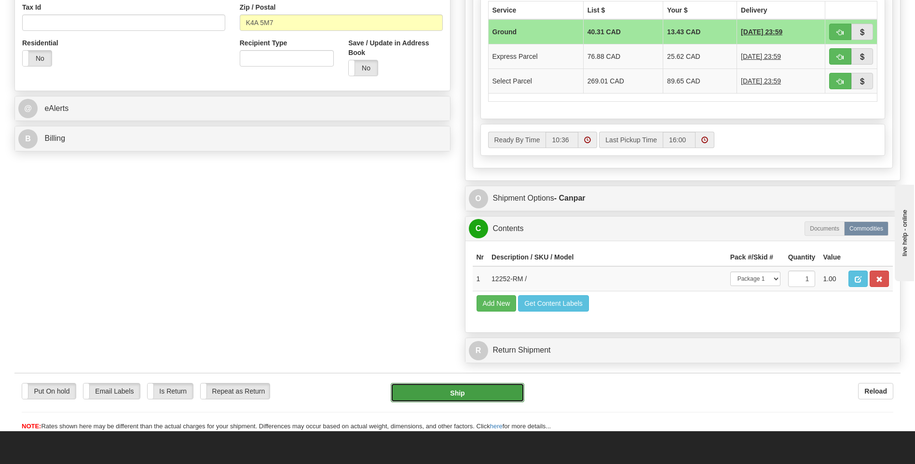
click at [456, 390] on button "Ship" at bounding box center [457, 392] width 133 height 19
type input "1"
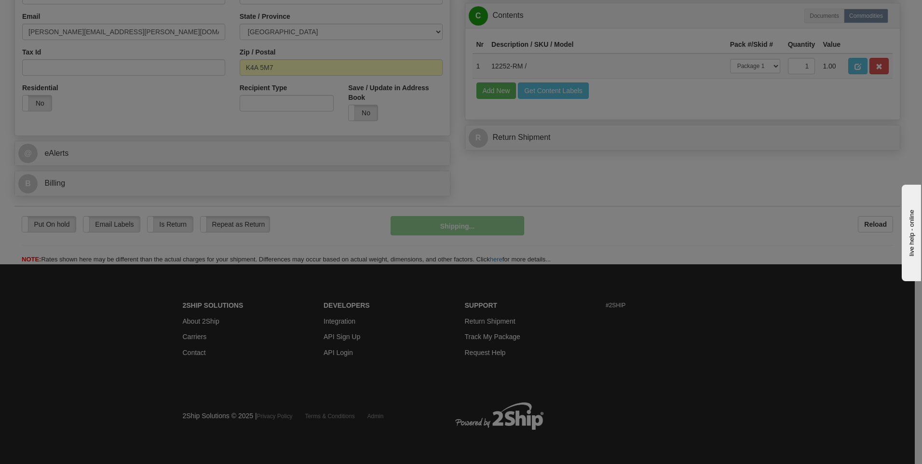
scroll to position [293, 0]
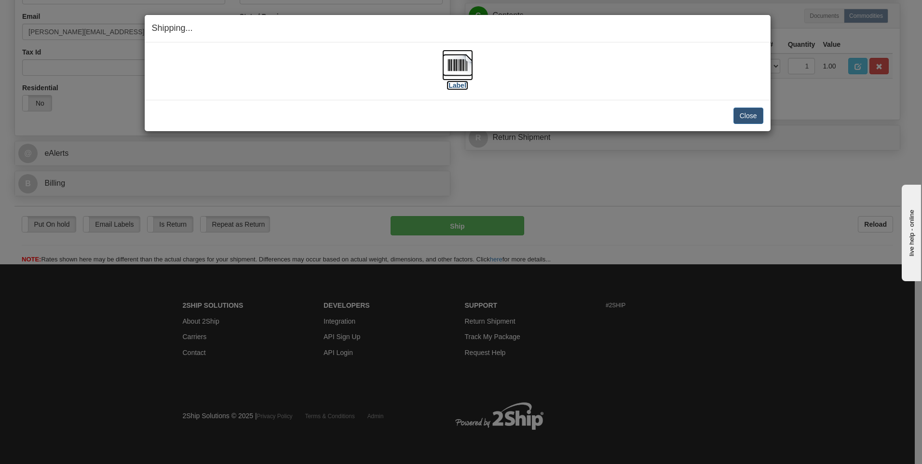
click at [456, 84] on label "[Label]" at bounding box center [458, 86] width 22 height 10
click at [758, 118] on button "Close" at bounding box center [749, 116] width 30 height 16
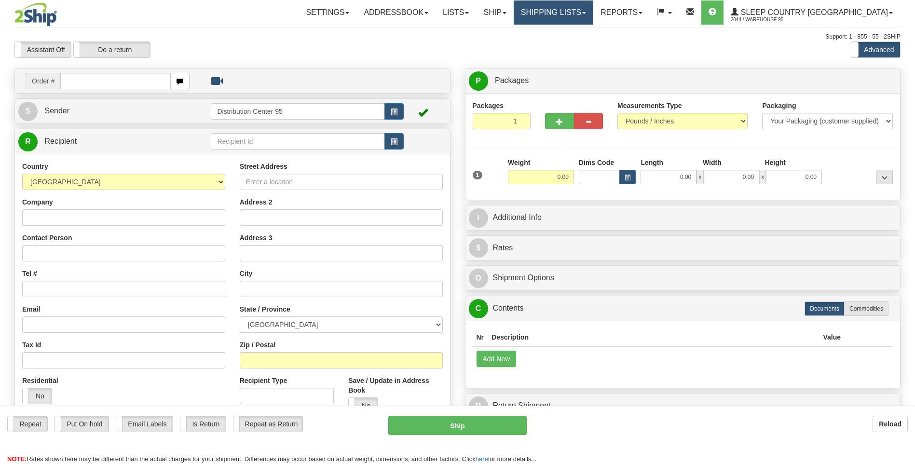
click at [593, 14] on link "Shipping lists" at bounding box center [554, 12] width 80 height 24
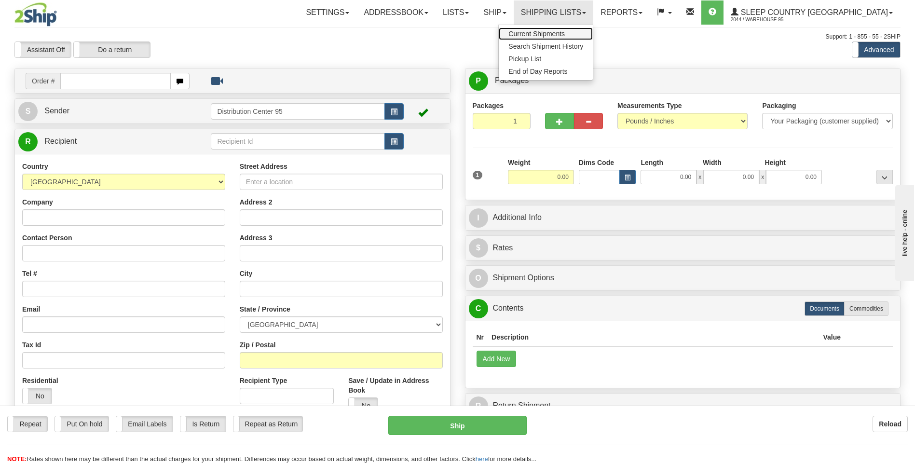
click at [565, 34] on span "Current Shipments" at bounding box center [536, 34] width 56 height 8
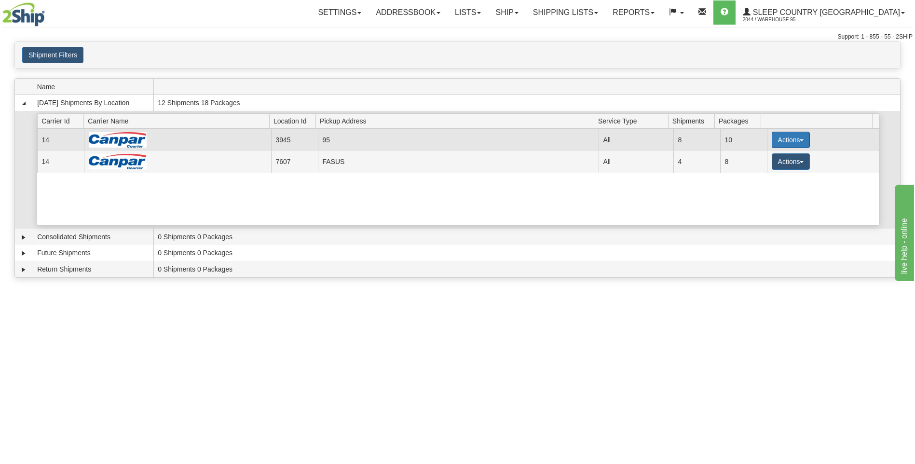
click at [775, 145] on button "Actions" at bounding box center [791, 140] width 39 height 16
click at [764, 171] on span "Close" at bounding box center [753, 170] width 22 height 7
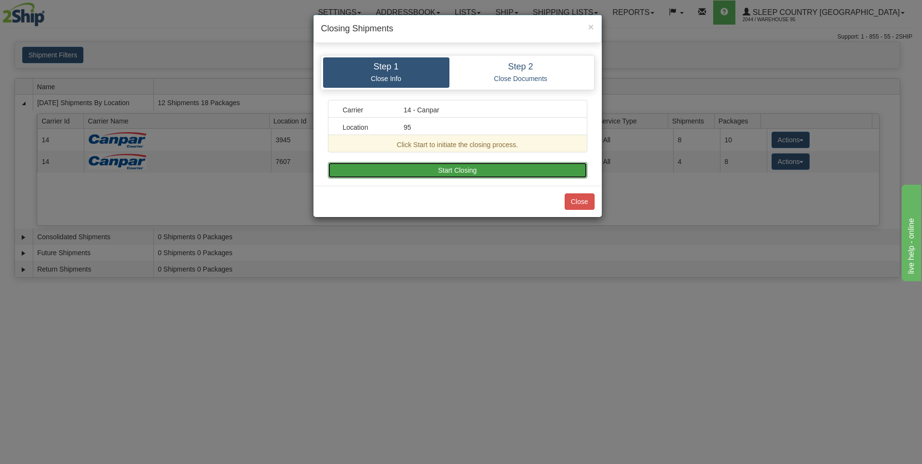
click at [390, 175] on button "Start Closing" at bounding box center [458, 170] width 260 height 16
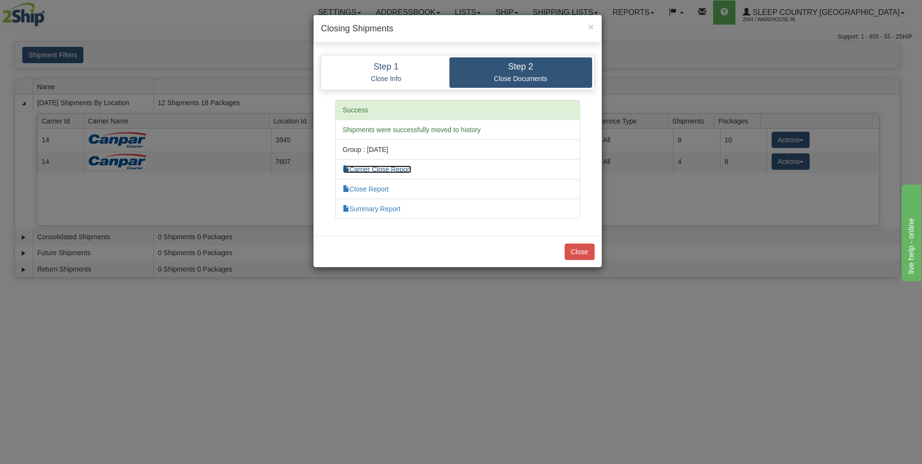
click at [394, 170] on link "Carrier Close Report" at bounding box center [377, 169] width 69 height 8
click at [378, 212] on link "Summary Report" at bounding box center [372, 209] width 58 height 8
click at [578, 253] on button "Close" at bounding box center [580, 252] width 30 height 16
